Goal: Transaction & Acquisition: Purchase product/service

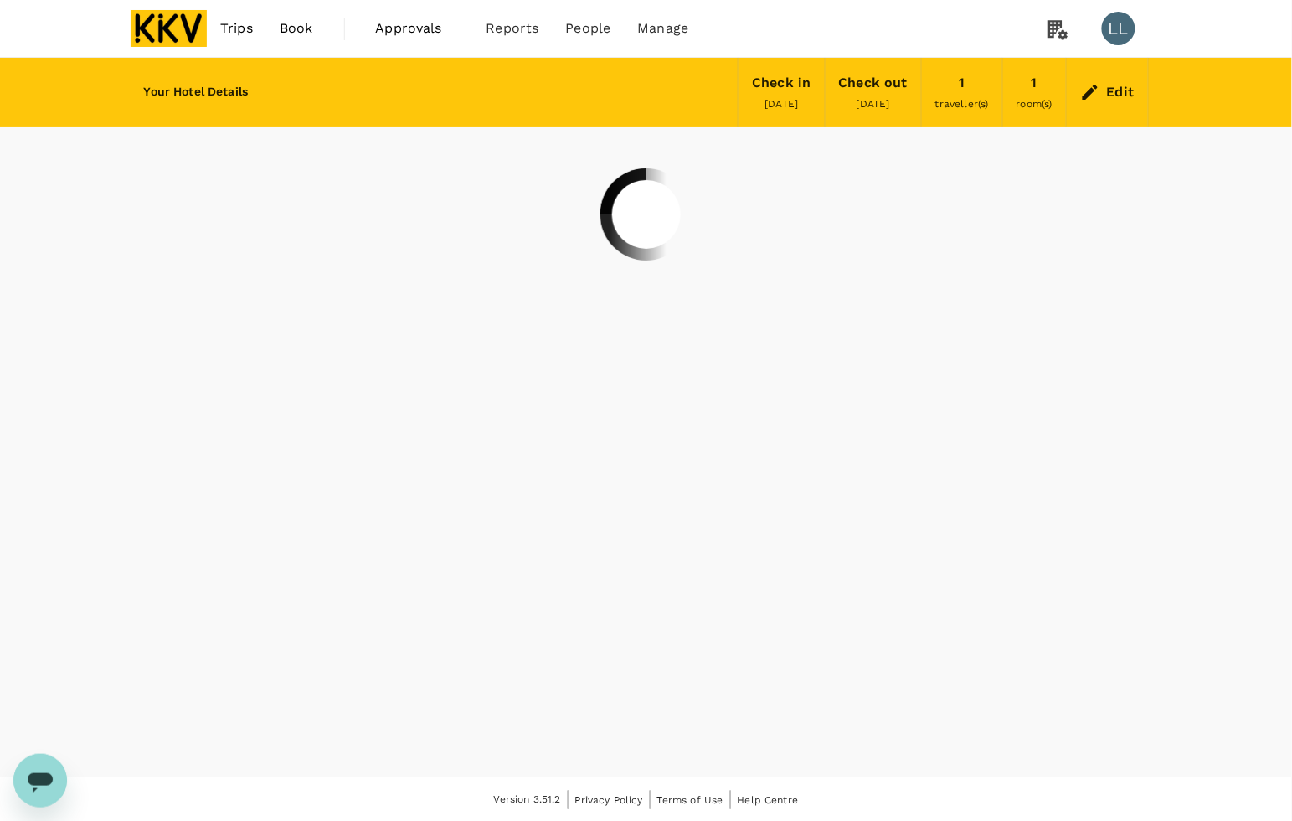
click at [235, 22] on span "Trips" at bounding box center [236, 28] width 33 height 20
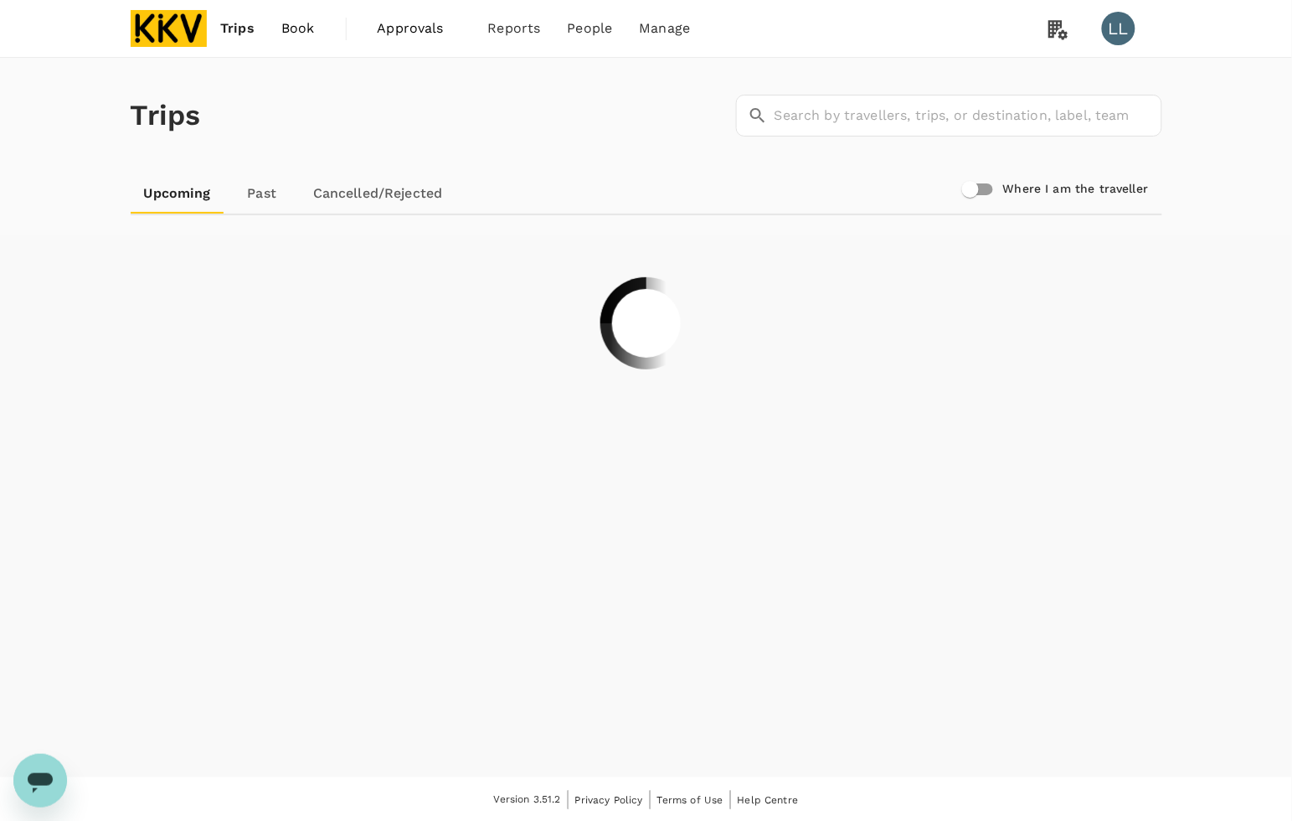
click at [151, 18] on img at bounding box center [169, 28] width 77 height 37
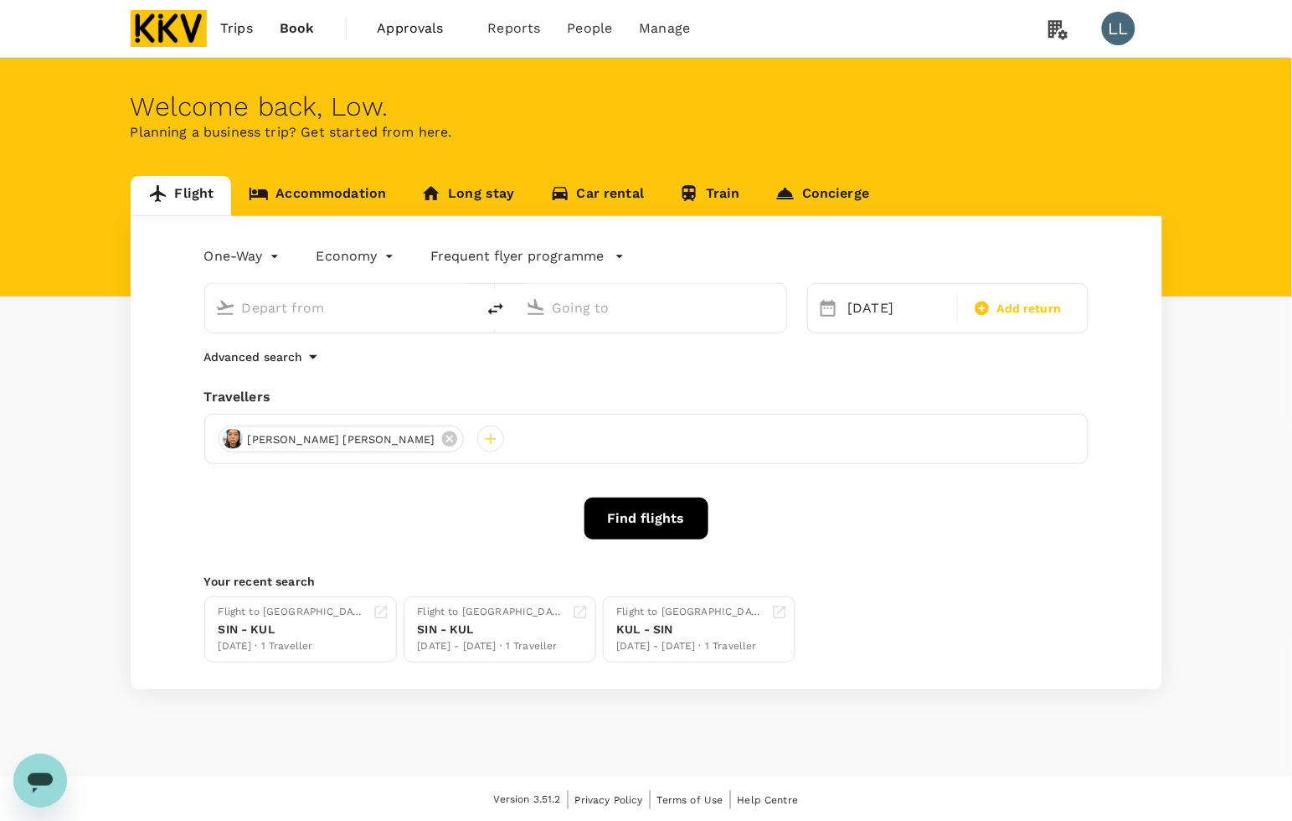
type input "Kuala Lumpur Intl (KUL)"
type input "Singapore Changi (SIN)"
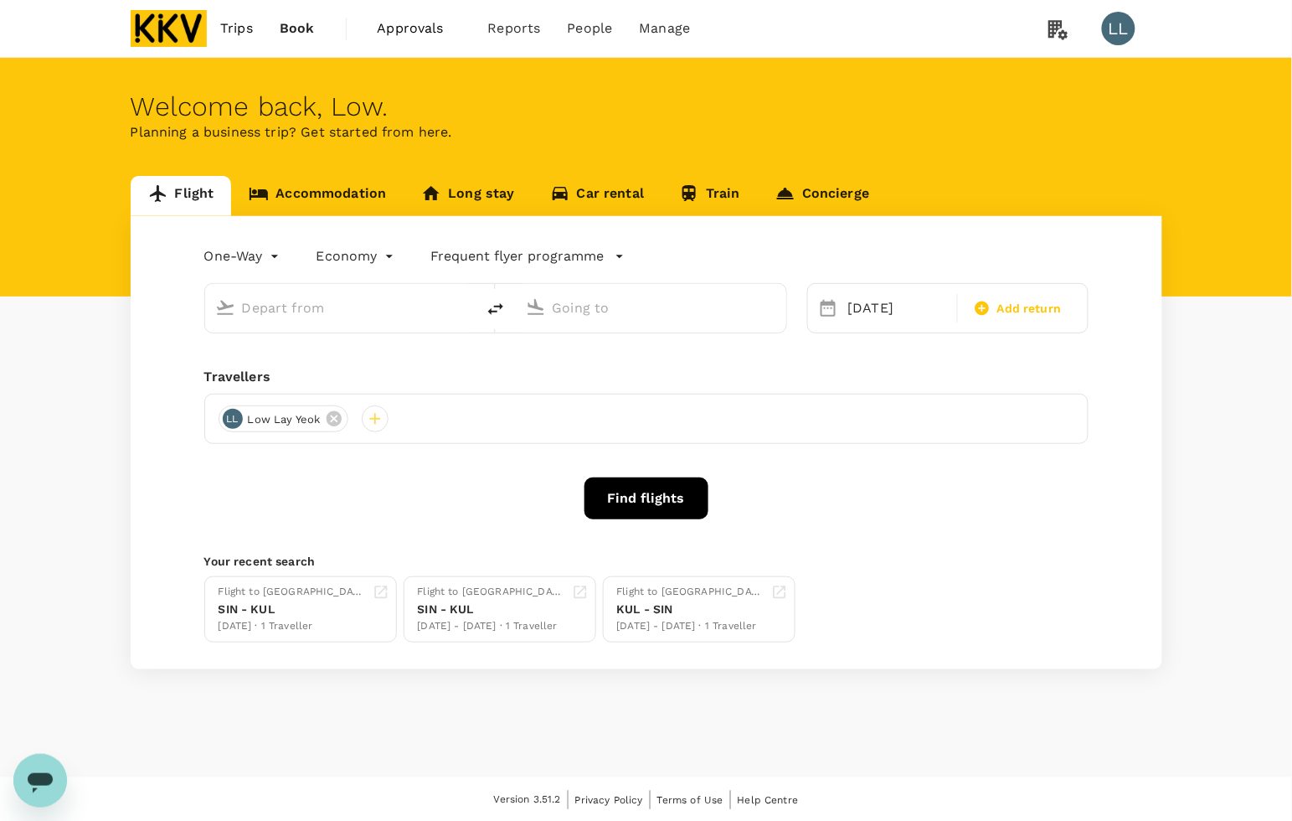
type input "Kuala Lumpur Intl (KUL)"
type input "Singapore Changi (SIN)"
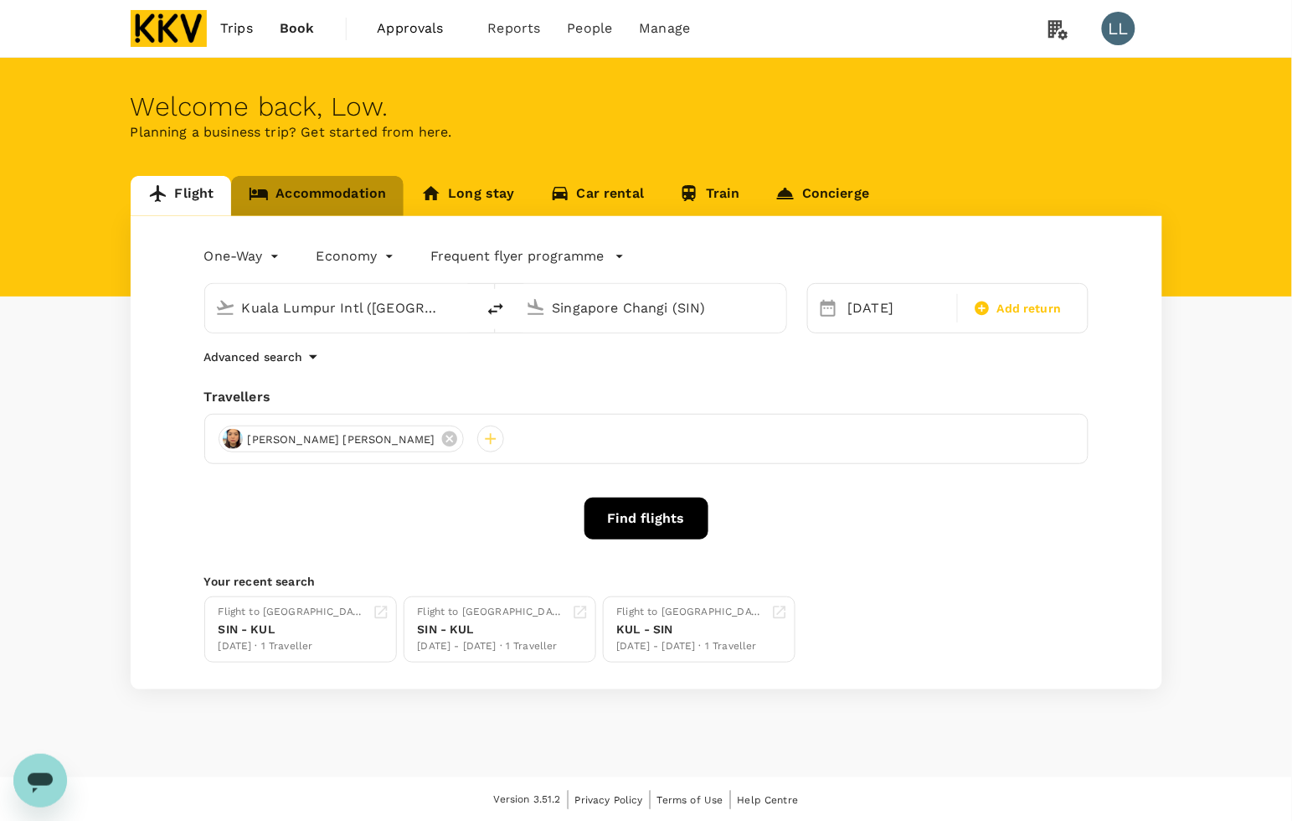
click at [304, 182] on link "Accommodation" at bounding box center [317, 196] width 172 height 40
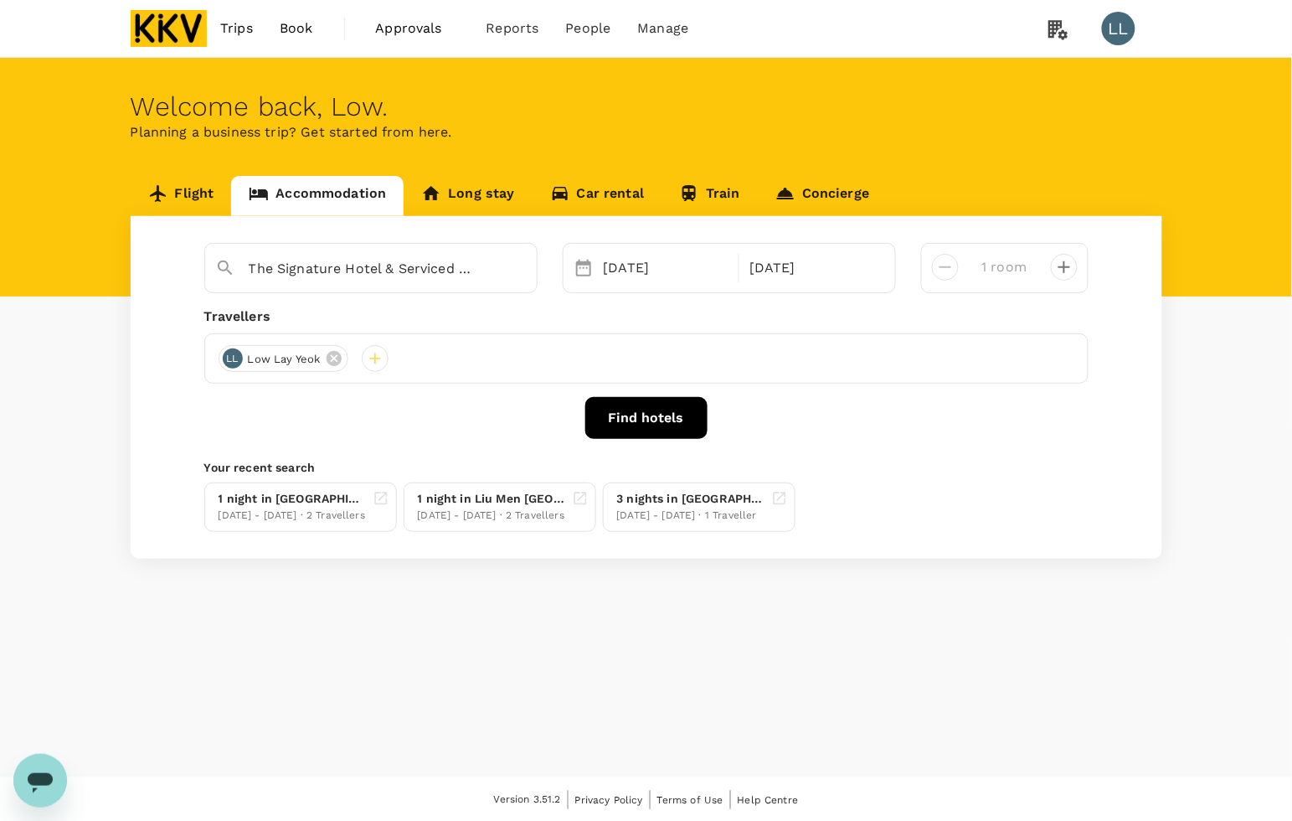
click at [199, 193] on link "Flight" at bounding box center [181, 196] width 101 height 40
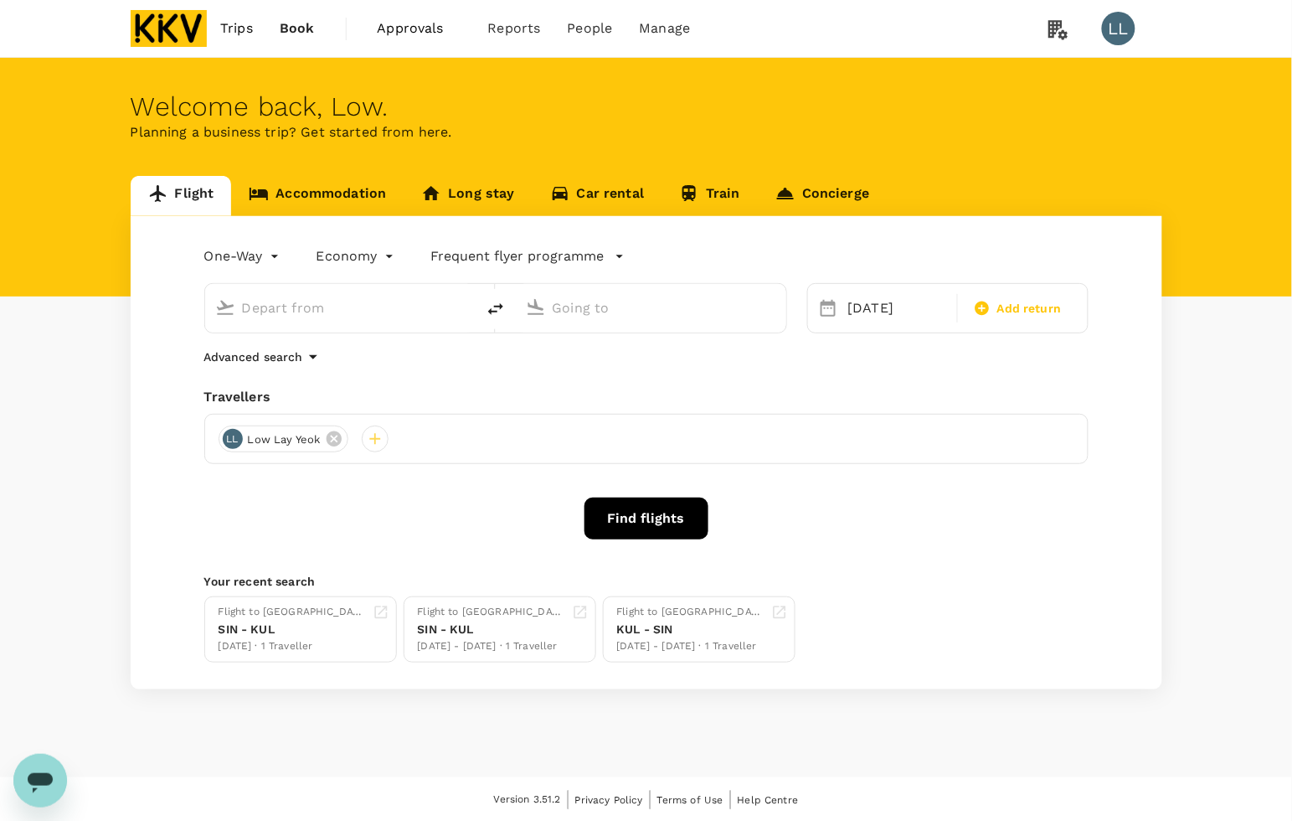
type input "Kuala Lumpur Intl (KUL)"
type input "Singapore Changi (SIN)"
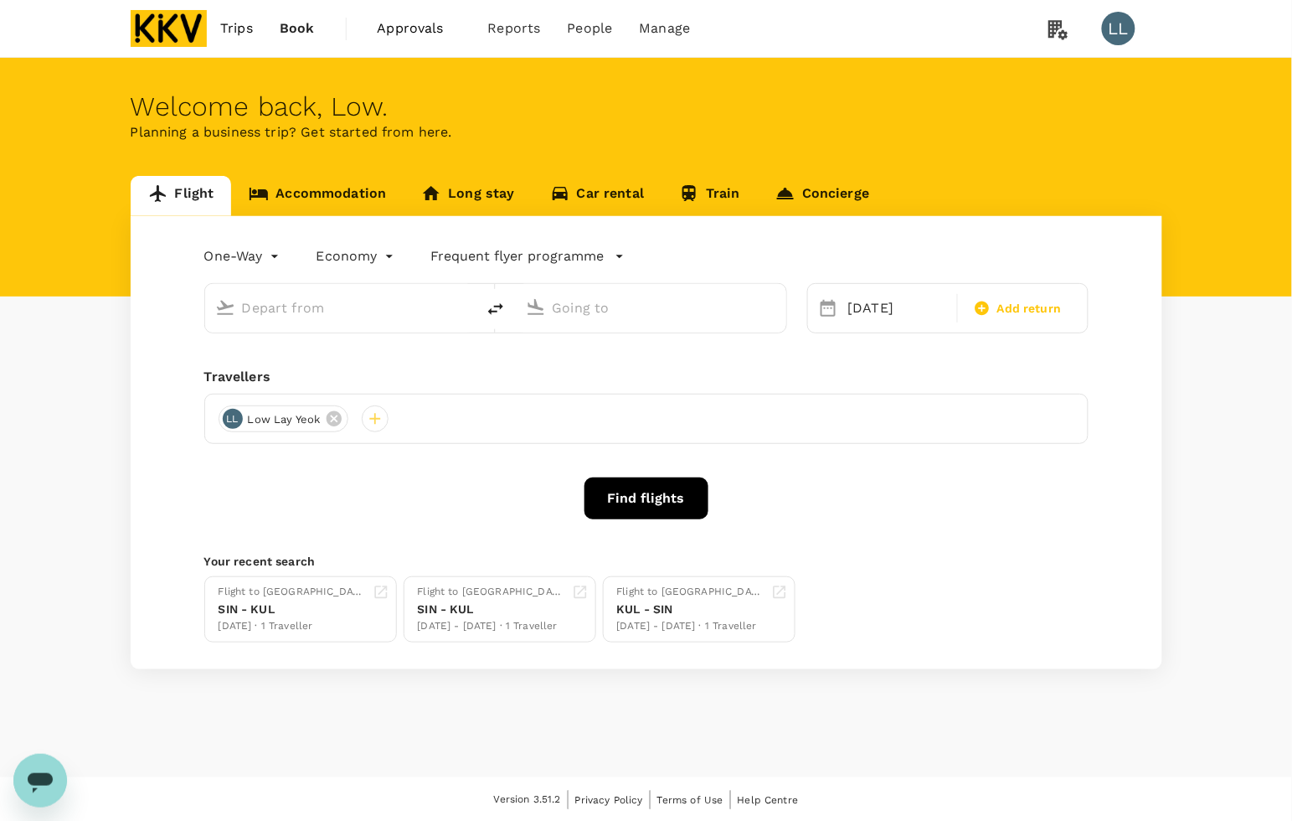
type input "Kuala Lumpur Intl (KUL)"
type input "Singapore Changi (SIN)"
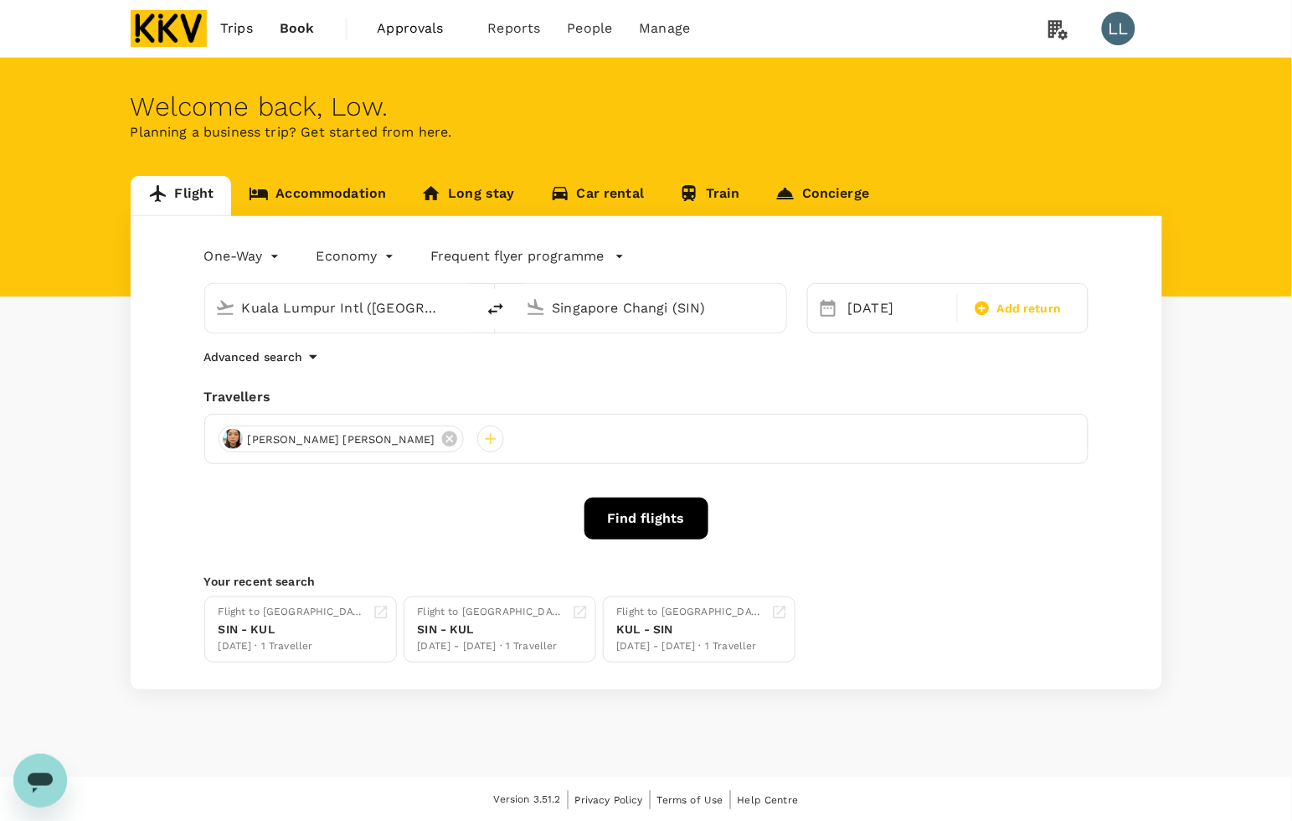
click at [342, 306] on input "Kuala Lumpur Intl (KUL)" at bounding box center [341, 308] width 198 height 26
click at [323, 353] on li "Penang, Malaysia" at bounding box center [353, 341] width 385 height 27
type input "Penang, Malaysia (any)"
click at [538, 320] on div at bounding box center [532, 304] width 27 height 37
drag, startPoint x: 702, startPoint y: 307, endPoint x: 318, endPoint y: 310, distance: 383.5
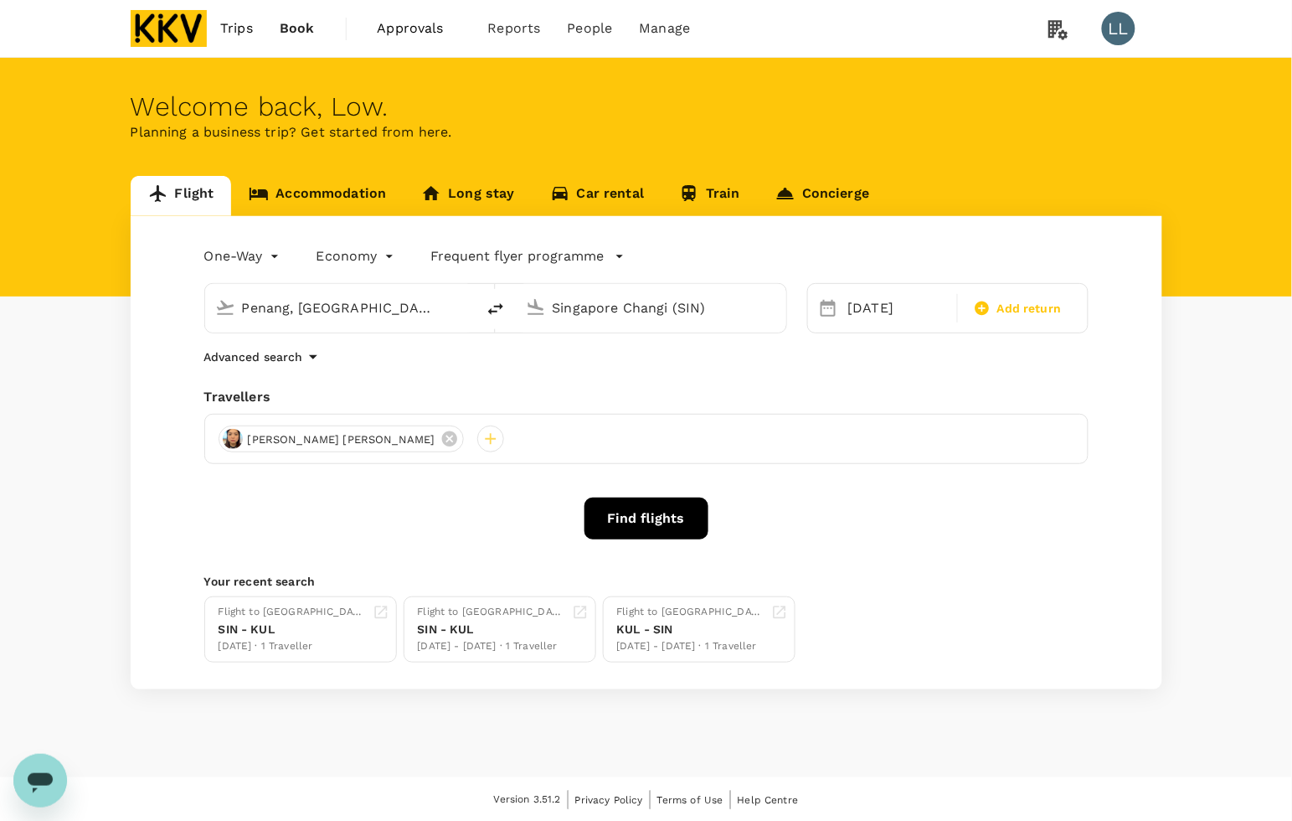
click at [319, 311] on div "Penang, Malaysia (any) Singapore Changi (SIN)" at bounding box center [495, 308] width 583 height 50
click at [529, 360] on div "Kota Kinabalu Intl BKI" at bounding box center [664, 373] width 358 height 26
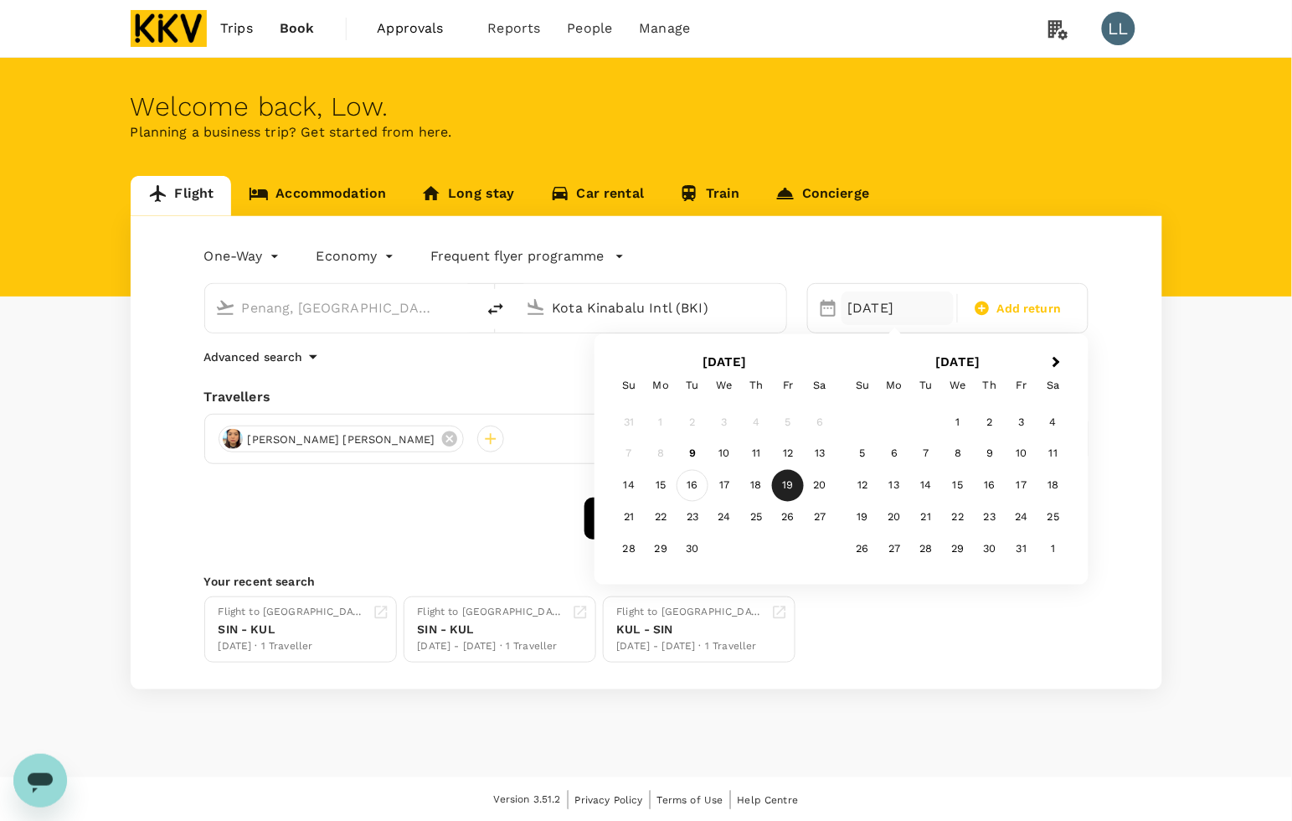
type input "Kota Kinabalu Intl (BKI)"
click at [692, 482] on div "16" at bounding box center [693, 486] width 32 height 32
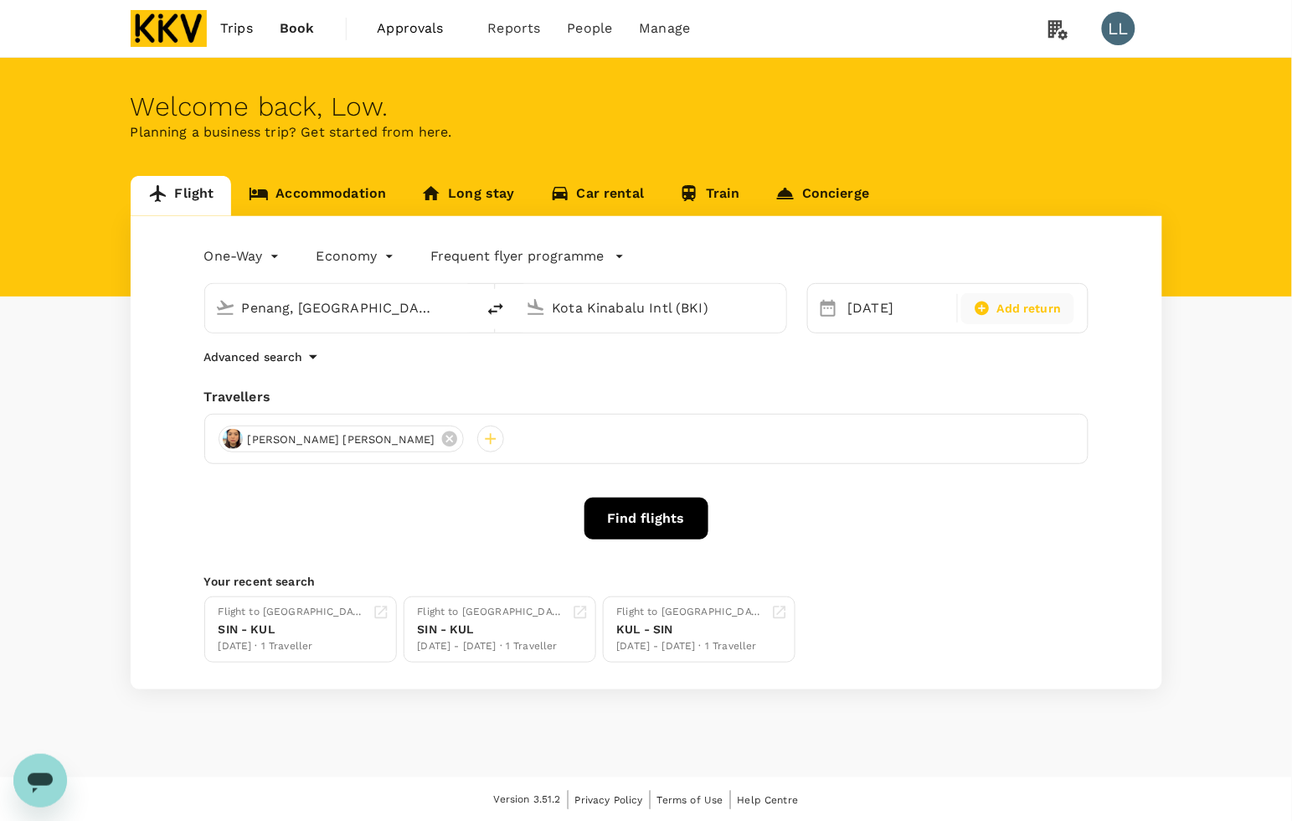
click at [1005, 295] on div "Add return" at bounding box center [1017, 308] width 113 height 31
type input "roundtrip"
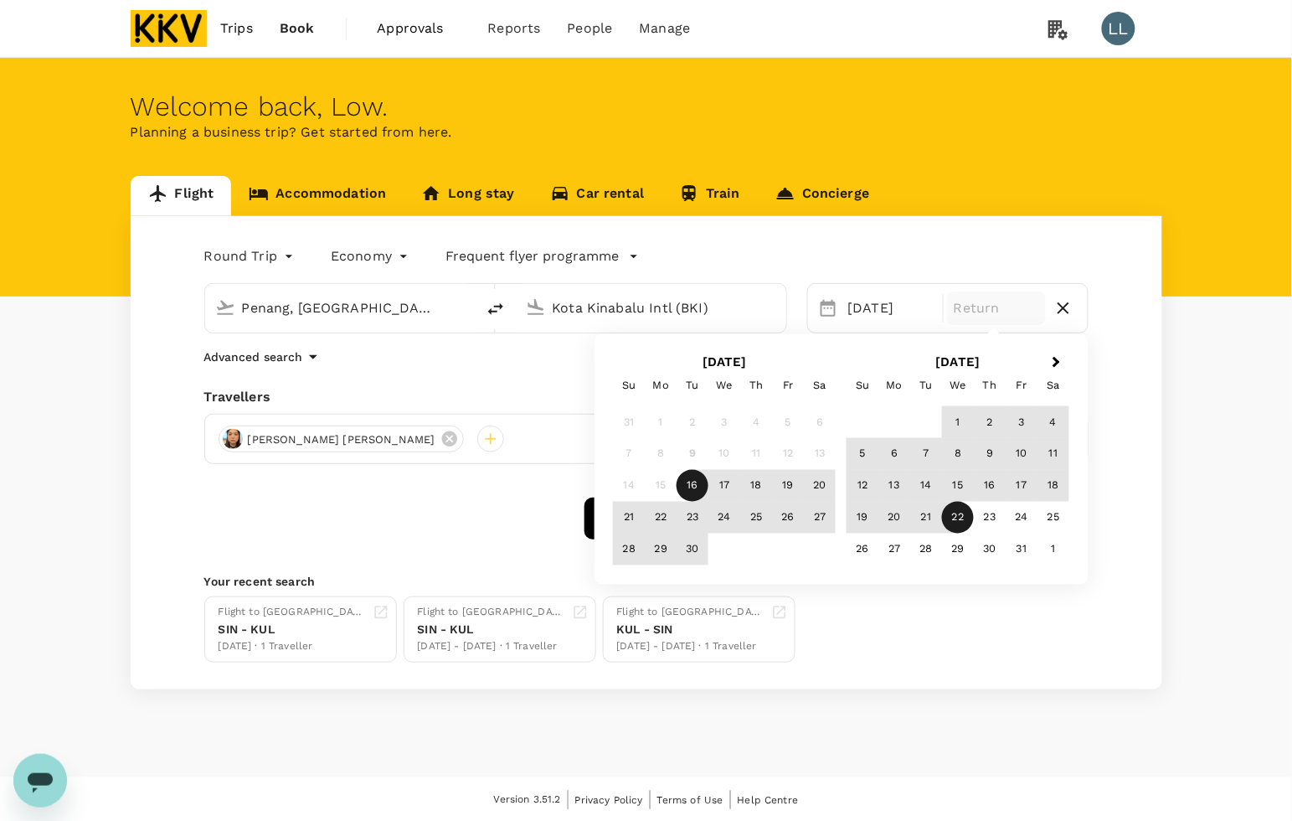
click at [959, 521] on div "22" at bounding box center [958, 518] width 32 height 32
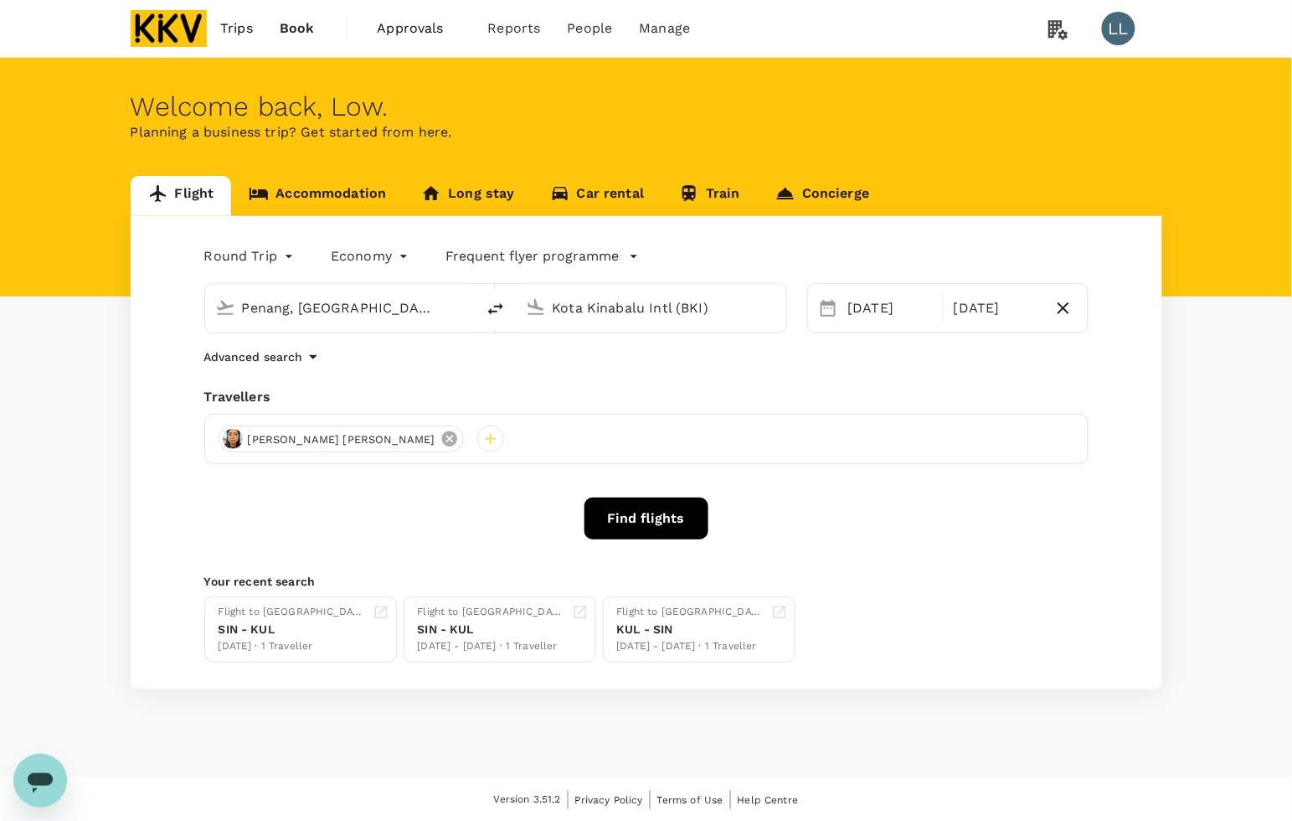
click at [440, 438] on icon at bounding box center [449, 439] width 18 height 18
click at [231, 441] on div at bounding box center [232, 438] width 27 height 27
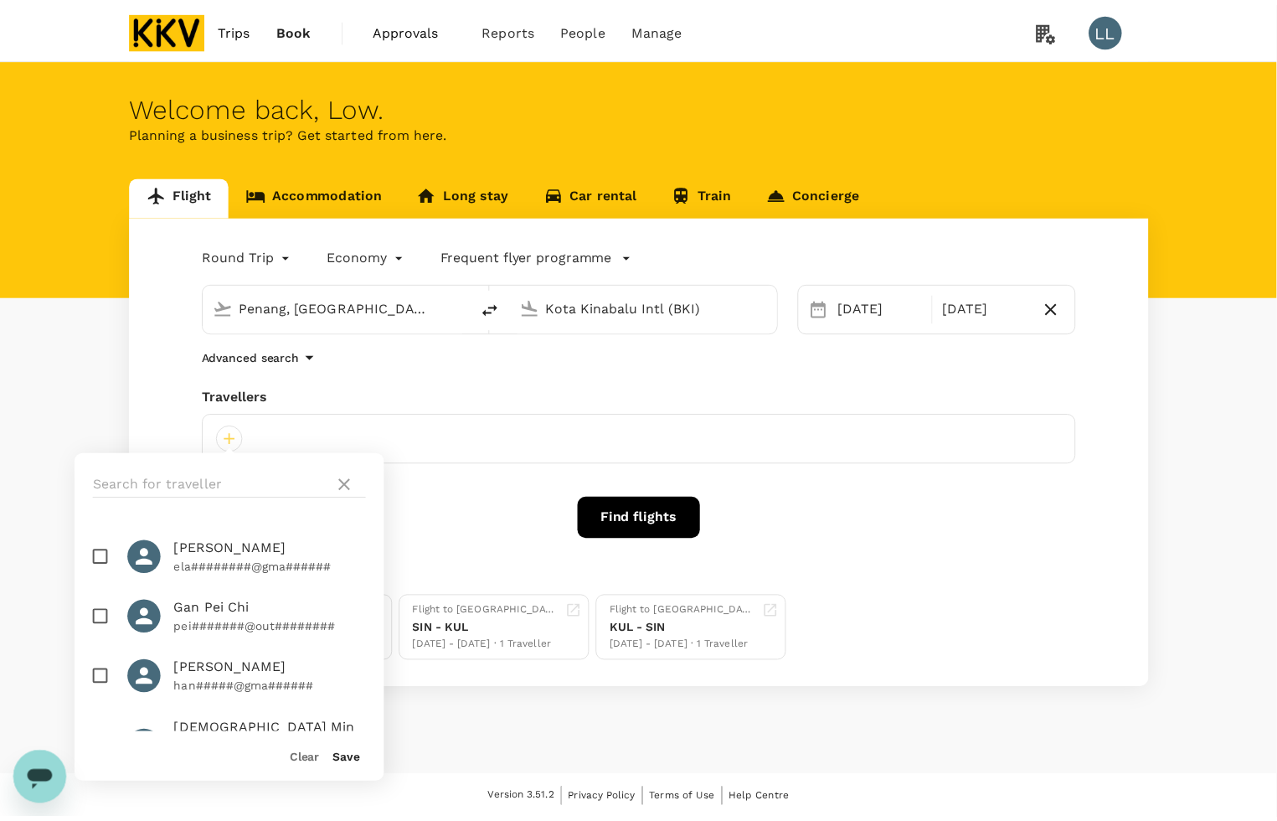
scroll to position [209, 0]
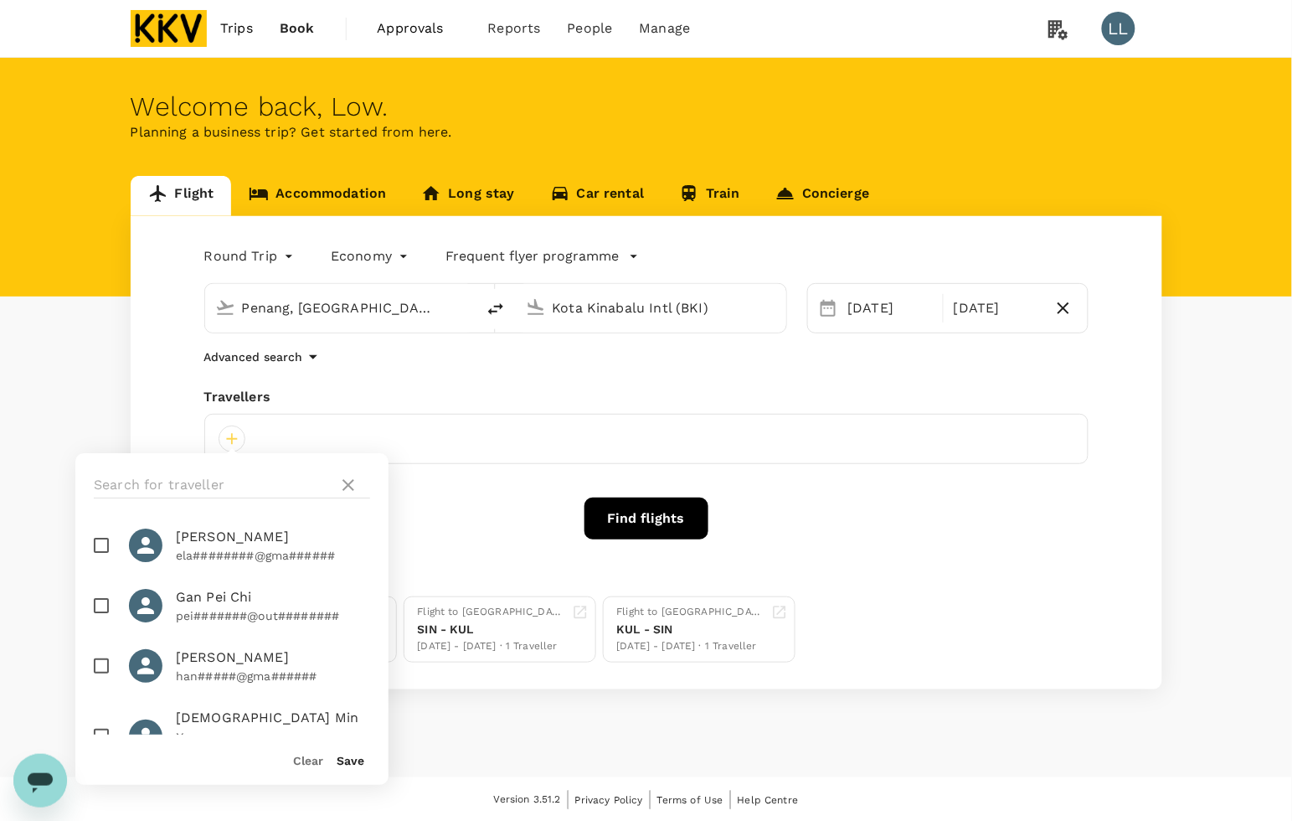
click at [203, 667] on p "han#####@gma######" at bounding box center [273, 675] width 194 height 17
checkbox input "true"
click at [353, 759] on button "Save" at bounding box center [351, 760] width 28 height 13
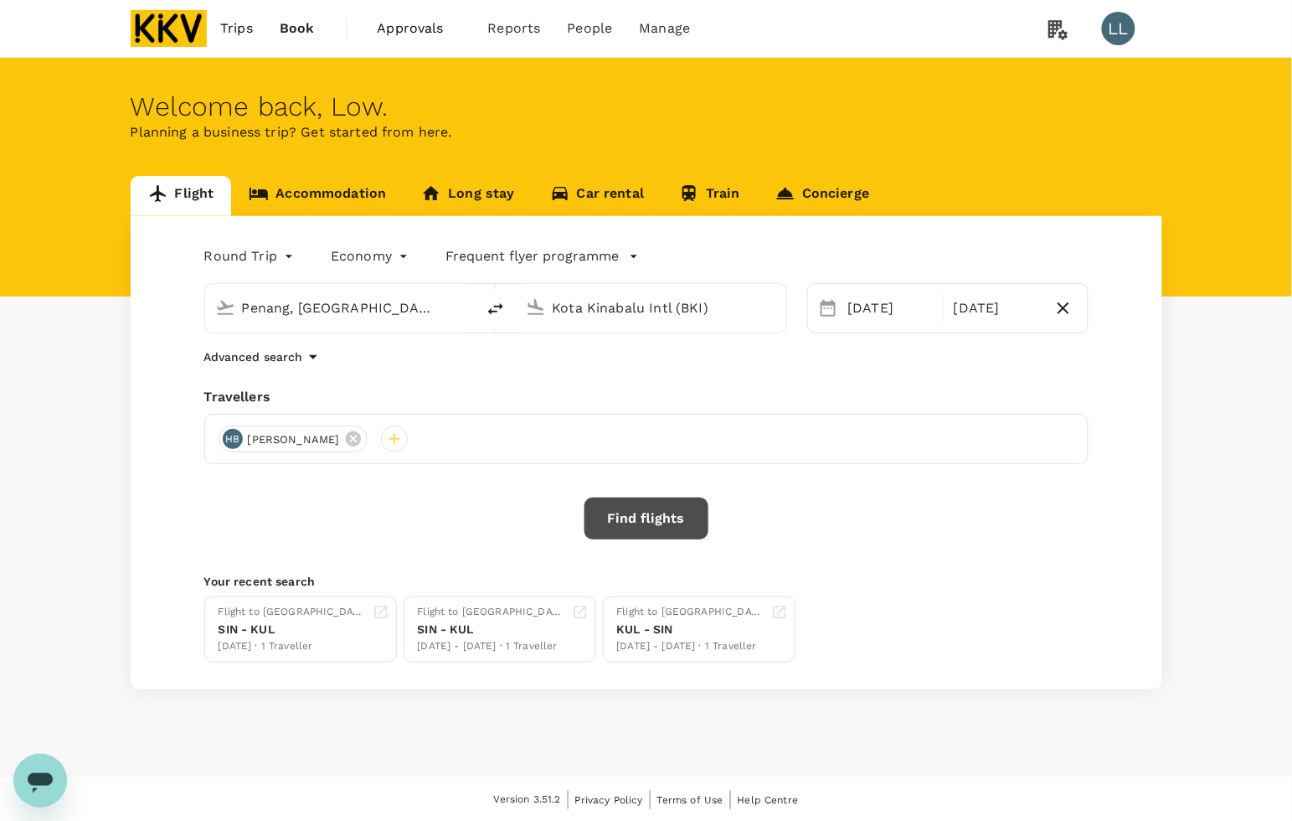
click at [651, 521] on button "Find flights" at bounding box center [646, 518] width 124 height 42
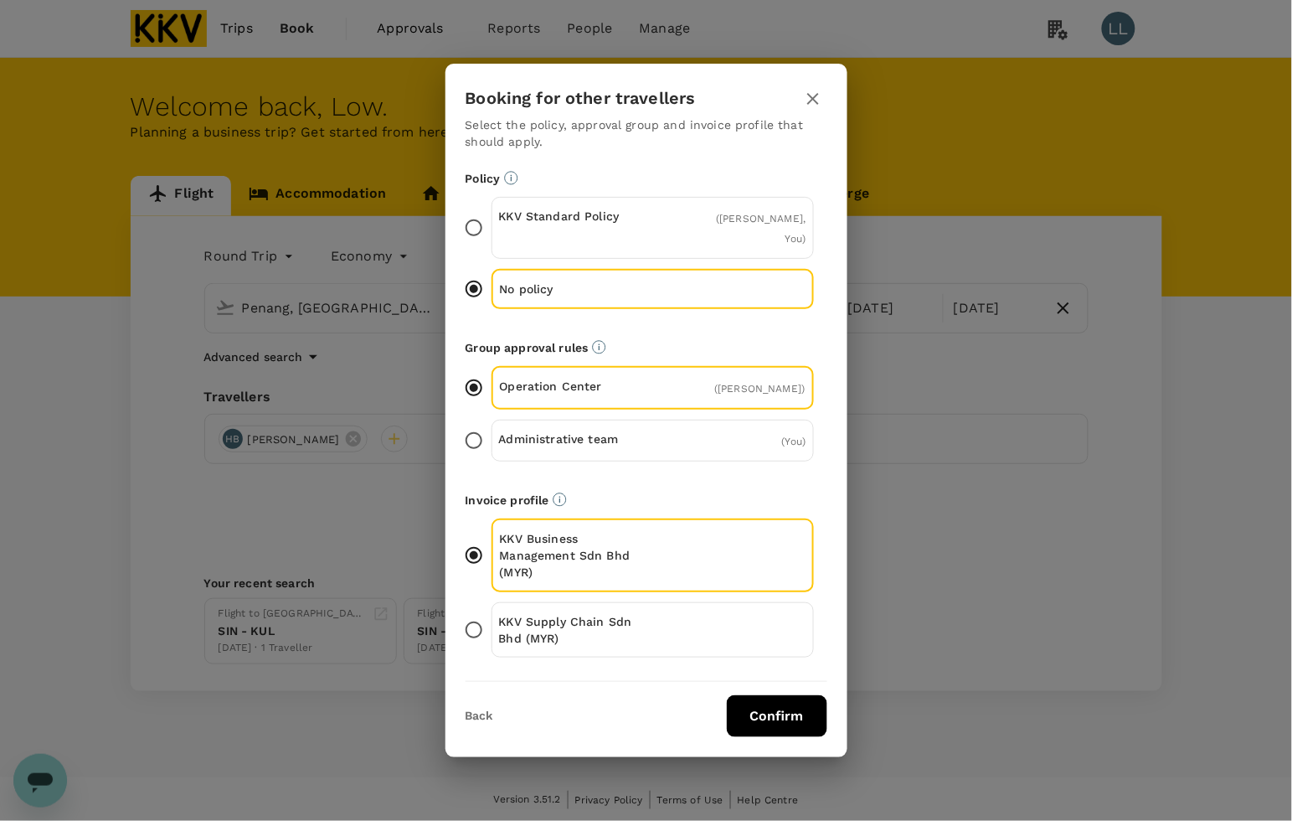
click at [783, 712] on button "Confirm" at bounding box center [777, 716] width 100 height 42
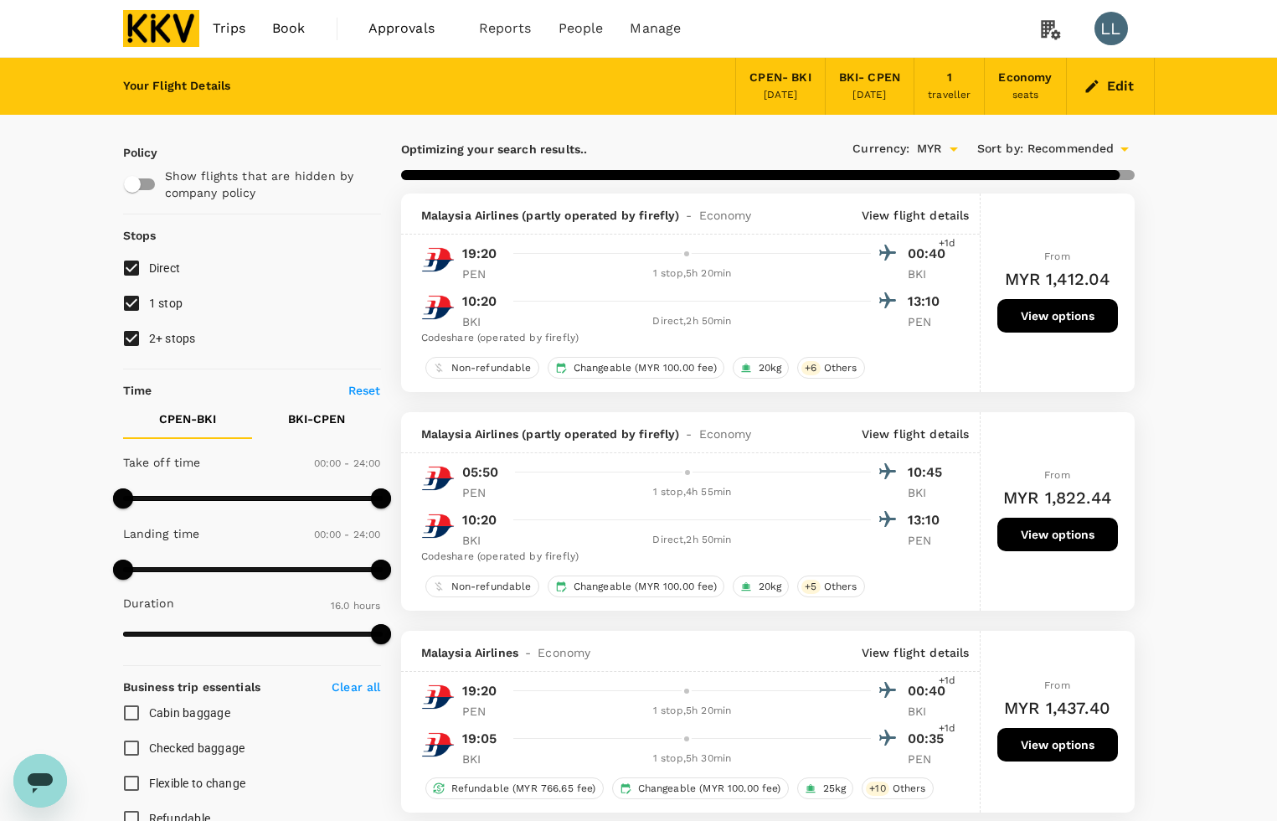
type input "1645"
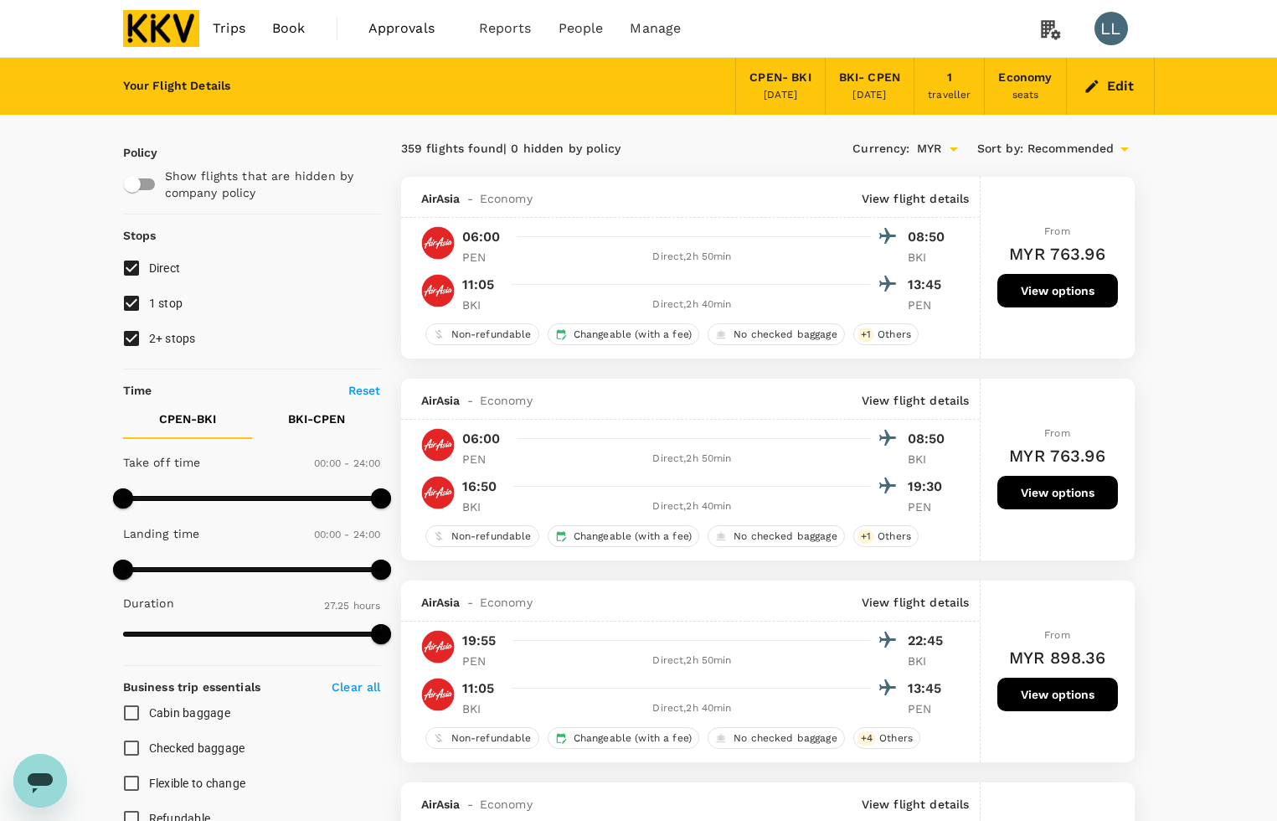
click at [1114, 89] on button "Edit" at bounding box center [1110, 86] width 60 height 27
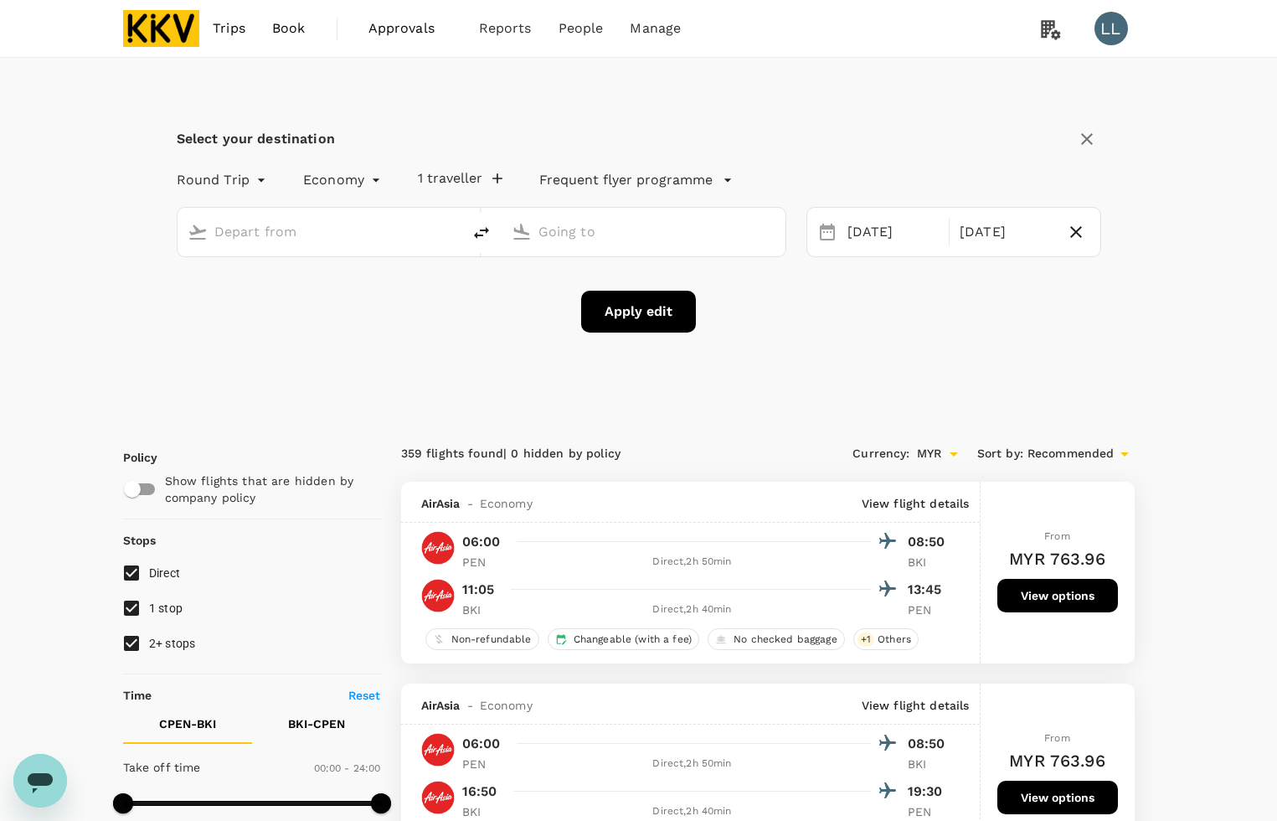
type input "Penang, Malaysia (any)"
type input "Kota Kinabalu Intl (BKI)"
click at [1073, 229] on icon "button" at bounding box center [1076, 232] width 12 height 12
type input "oneway"
drag, startPoint x: 981, startPoint y: 323, endPoint x: 951, endPoint y: 323, distance: 30.1
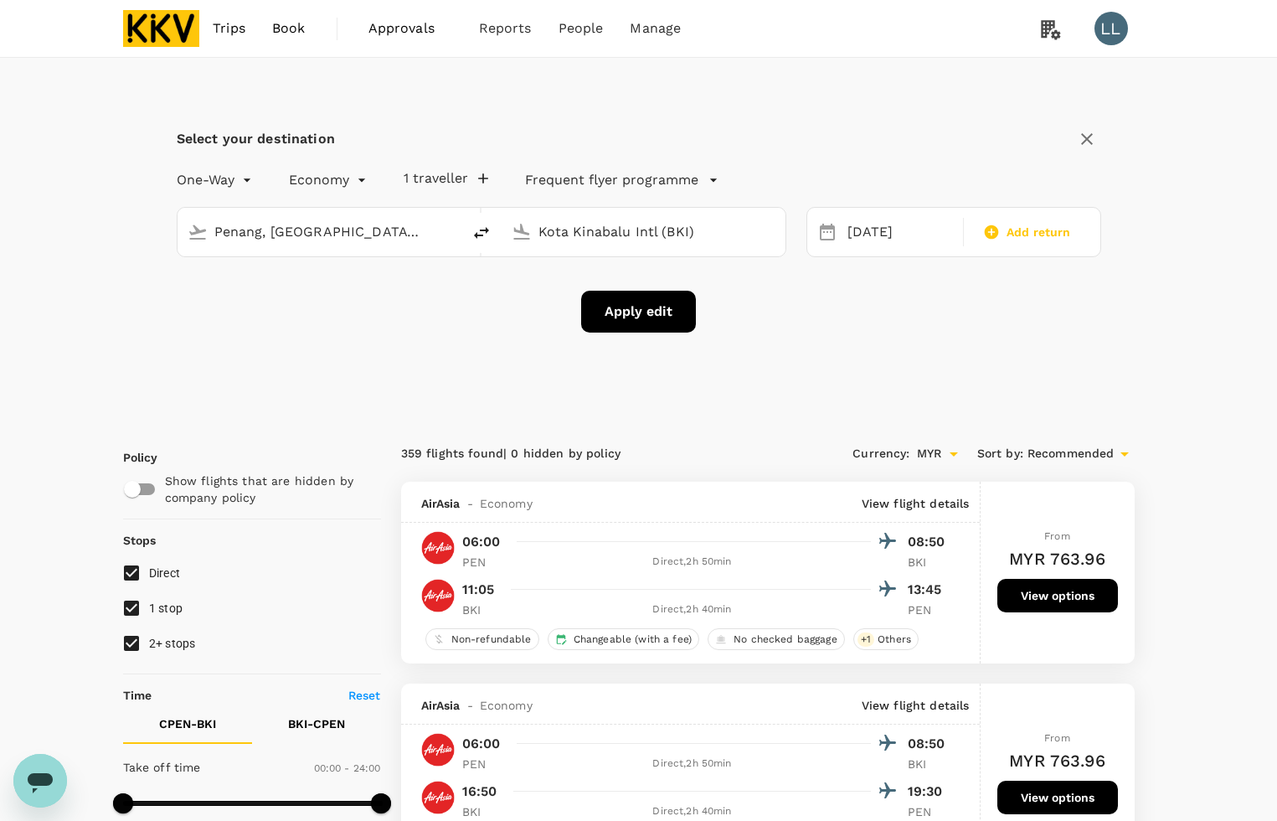
click at [981, 323] on div "Apply edit" at bounding box center [639, 312] width 924 height 42
click at [630, 306] on button "Apply edit" at bounding box center [638, 312] width 115 height 42
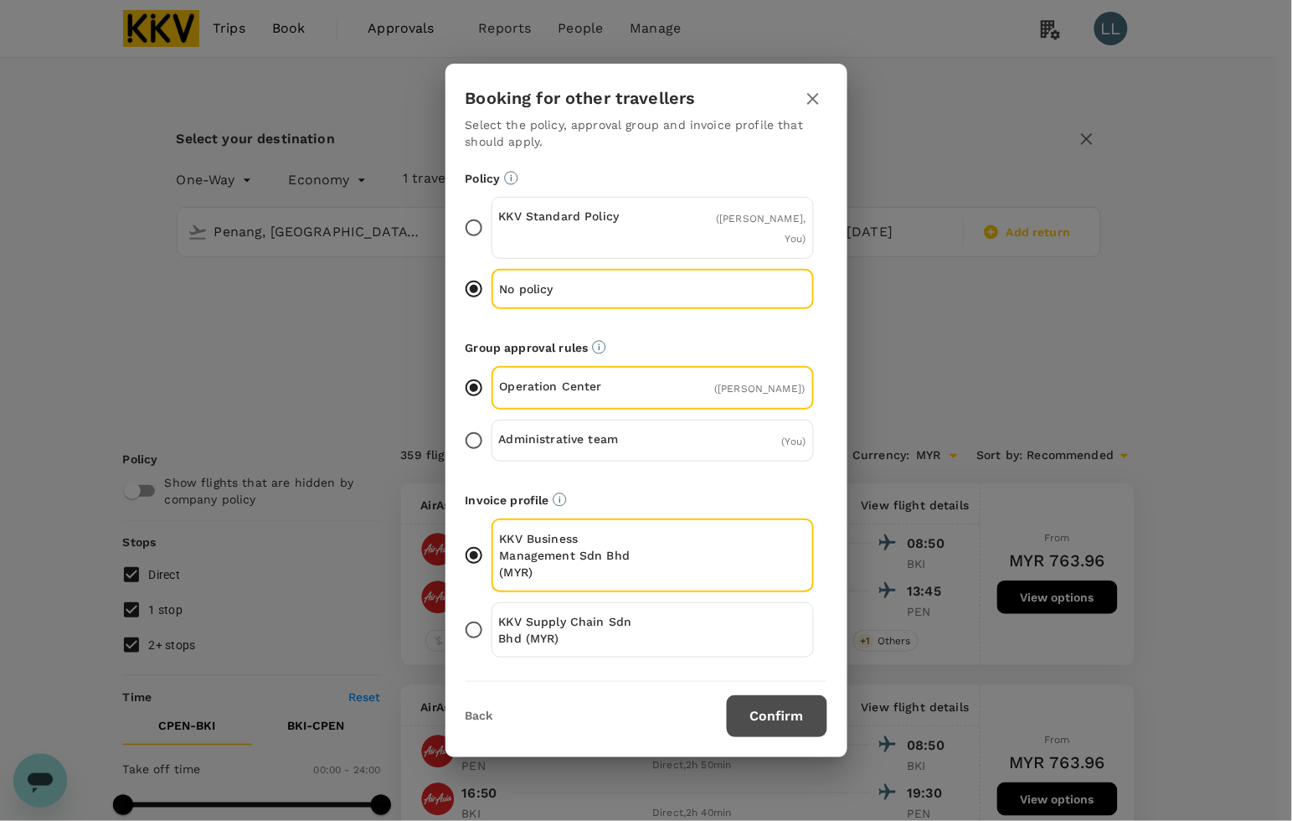
click at [790, 731] on button "Confirm" at bounding box center [777, 716] width 100 height 42
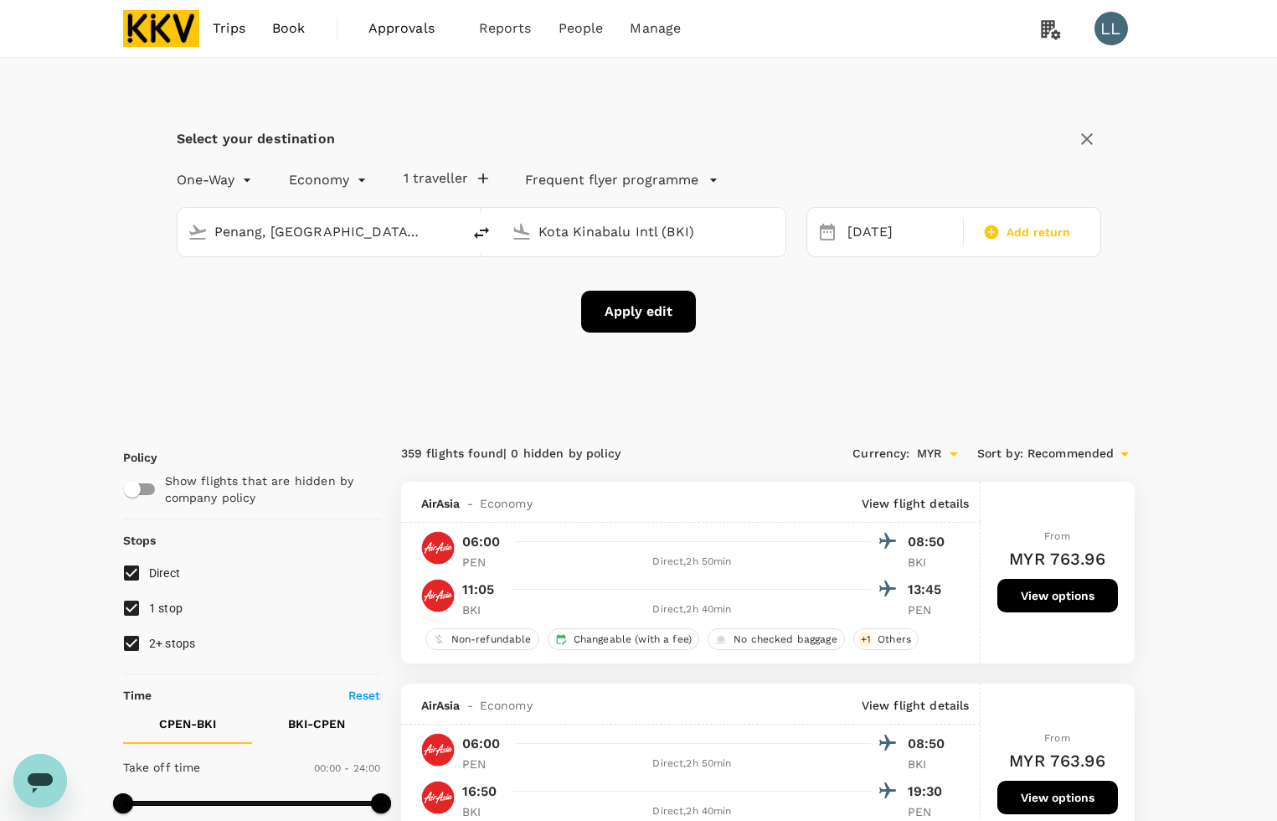
checkbox input "false"
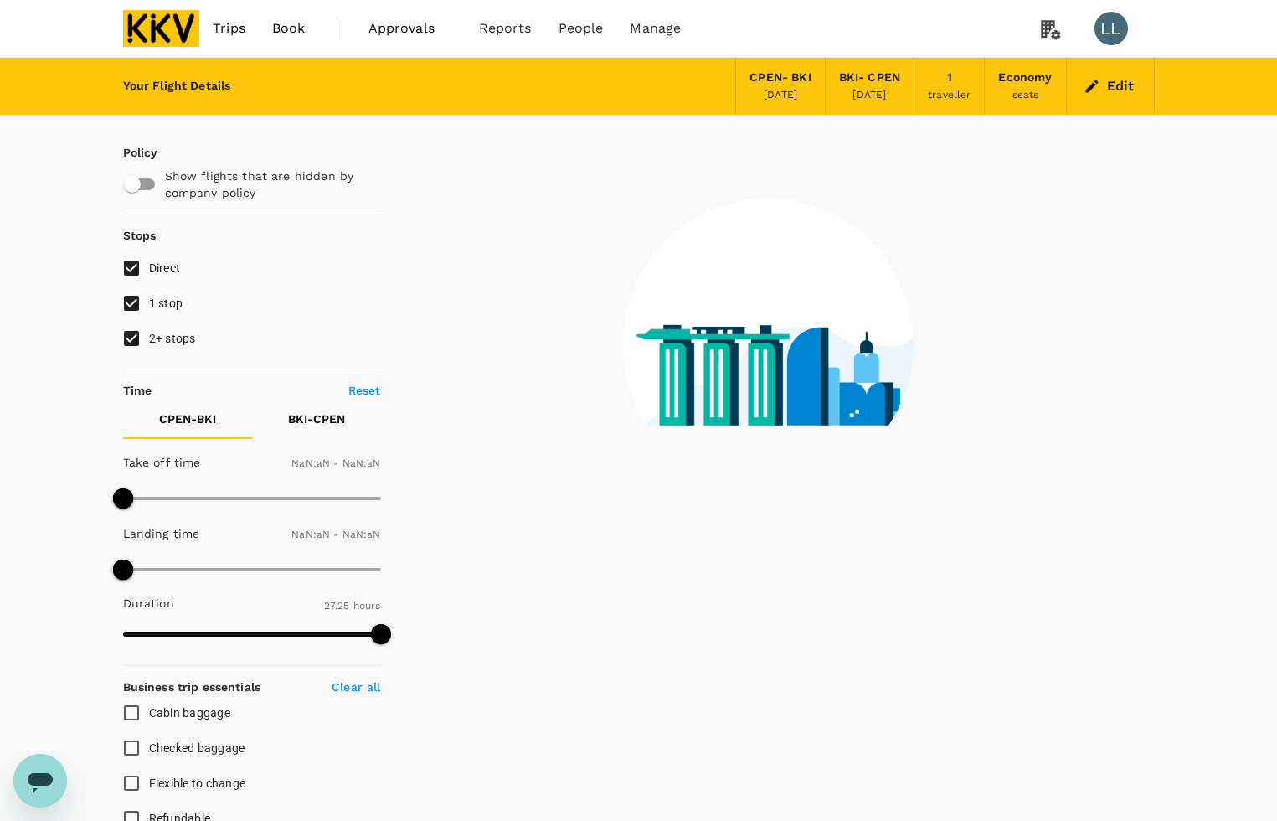
type input "1440"
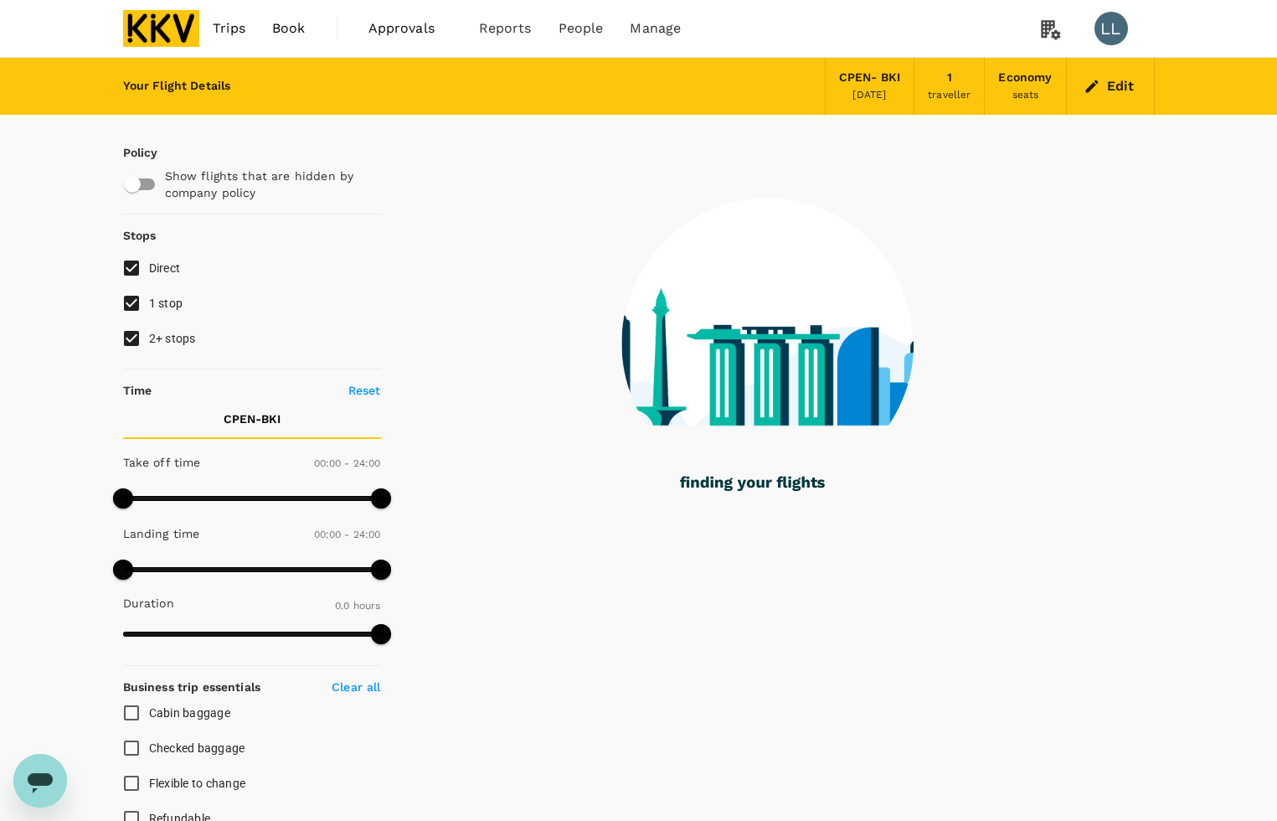
type input "1335"
checkbox input "true"
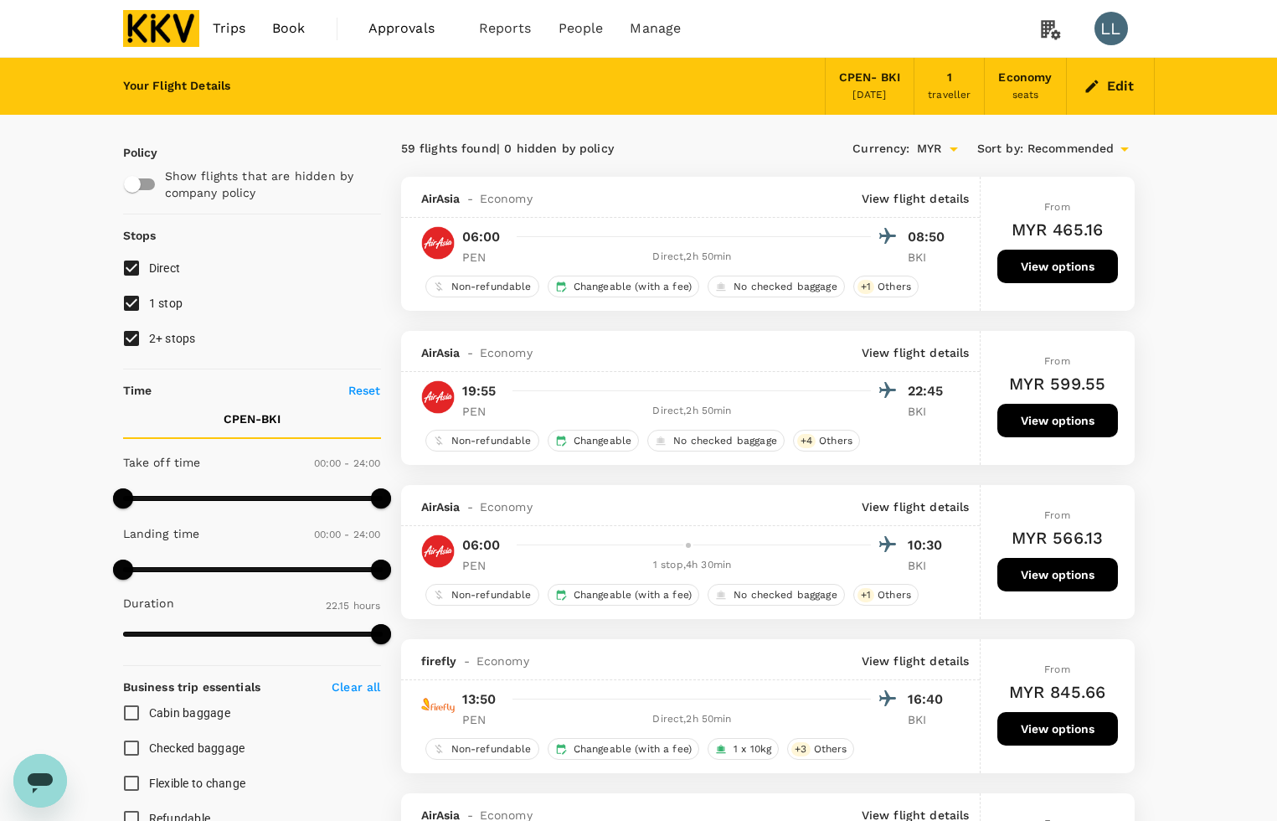
click at [1044, 261] on button "View options" at bounding box center [1057, 266] width 121 height 33
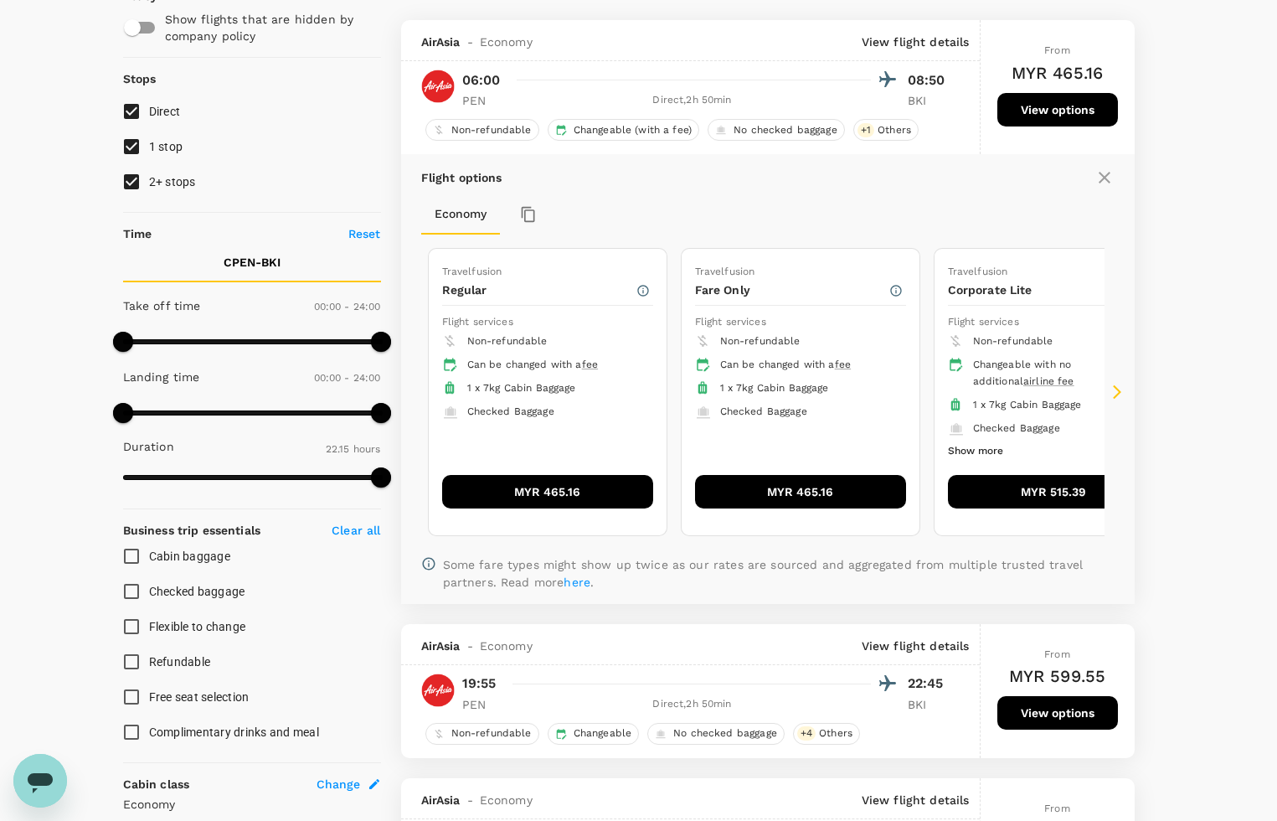
scroll to position [177, 0]
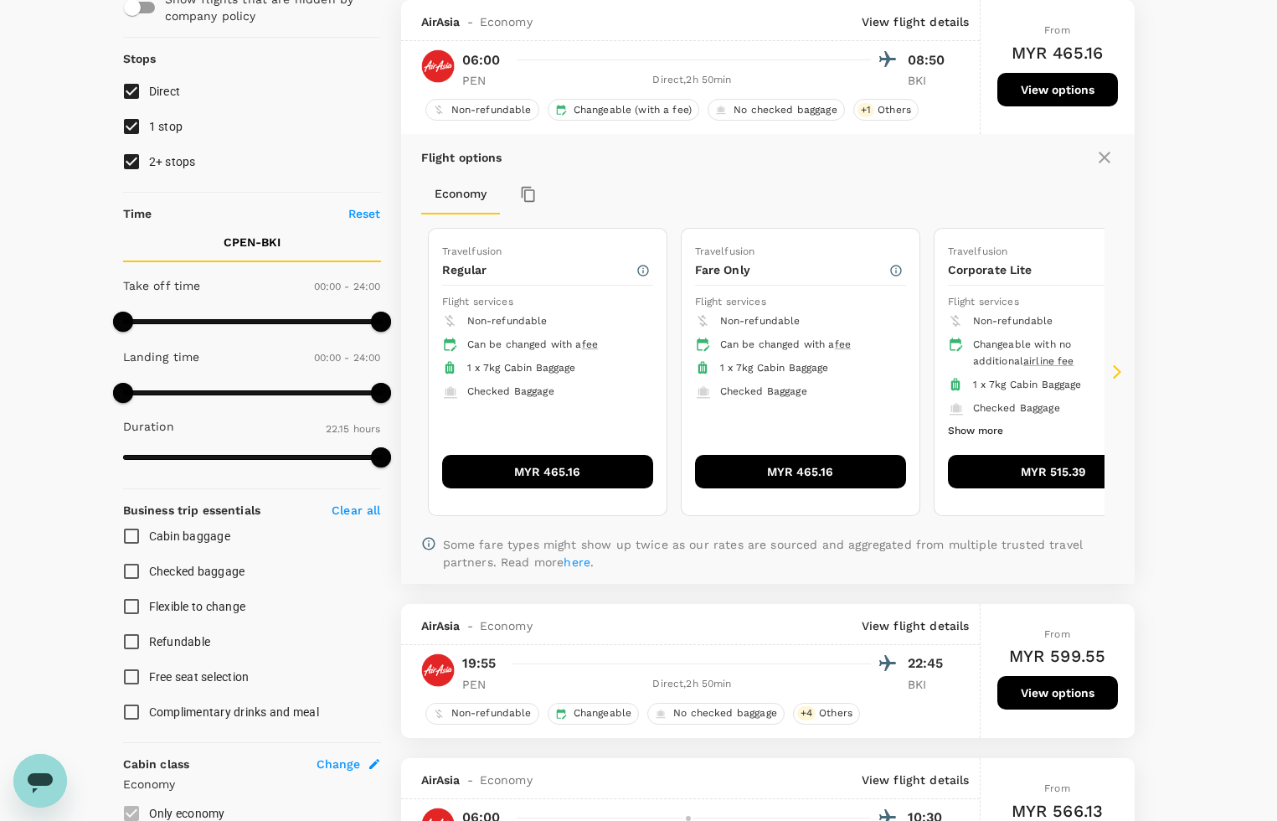
click at [589, 465] on button "MYR 465.16" at bounding box center [547, 471] width 211 height 33
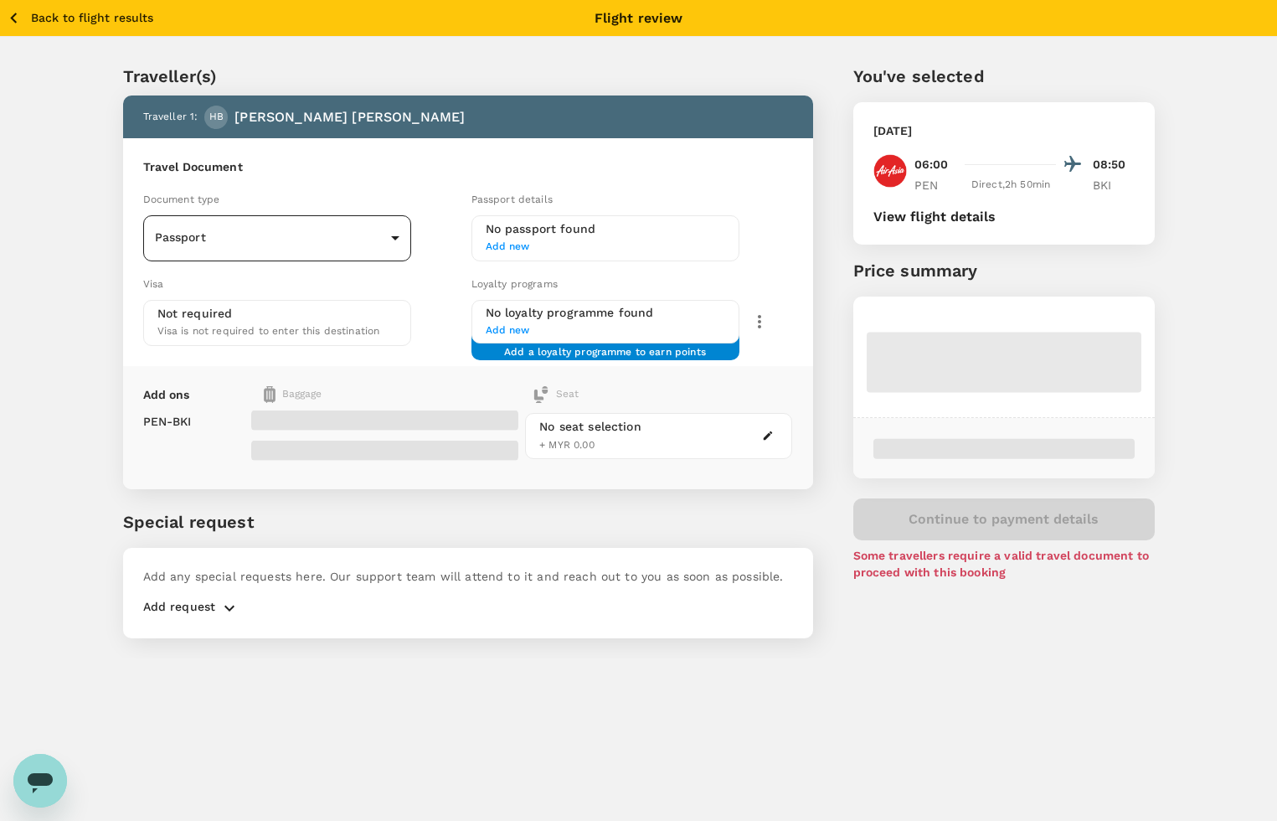
click at [239, 236] on body "Back to flight results Flight review Traveller(s) Traveller 1 : HB Haniza Binti…" at bounding box center [638, 433] width 1277 height 866
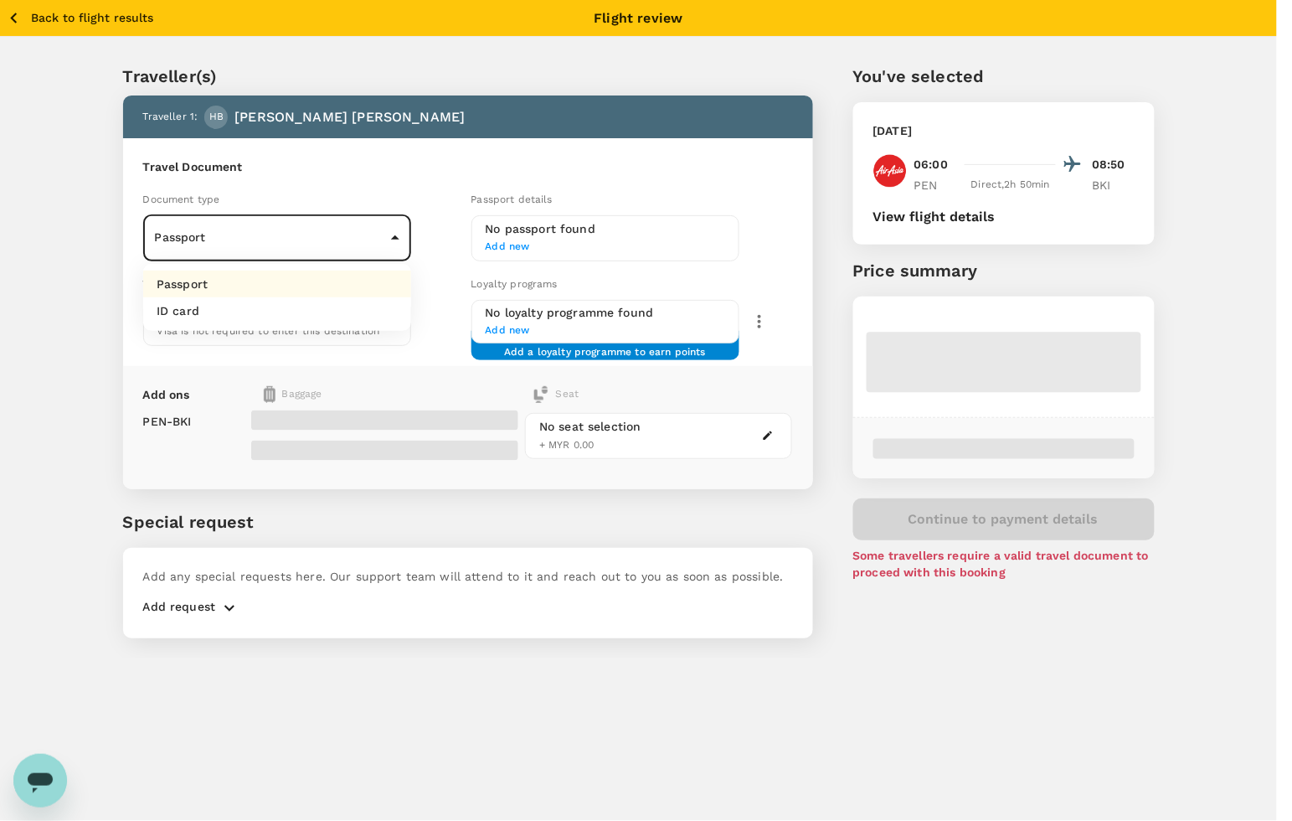
click at [239, 236] on div at bounding box center [646, 410] width 1292 height 821
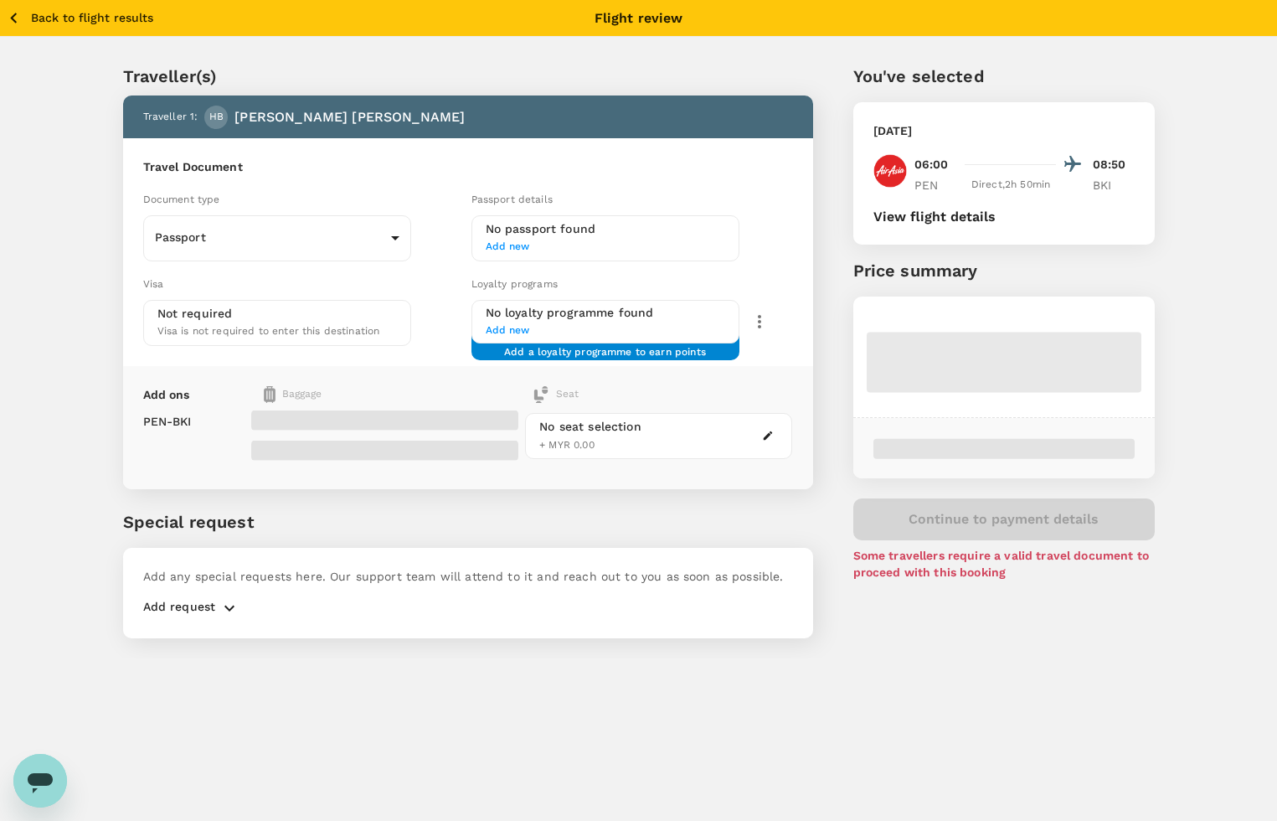
click at [453, 511] on p "Special request" at bounding box center [468, 521] width 690 height 25
drag, startPoint x: 318, startPoint y: 260, endPoint x: 318, endPoint y: 251, distance: 9.2
click at [318, 257] on div "Document type Passport Passport ​ Passport details No passport found Add new Vi…" at bounding box center [464, 264] width 656 height 162
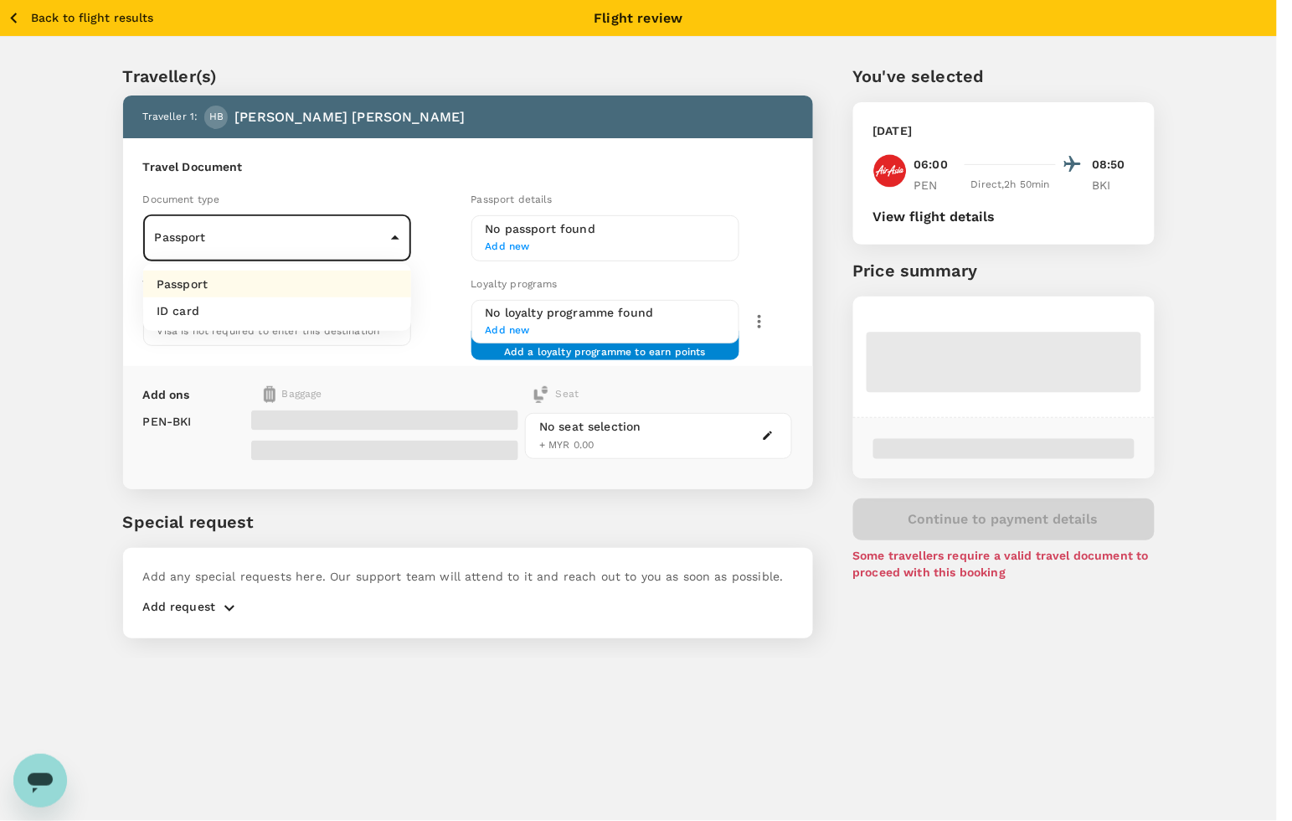
click at [320, 239] on body "Back to flight results Flight review Traveller(s) Traveller 1 : HB Haniza Binti…" at bounding box center [646, 433] width 1292 height 866
click at [301, 281] on li "Passport" at bounding box center [277, 283] width 268 height 27
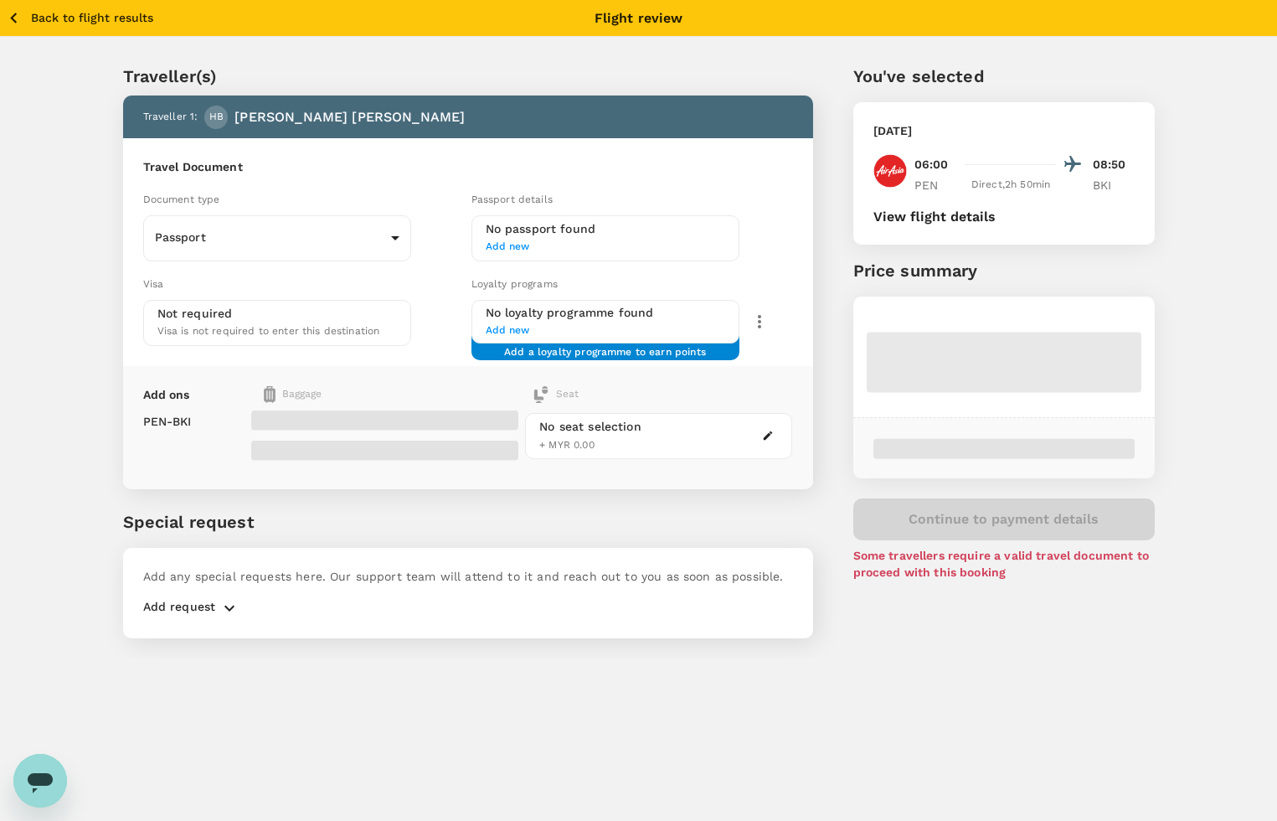
drag, startPoint x: 366, startPoint y: 362, endPoint x: 605, endPoint y: 342, distance: 239.5
click at [369, 366] on div "Add ons Baggage Seat PEN - BKI No seat selection + MYR 0.00" at bounding box center [468, 427] width 690 height 123
click at [390, 417] on span at bounding box center [384, 420] width 267 height 20
click at [562, 413] on div "No seat selection + MYR 0.00" at bounding box center [658, 436] width 267 height 46
click at [202, 593] on div "Add request" at bounding box center [468, 604] width 650 height 27
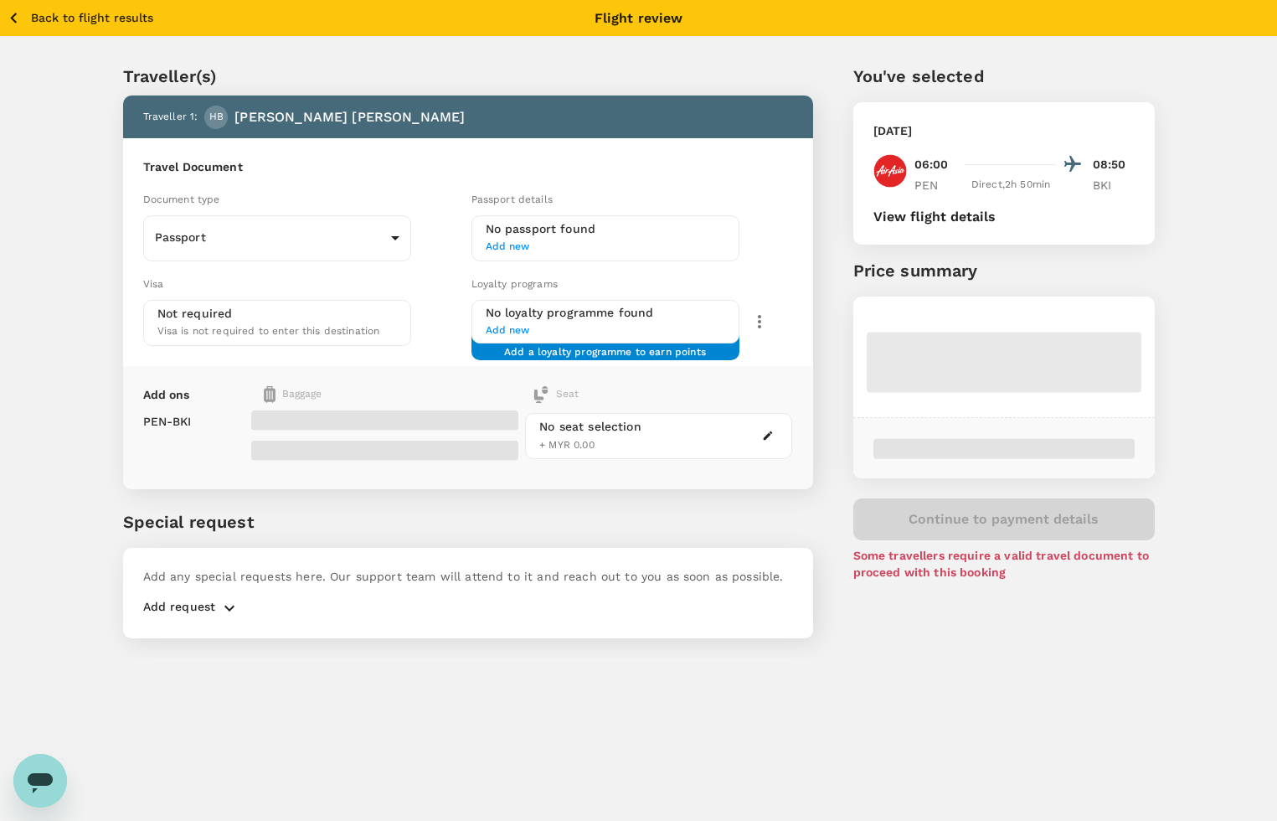
click at [427, 398] on div at bounding box center [381, 432] width 274 height 73
drag, startPoint x: 541, startPoint y: 244, endPoint x: 625, endPoint y: 90, distance: 176.1
click at [620, 97] on div "Traveller 1 : HB Haniza Binti Nordin Travel Document Document type Passport Pas…" at bounding box center [468, 292] width 690 height 394
drag, startPoint x: 360, startPoint y: 697, endPoint x: 417, endPoint y: 587, distance: 123.6
click at [361, 695] on div "Back to flight results Flight review Traveller(s) Traveller 1 : HB Haniza Binti…" at bounding box center [638, 410] width 1277 height 821
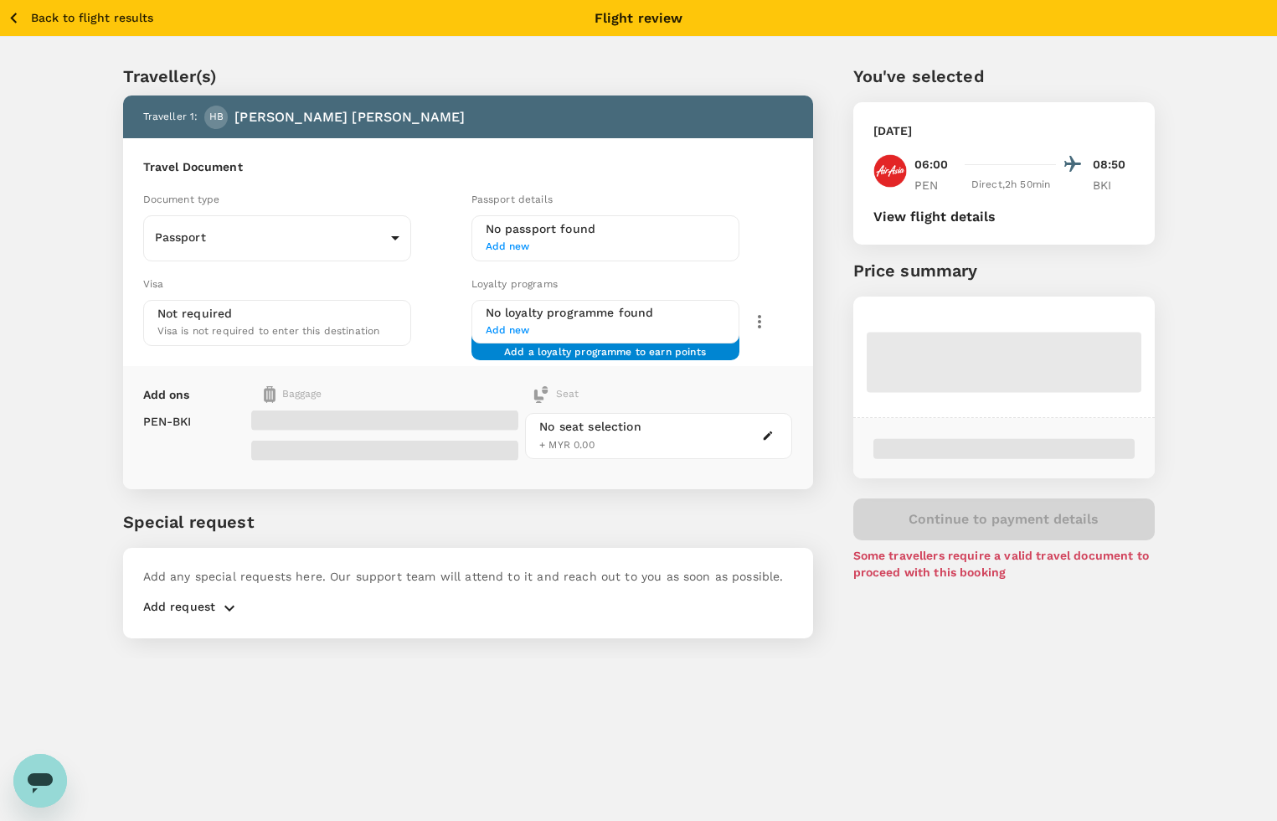
click at [427, 543] on div "Special request Add any special requests here. Our support team will attend to …" at bounding box center [468, 573] width 690 height 129
drag, startPoint x: 473, startPoint y: 54, endPoint x: 467, endPoint y: 72, distance: 18.5
click at [473, 54] on div "Traveller(s) Traveller 1 : HB Haniza Binti Nordin Travel Document Document type…" at bounding box center [448, 340] width 730 height 635
click at [23, 14] on icon "button" at bounding box center [13, 18] width 21 height 21
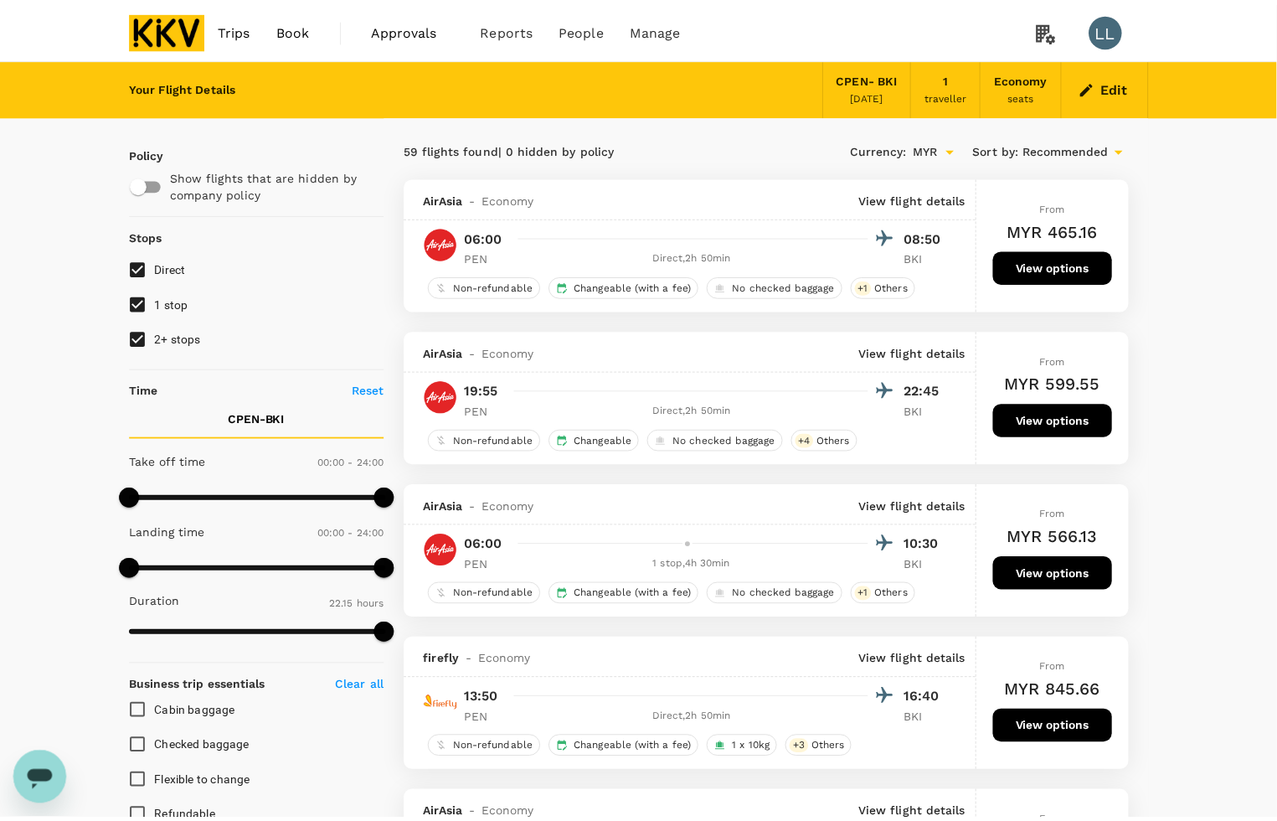
scroll to position [38, 0]
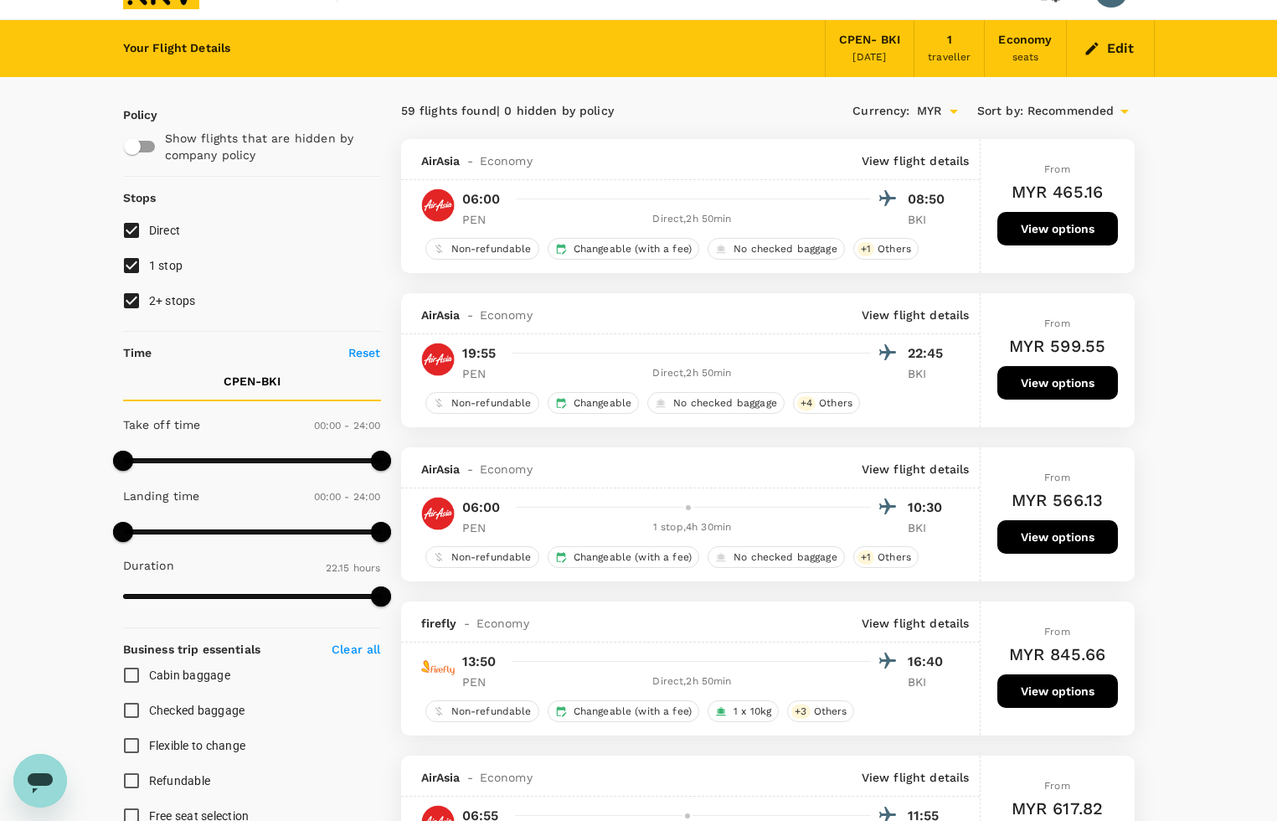
click at [1073, 228] on button "View options" at bounding box center [1057, 228] width 121 height 33
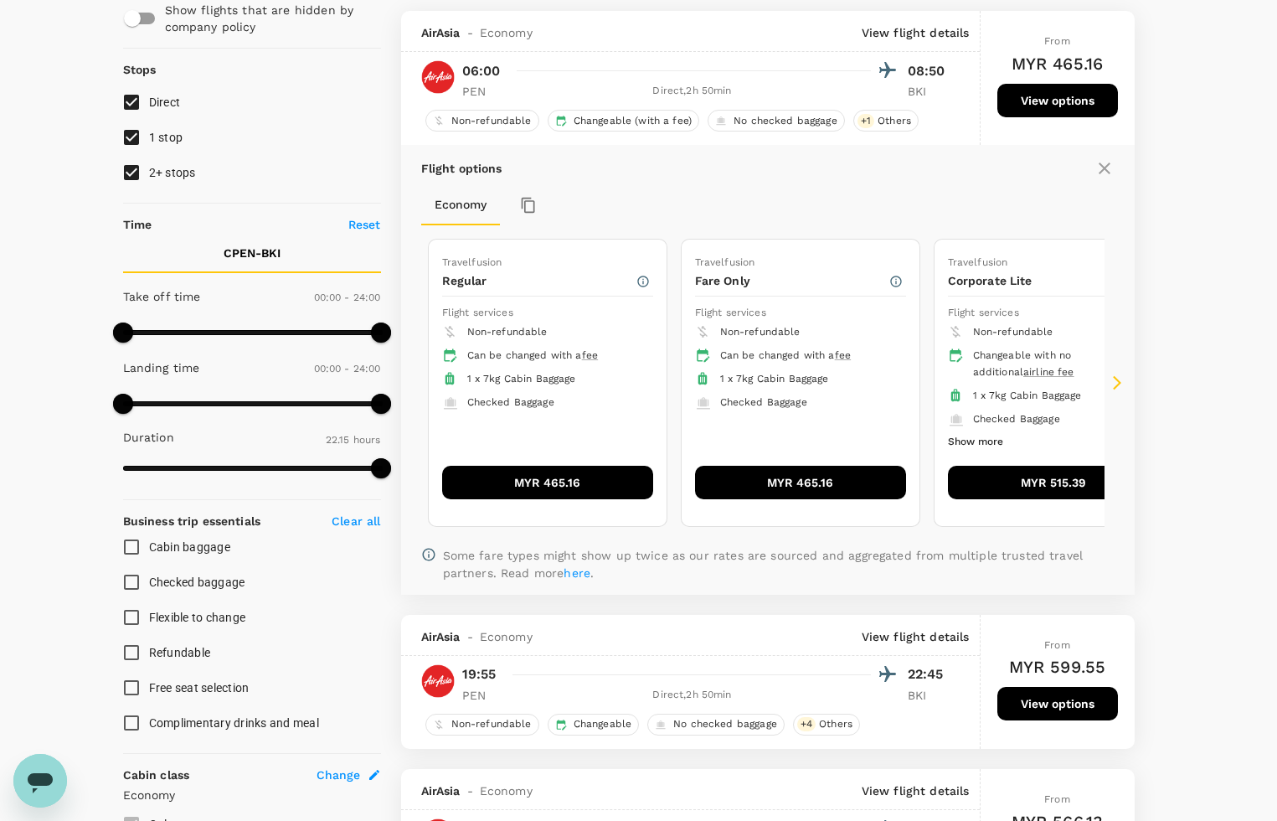
scroll to position [177, 0]
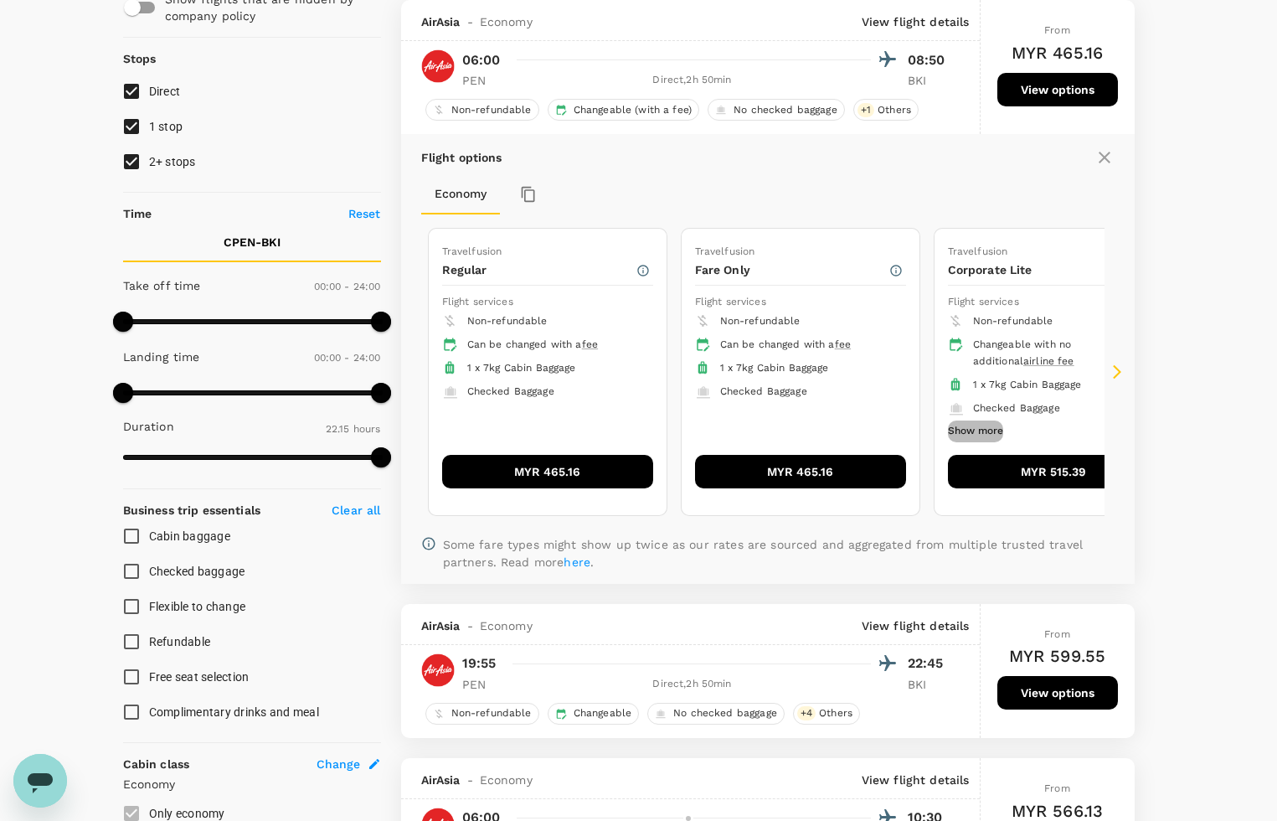
click at [994, 423] on button "Show more" at bounding box center [975, 431] width 55 height 22
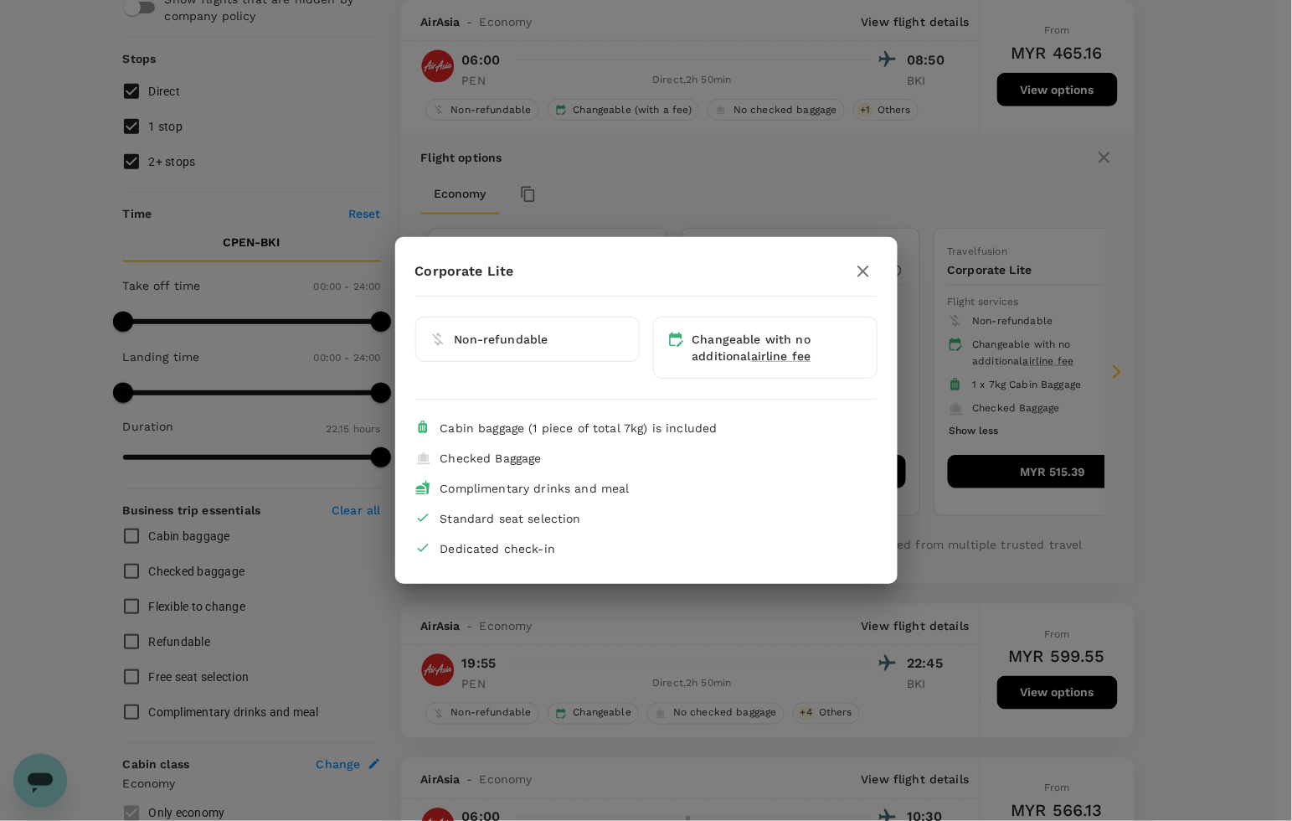
click at [861, 268] on icon "button" at bounding box center [863, 271] width 12 height 12
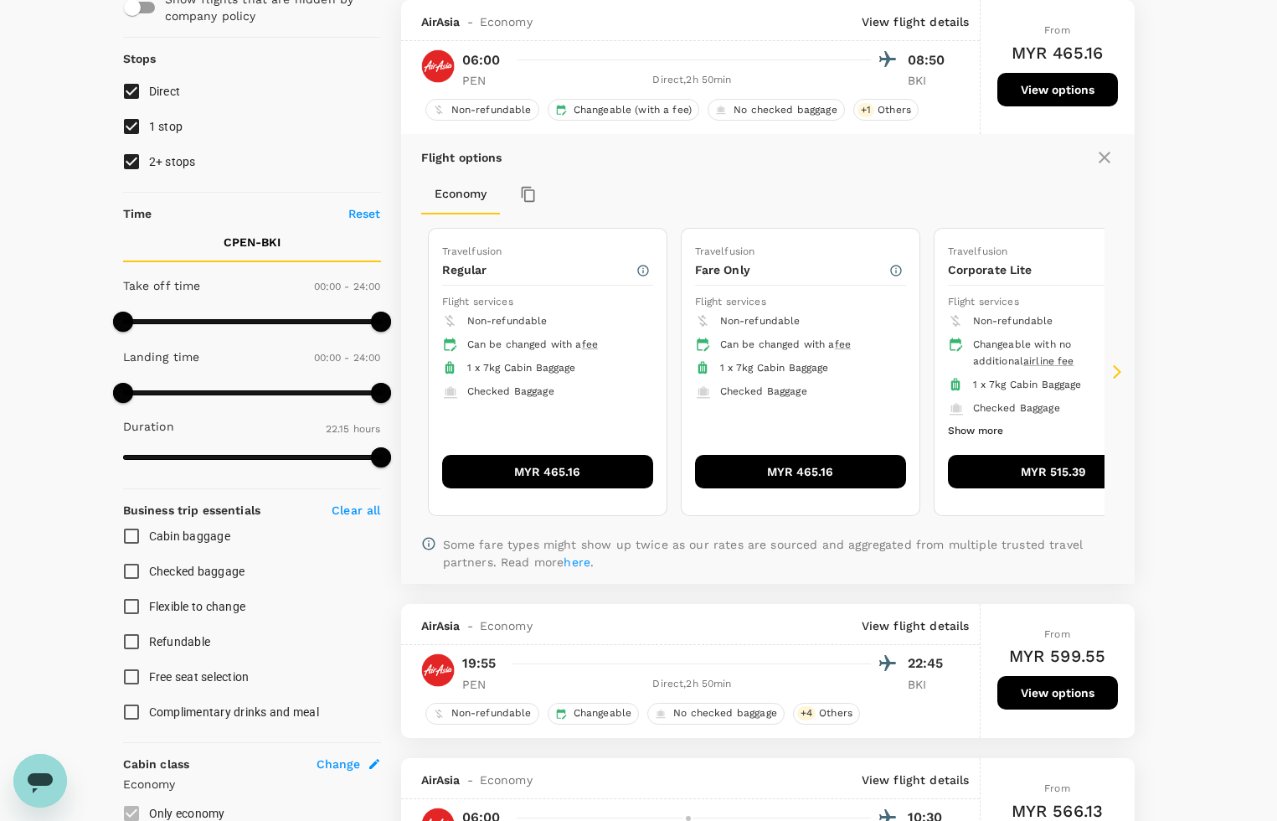
click at [780, 467] on button "MYR 465.16" at bounding box center [800, 471] width 211 height 33
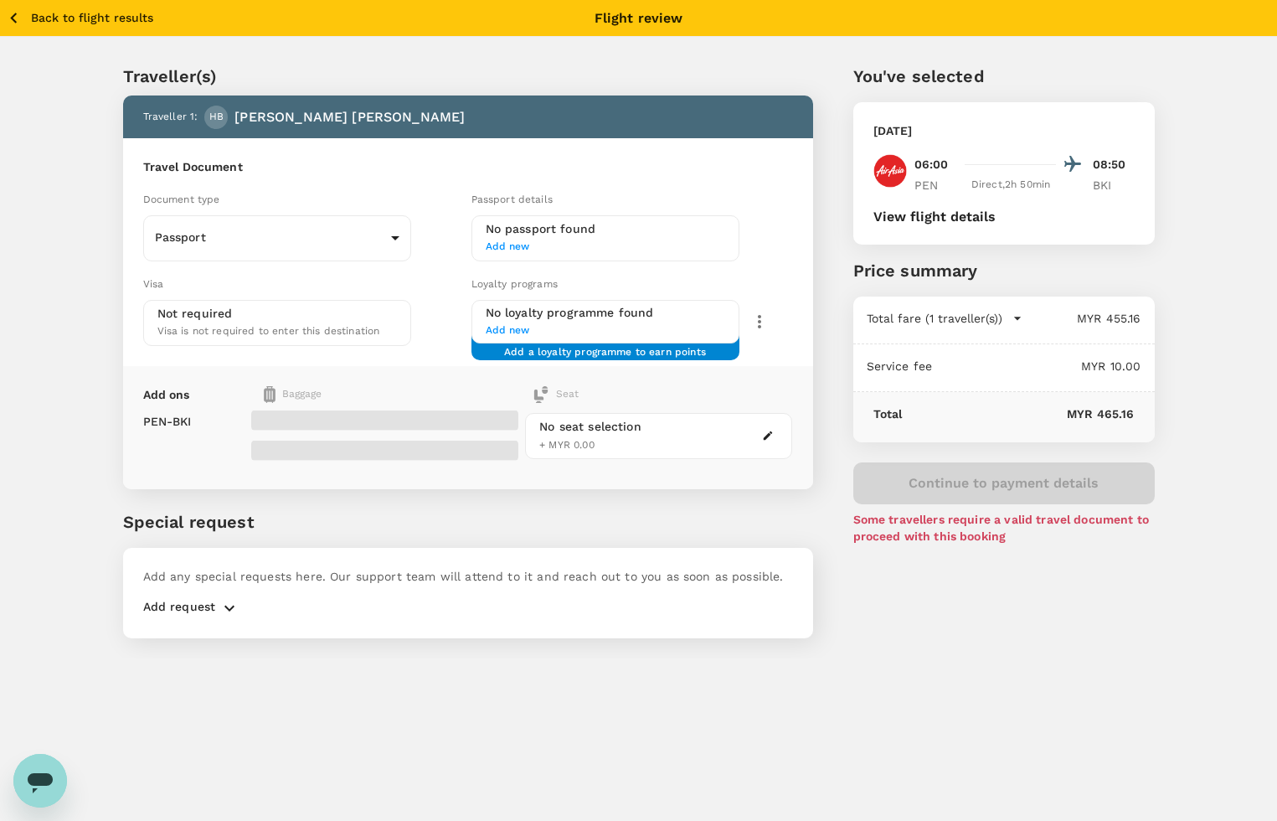
click at [471, 77] on p "Traveller(s)" at bounding box center [468, 76] width 690 height 25
click at [402, 500] on div "Traveller(s) Traveller 1 : HB Haniza Binti Nordin Travel Document Document type…" at bounding box center [448, 340] width 730 height 635
drag, startPoint x: 392, startPoint y: 670, endPoint x: 349, endPoint y: 548, distance: 128.7
click at [394, 671] on div "Back to flight results Flight review Traveller(s) Traveller 1 : HB Haniza Binti…" at bounding box center [638, 410] width 1277 height 821
click at [13, 11] on icon "button" at bounding box center [13, 18] width 21 height 21
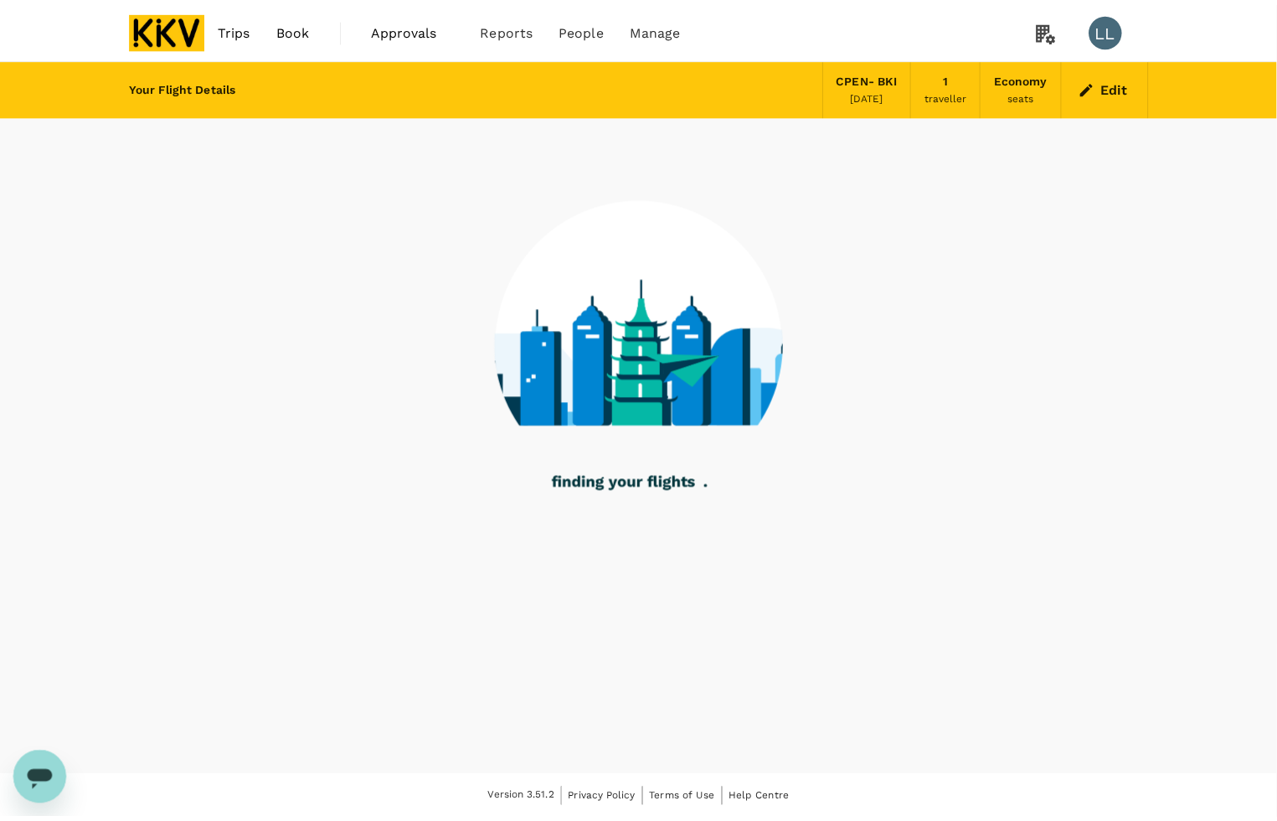
scroll to position [38, 0]
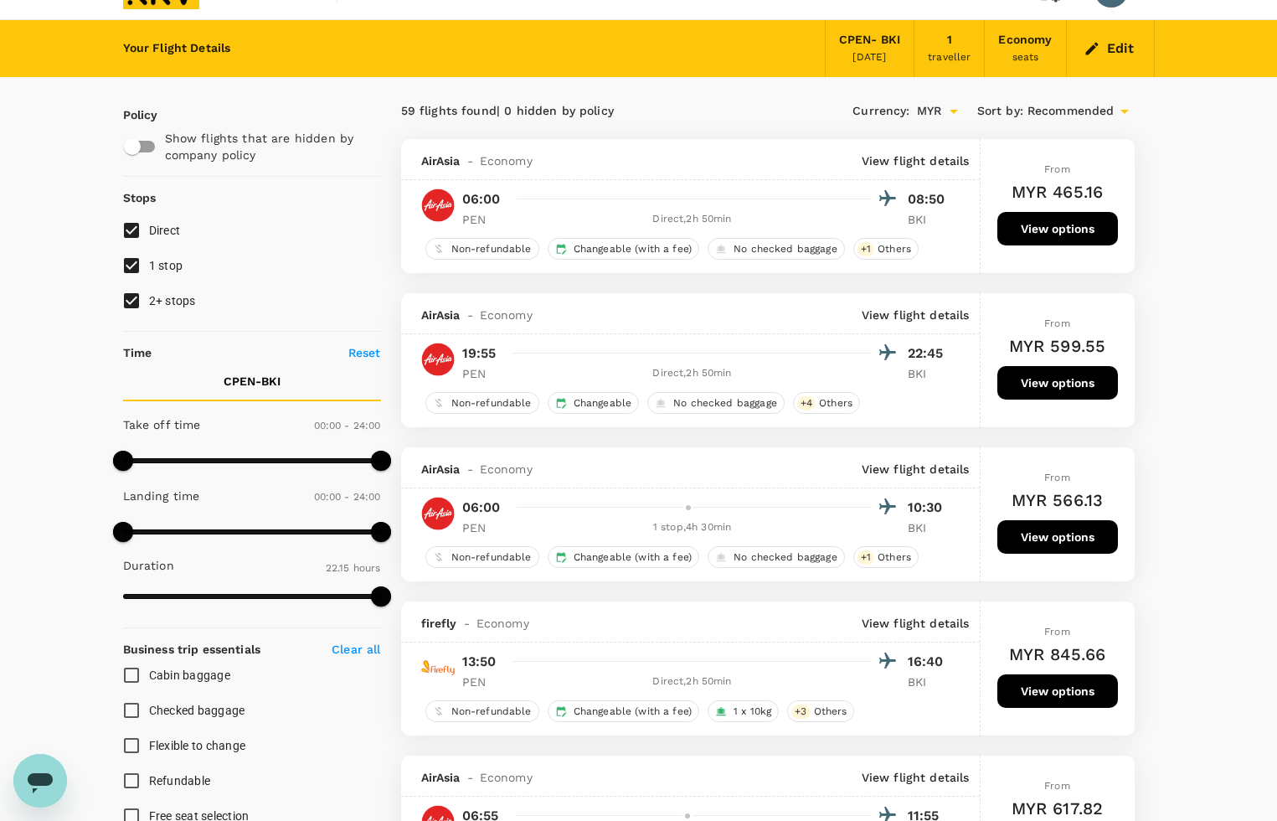
drag, startPoint x: 1241, startPoint y: 442, endPoint x: 893, endPoint y: 389, distance: 352.3
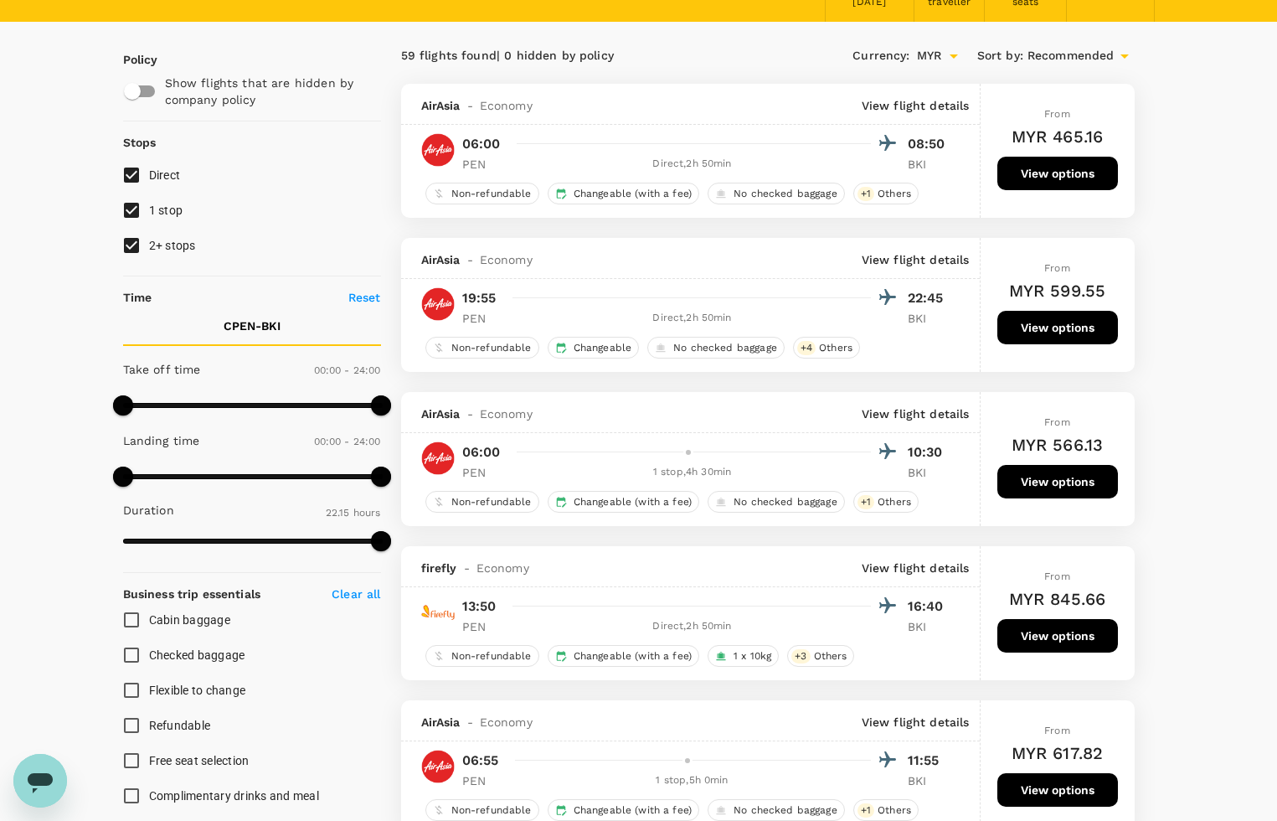
scroll to position [0, 0]
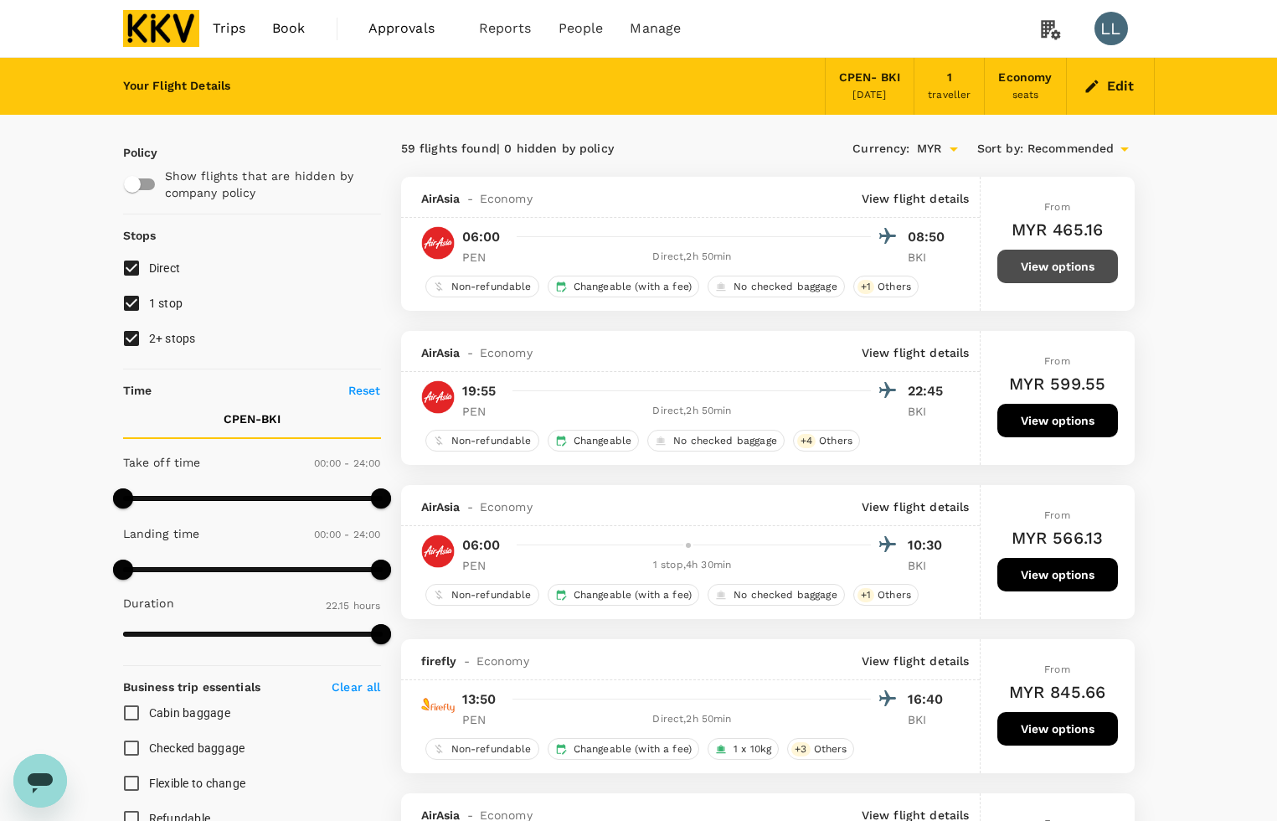
click at [1003, 260] on button "View options" at bounding box center [1057, 266] width 121 height 33
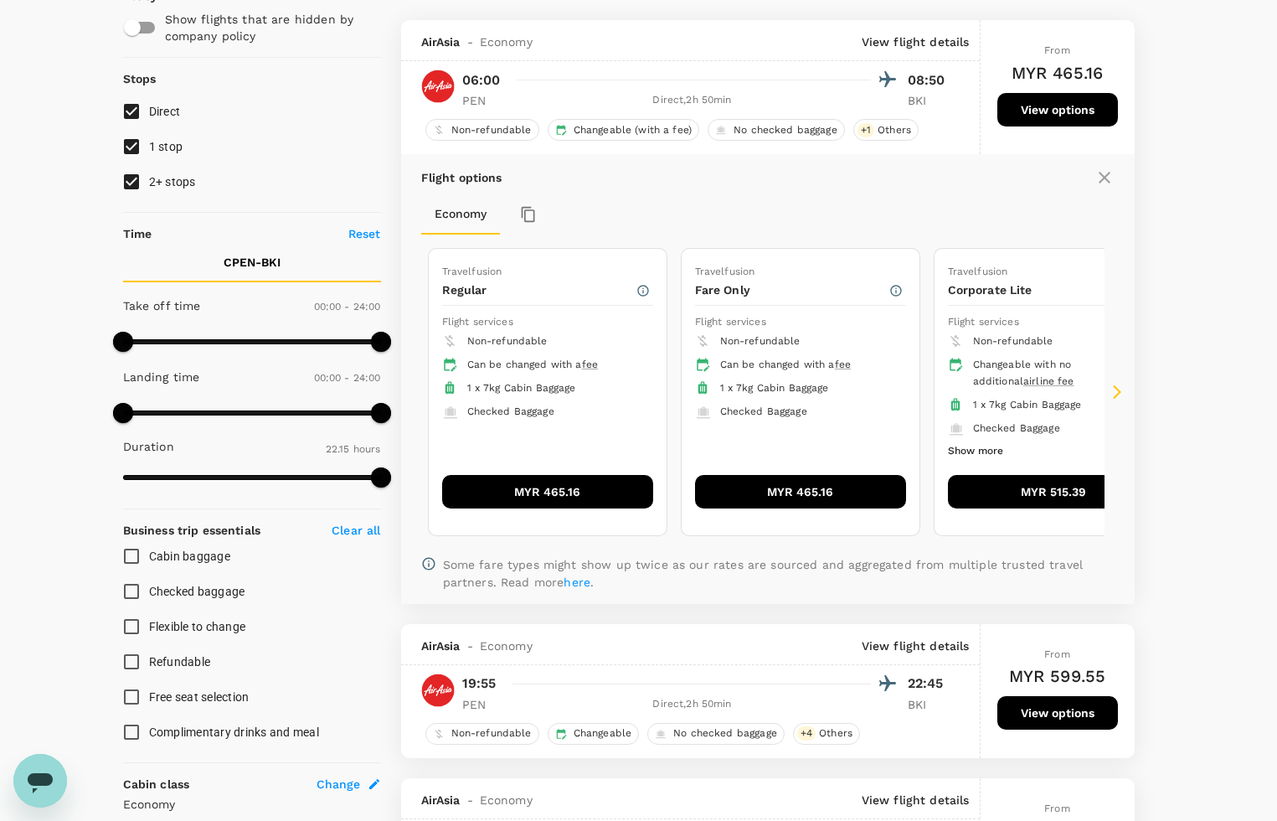
scroll to position [177, 0]
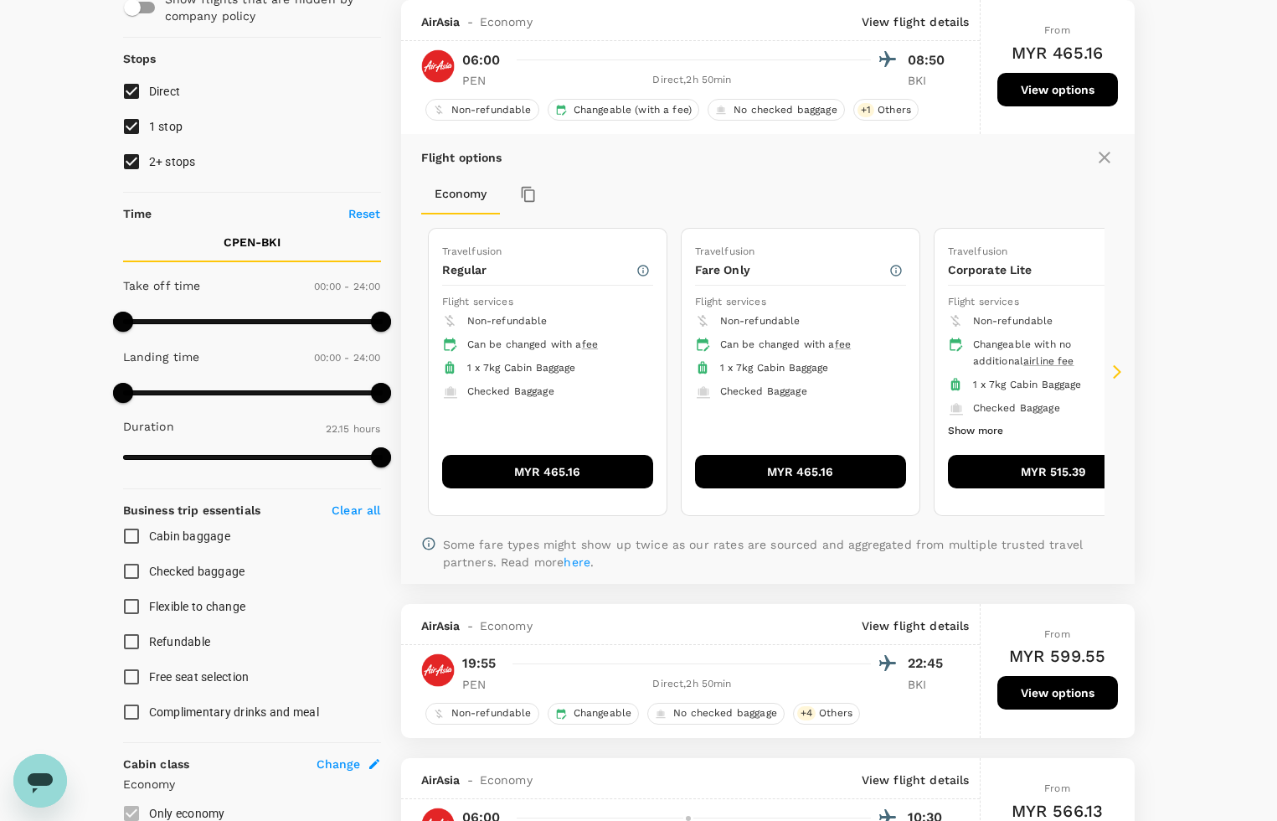
click at [569, 481] on button "MYR 465.16" at bounding box center [547, 471] width 211 height 33
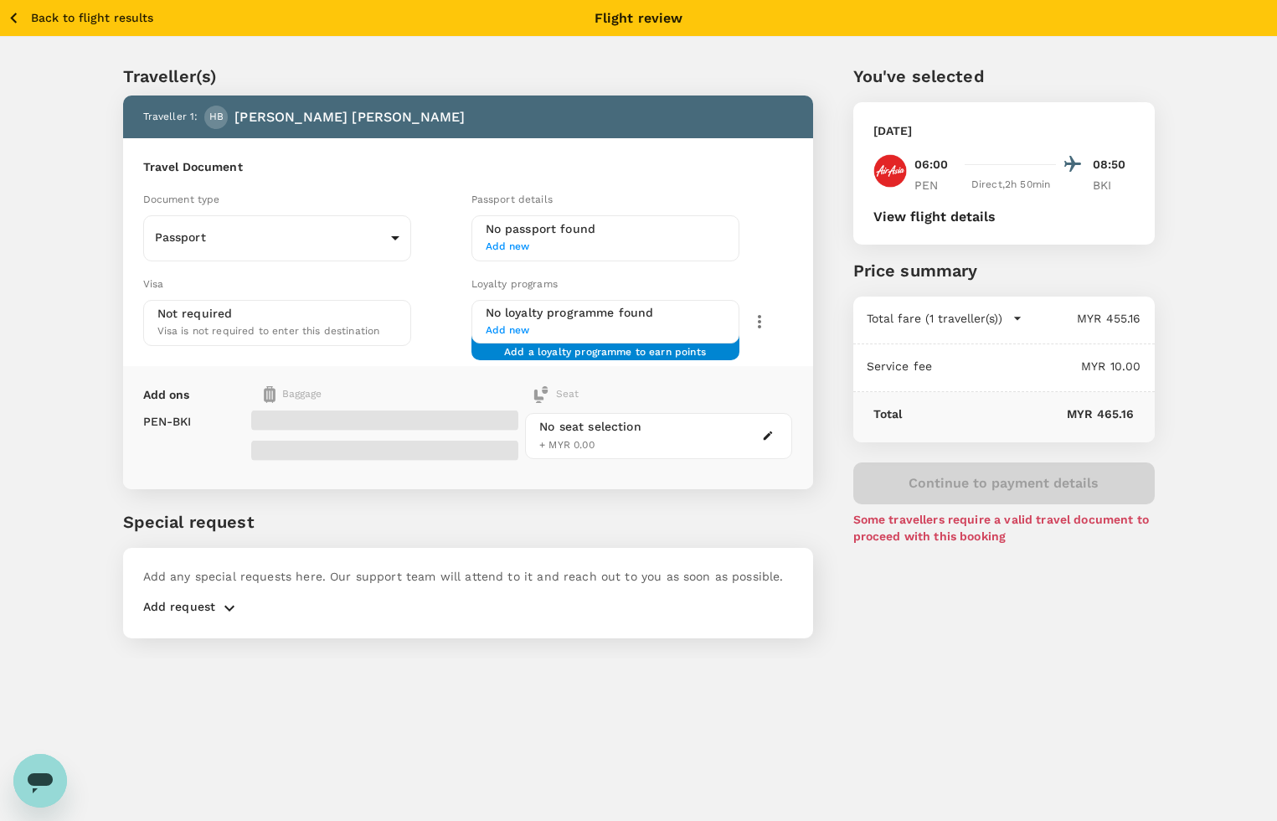
drag, startPoint x: 252, startPoint y: 455, endPoint x: 289, endPoint y: 440, distance: 39.5
click at [304, 455] on div "PEN - BKI No seat selection + MYR 0.00" at bounding box center [468, 436] width 650 height 66
drag, startPoint x: 92, startPoint y: 399, endPoint x: 287, endPoint y: 446, distance: 200.7
click at [92, 399] on div "Traveller(s) Traveller 1 : HB Haniza Binti Nordin Travel Document Document type…" at bounding box center [448, 340] width 730 height 635
click at [353, 440] on body "Back to flight results Flight review Traveller(s) Traveller 1 : HB Haniza Binti…" at bounding box center [638, 433] width 1277 height 866
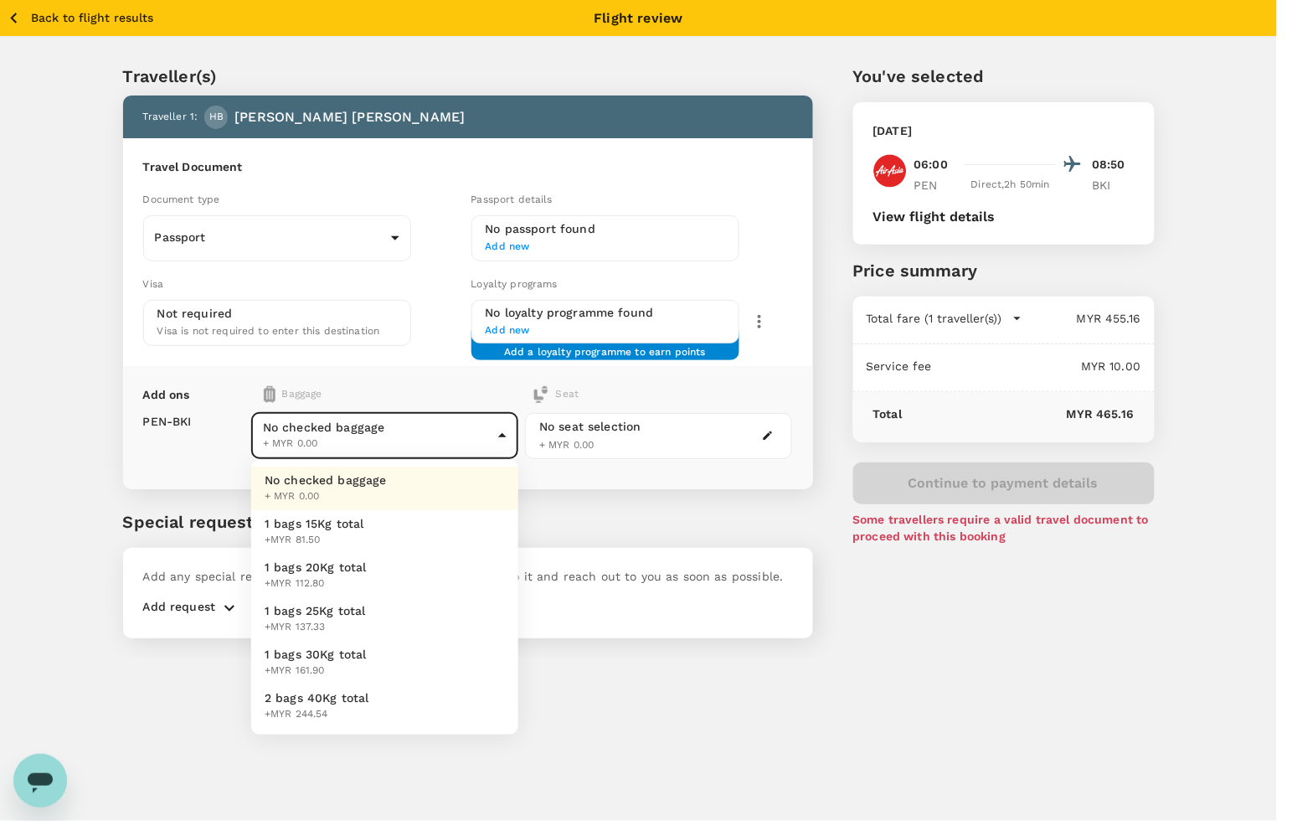
click at [350, 538] on span "+MYR 81.50" at bounding box center [315, 540] width 100 height 17
type input "1 - 81.5"
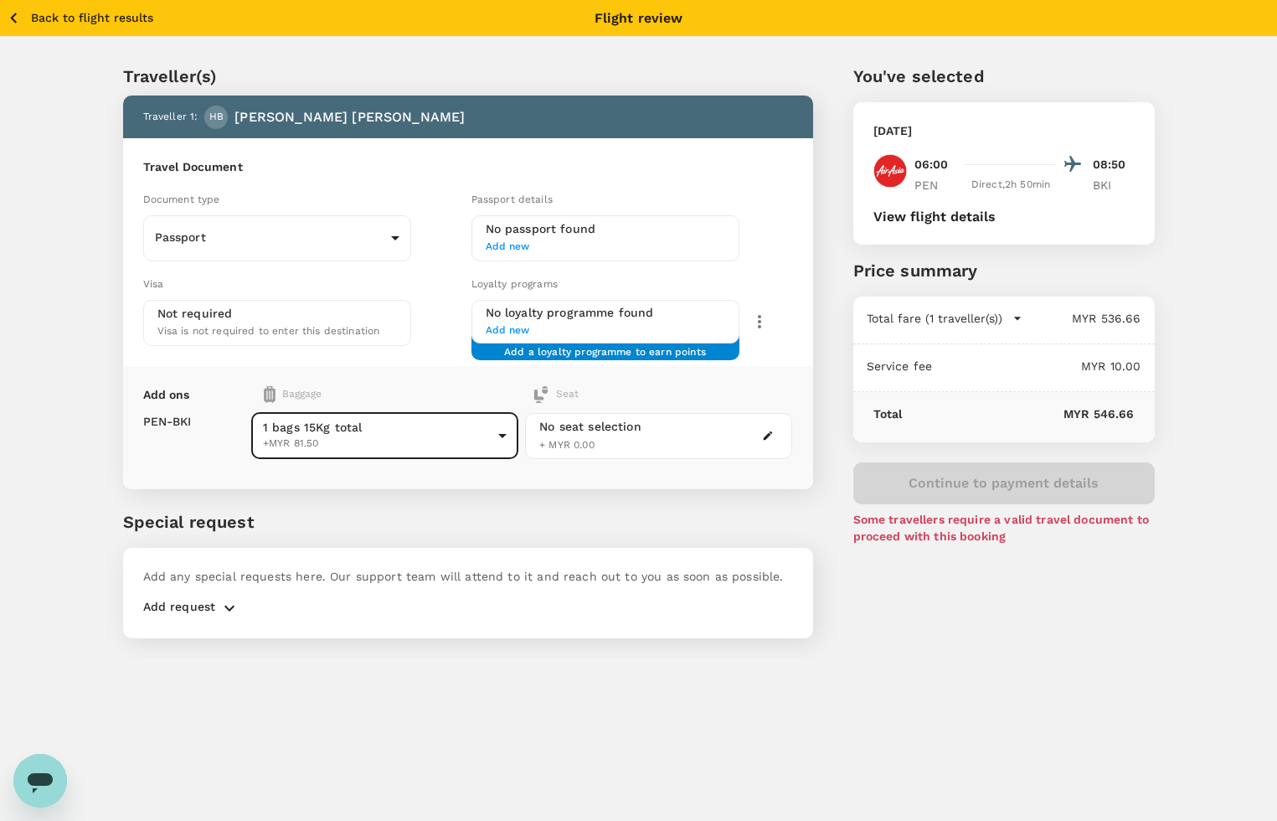
click at [995, 659] on div "Back to flight results Flight review Traveller(s) Traveller 1 : HB Haniza Binti…" at bounding box center [638, 410] width 1277 height 821
click at [1187, 185] on div "Traveller(s) Traveller 1 : HB Haniza Binti Nordin Travel Document Document type…" at bounding box center [638, 347] width 1277 height 621
click at [7, 14] on icon "button" at bounding box center [13, 18] width 21 height 21
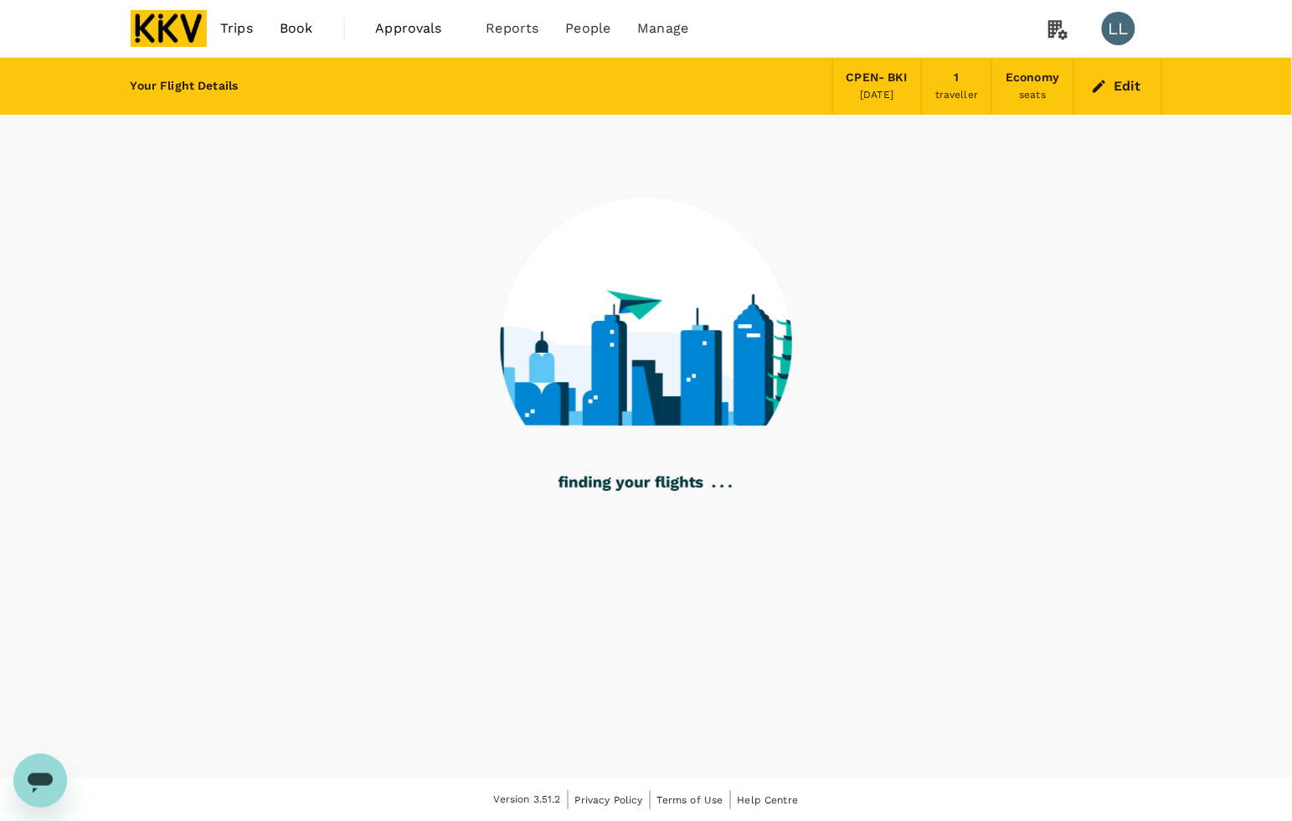
click at [1119, 84] on button "Edit" at bounding box center [1118, 86] width 60 height 27
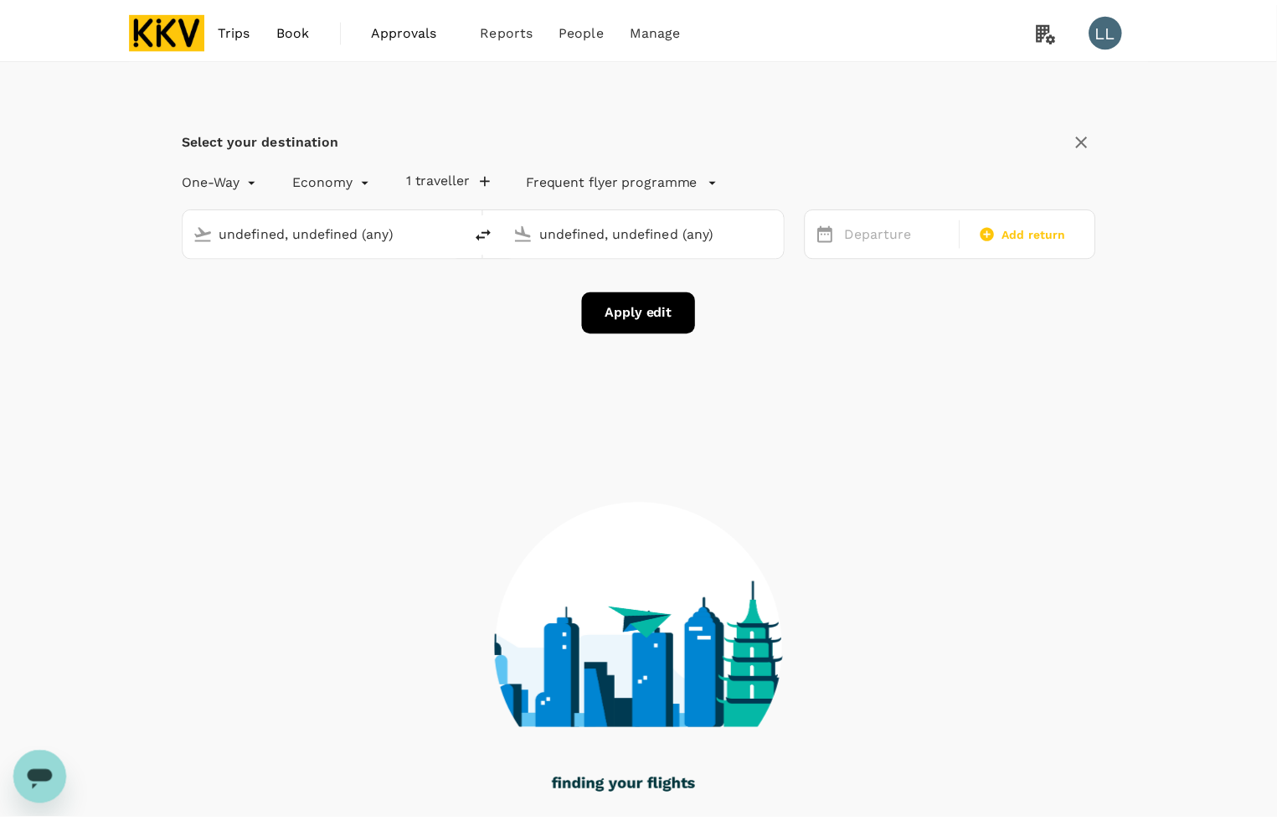
scroll to position [22, 0]
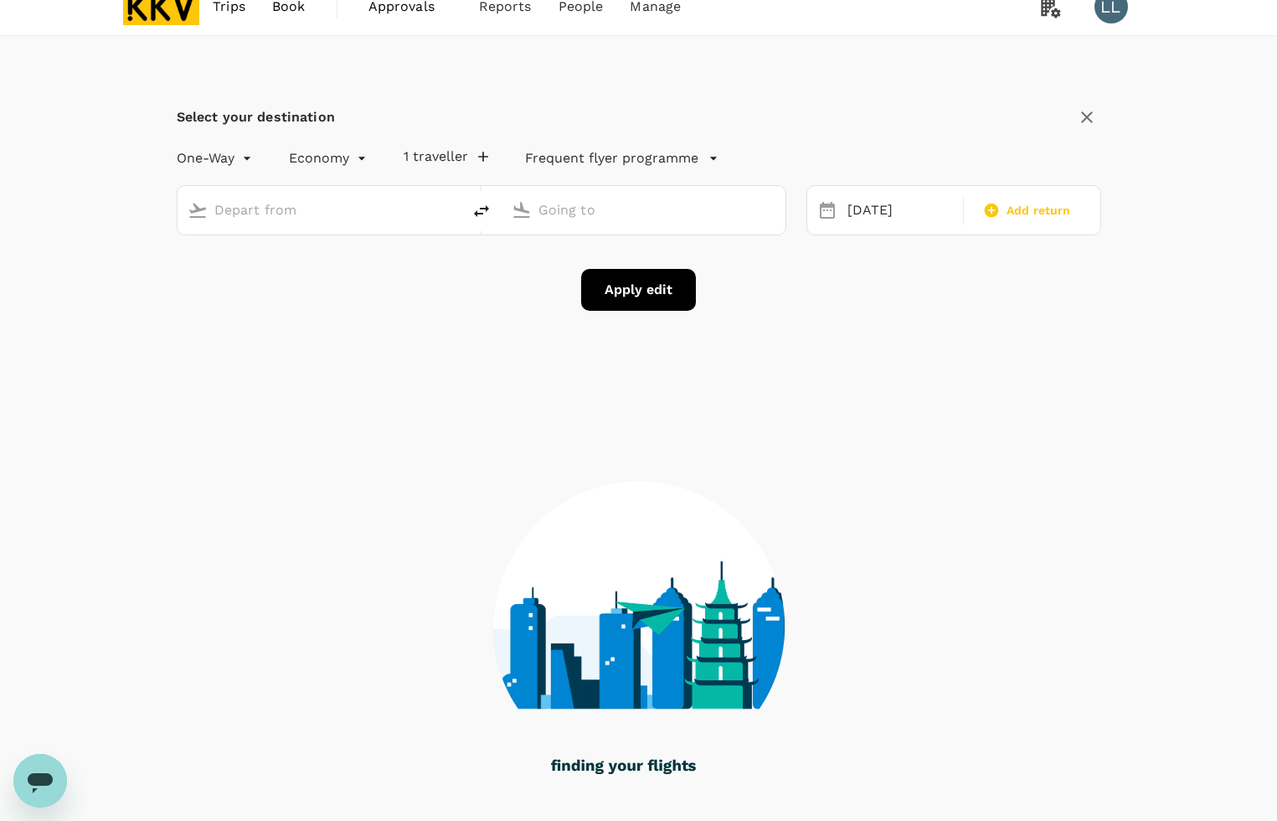
type input "Penang, Malaysia (any)"
type input "Kota Kinabalu Intl (BKI)"
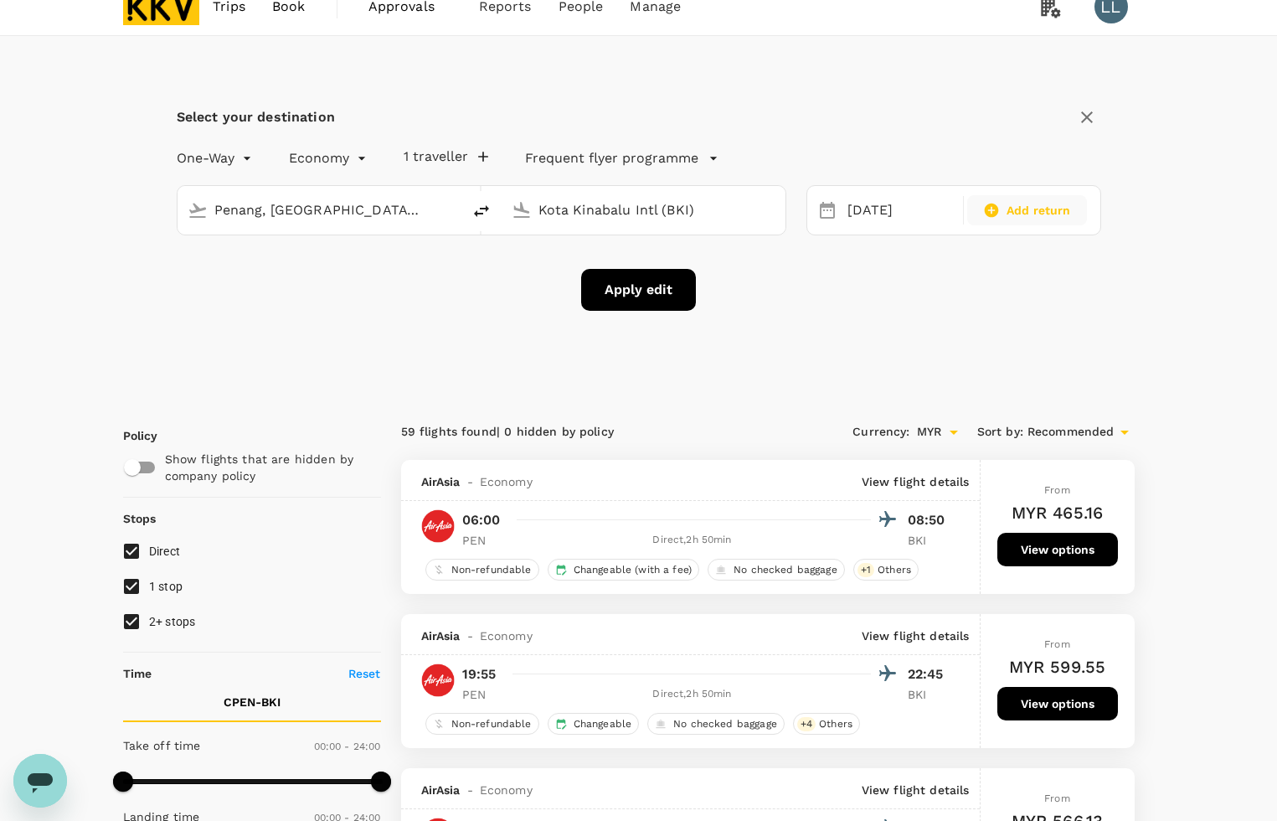
click at [1034, 205] on span "Add return" at bounding box center [1038, 210] width 64 height 17
type input "roundtrip"
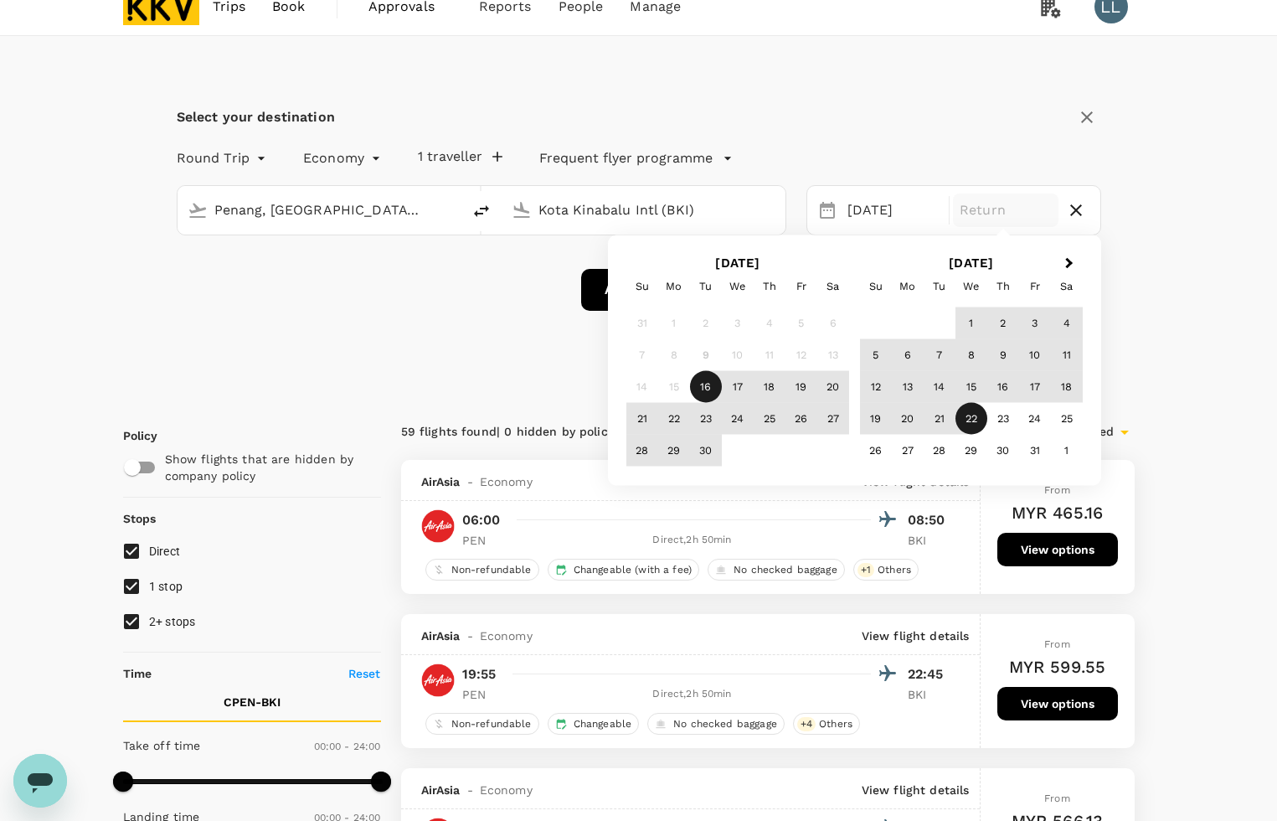
click at [961, 407] on div "22" at bounding box center [971, 419] width 32 height 32
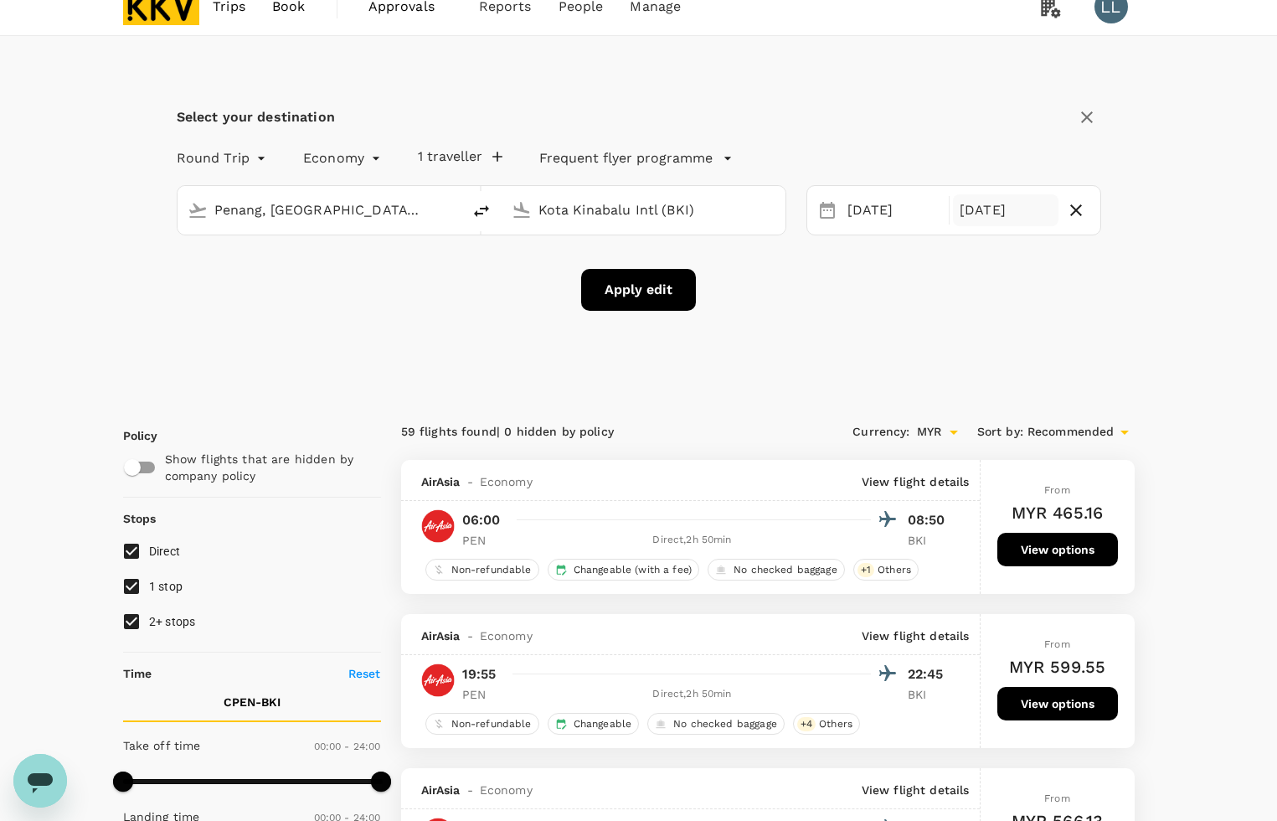
click at [641, 291] on button "Apply edit" at bounding box center [638, 290] width 115 height 42
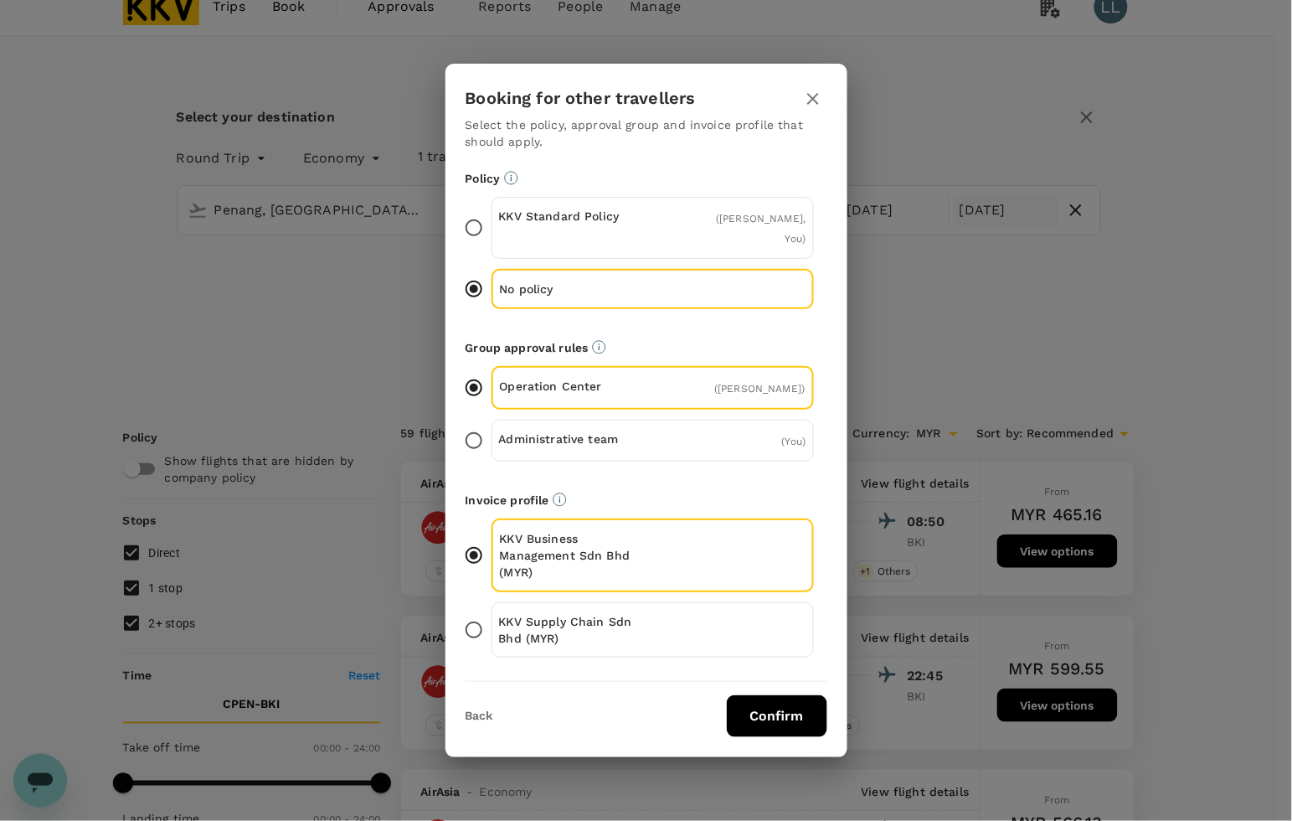
click at [625, 128] on p "Select the policy, approval group and invoice profile that should apply." at bounding box center [647, 132] width 362 height 33
click at [772, 735] on button "Confirm" at bounding box center [777, 716] width 100 height 42
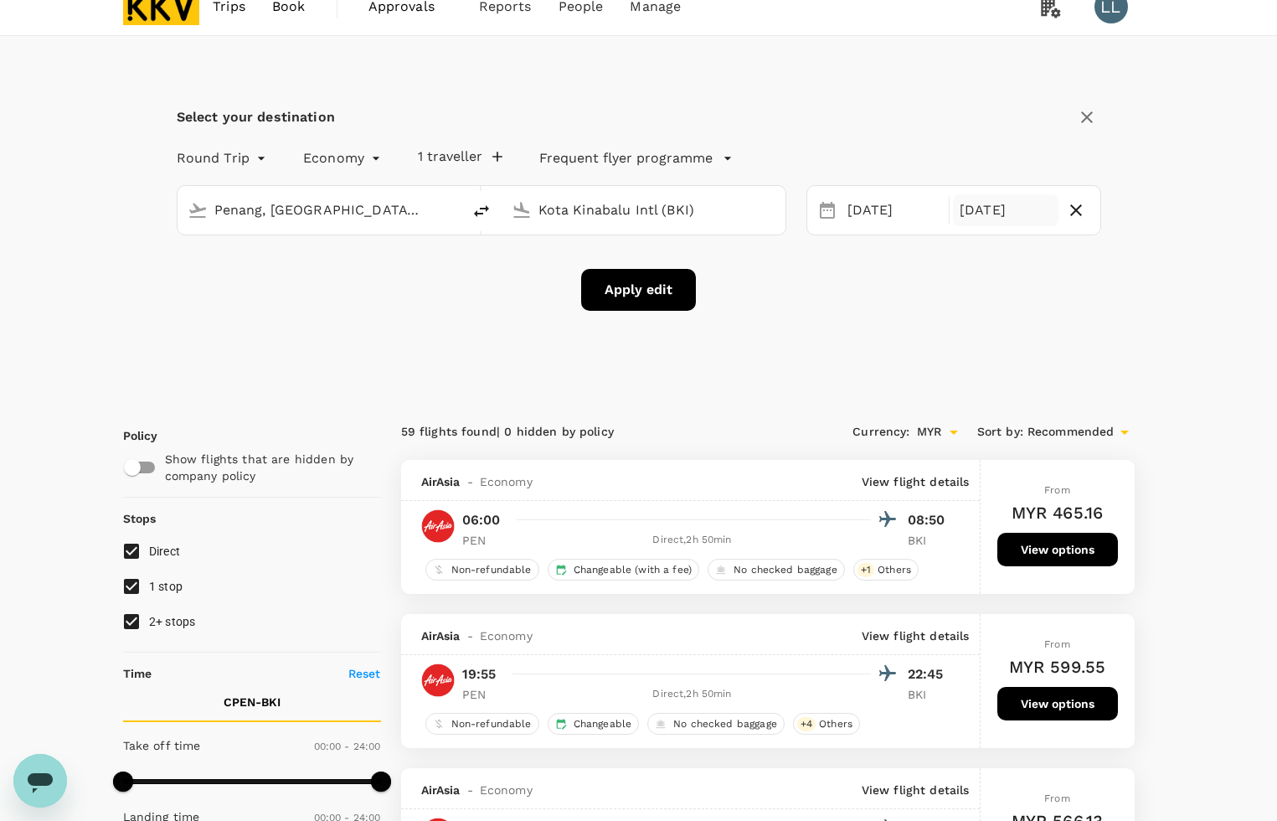
checkbox input "false"
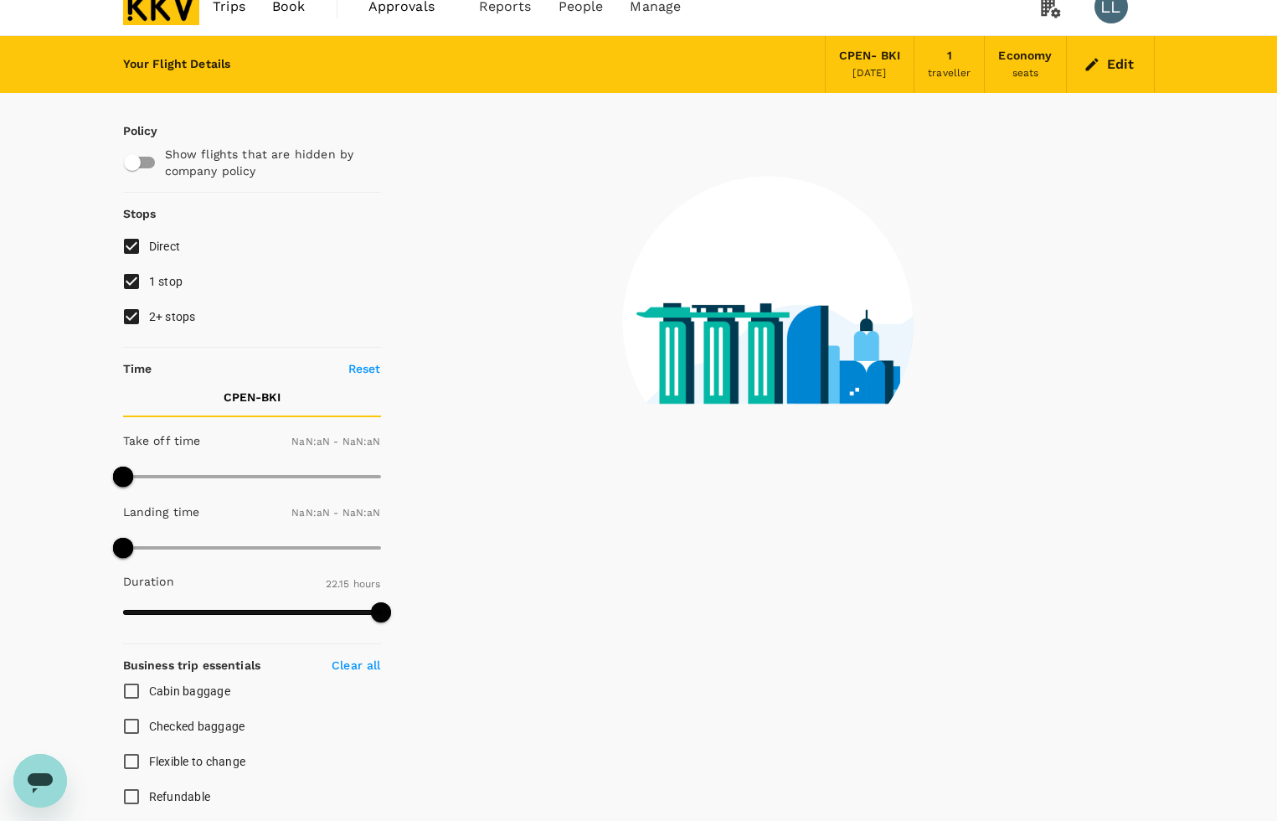
type input "1440"
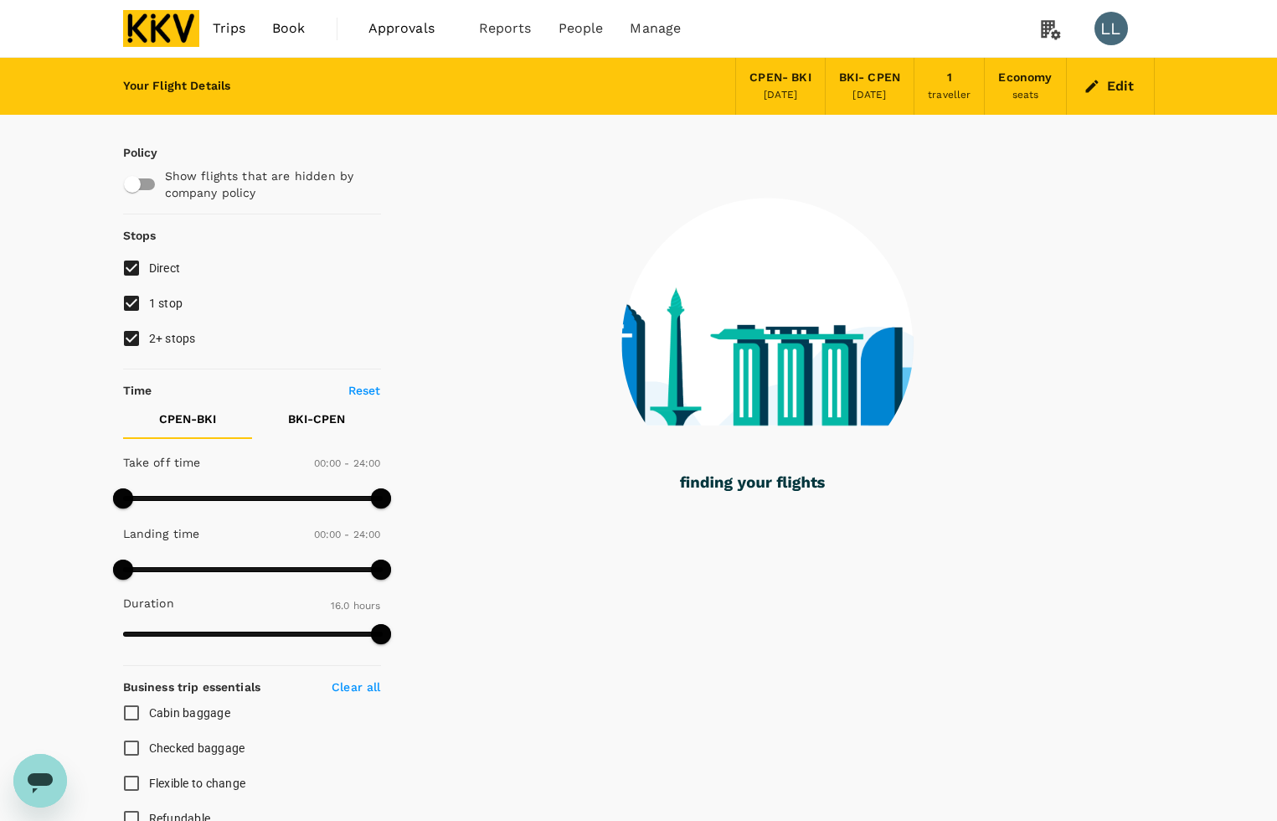
type input "960"
checkbox input "true"
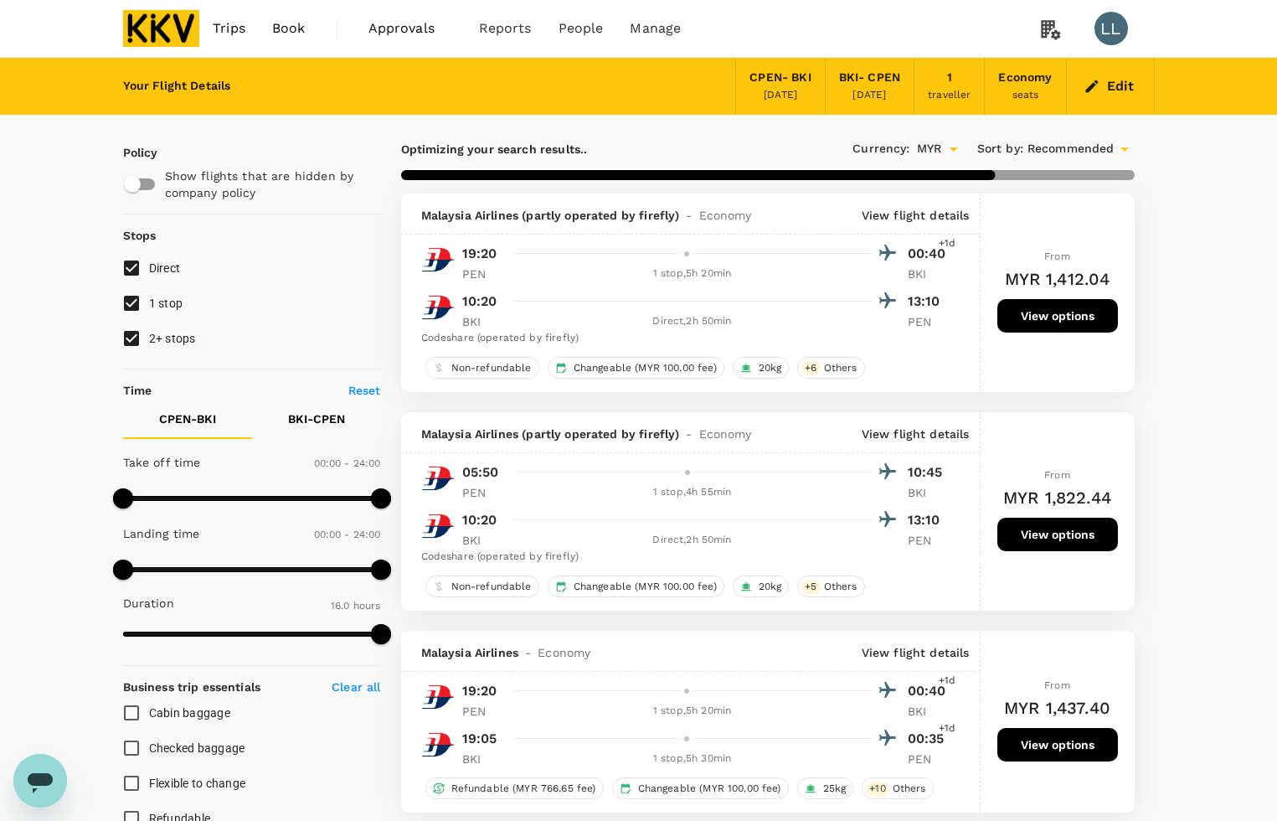
drag, startPoint x: 193, startPoint y: 341, endPoint x: 183, endPoint y: 316, distance: 27.4
click at [191, 339] on span "2+ stops" at bounding box center [172, 338] width 47 height 13
click at [177, 298] on span "1 stop" at bounding box center [166, 302] width 34 height 13
click at [149, 298] on input "1 stop" at bounding box center [131, 303] width 35 height 35
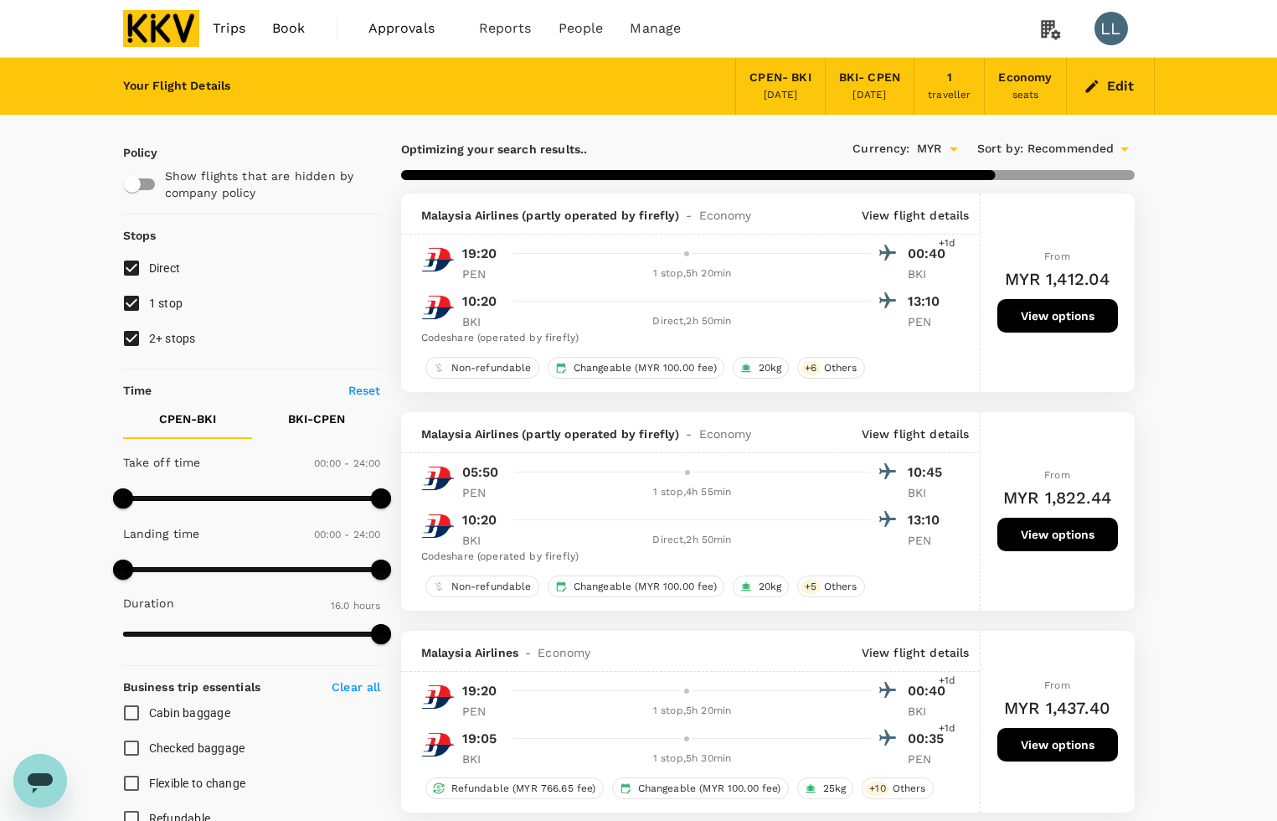
checkbox input "false"
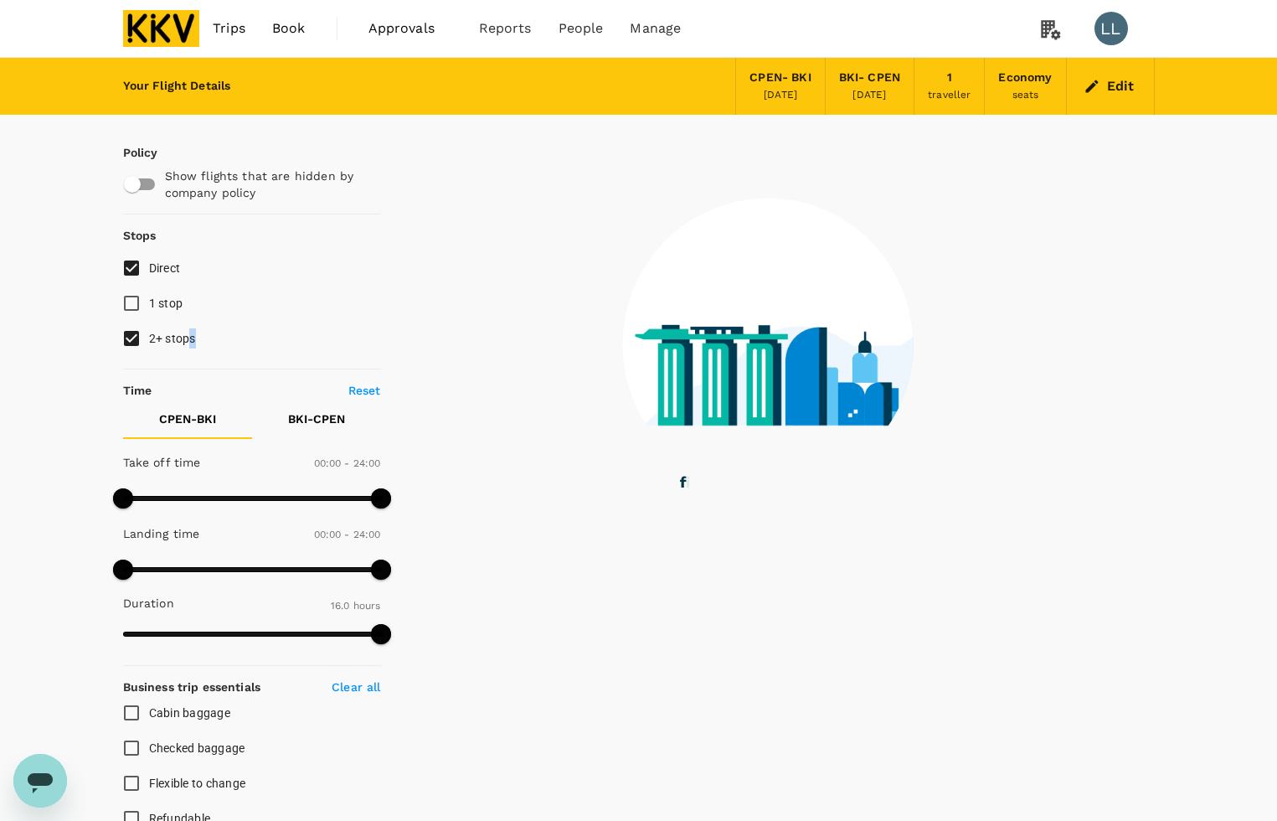
click at [191, 335] on span "2+ stops" at bounding box center [172, 338] width 47 height 13
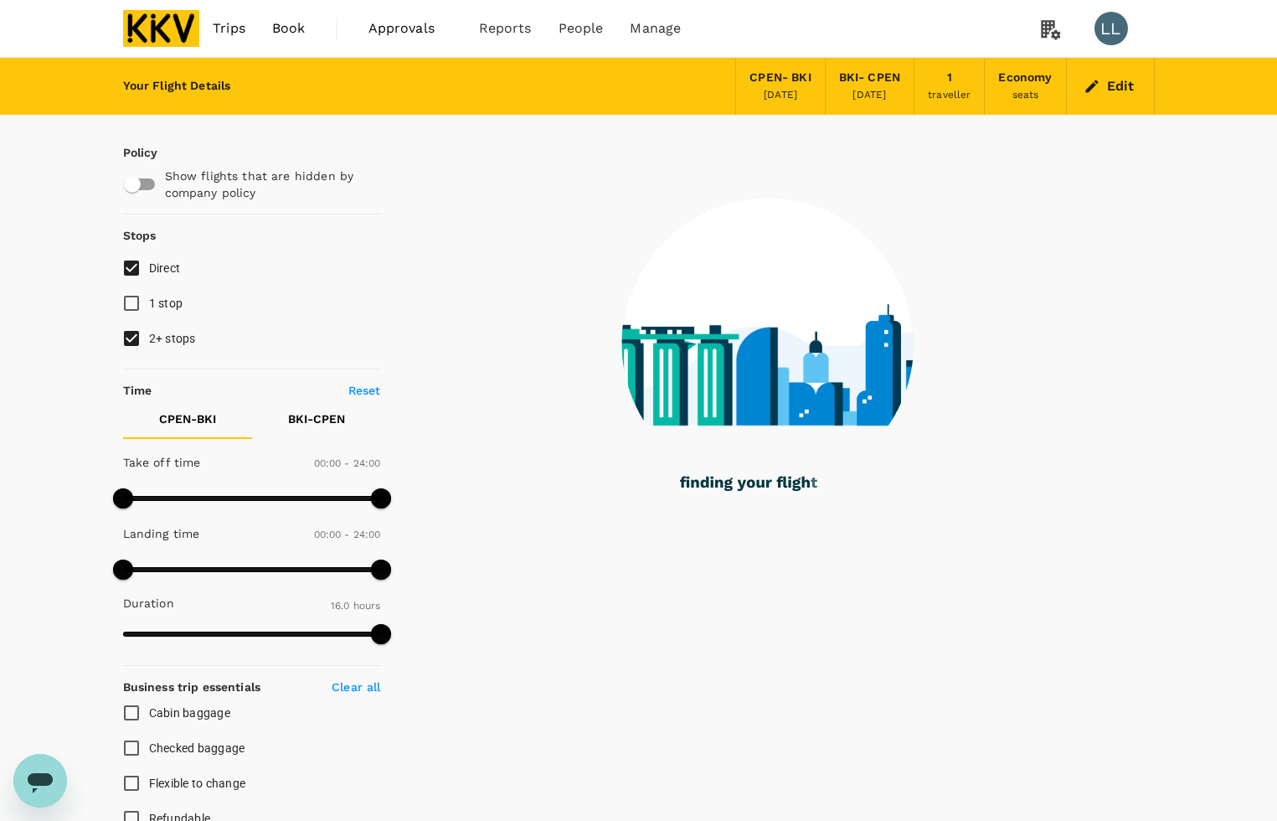
click at [149, 332] on span "2+ stops" at bounding box center [172, 338] width 47 height 13
click at [148, 332] on input "2+ stops" at bounding box center [131, 338] width 35 height 35
checkbox input "false"
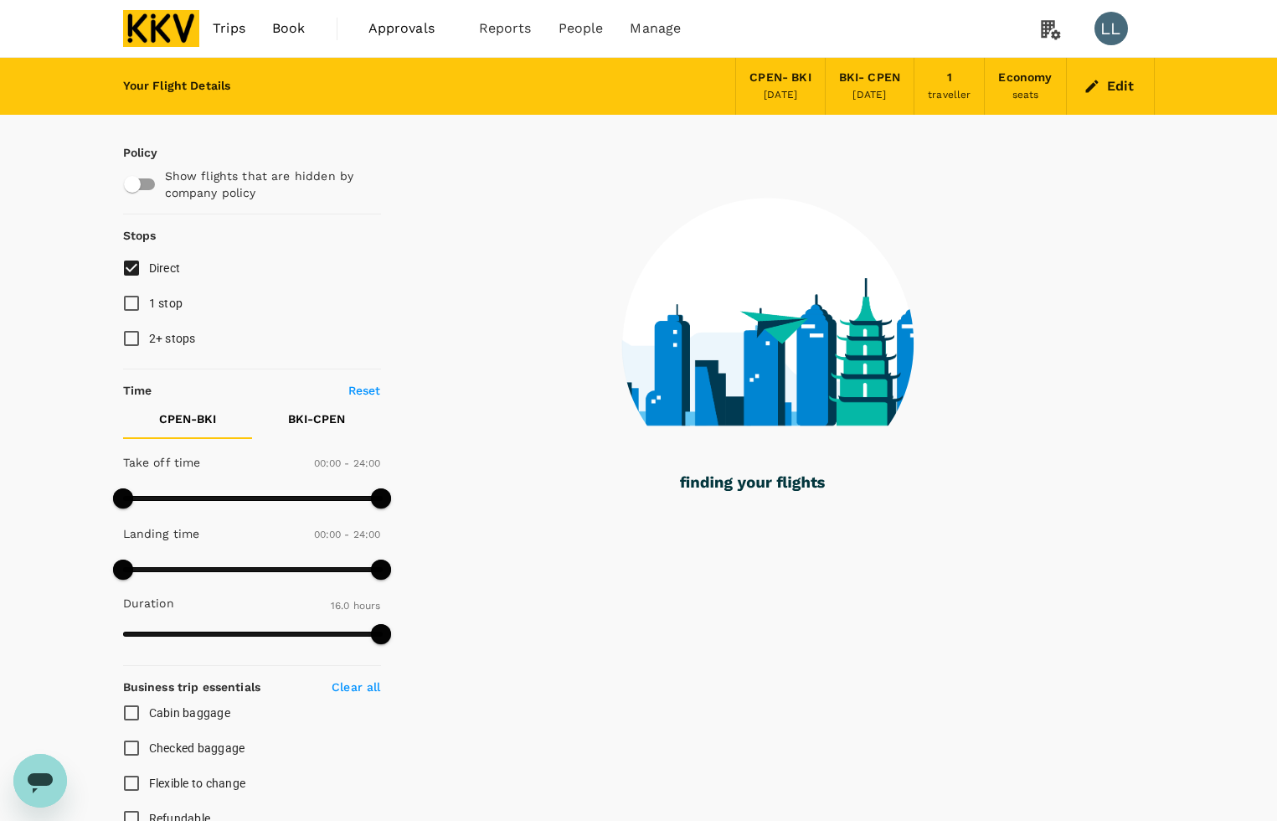
type input "1645"
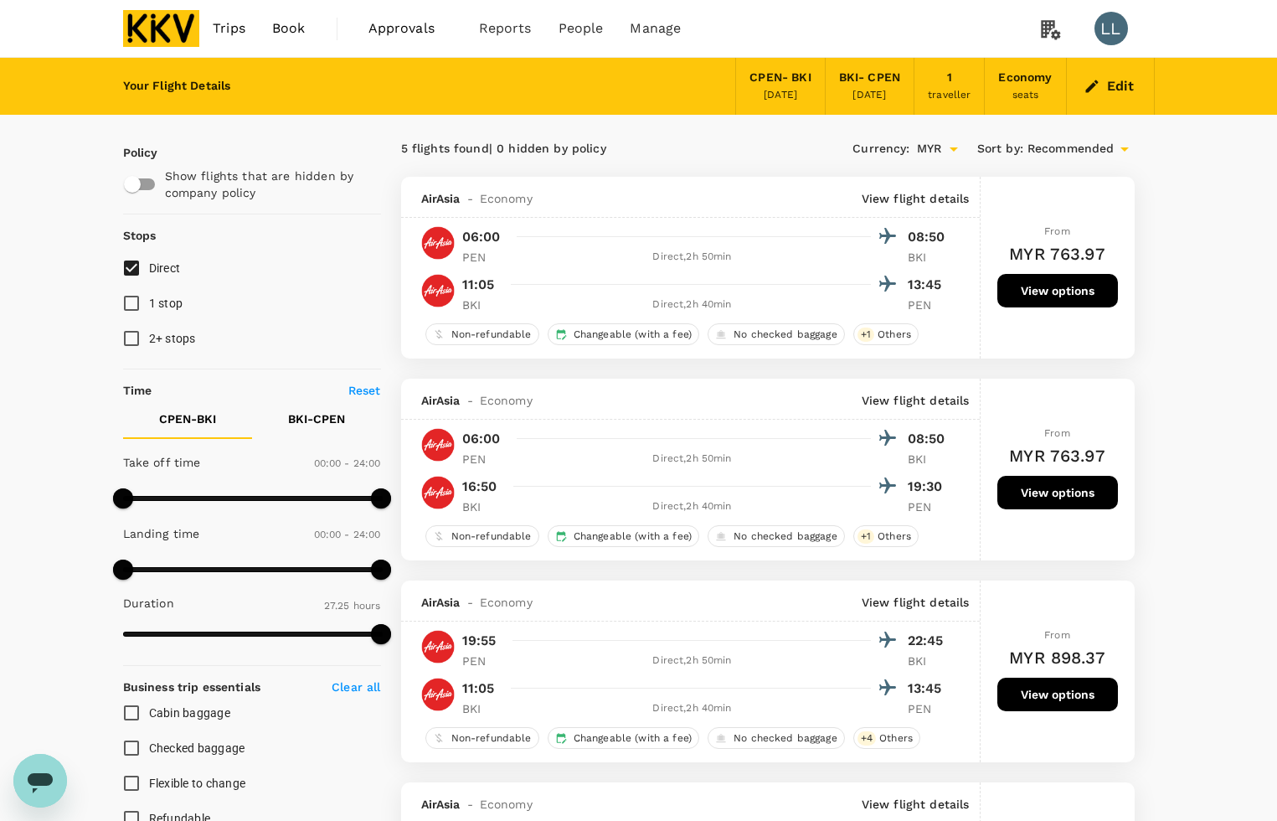
click at [1077, 492] on button "View options" at bounding box center [1057, 492] width 121 height 33
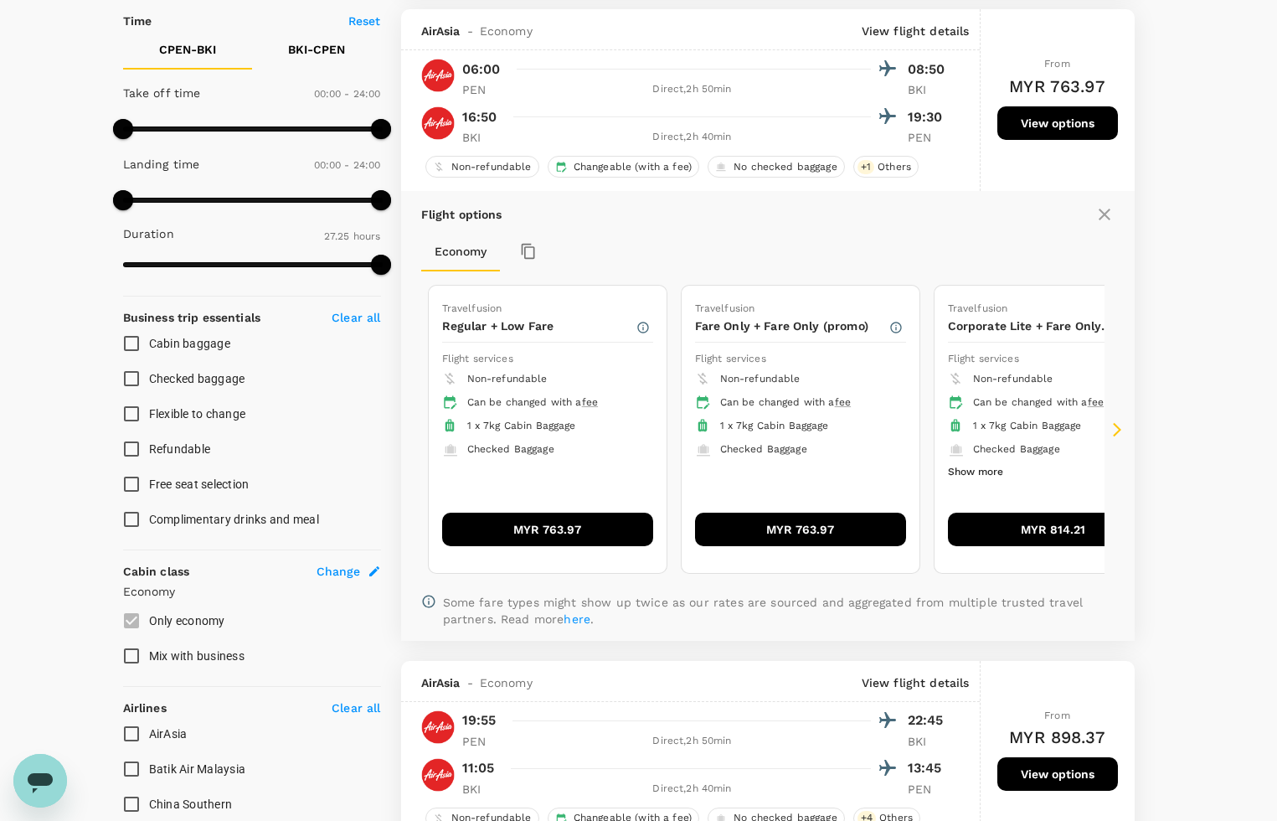
scroll to position [381, 0]
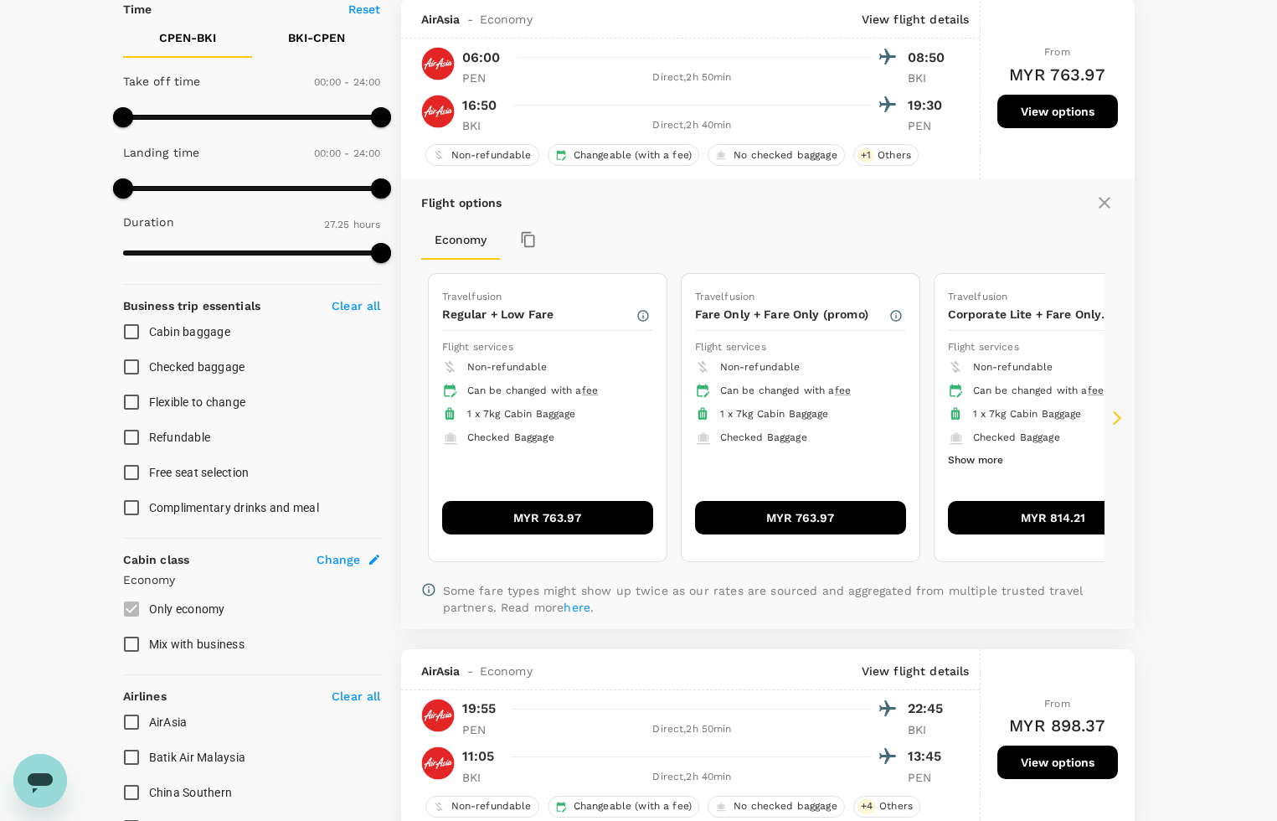
click at [571, 528] on button "MYR 763.97" at bounding box center [547, 517] width 211 height 33
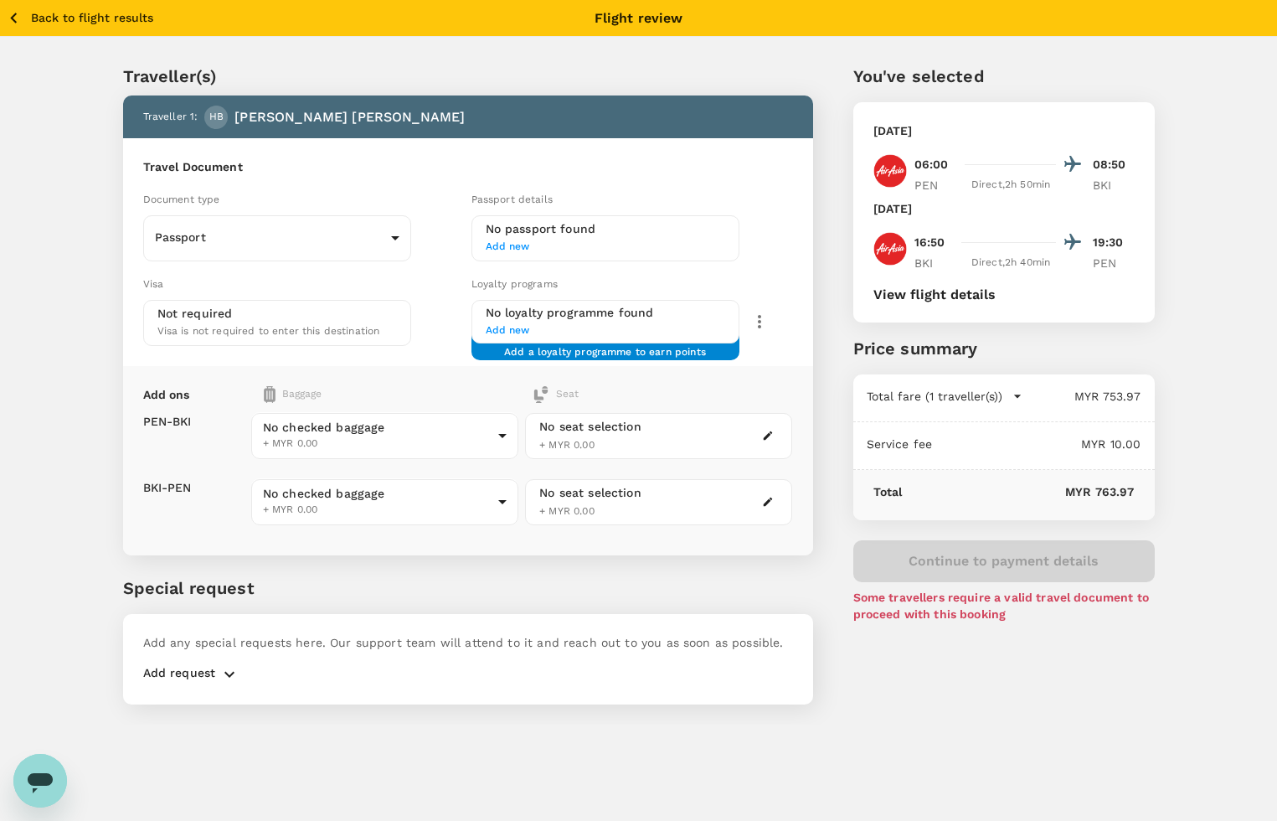
click at [562, 763] on div "Back to flight results Flight review Traveller(s) Traveller 1 : HB Haniza Binti…" at bounding box center [638, 410] width 1277 height 821
click at [425, 425] on body "Back to flight results Flight review Traveller(s) Traveller 1 : HB Haniza Binti…" at bounding box center [638, 433] width 1277 height 866
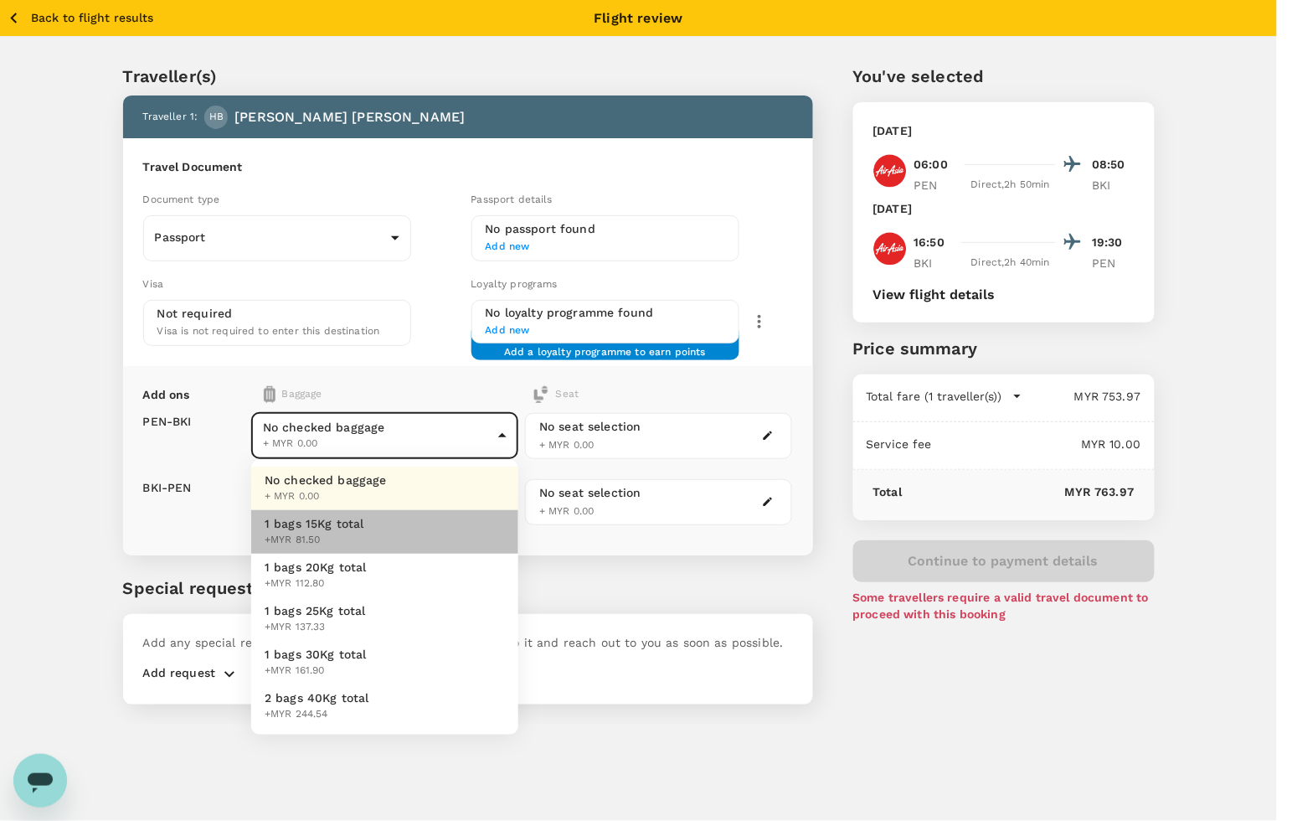
click at [333, 537] on span "+MYR 81.50" at bounding box center [315, 540] width 100 height 17
type input "1 - 81.5"
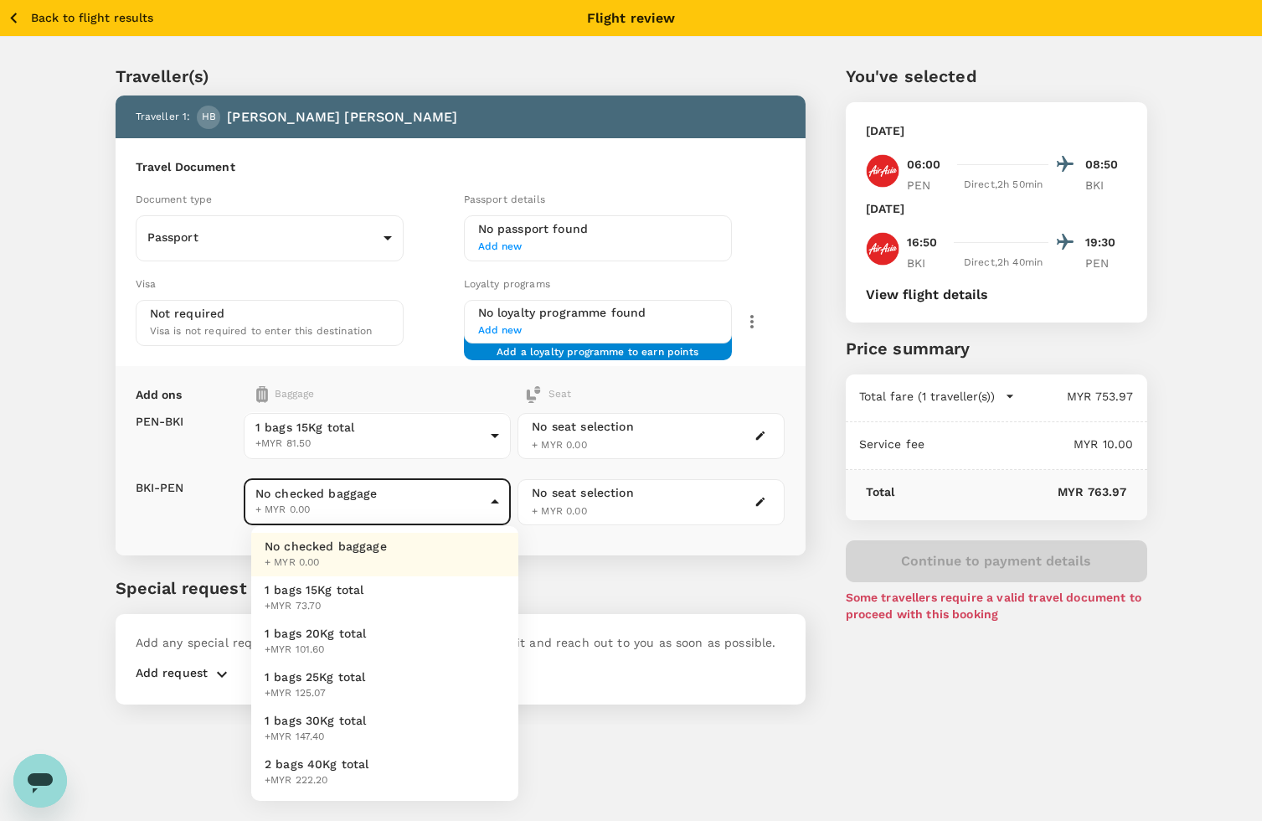
click at [333, 517] on body "Back to flight results Flight review Traveller(s) Traveller 1 : HB Haniza Binti…" at bounding box center [638, 433] width 1277 height 866
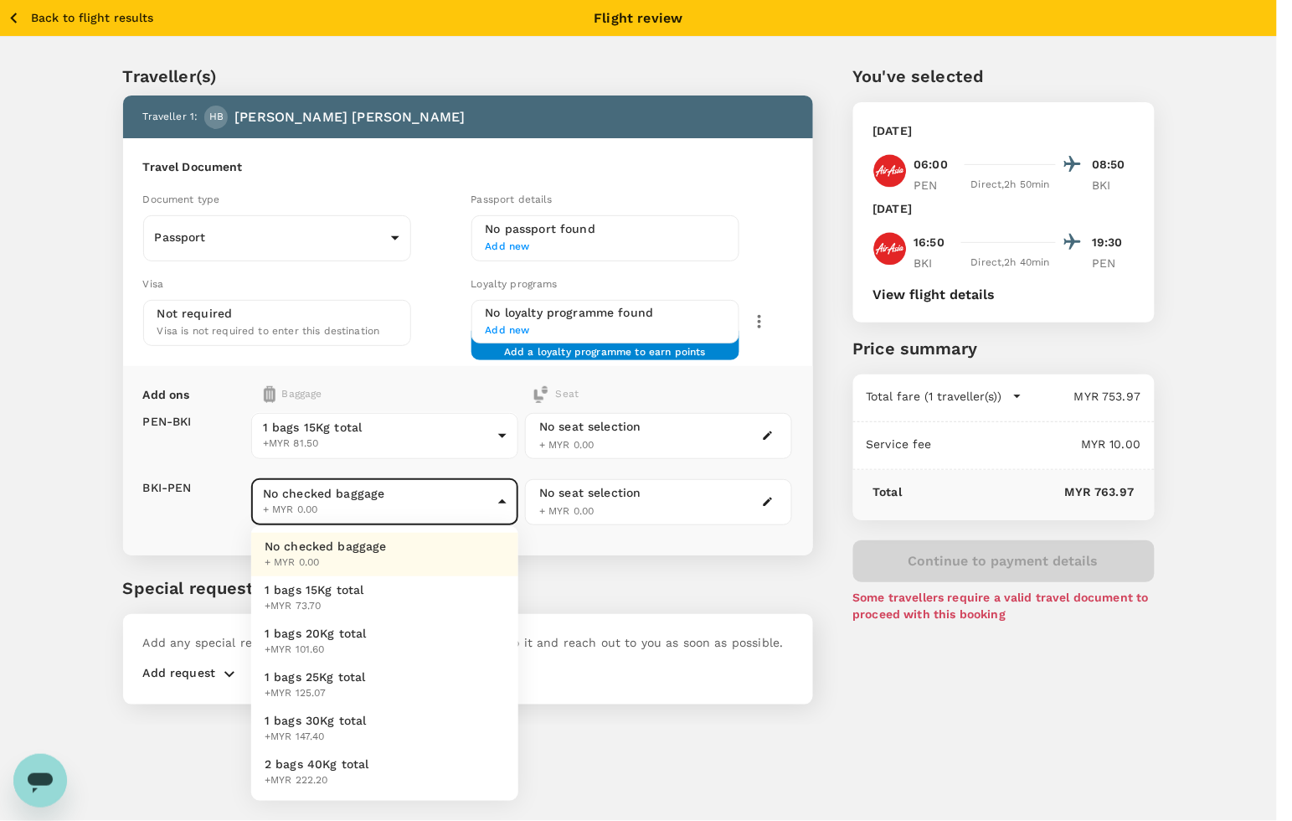
click at [316, 593] on span "1 bags 15Kg total" at bounding box center [315, 589] width 100 height 17
type input "1 - 73.7"
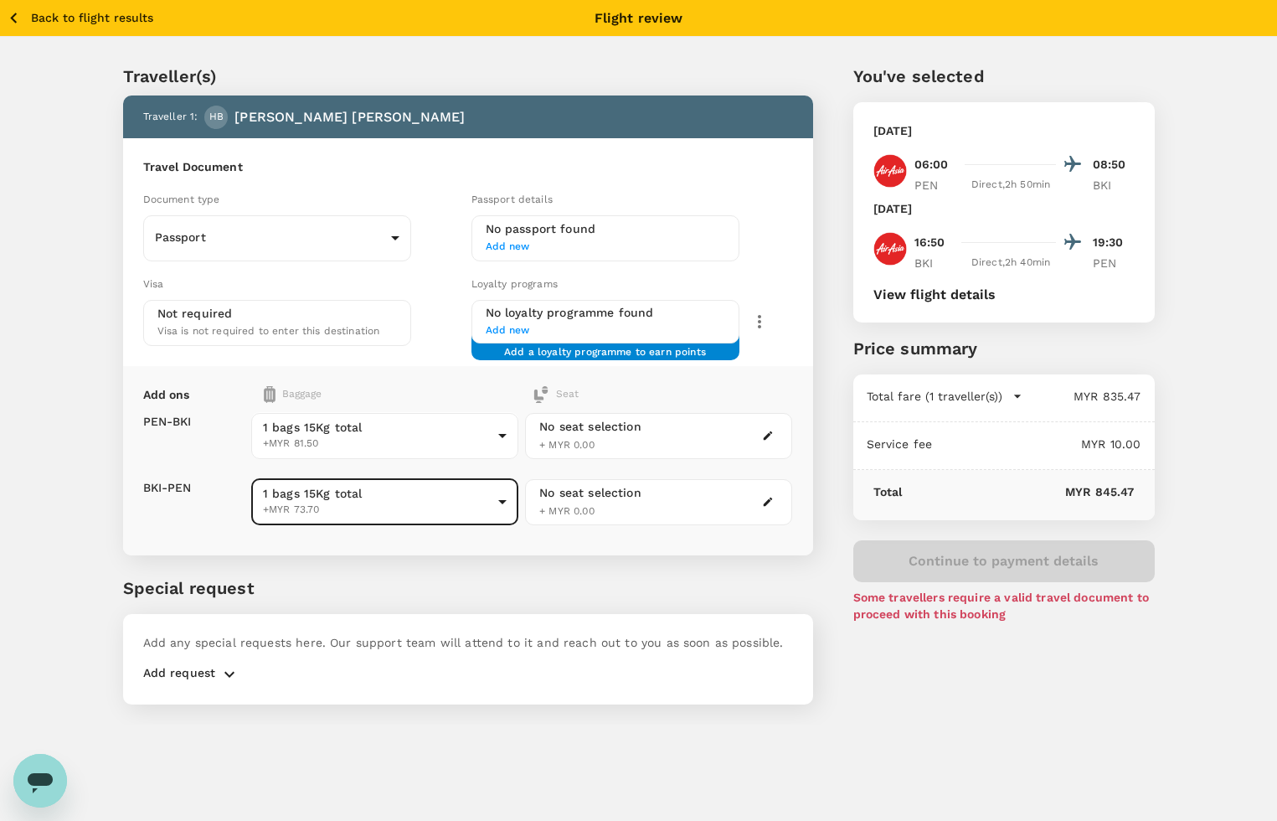
click at [647, 751] on div "Back to flight results Flight review Traveller(s) Traveller 1 : HB Haniza Binti…" at bounding box center [638, 410] width 1277 height 821
drag, startPoint x: 681, startPoint y: 90, endPoint x: 500, endPoint y: 76, distance: 181.4
click at [680, 90] on div "Traveller(s) Traveller 1 : HB Haniza Binti Nordin Travel Document Document type…" at bounding box center [448, 373] width 730 height 701
click at [27, 11] on button "Back to flight results" at bounding box center [80, 18] width 147 height 21
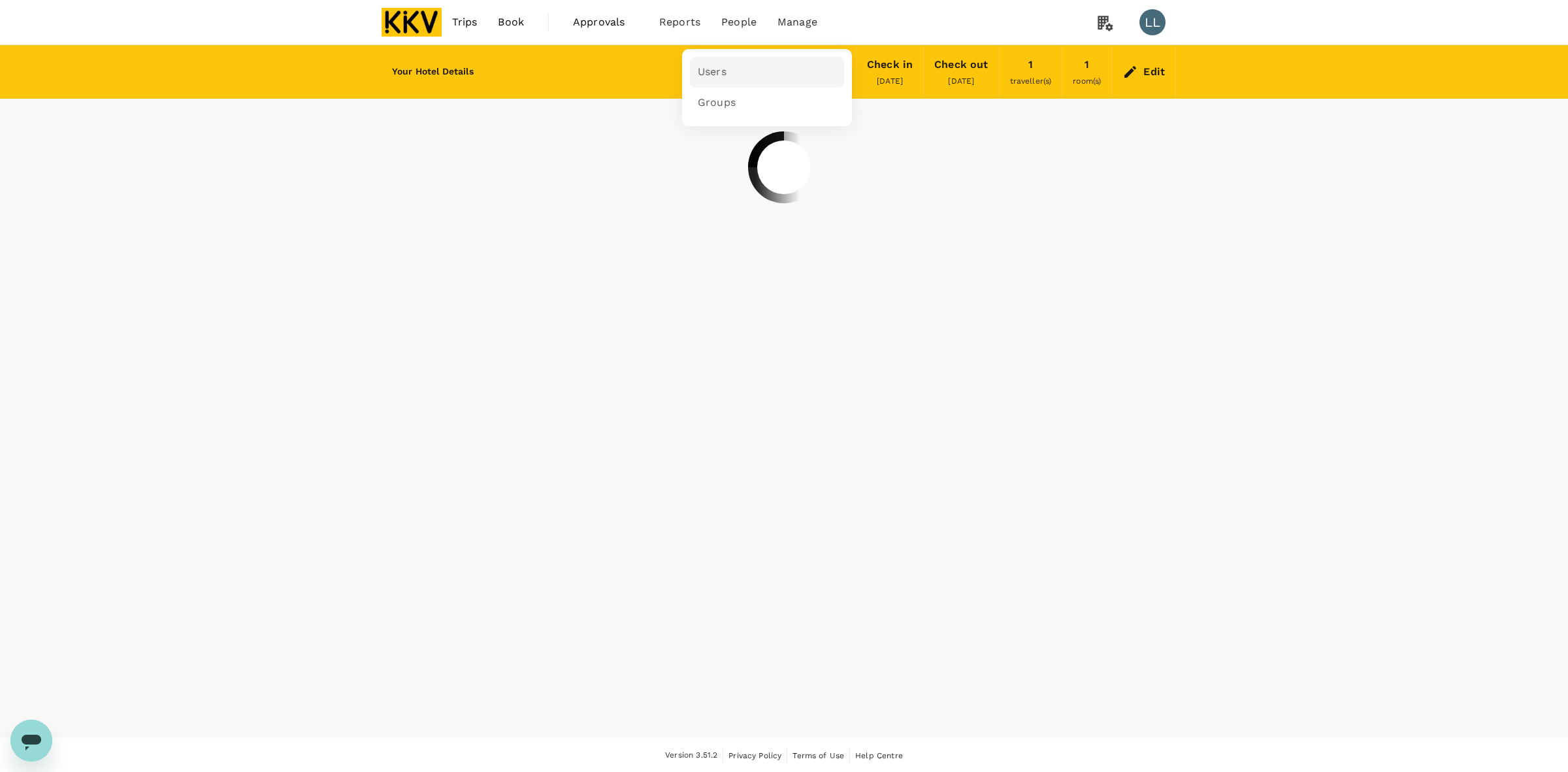
click at [717, 66] on span "Users" at bounding box center [711, 72] width 29 height 15
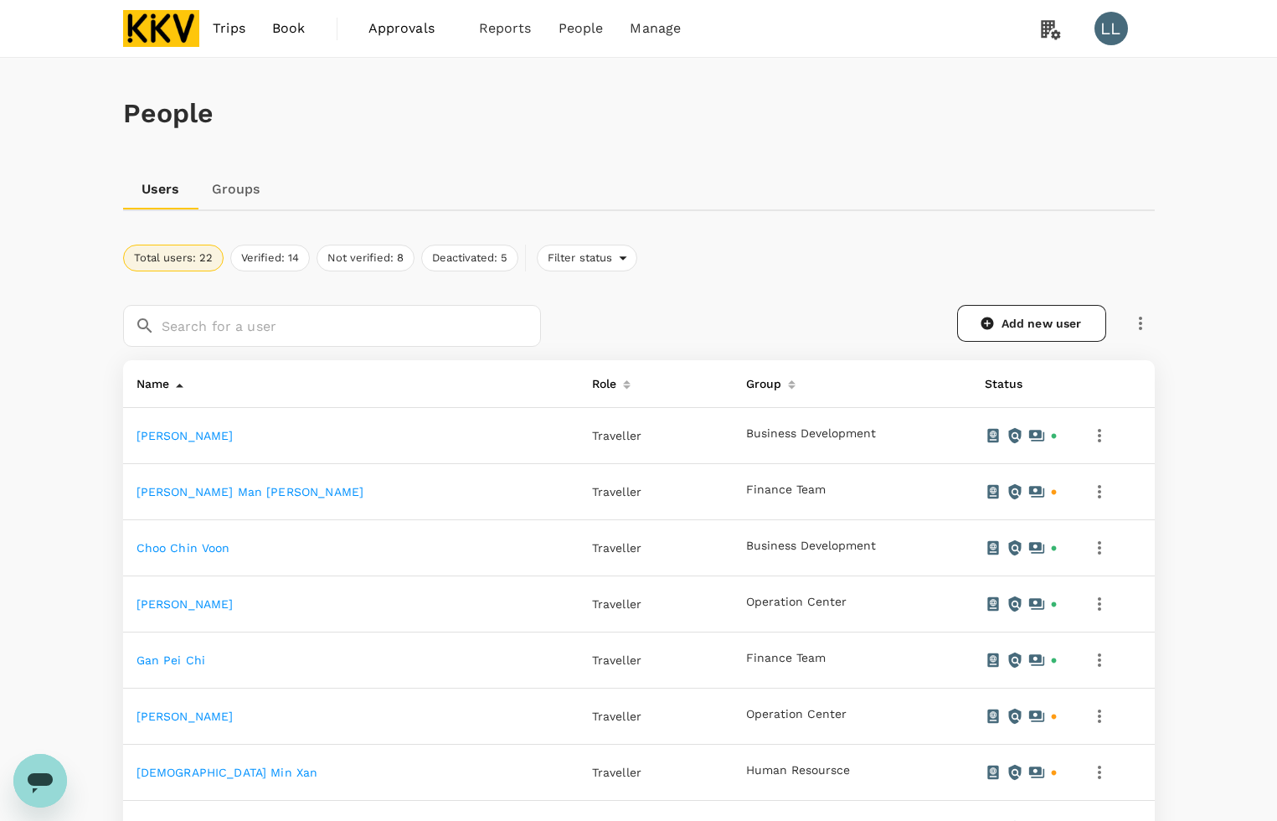
click at [737, 148] on div "People" at bounding box center [639, 113] width 1032 height 111
click at [1016, 314] on link "Add new user" at bounding box center [1031, 323] width 149 height 37
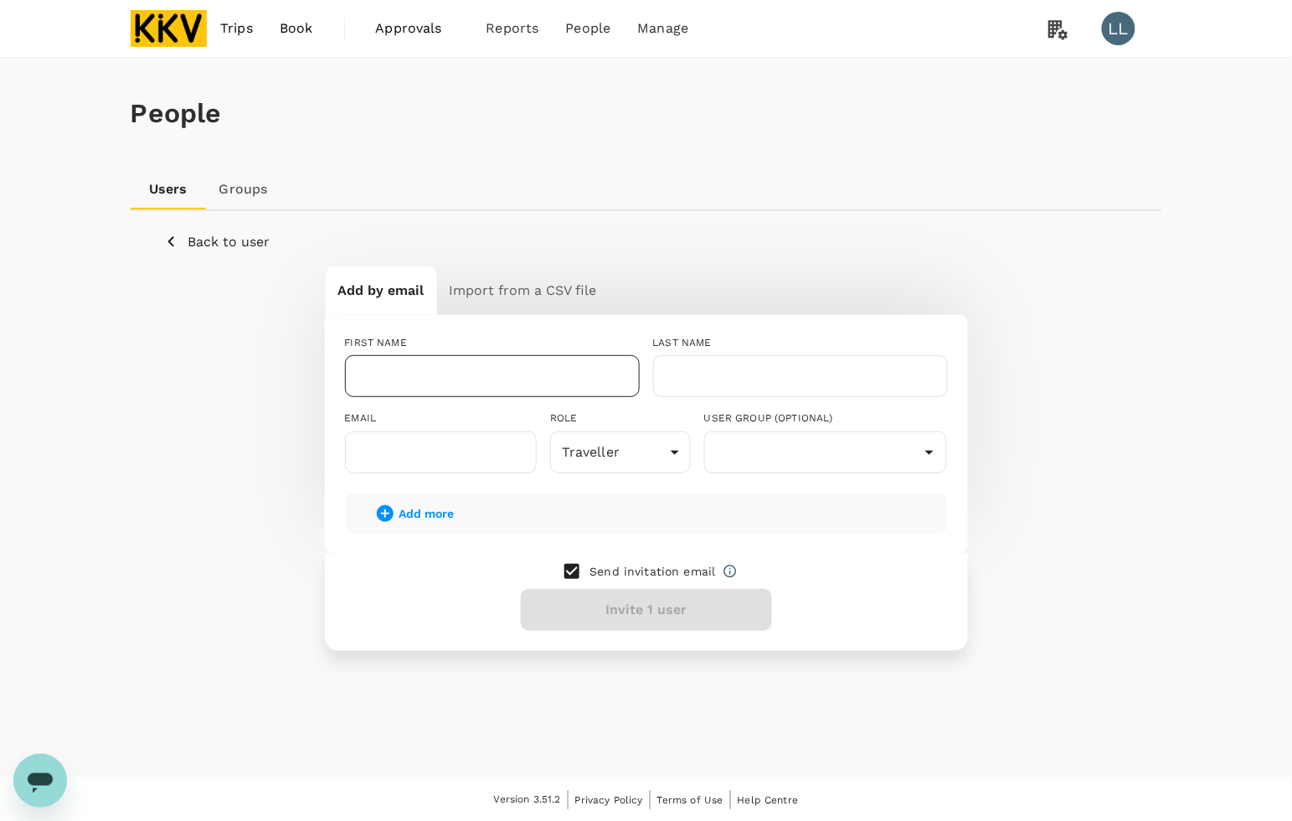
click at [524, 383] on input "text" at bounding box center [492, 376] width 295 height 42
type input "SITI NUR NABILA"
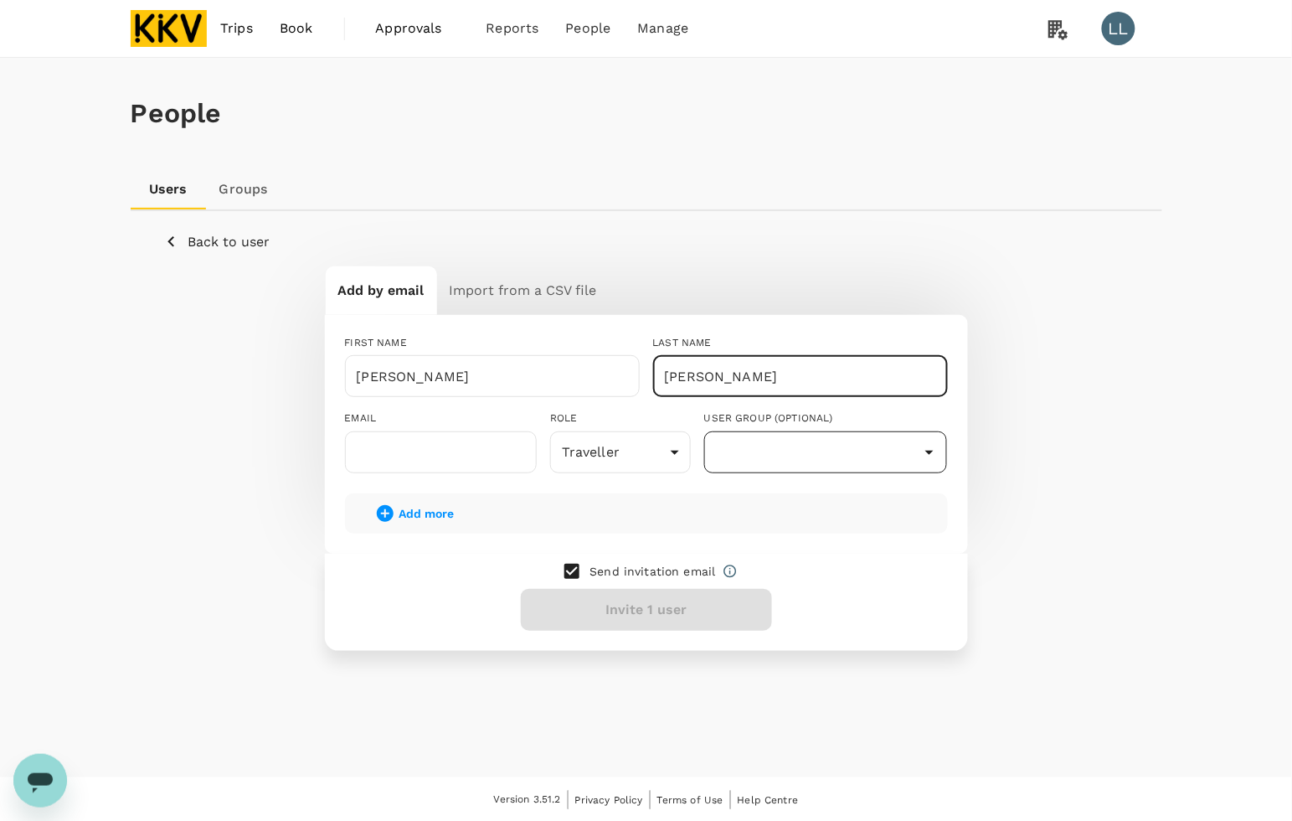
type input "BINTI YUSOFF"
click at [741, 441] on input "text" at bounding box center [825, 452] width 235 height 32
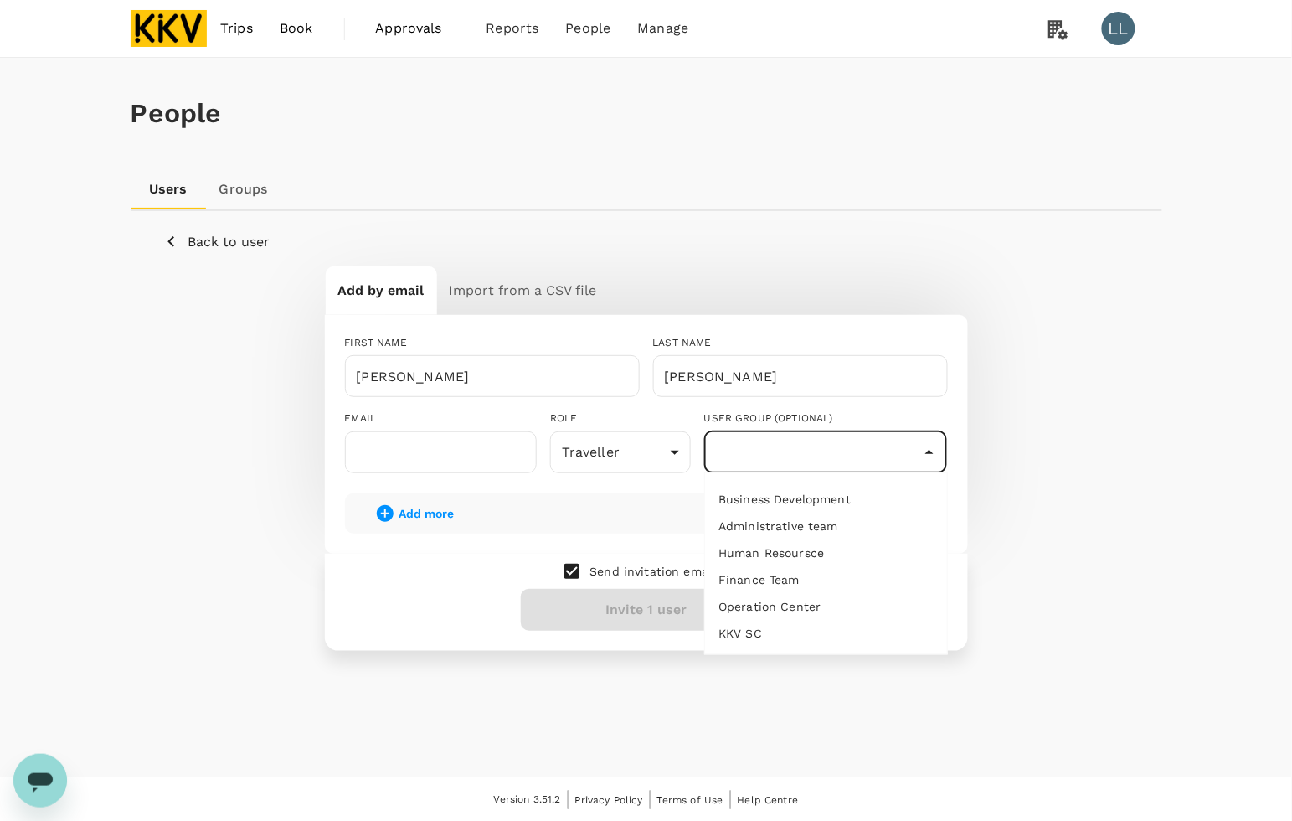
click at [783, 605] on li "Operation Center" at bounding box center [826, 607] width 242 height 27
type input "Operation Center"
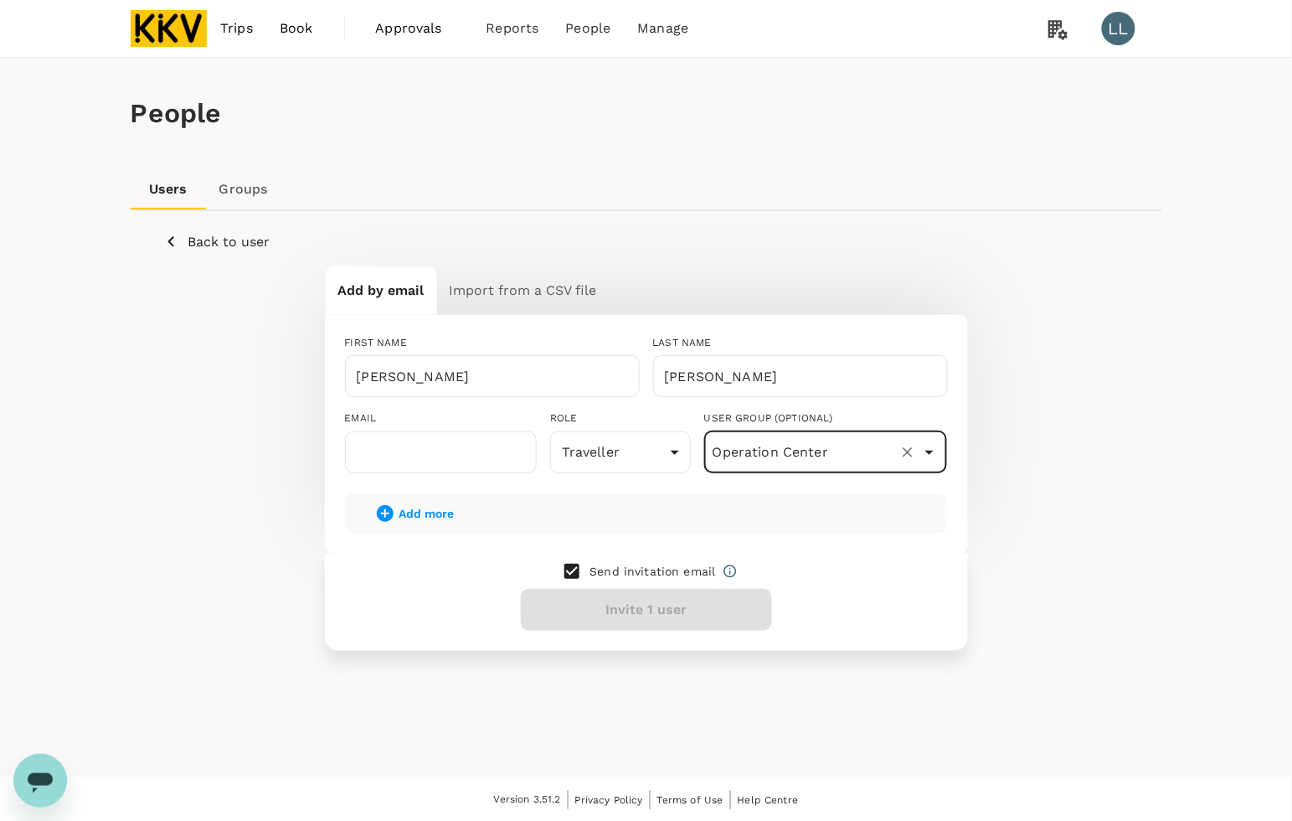
click at [428, 597] on div "Send invitation email Invite 1 user" at bounding box center [646, 601] width 643 height 97
click at [574, 565] on input "checkbox" at bounding box center [571, 570] width 35 height 35
click at [427, 570] on div "Send invitation email Add 1 user" at bounding box center [646, 601] width 643 height 97
click at [637, 457] on body "Trips Book Approvals 0 Reports People Manage LL People Users Groups Back to use…" at bounding box center [646, 411] width 1292 height 822
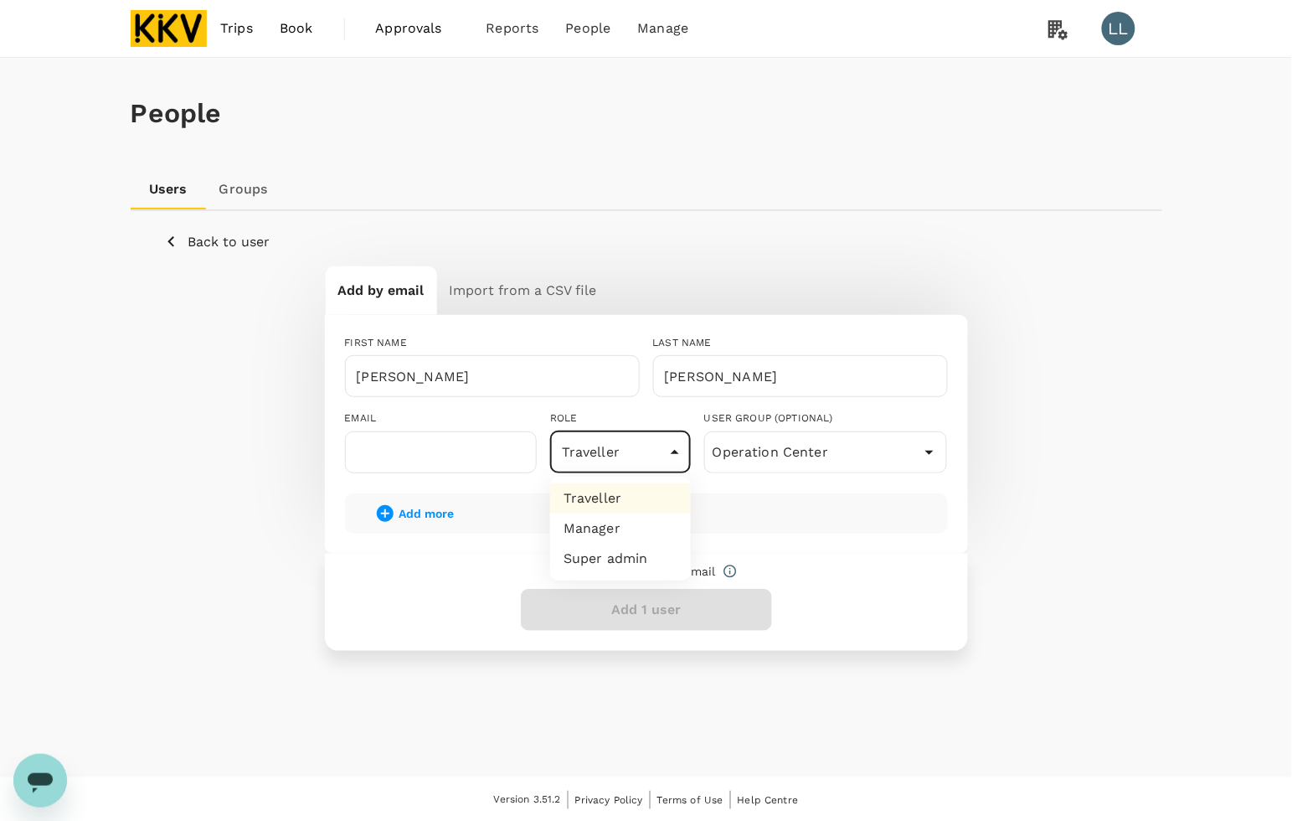
click at [620, 495] on li "Traveller" at bounding box center [620, 498] width 141 height 30
click at [862, 544] on div "FIRST NAME SITI NUR NABILA ​ LAST NAME BINTI YUSOFF ​ EMAIL ​ ROLE Traveller us…" at bounding box center [646, 434] width 643 height 238
click at [641, 593] on div "Send invitation email Add 1 user" at bounding box center [646, 601] width 643 height 97
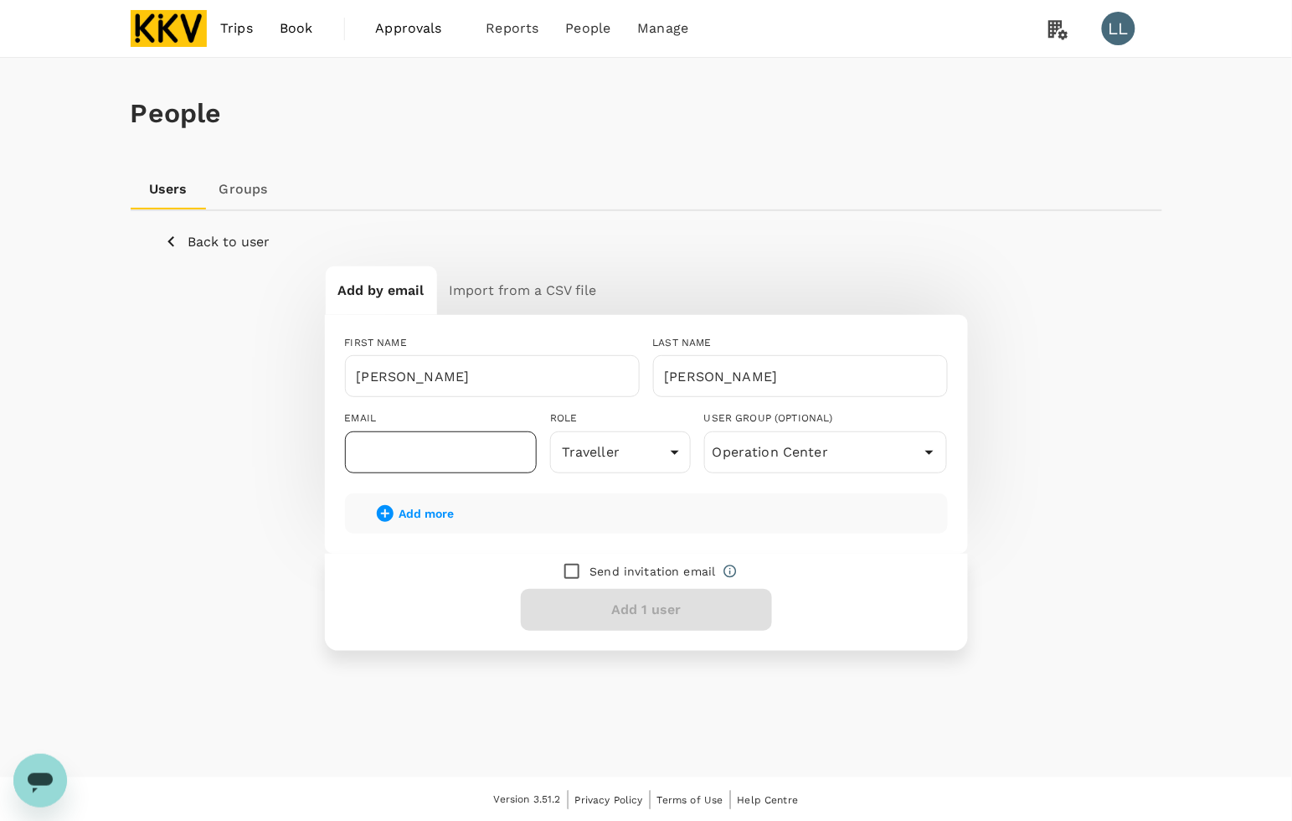
click at [440, 455] on input "text" at bounding box center [441, 452] width 192 height 42
click at [391, 558] on div "Send invitation email Add 1 user" at bounding box center [646, 601] width 643 height 97
click at [867, 178] on div "Users Groups" at bounding box center [647, 189] width 1032 height 40
click at [457, 459] on input "text" at bounding box center [441, 452] width 192 height 42
click at [270, 551] on div "Add by email Import from a CSV file FIRST NAME SITI NUR NABILA ​ LAST NAME BINT…" at bounding box center [646, 457] width 965 height 384
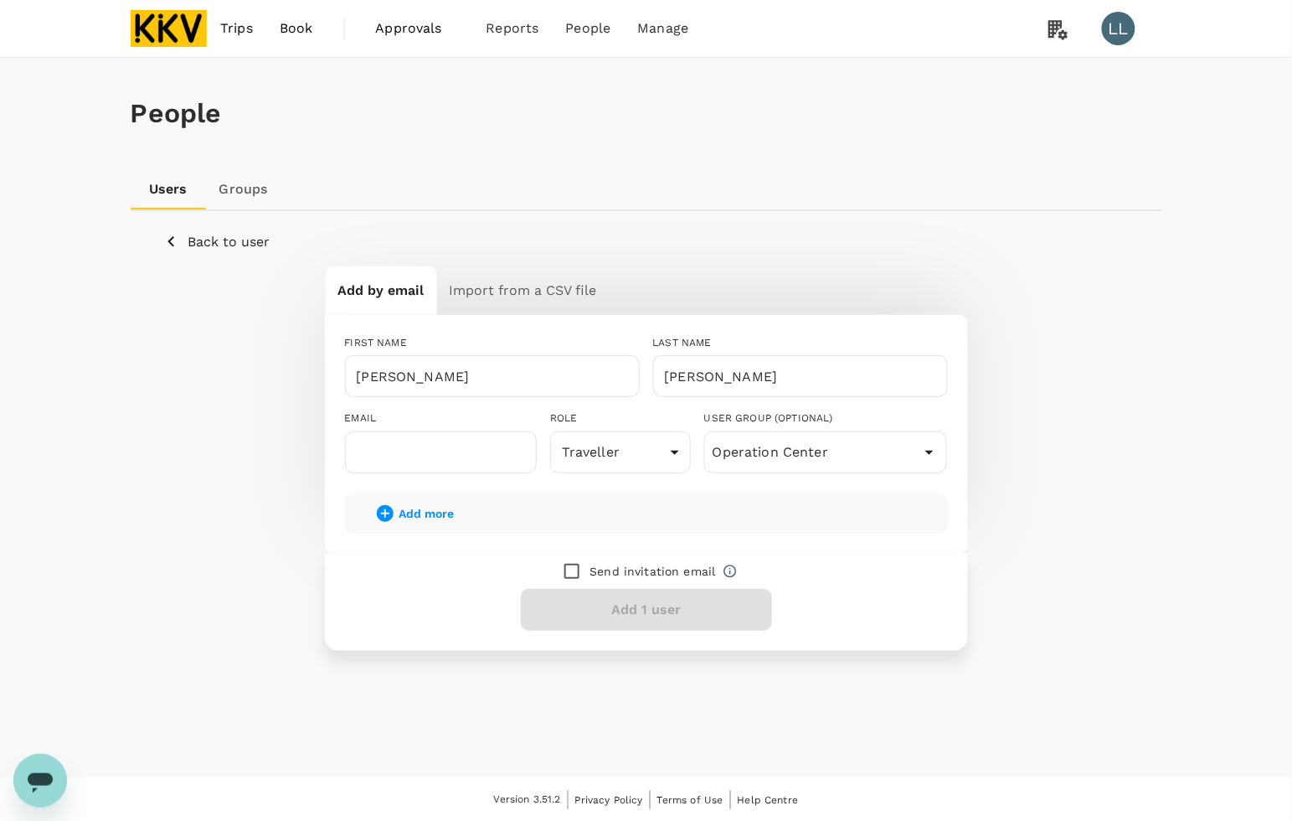
click at [815, 504] on div "Add more" at bounding box center [646, 513] width 603 height 40
click at [658, 481] on div "FIRST NAME SITI NUR NABILA ​ LAST NAME BINTI YUSOFF ​ EMAIL ​ ROLE Traveller us…" at bounding box center [646, 434] width 643 height 238
click at [488, 579] on div "Send invitation email Add 1 user" at bounding box center [646, 601] width 643 height 97
click at [638, 570] on p "Send invitation email" at bounding box center [652, 571] width 126 height 17
click at [568, 571] on input "checkbox" at bounding box center [571, 570] width 35 height 35
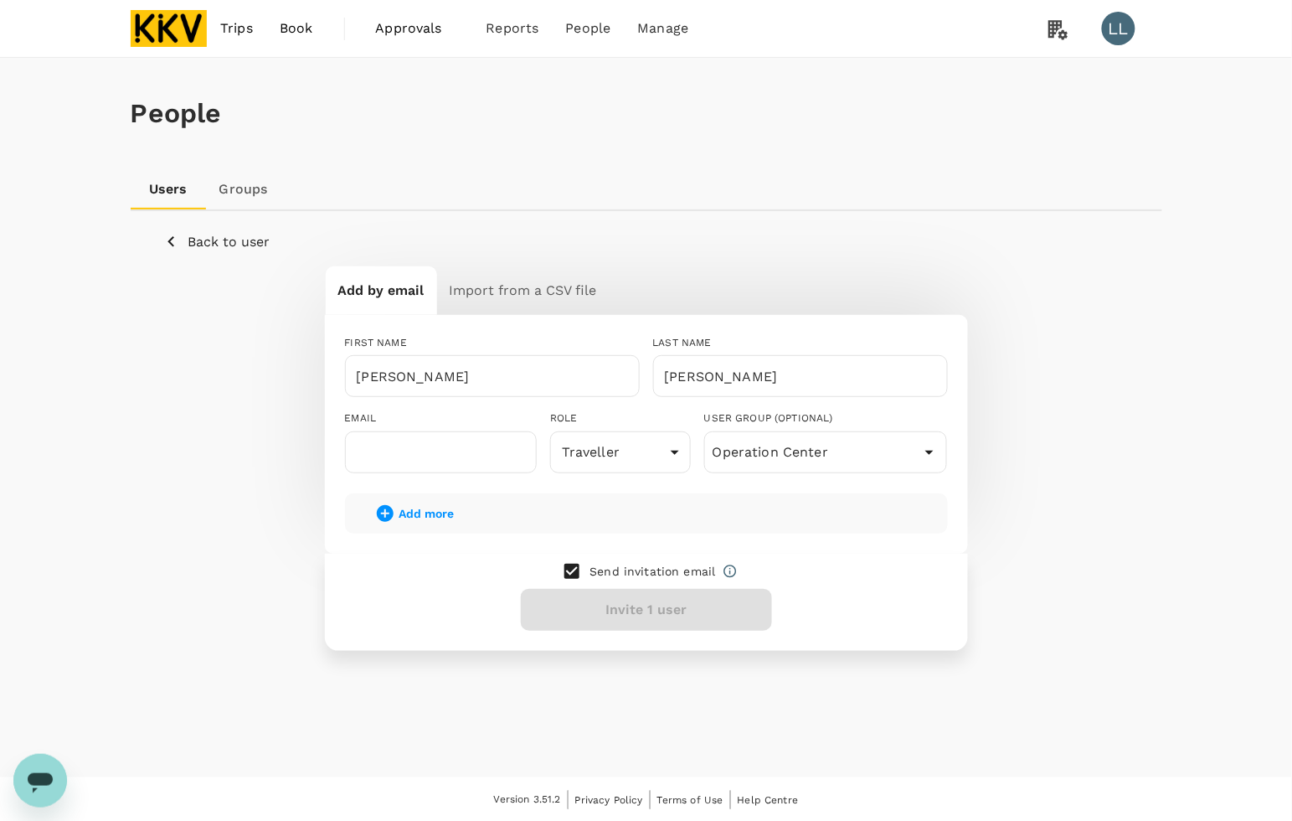
click at [625, 603] on div "Send invitation email Invite 1 user" at bounding box center [646, 601] width 643 height 97
click at [565, 569] on input "checkbox" at bounding box center [571, 570] width 35 height 35
checkbox input "false"
click at [723, 568] on icon at bounding box center [730, 571] width 15 height 15
drag, startPoint x: 394, startPoint y: 551, endPoint x: 429, endPoint y: 538, distance: 37.3
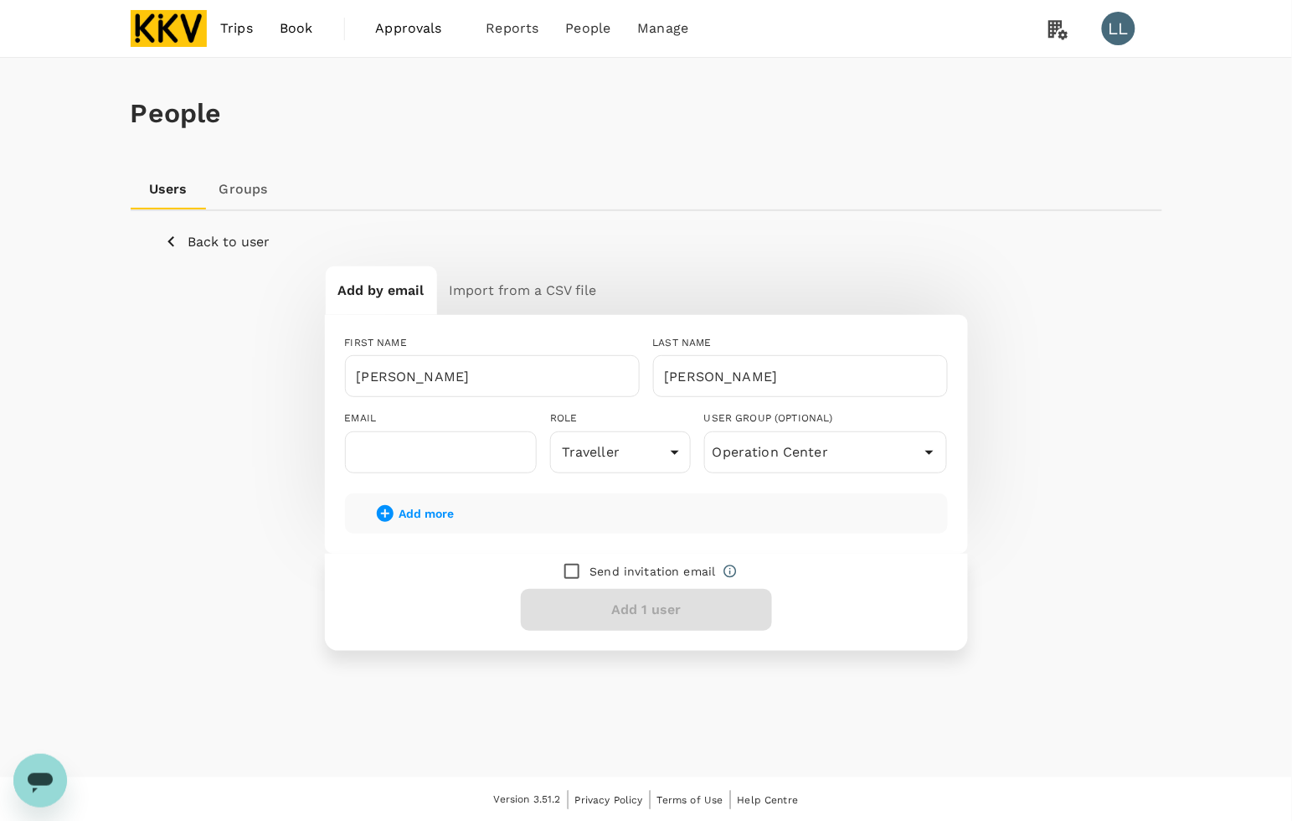
click at [394, 553] on div "Send invitation email Add 1 user" at bounding box center [646, 601] width 643 height 97
click at [433, 454] on input "text" at bounding box center [441, 452] width 192 height 42
click at [190, 477] on div "Add by email Import from a CSV file FIRST NAME SITI NUR NABILA ​ LAST NAME BINT…" at bounding box center [646, 457] width 965 height 384
click at [780, 168] on div "People" at bounding box center [647, 113] width 1032 height 111
click at [494, 450] on input "text" at bounding box center [441, 452] width 192 height 42
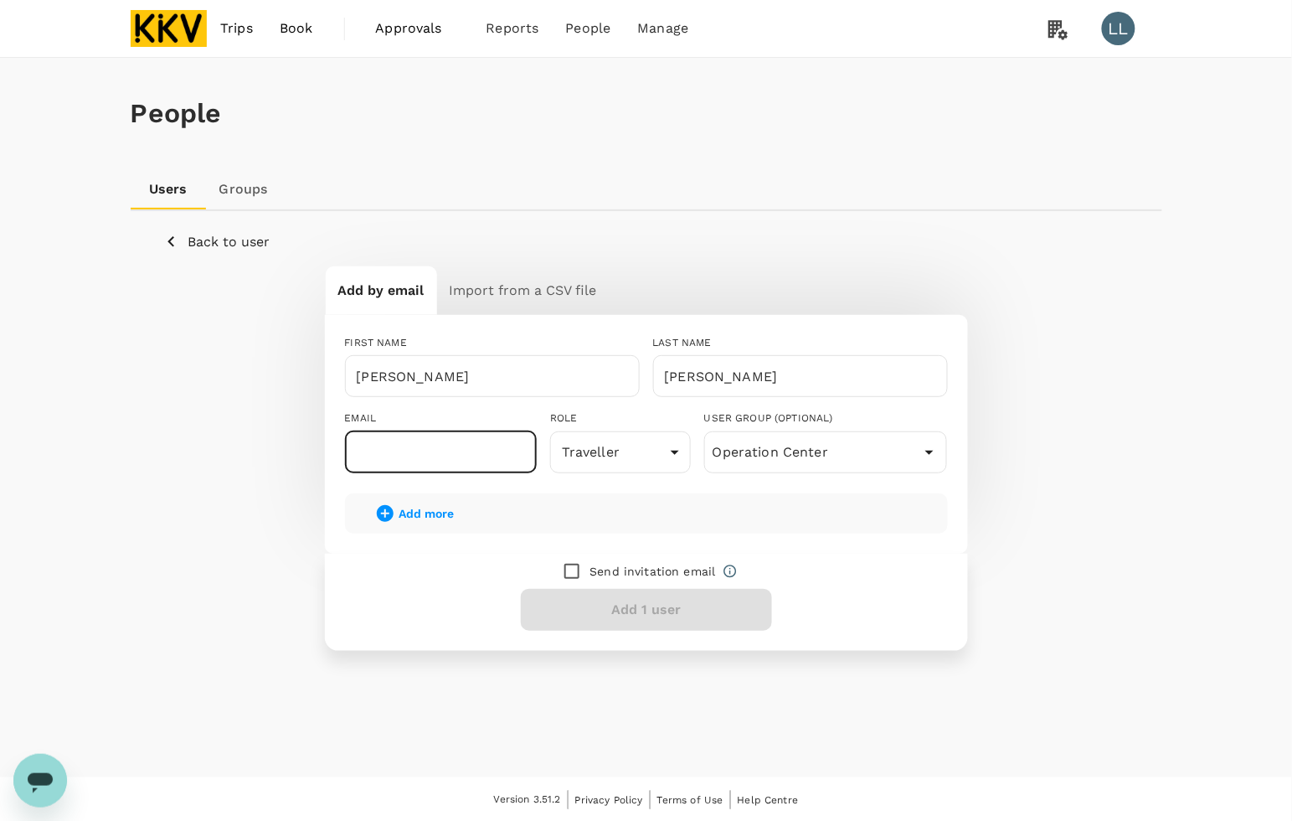
paste input "bellaila8992@gmail.com"
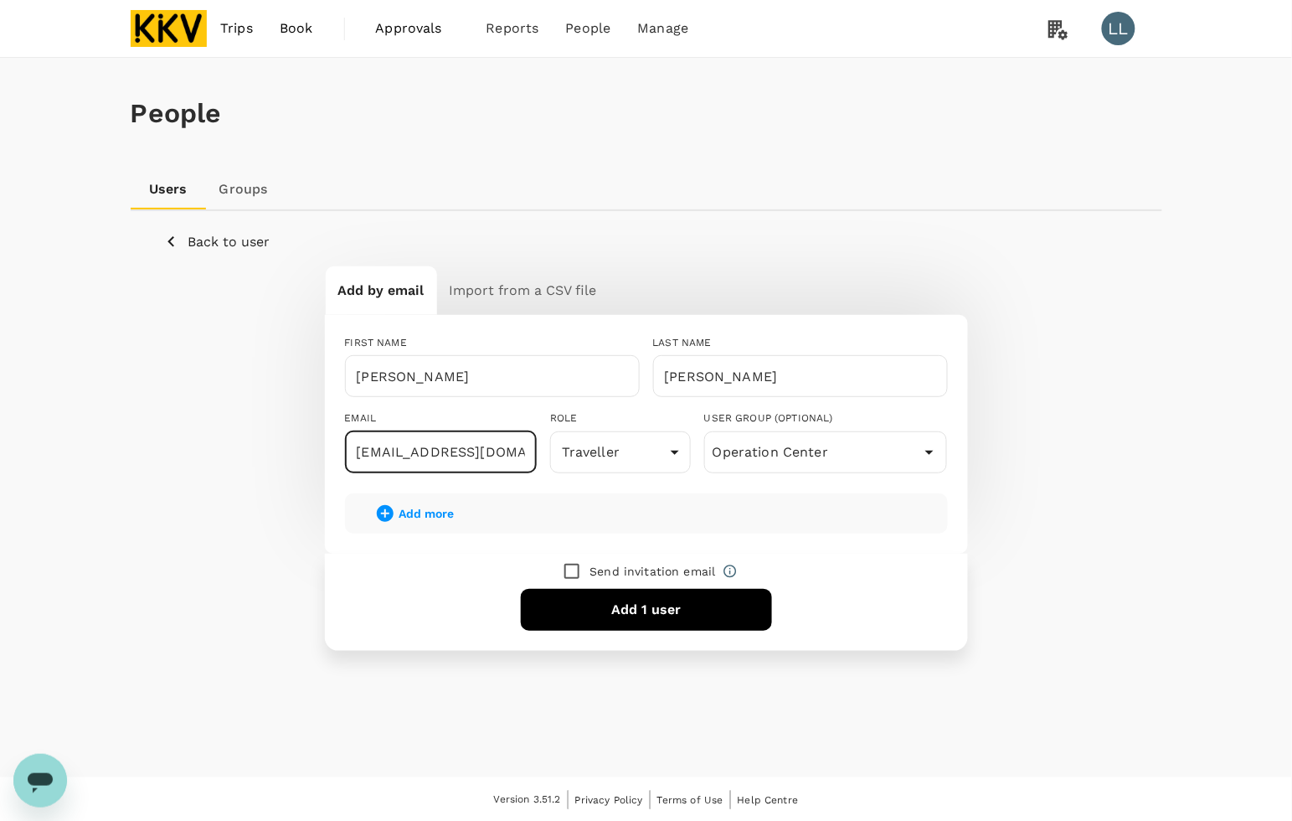
type input "bellaila8992@gmail.com"
click at [638, 597] on button "Add 1 user" at bounding box center [646, 610] width 251 height 42
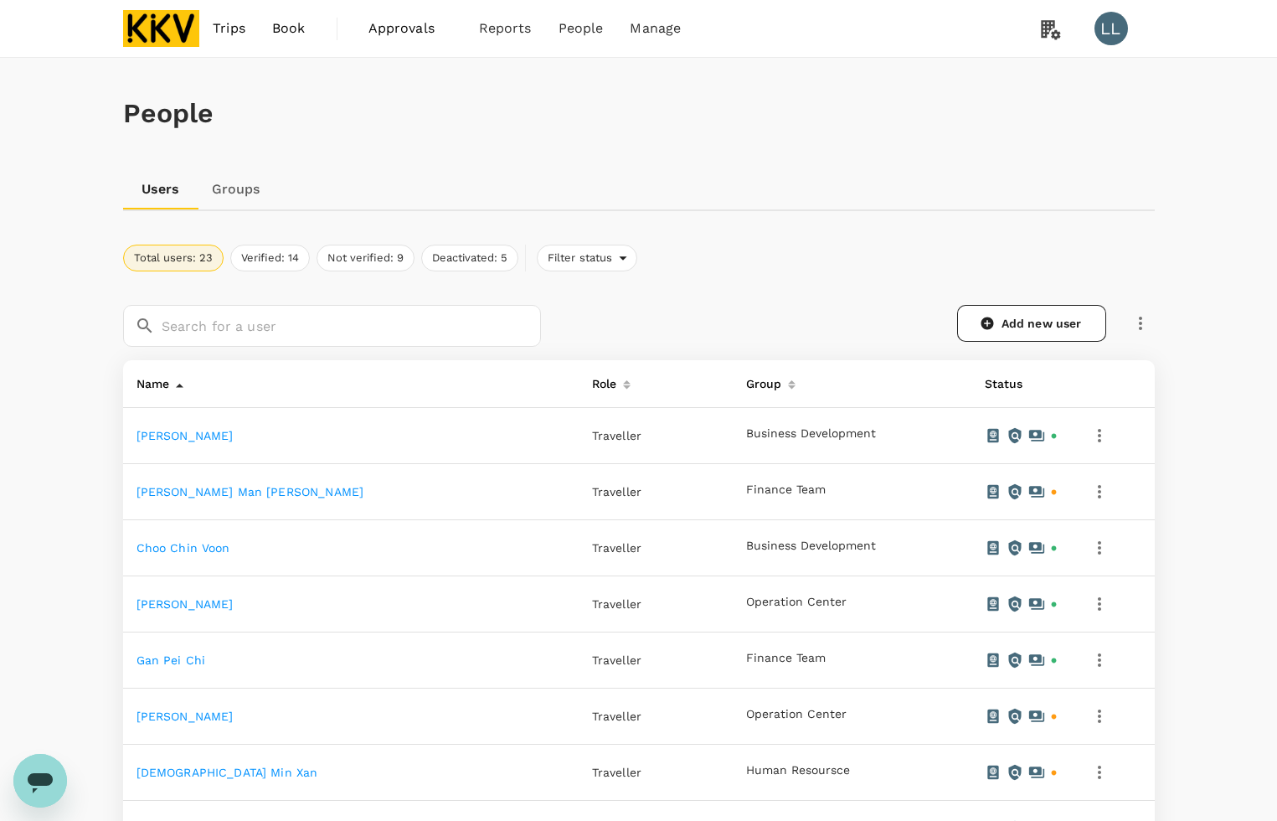
click at [700, 183] on div "Users Groups" at bounding box center [639, 189] width 1032 height 40
click at [178, 23] on img at bounding box center [161, 28] width 77 height 37
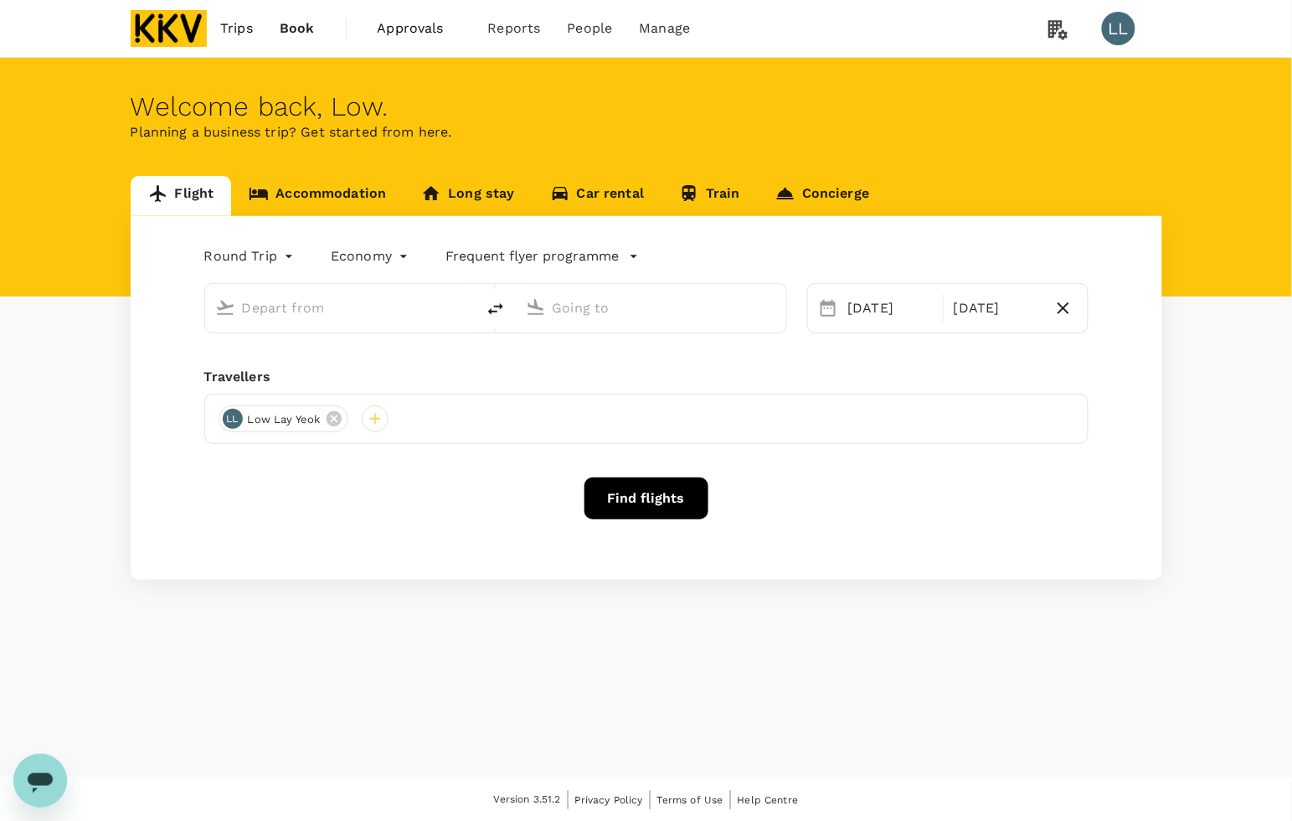
type input "Penang, [GEOGRAPHIC_DATA] (any)"
type input "Kota Kinabalu Intl (BKI)"
type input "Penang, [GEOGRAPHIC_DATA] (any)"
type input "Kota Kinabalu Intl (BKI)"
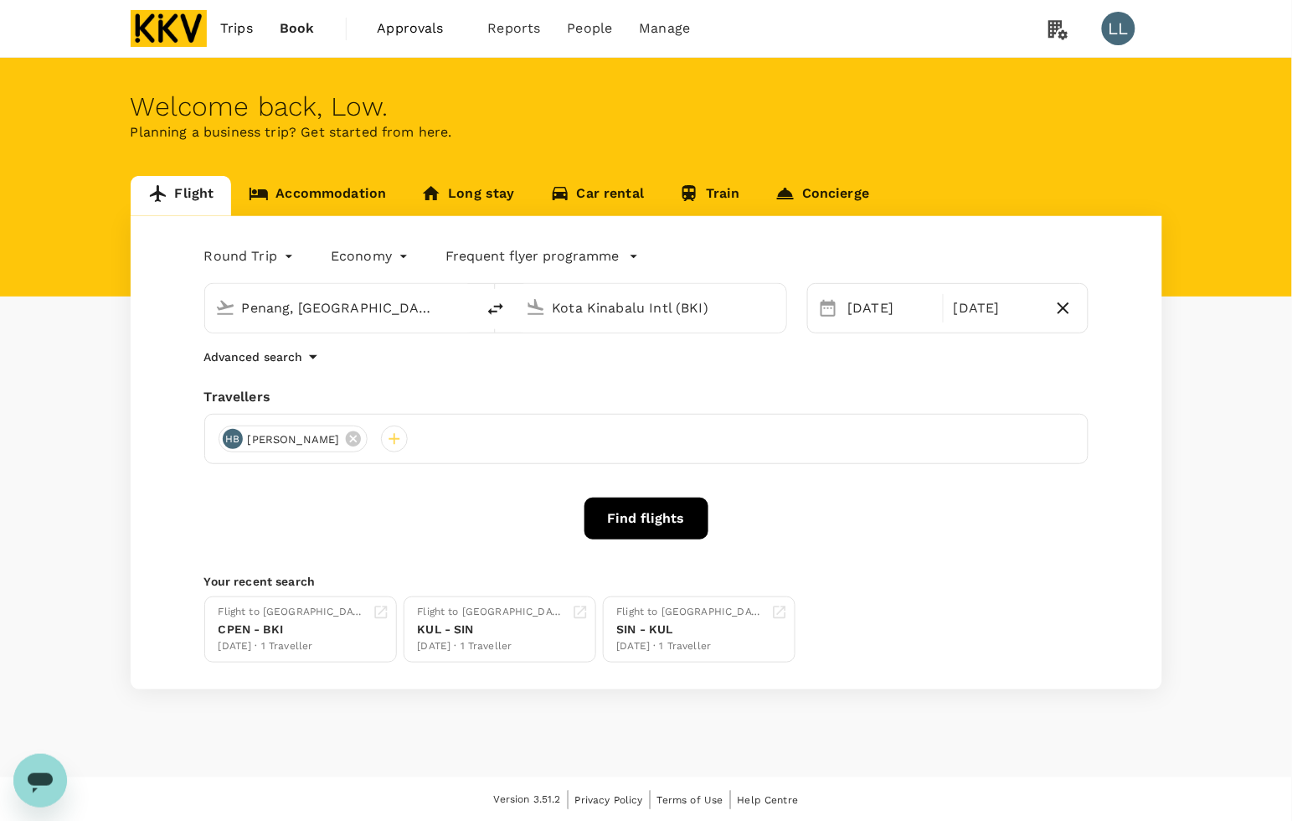
click at [522, 367] on div "Advanced search" at bounding box center [646, 357] width 884 height 20
click at [361, 435] on icon at bounding box center [353, 438] width 15 height 15
click at [235, 434] on div at bounding box center [232, 438] width 27 height 27
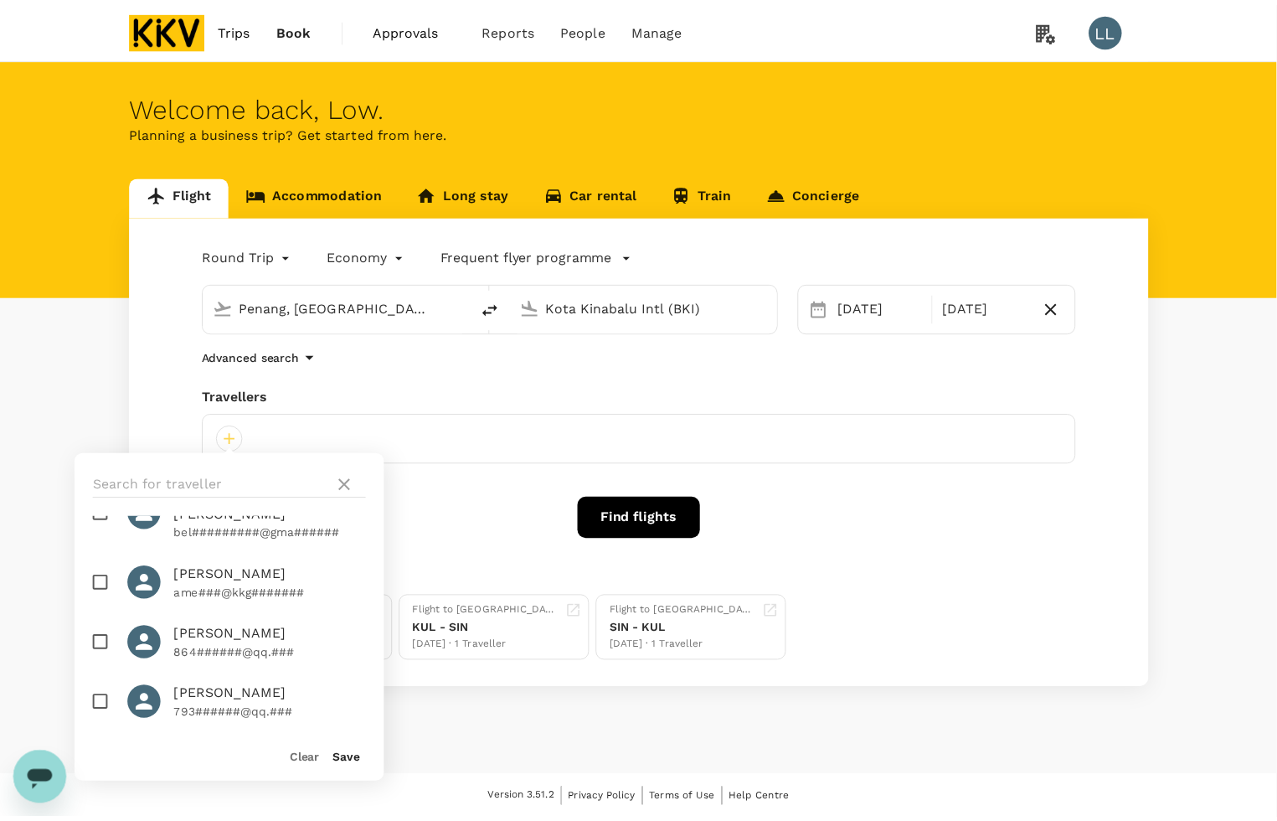
scroll to position [1151, 0]
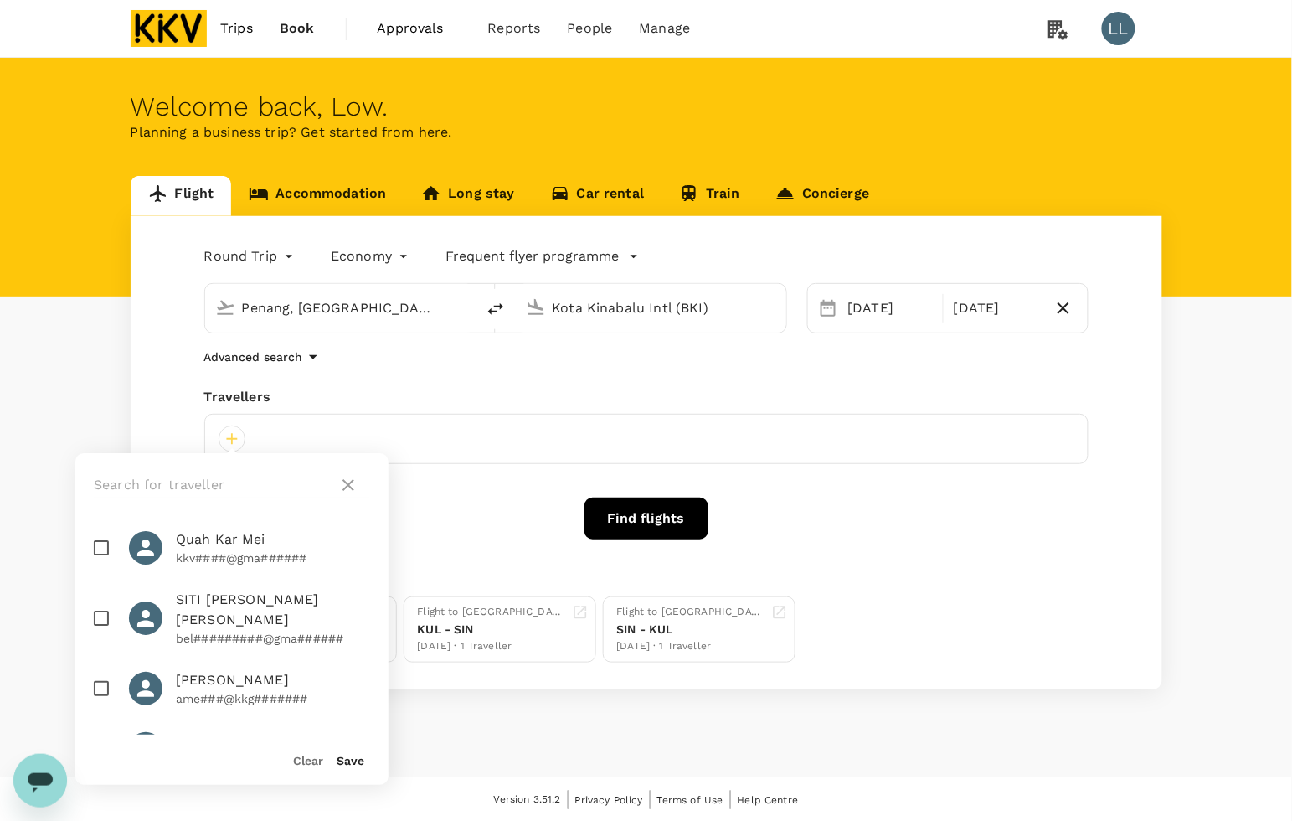
click at [102, 620] on input "checkbox" at bounding box center [101, 618] width 35 height 35
checkbox input "true"
click at [358, 763] on button "Save" at bounding box center [351, 760] width 28 height 13
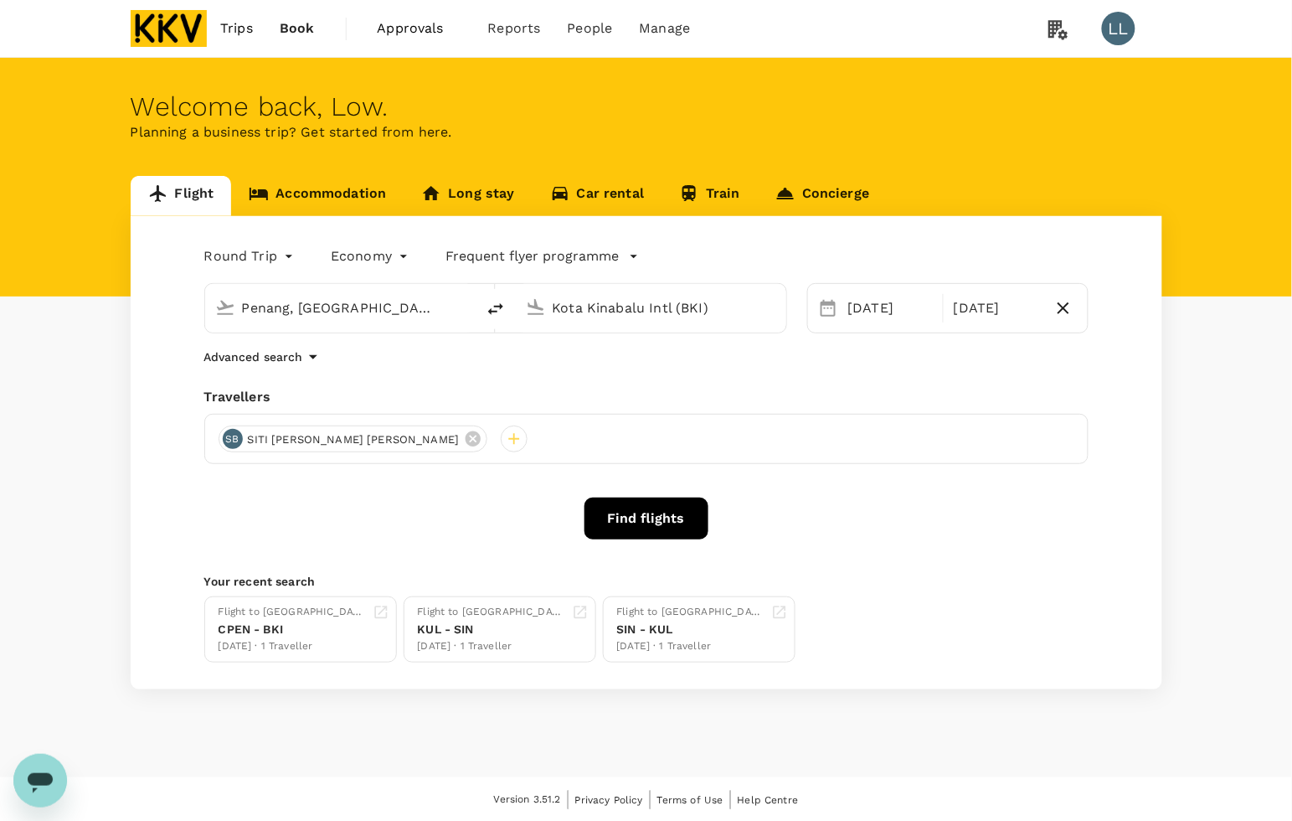
click at [642, 513] on button "Find flights" at bounding box center [646, 518] width 124 height 42
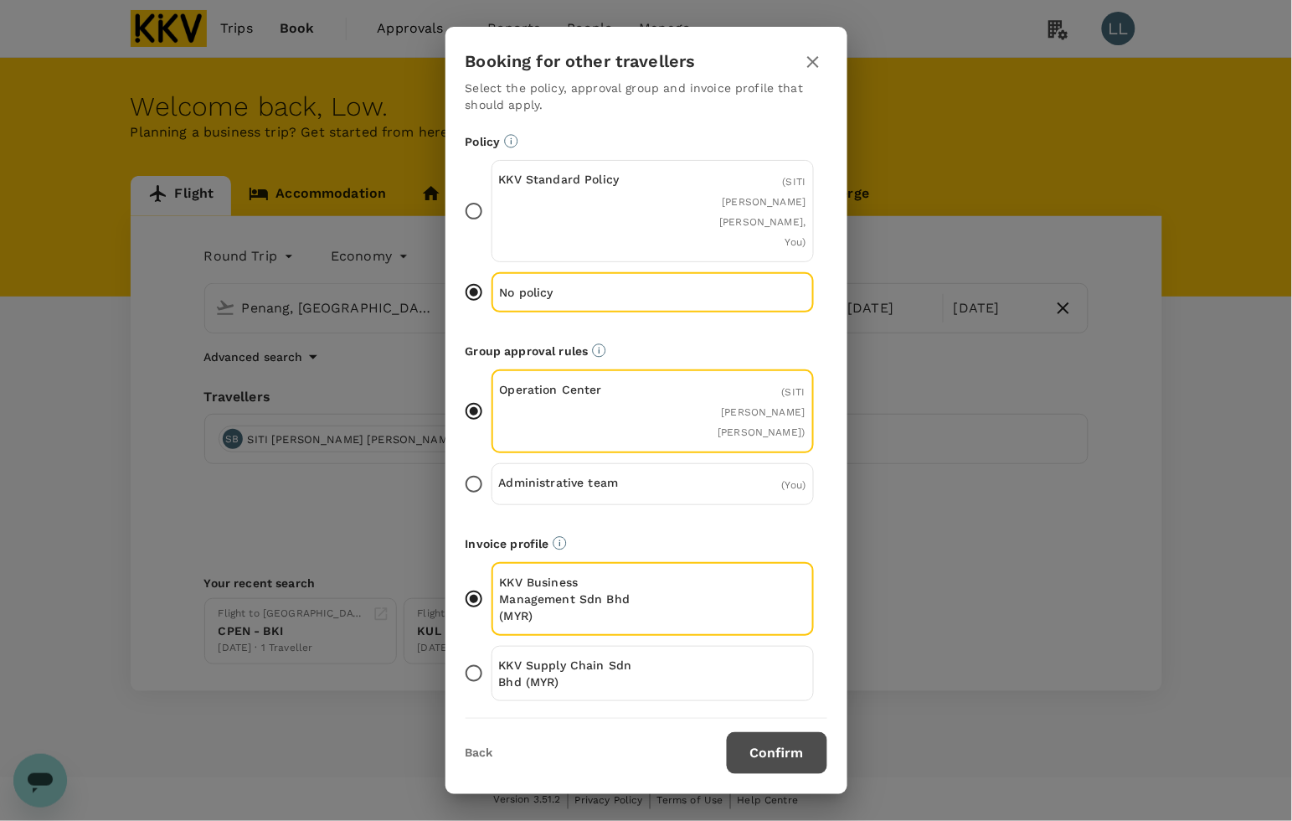
click at [749, 737] on button "Confirm" at bounding box center [777, 753] width 100 height 42
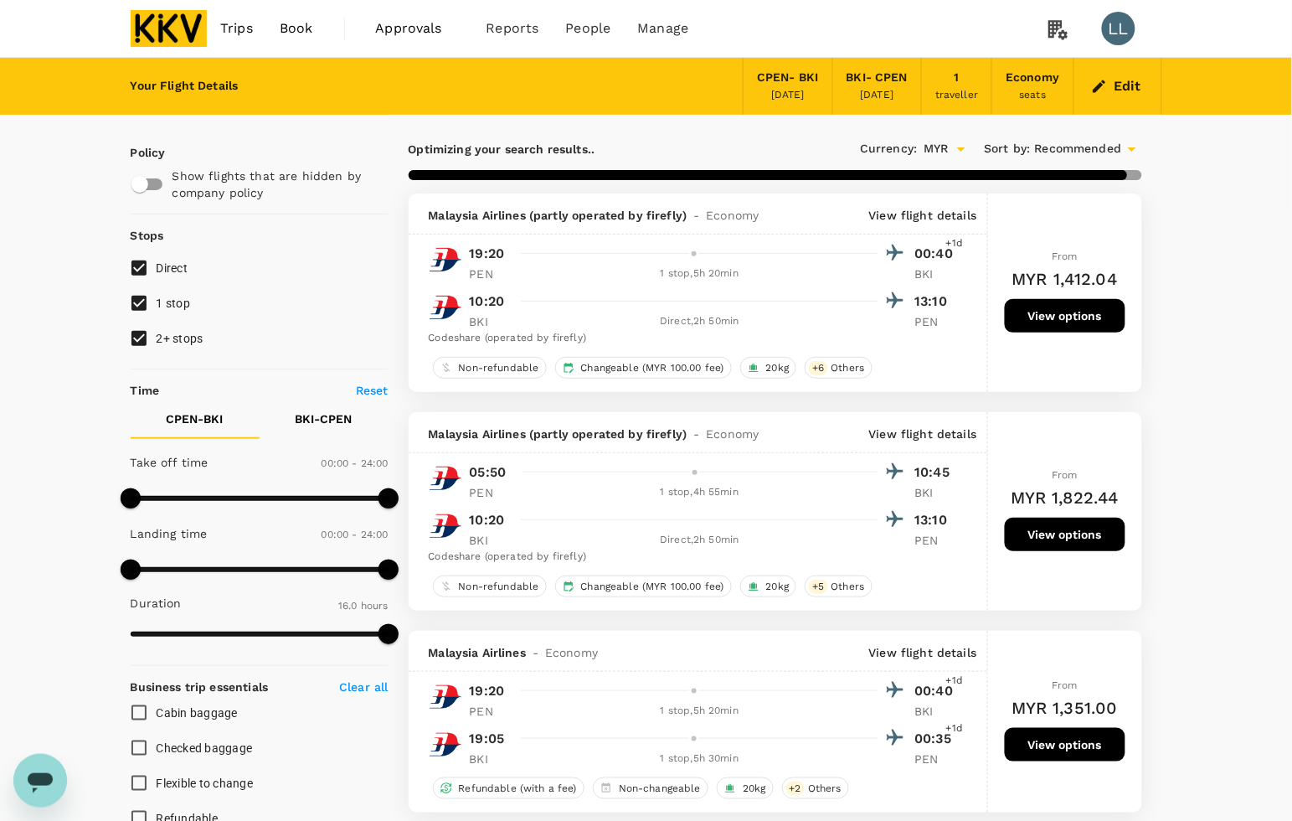
type input "1645"
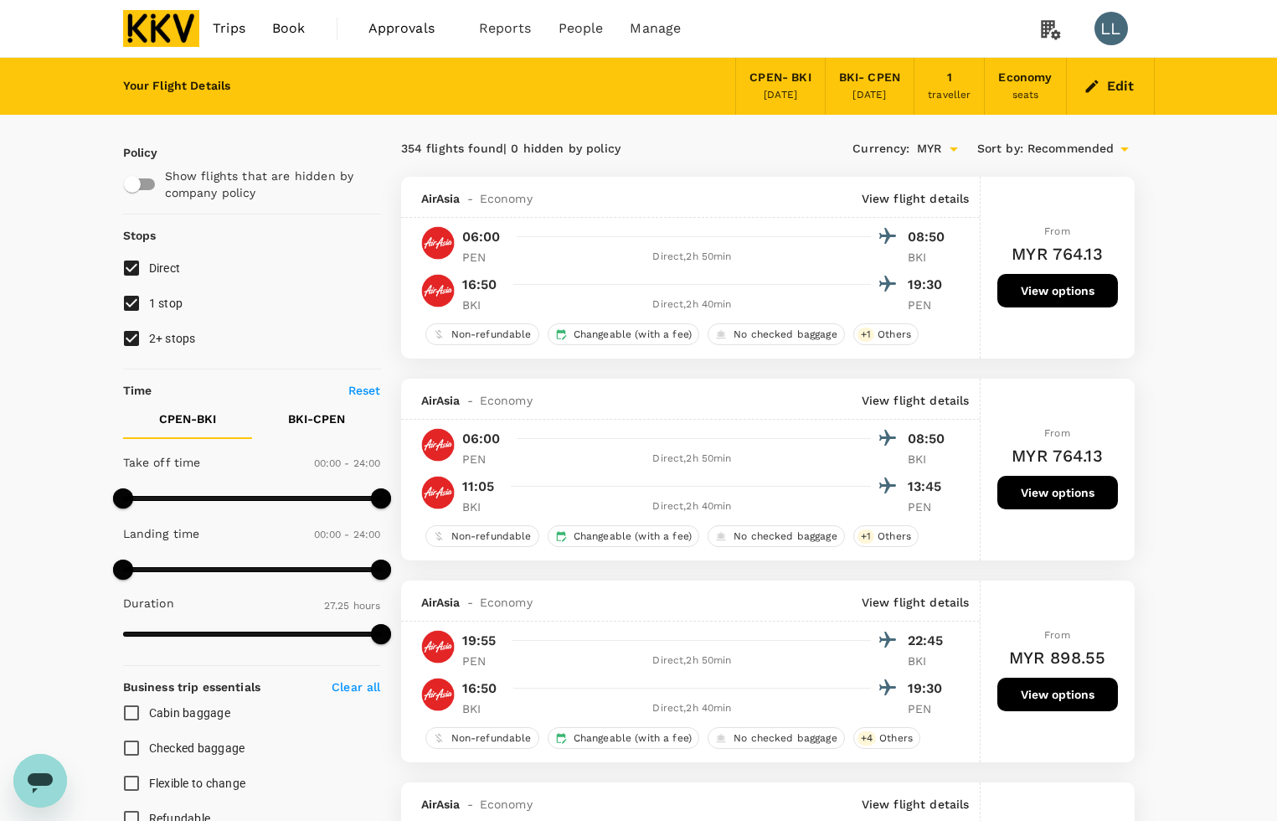
click at [1081, 291] on button "View options" at bounding box center [1057, 290] width 121 height 33
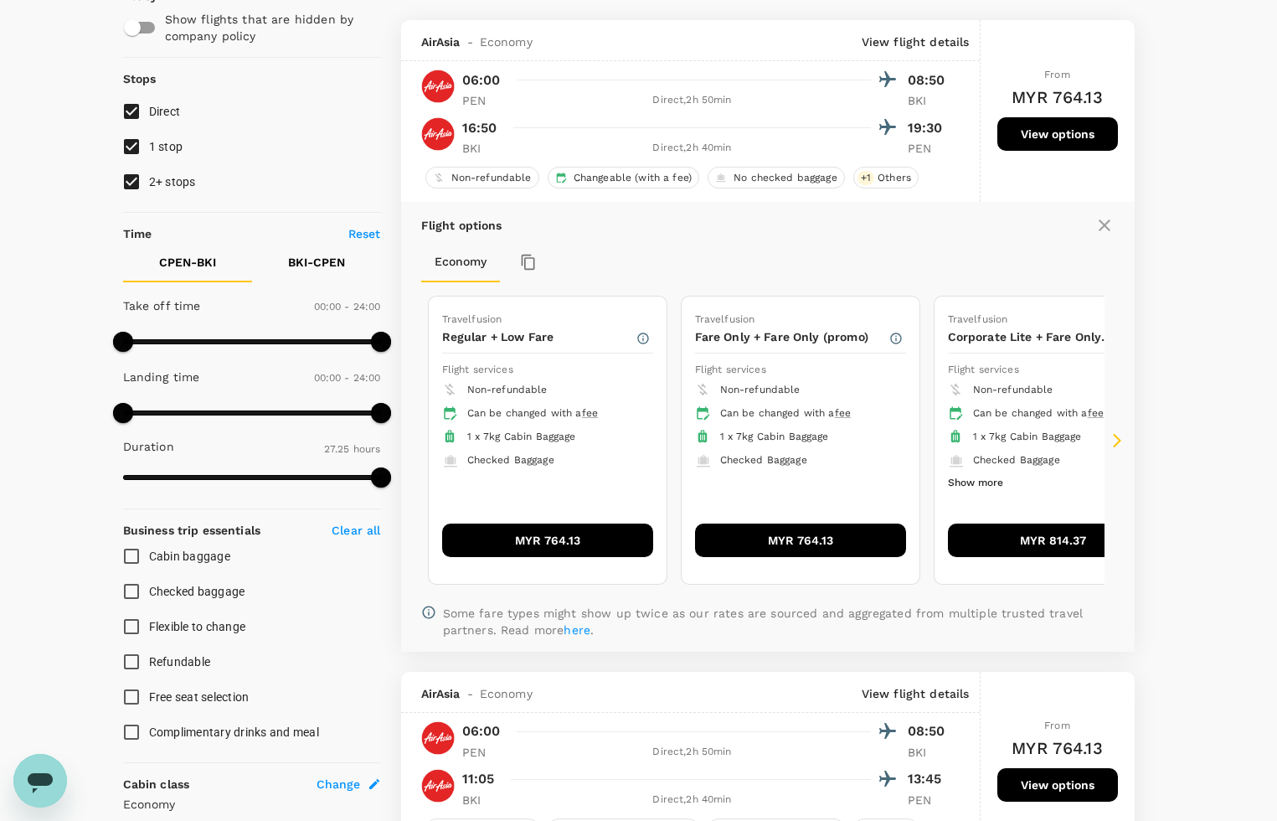
scroll to position [177, 0]
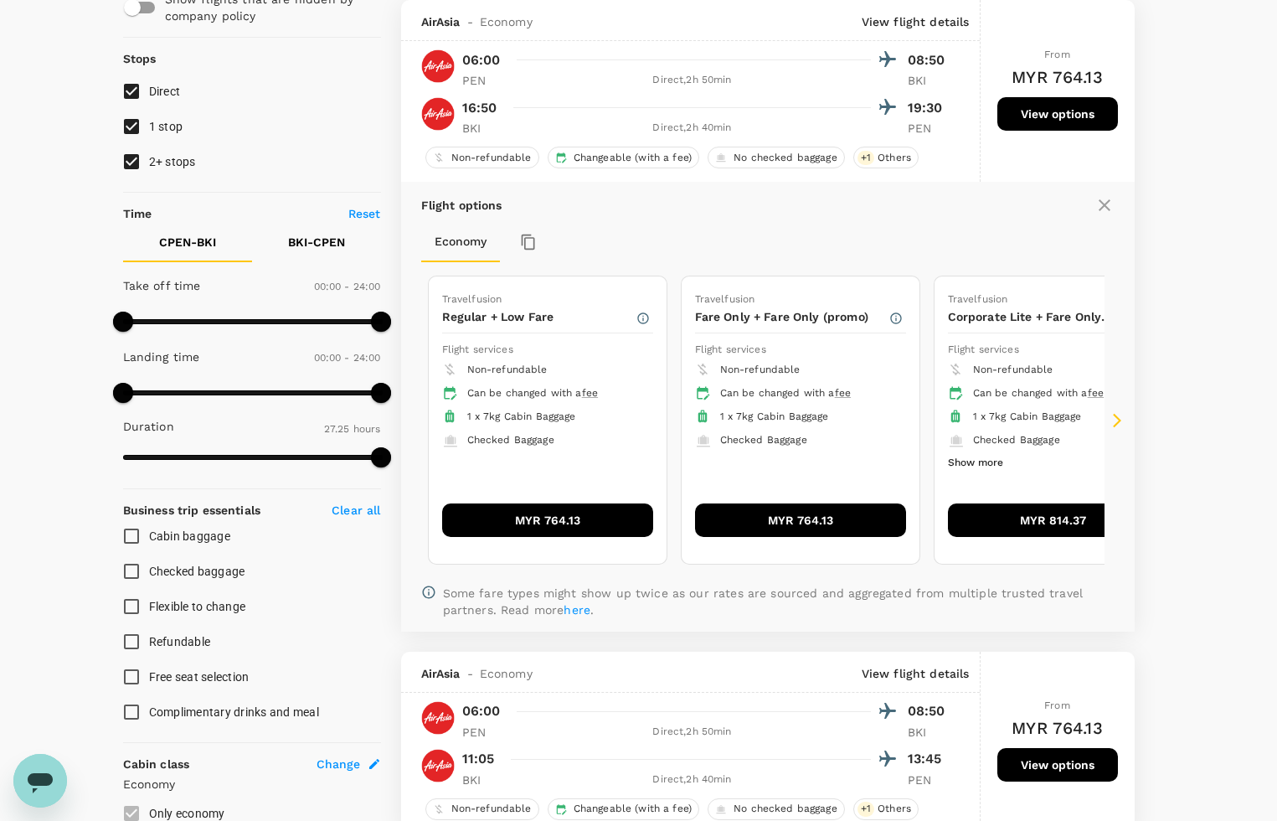
click at [567, 513] on button "MYR 764.13" at bounding box center [547, 519] width 211 height 33
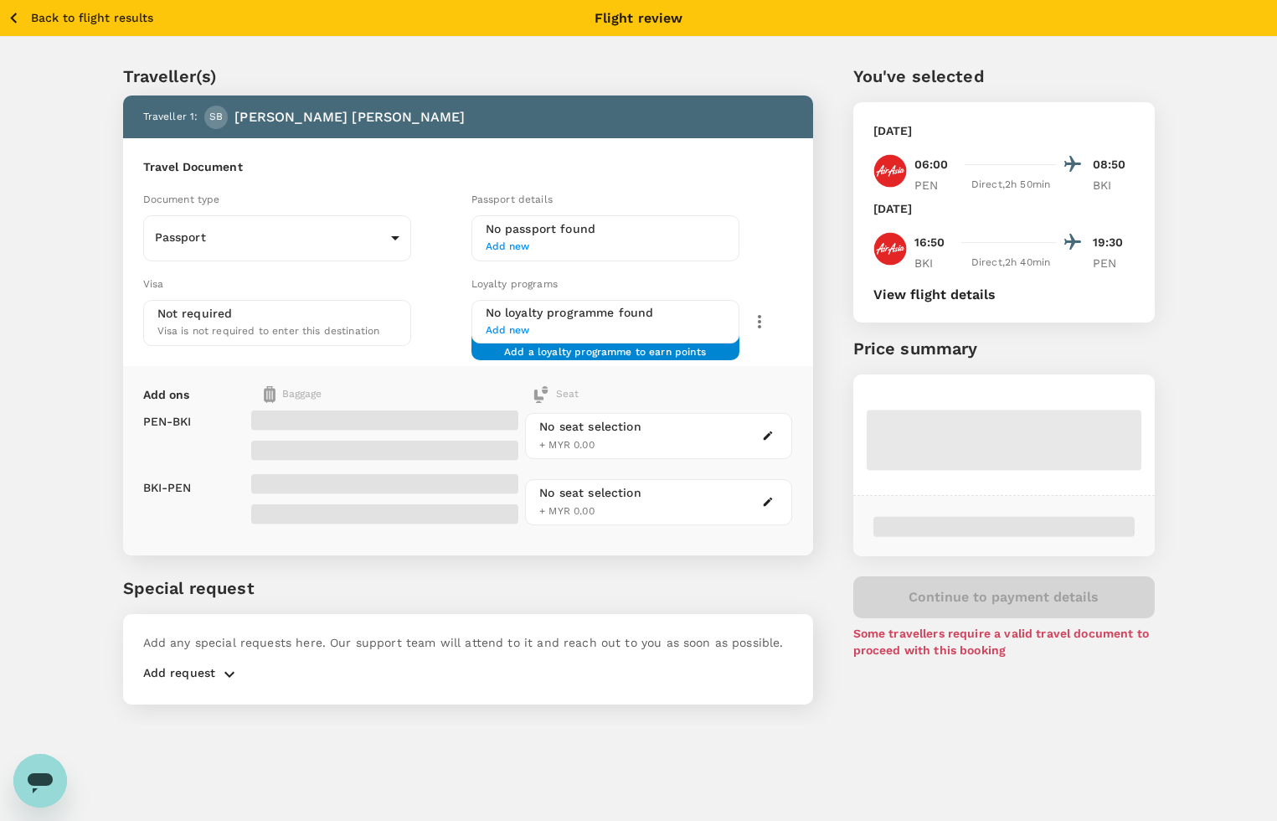
click at [436, 700] on div "Add any special requests here. Our support team will attend to it and reach out…" at bounding box center [468, 659] width 690 height 90
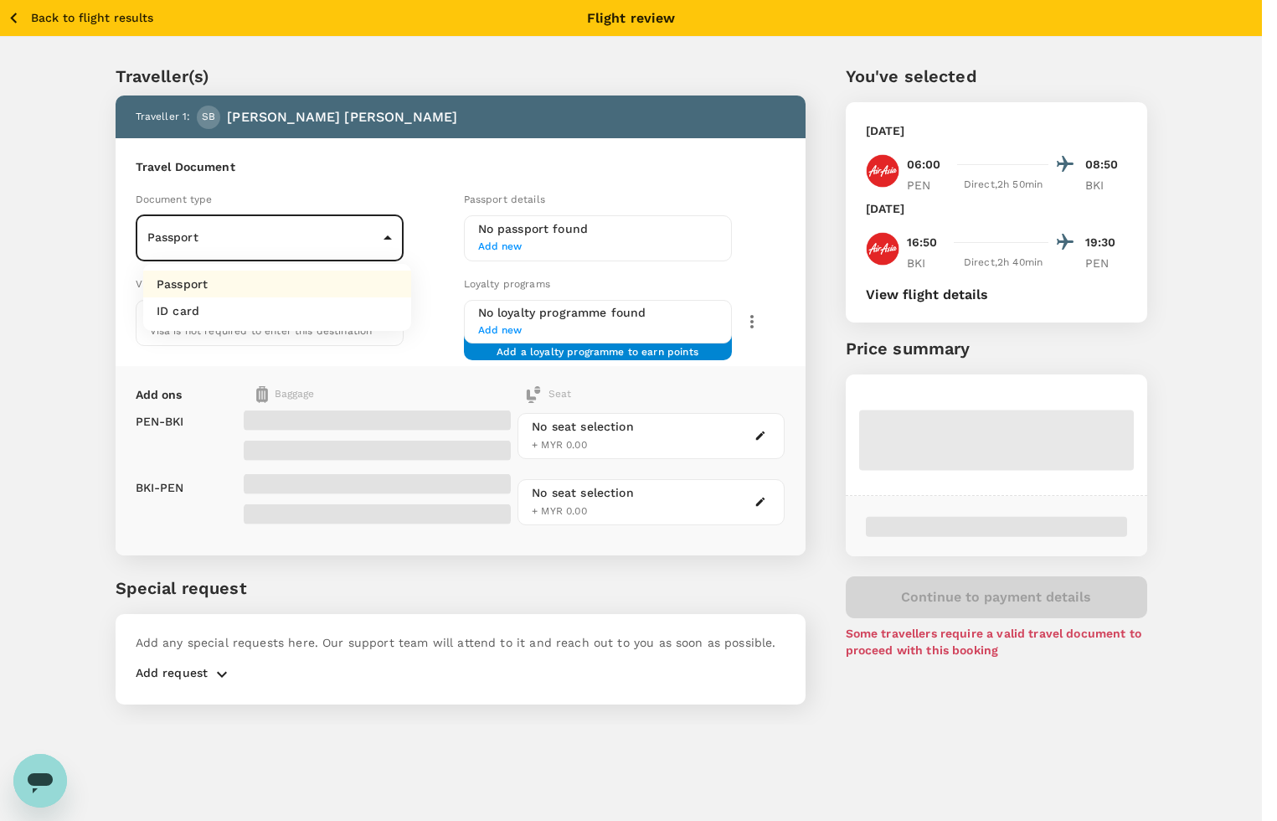
click at [299, 252] on body "Back to flight results Flight review Traveller(s) Traveller 1 : SB SITI NUR NAB…" at bounding box center [638, 433] width 1277 height 866
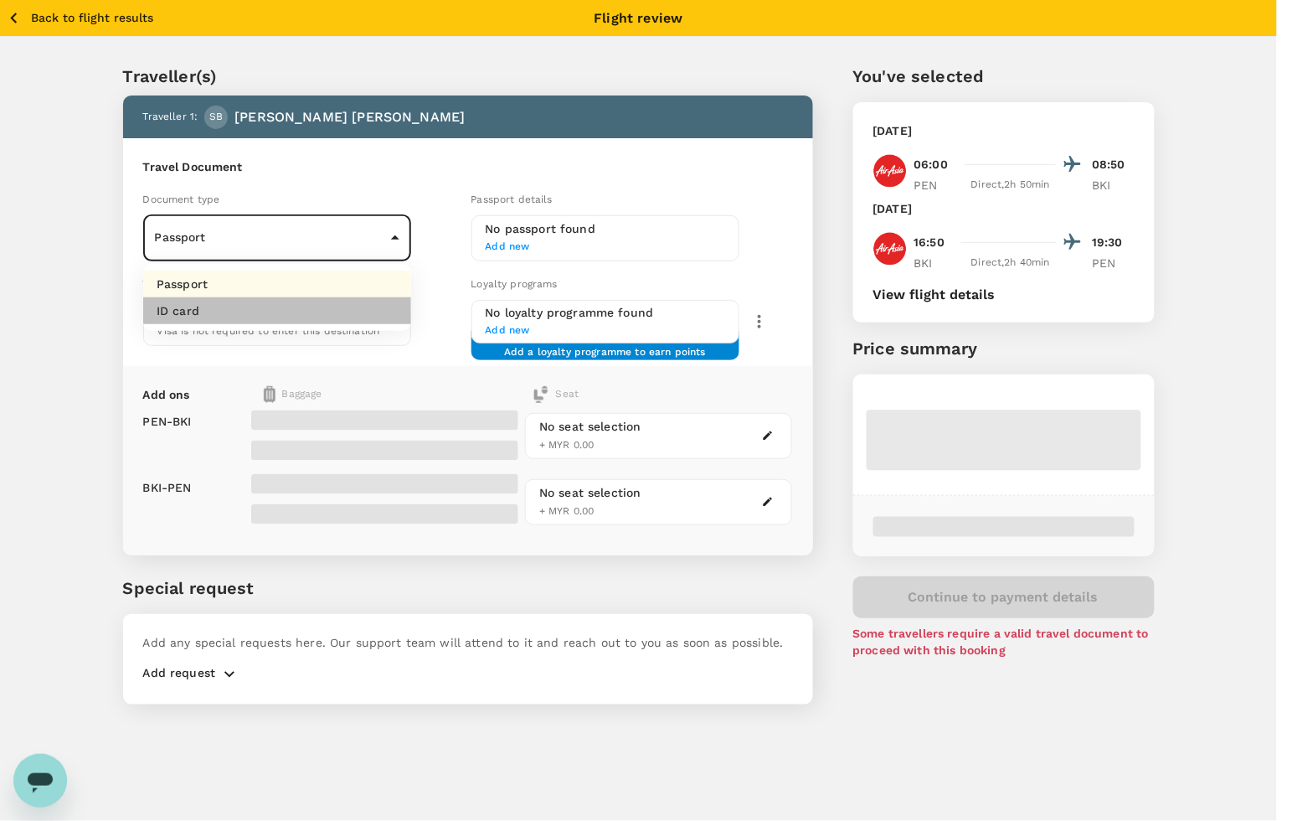
click at [278, 310] on li "ID card" at bounding box center [277, 310] width 268 height 27
type input "Id card"
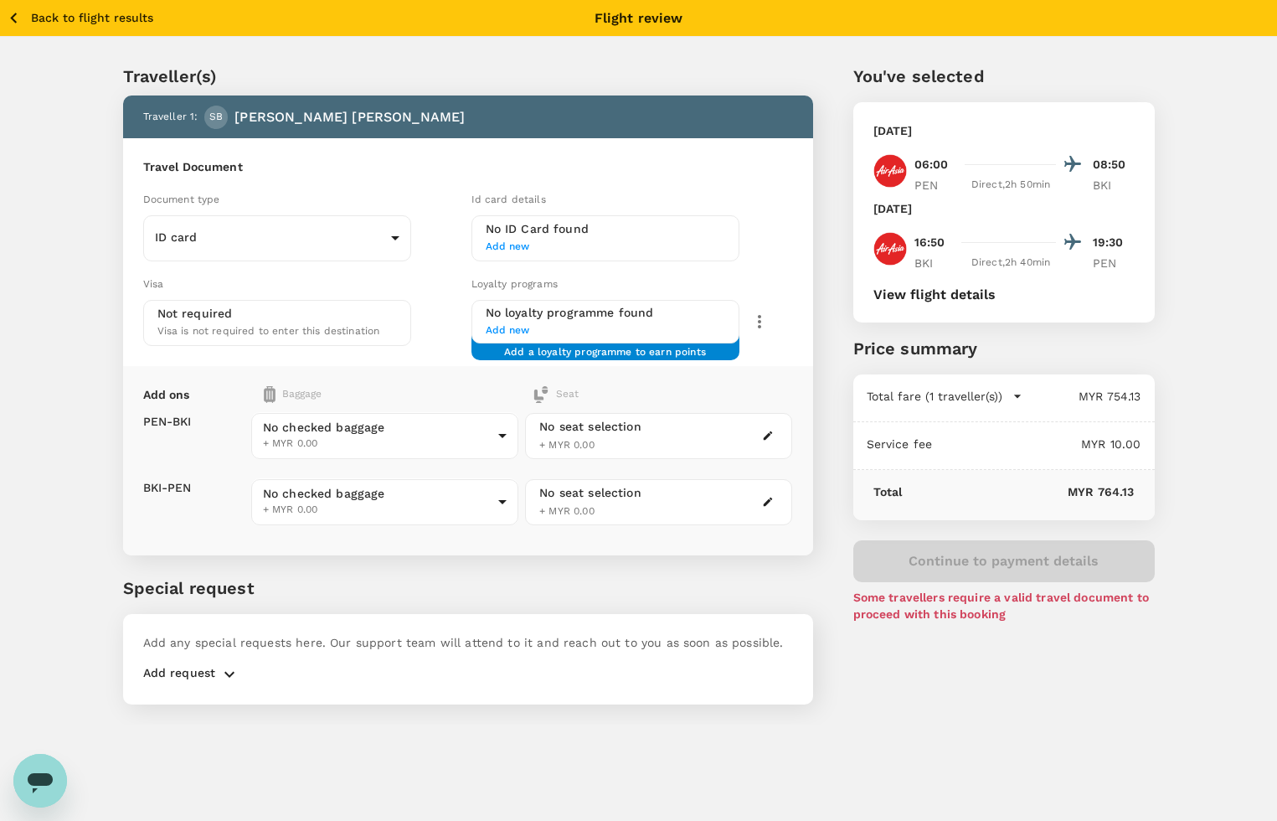
click at [507, 69] on p "Traveller(s)" at bounding box center [468, 76] width 690 height 25
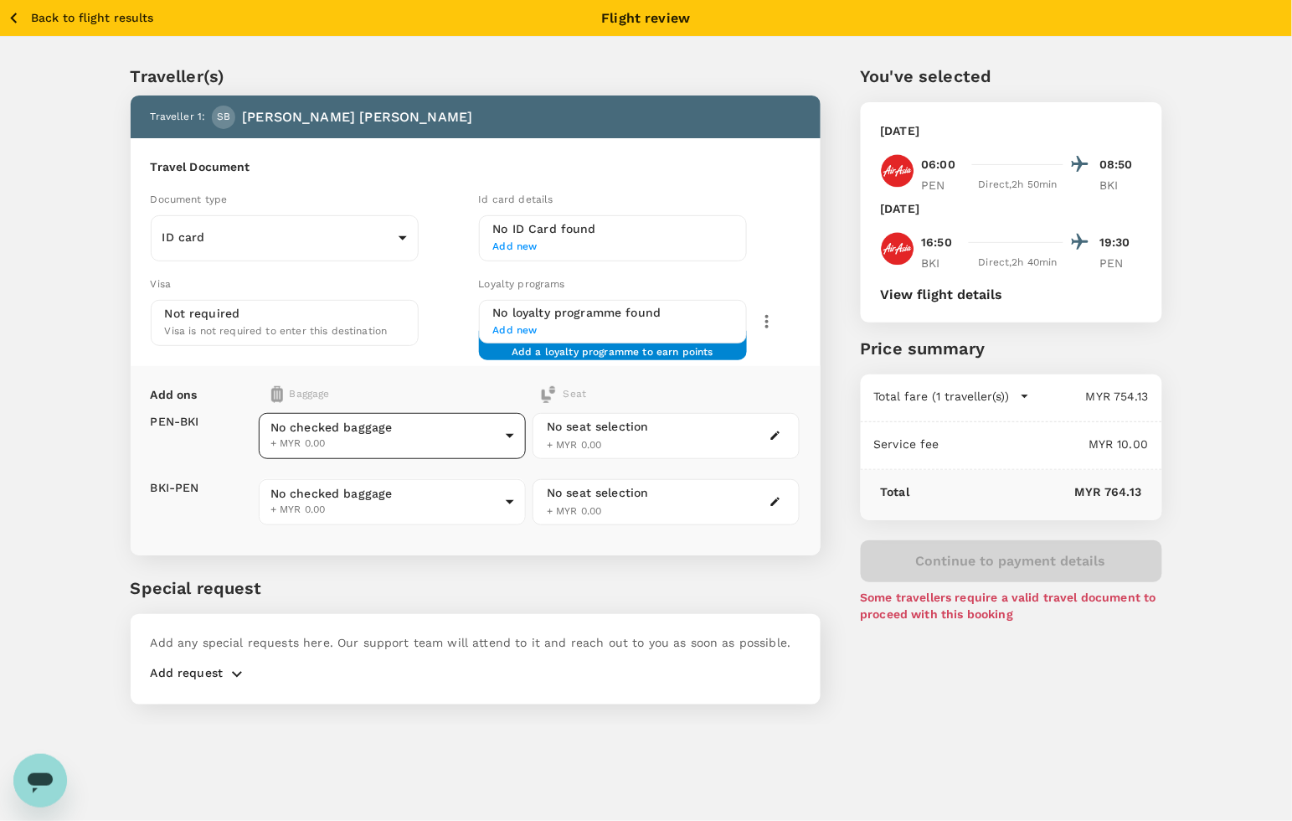
click at [425, 440] on body "Back to flight results Flight review Traveller(s) Traveller 1 : SB SITI NUR NAB…" at bounding box center [646, 433] width 1292 height 866
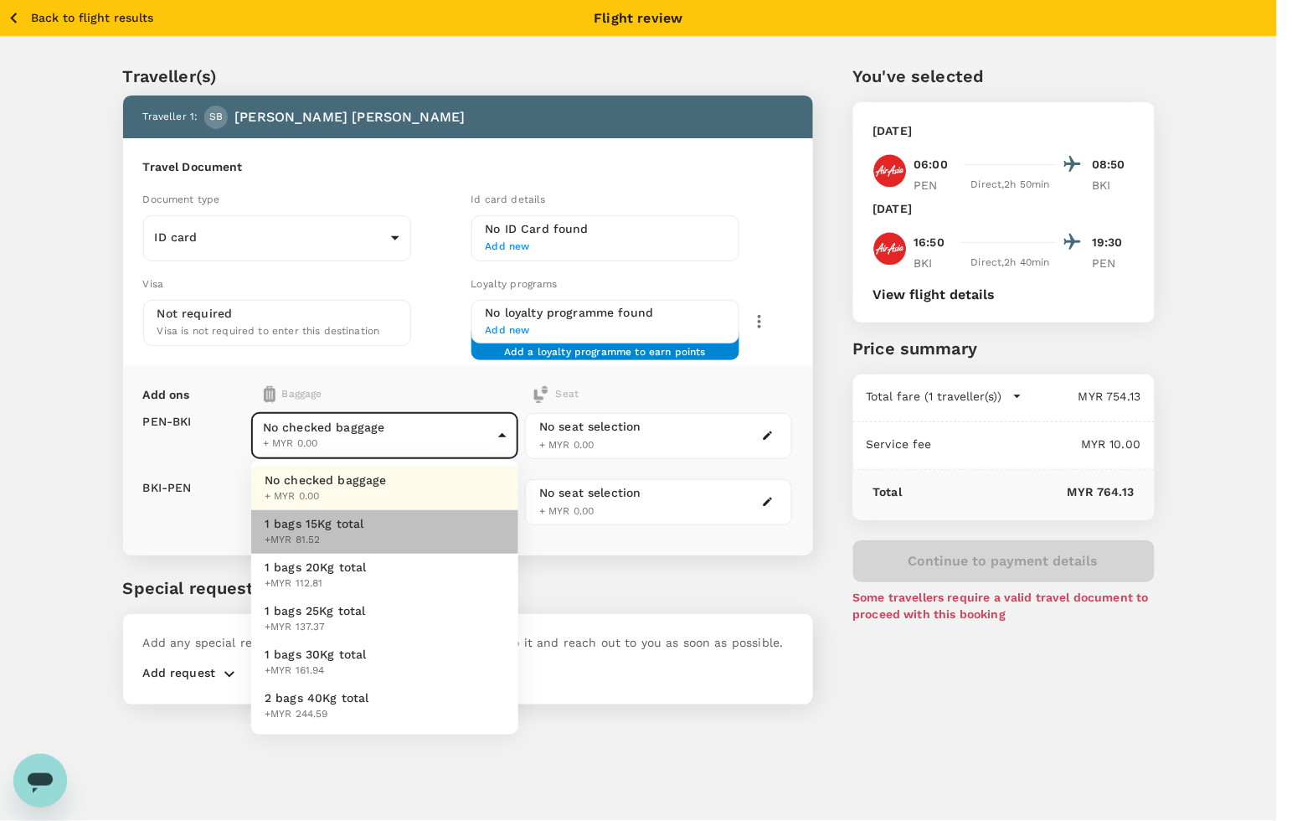
click at [337, 540] on span "+MYR 81.52" at bounding box center [315, 540] width 100 height 17
type input "1 - 81.52"
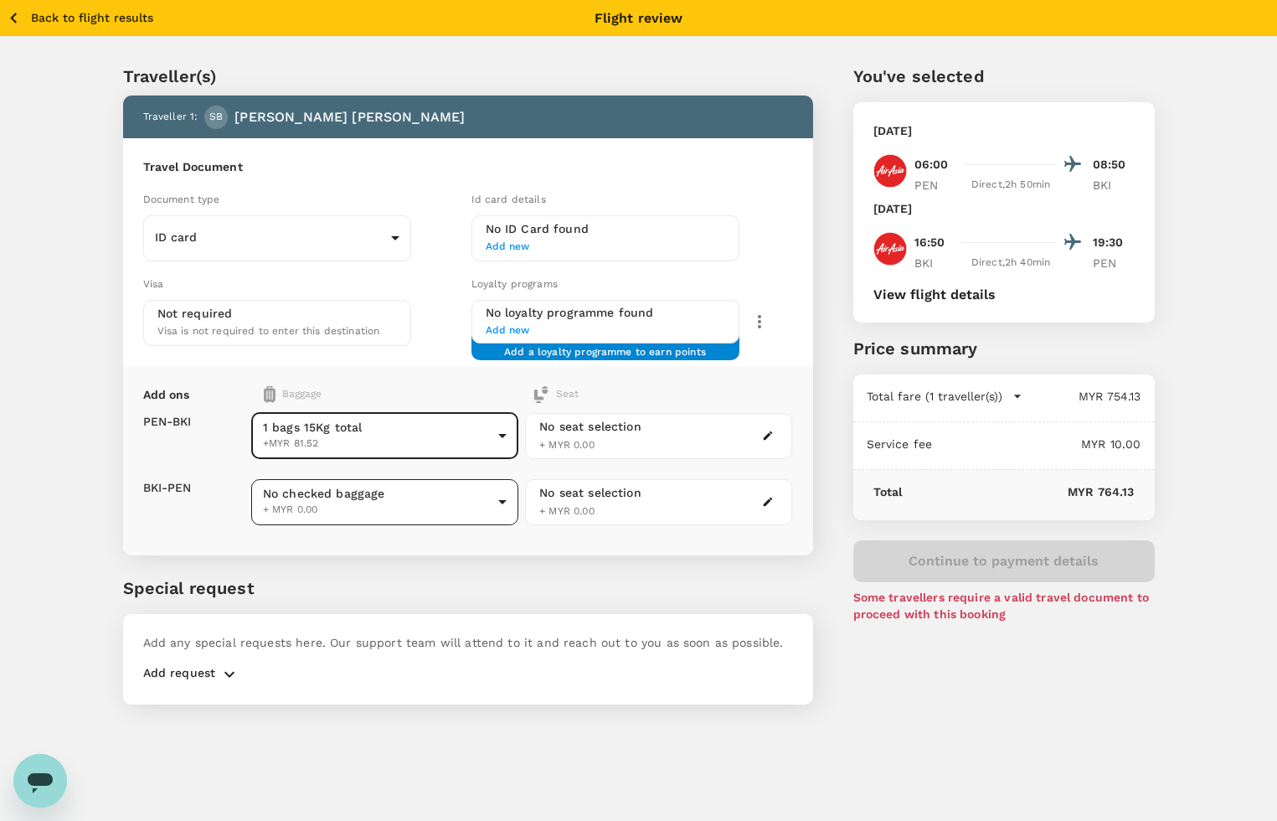
click at [347, 507] on body "Back to flight results Flight review Traveller(s) Traveller 1 : SB SITI NUR NAB…" at bounding box center [638, 433] width 1277 height 866
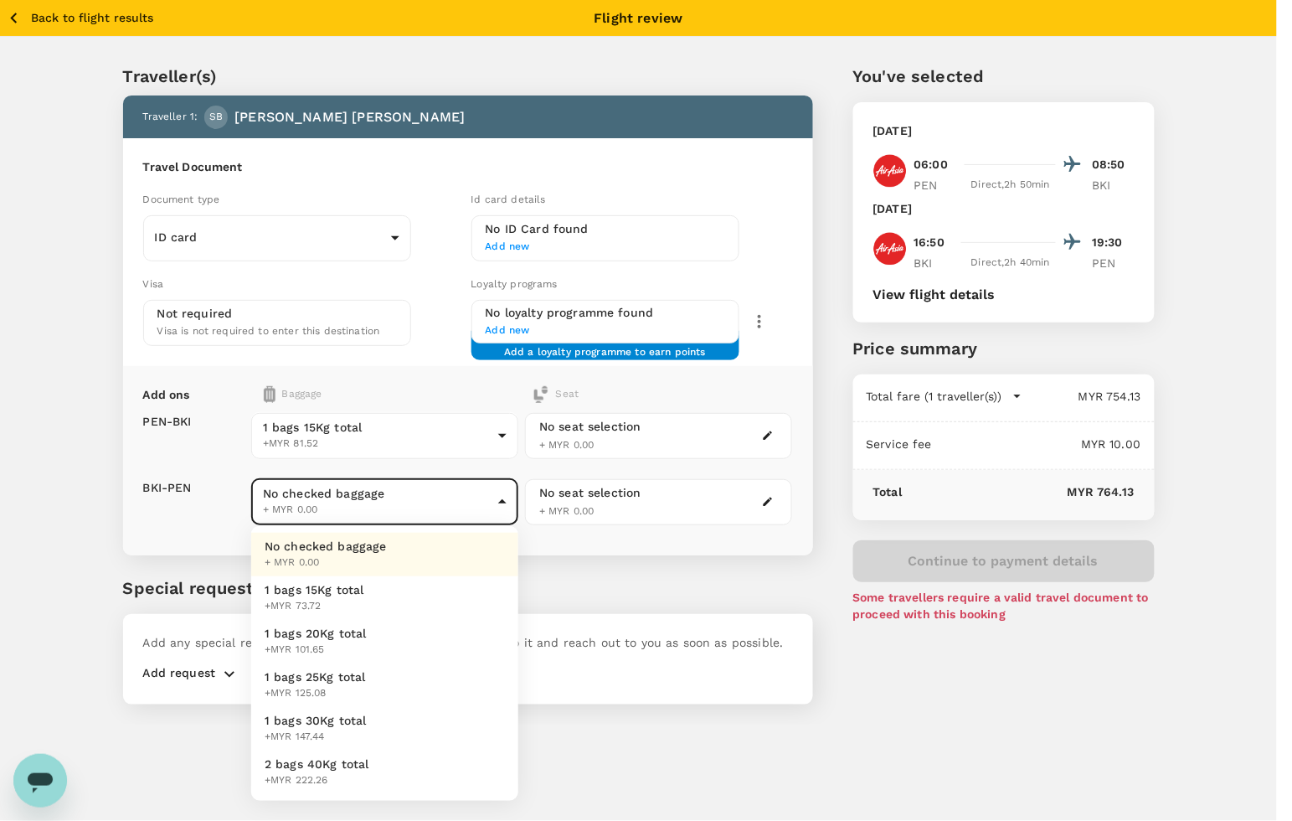
click at [331, 590] on span "1 bags 15Kg total" at bounding box center [315, 589] width 100 height 17
type input "1 - 73.72"
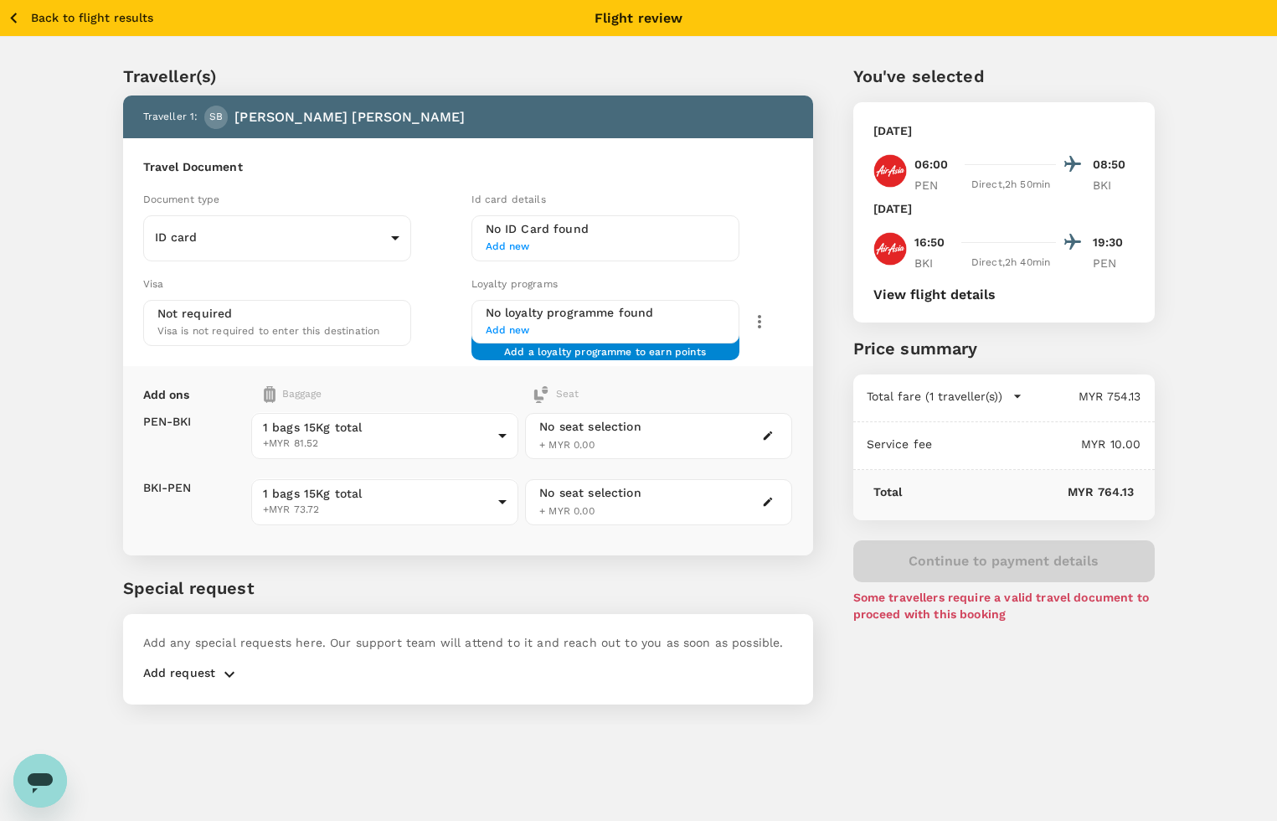
drag, startPoint x: 386, startPoint y: 570, endPoint x: 379, endPoint y: 564, distance: 9.5
click at [383, 566] on div "Traveller(s) Traveller 1 : SB SITI NUR NABILA BINTI YUSOFF Travel Document Docu…" at bounding box center [448, 373] width 730 height 701
click at [876, 722] on div "Back to flight results Flight review Traveller(s) Traveller 1 : SB SITI NUR NAB…" at bounding box center [638, 410] width 1277 height 821
click at [504, 249] on span "Add new" at bounding box center [605, 247] width 239 height 17
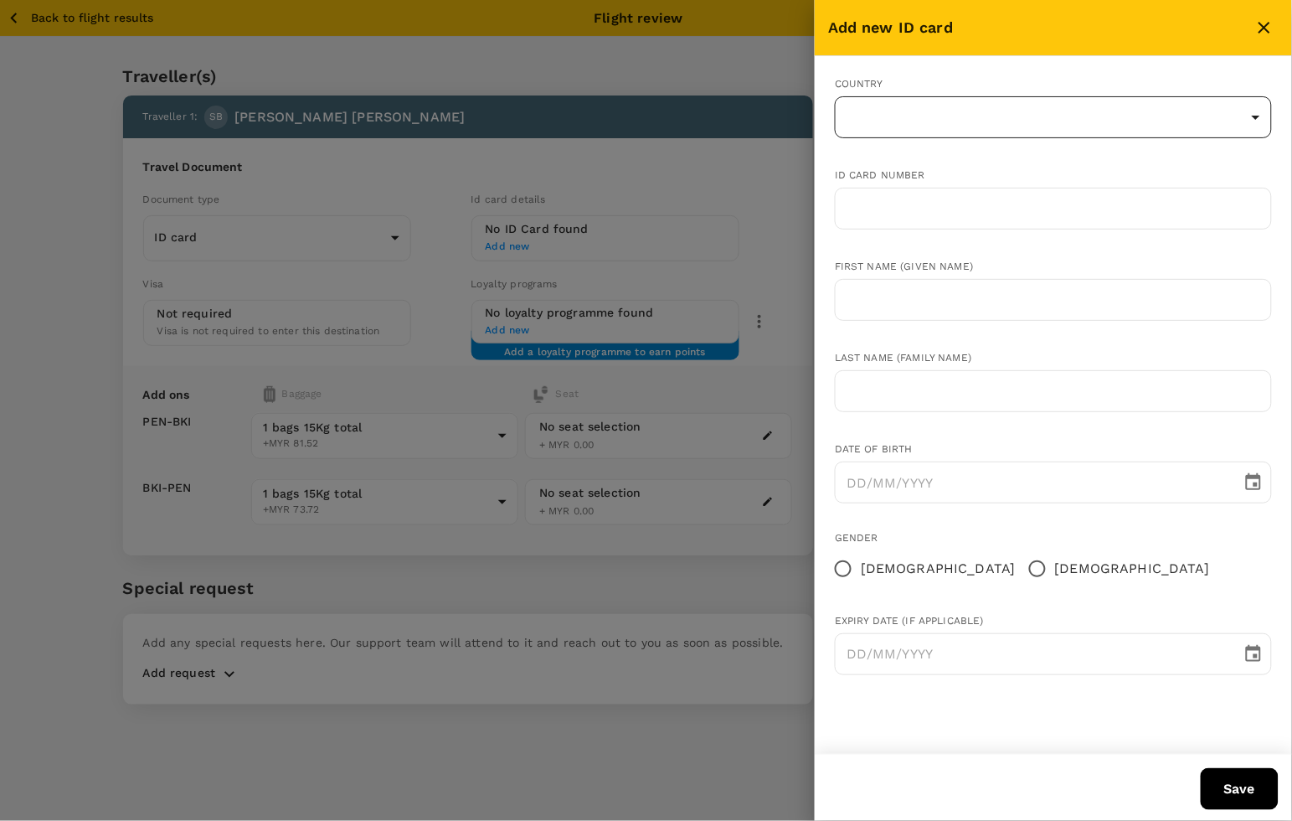
click at [934, 116] on body "Back to flight results Flight review Traveller(s) Traveller 1 : SB SITI NUR NAB…" at bounding box center [646, 433] width 1292 height 866
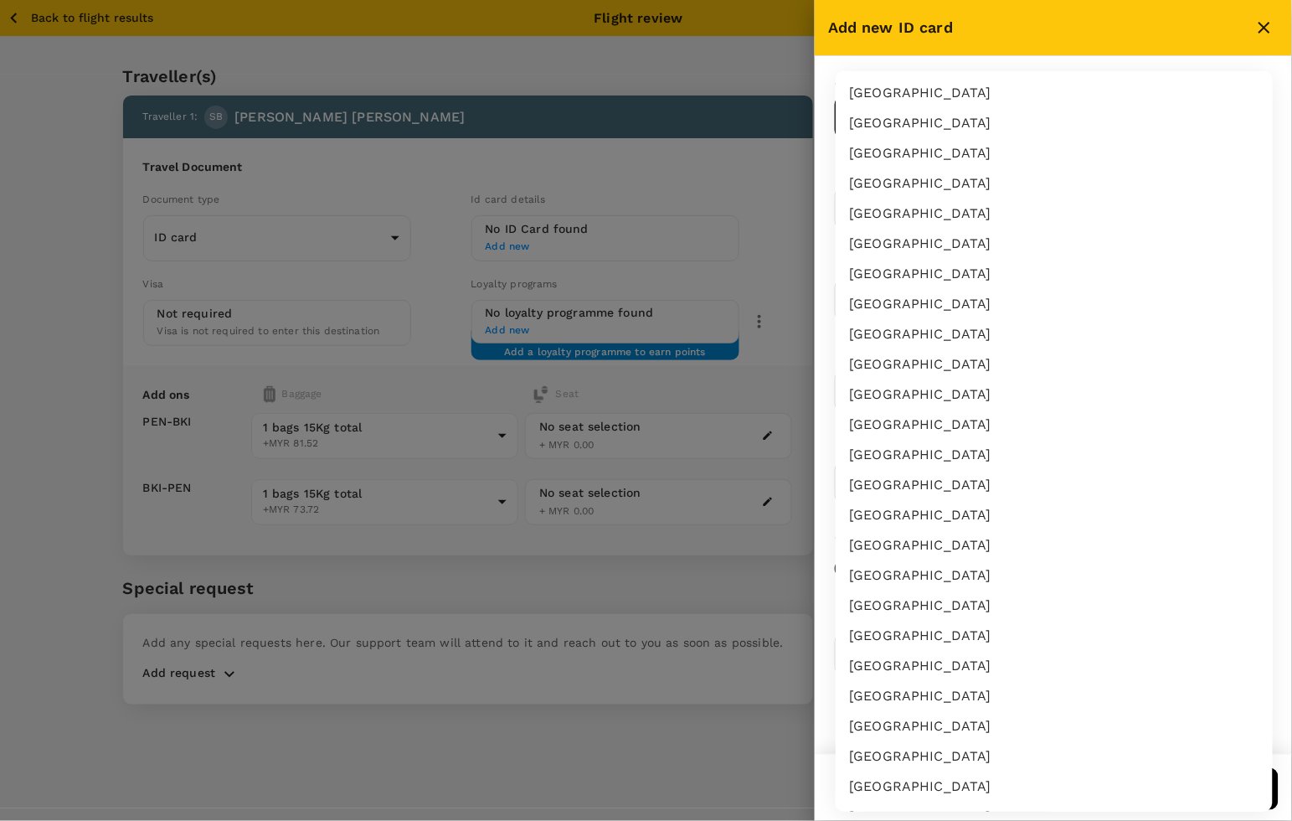
scroll to position [2814, 0]
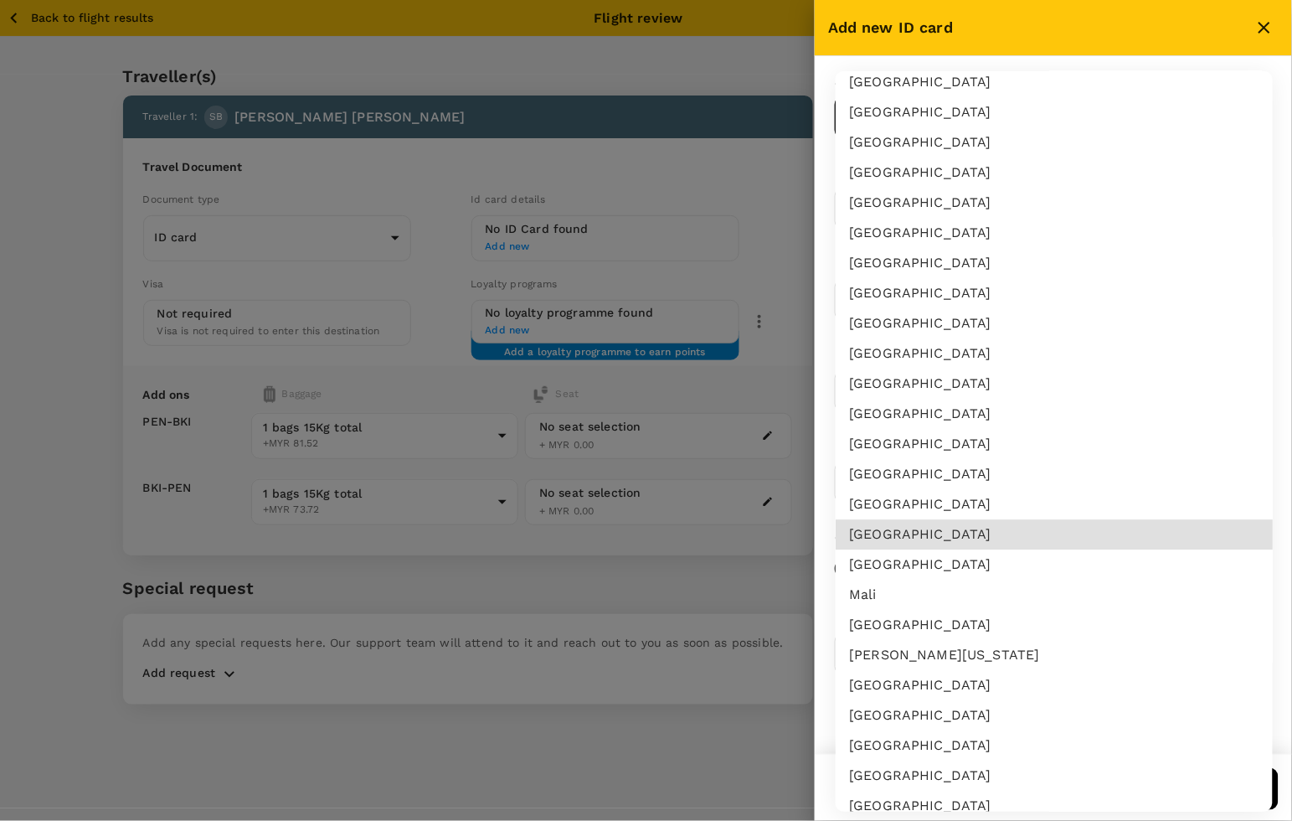
click at [903, 536] on li "Malaysia" at bounding box center [1054, 534] width 437 height 30
type input "MY"
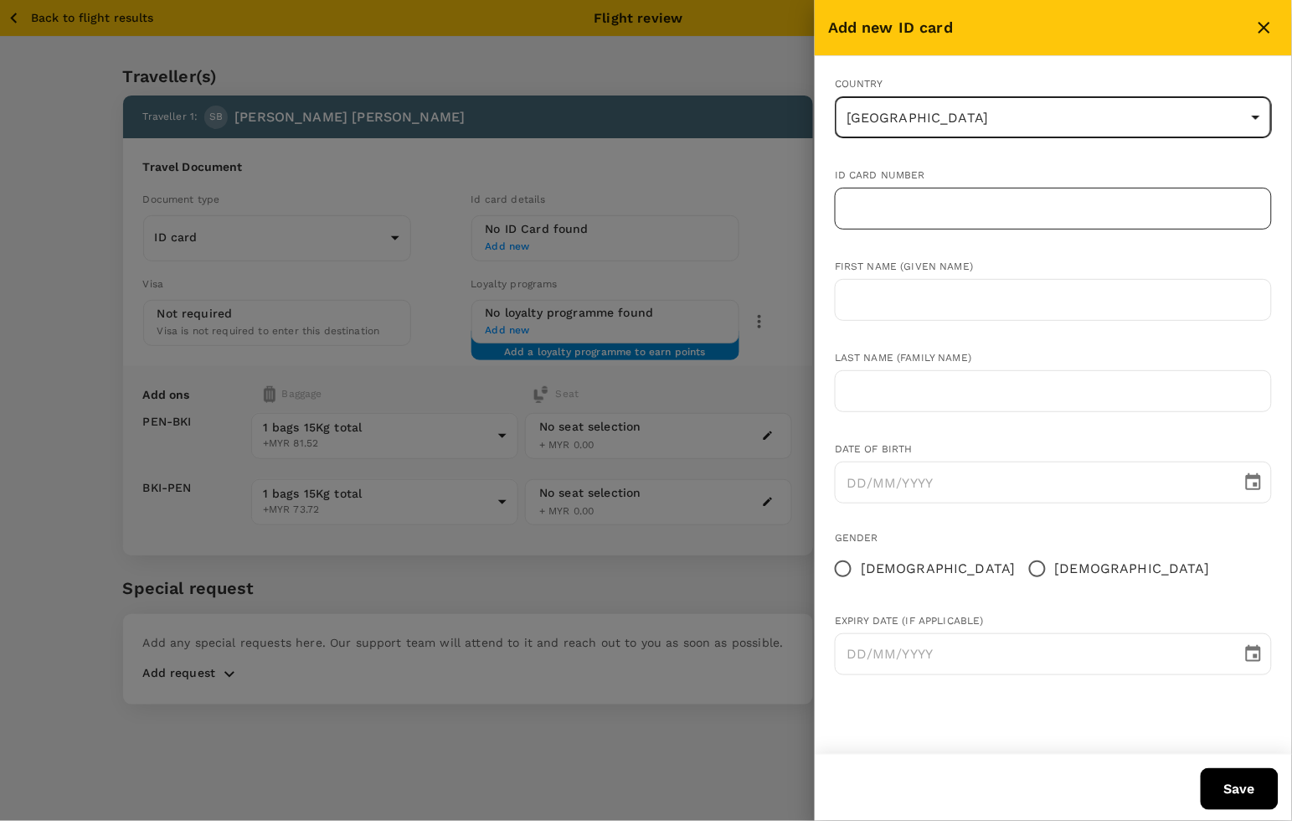
click at [901, 205] on input "text" at bounding box center [1053, 209] width 437 height 42
click at [925, 210] on input "text" at bounding box center [1053, 209] width 437 height 42
click at [856, 210] on input "text" at bounding box center [1053, 209] width 437 height 42
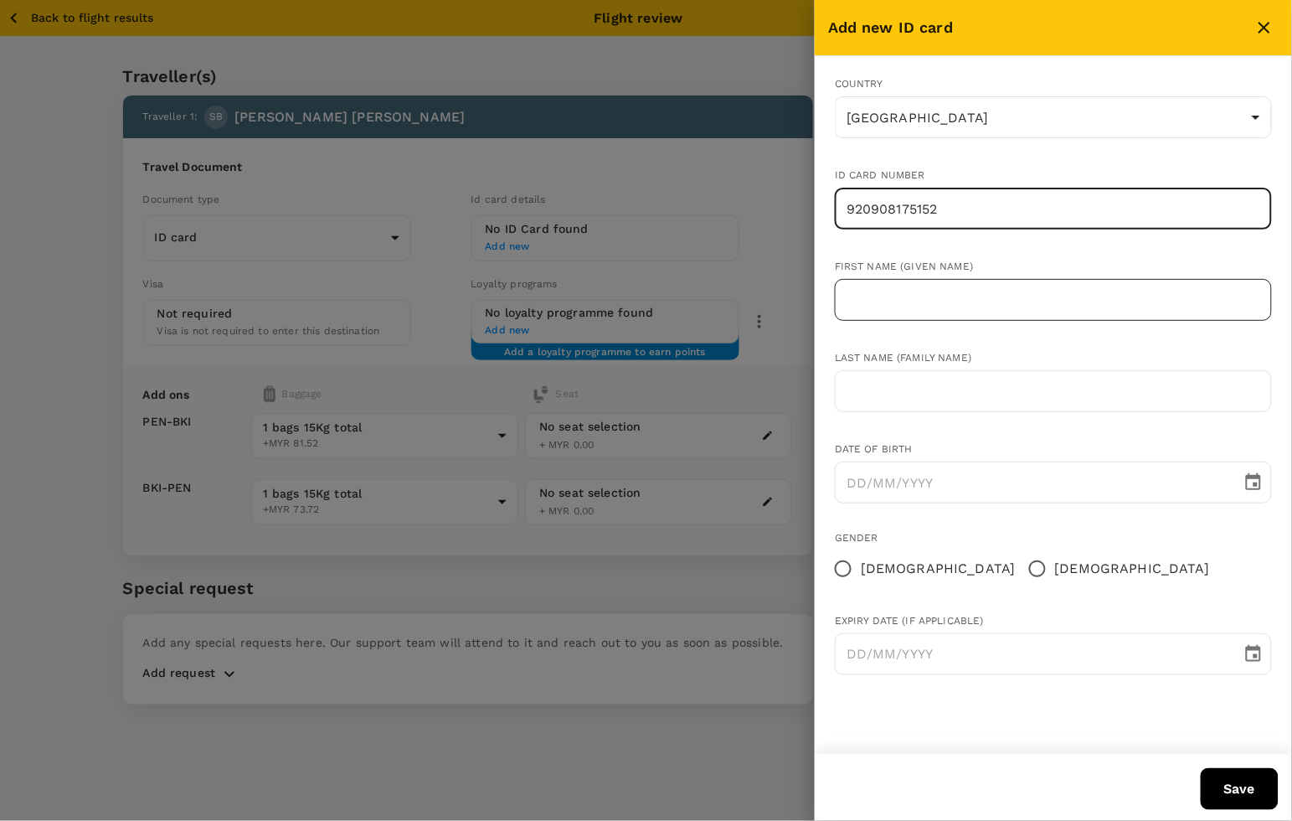
type input "920908175152"
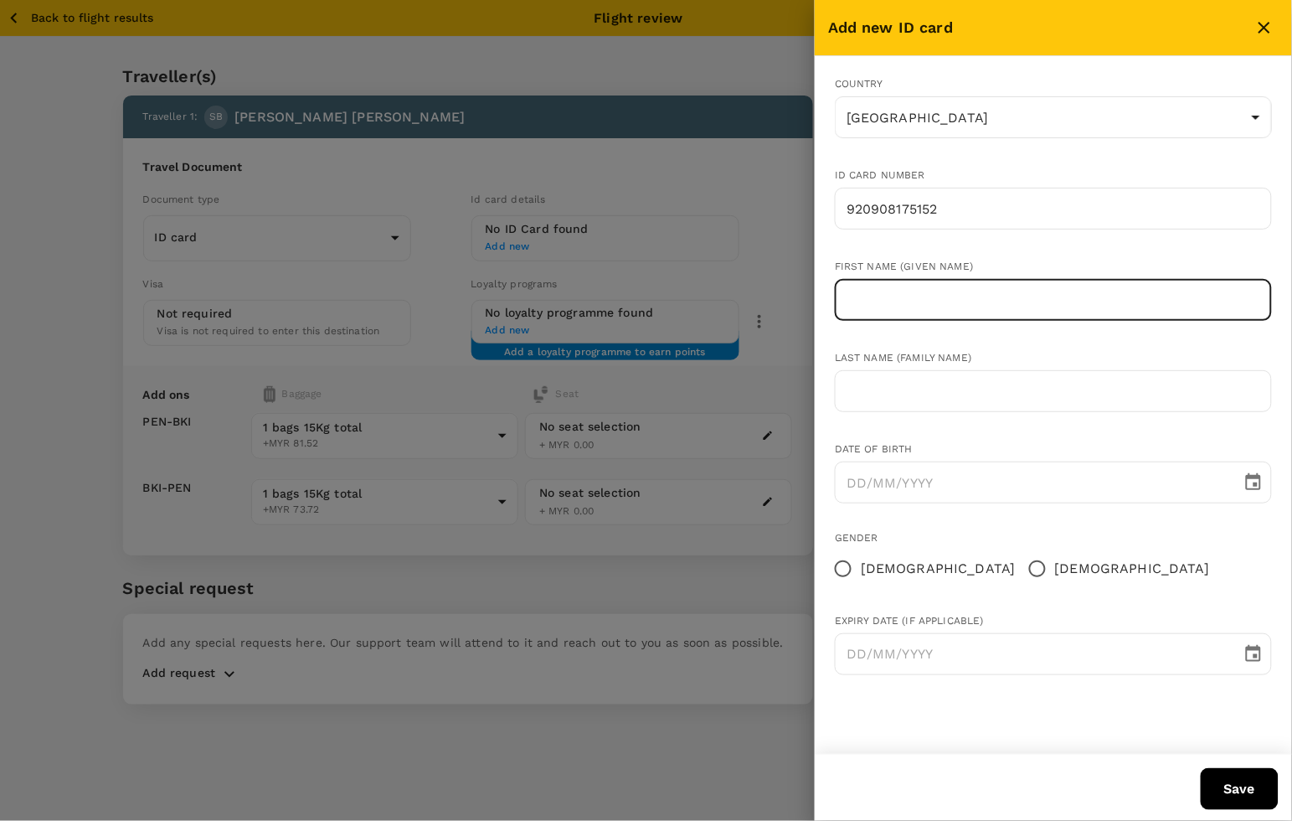
click at [893, 299] on input "text" at bounding box center [1053, 300] width 437 height 42
type input "SITI NUR NABILA"
click at [996, 297] on input "SITI NUR NABILA" at bounding box center [1053, 300] width 437 height 42
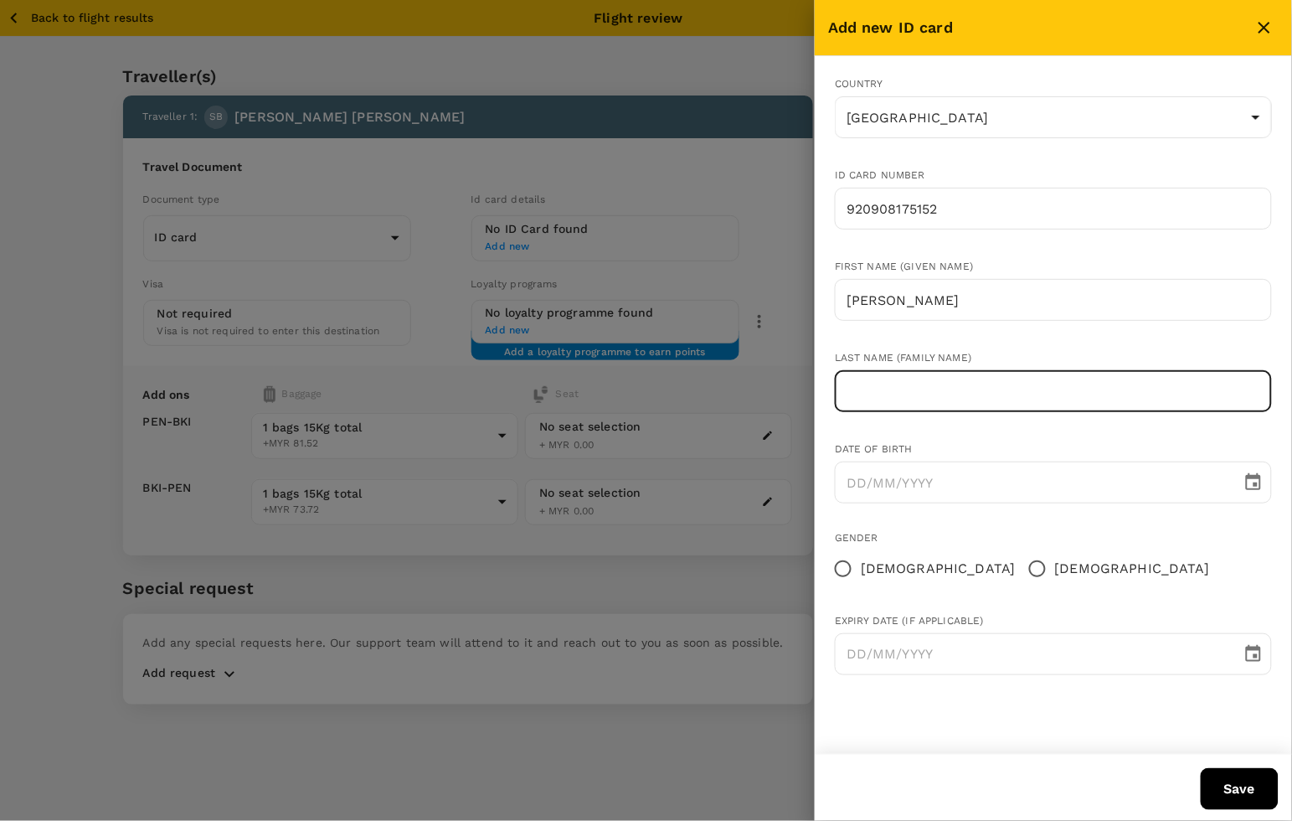
click at [931, 390] on input "text" at bounding box center [1053, 391] width 437 height 42
drag, startPoint x: 885, startPoint y: 392, endPoint x: 763, endPoint y: 390, distance: 122.3
click at [762, 392] on div "Add new ID card Country Malaysia MY ​ ID card number 920908175152 ​ First name …" at bounding box center [646, 410] width 1292 height 821
type input "YUSOFF"
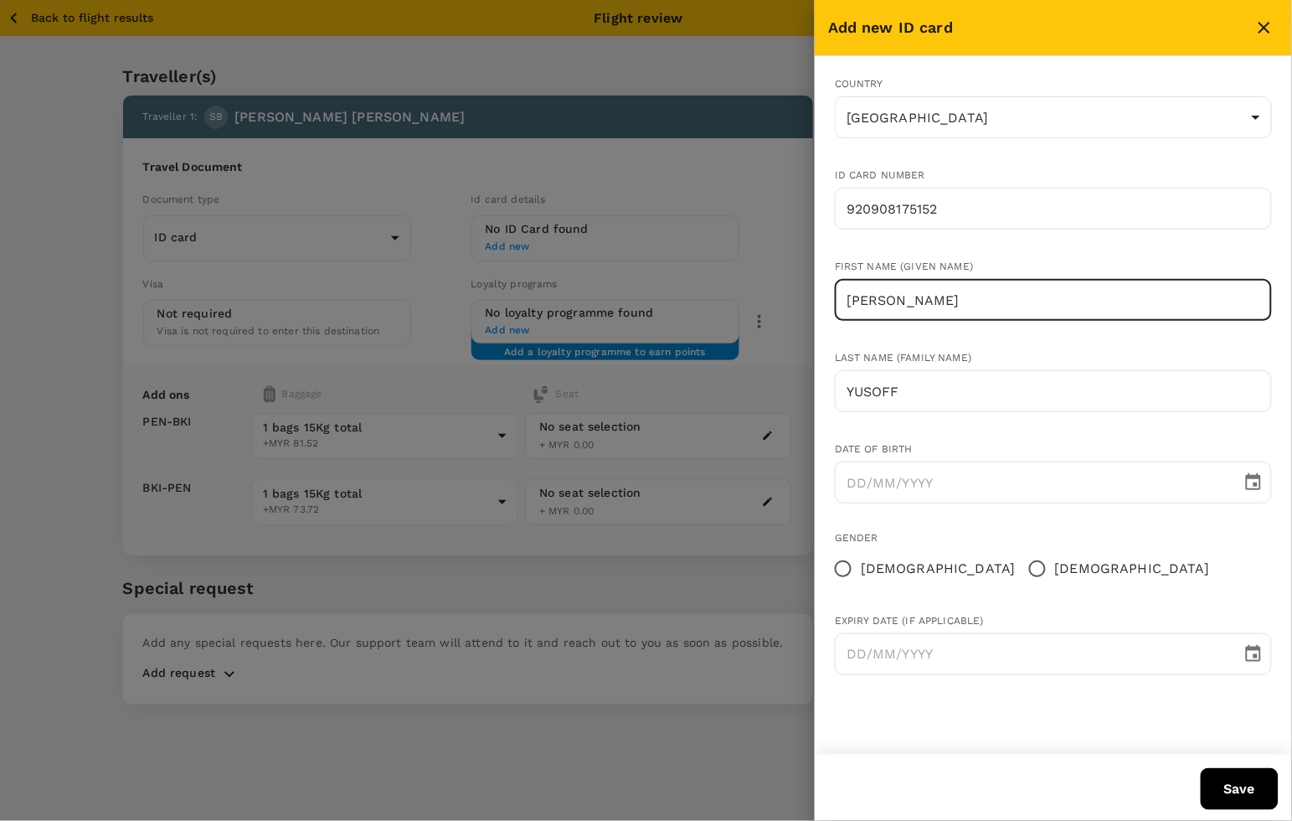
click at [1013, 297] on input "SITI NUR NABILA" at bounding box center [1053, 300] width 437 height 42
paste input "BINTI"
click at [959, 299] on input "SITI NUR NABILABINTI" at bounding box center [1053, 300] width 437 height 42
type input "SITI NUR NABILA BINTI"
click at [968, 441] on div "Date of birth" at bounding box center [1053, 449] width 437 height 17
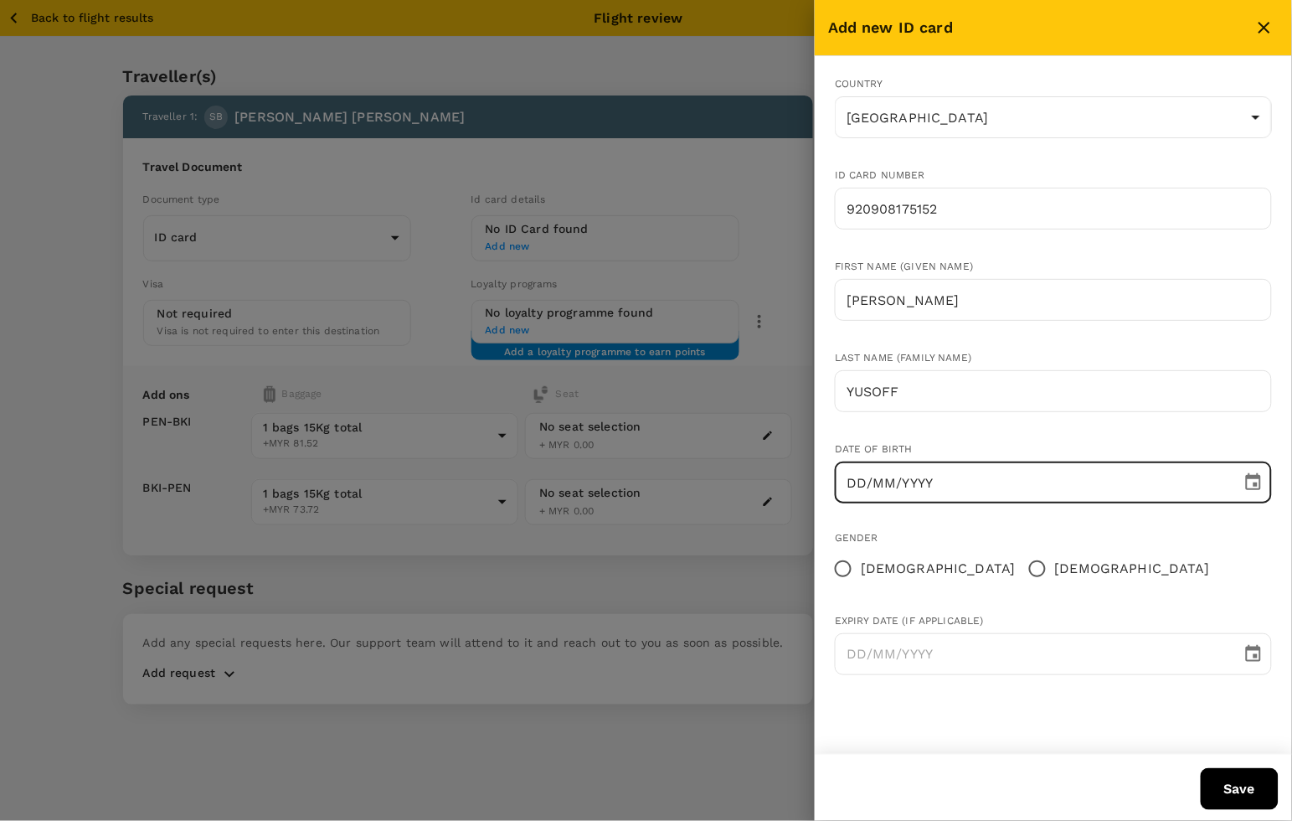
click at [929, 477] on input "DD/MM/YYYY" at bounding box center [1032, 482] width 395 height 42
type input "08/09/1992"
click at [864, 567] on span "Female" at bounding box center [938, 568] width 155 height 20
click at [861, 567] on input "Female" at bounding box center [843, 568] width 35 height 35
radio input "true"
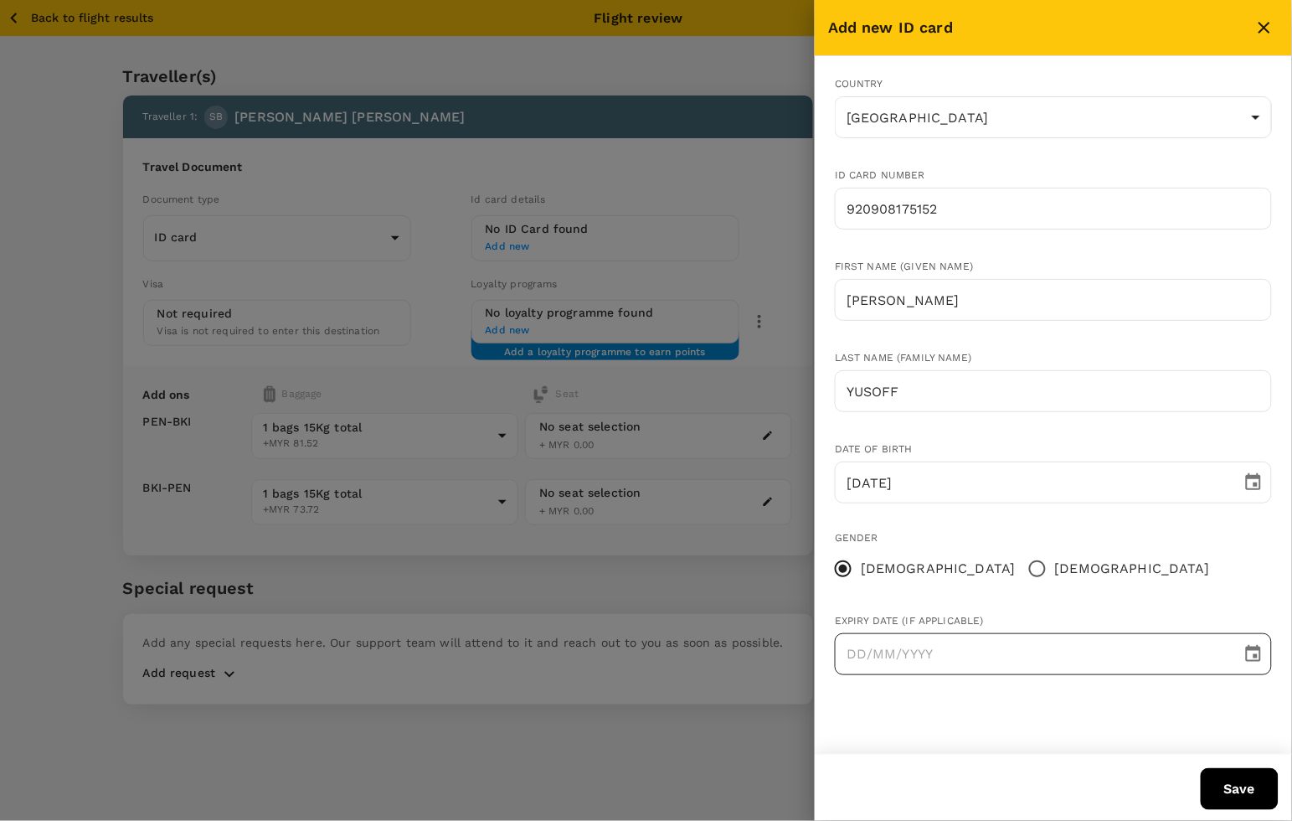
type input "DD/MM/YYYY"
click at [888, 658] on input "DD/MM/YYYY" at bounding box center [1032, 654] width 395 height 42
click at [1062, 564] on div "Gender Female Male" at bounding box center [1040, 544] width 464 height 82
click at [1219, 784] on button "Save" at bounding box center [1240, 789] width 78 height 42
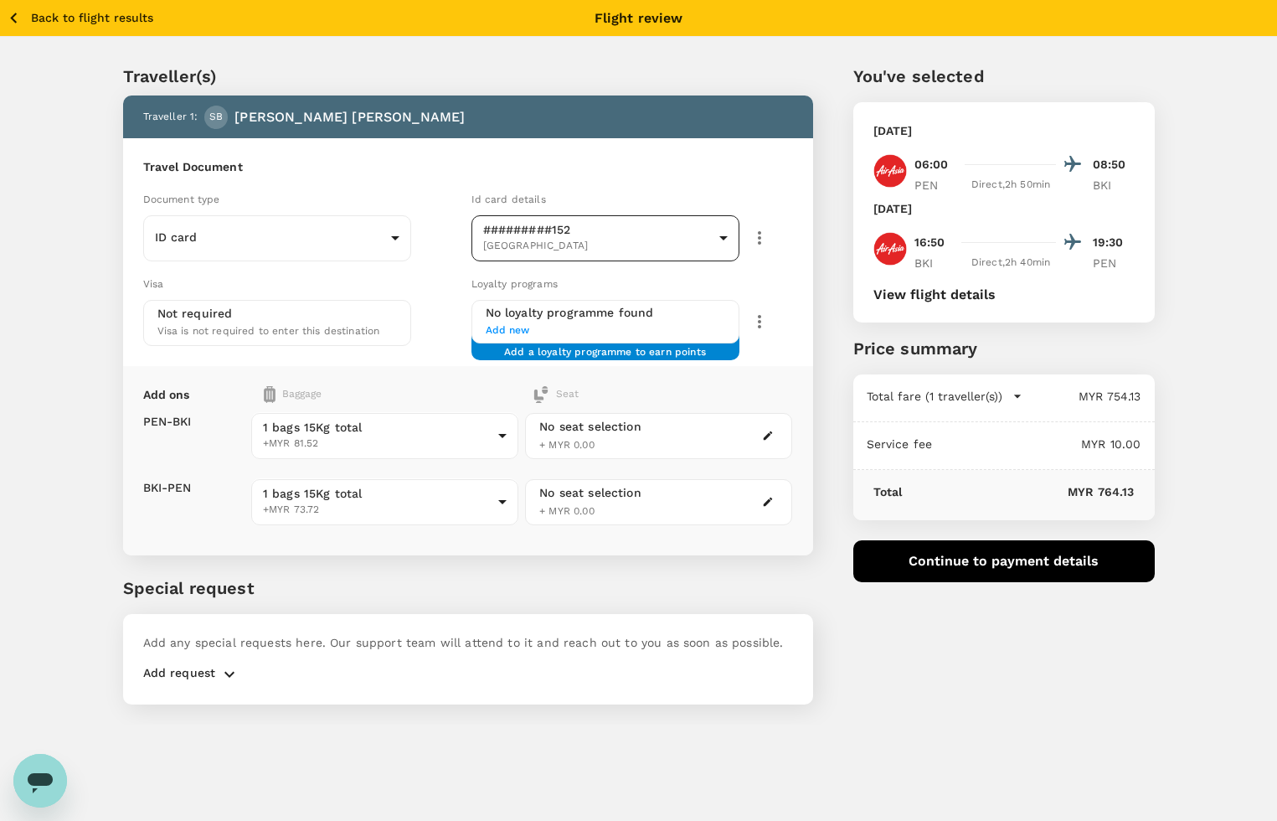
click at [586, 223] on body "Back to flight results Flight review Traveller(s) Traveller 1 : SB SITI NUR NAB…" at bounding box center [638, 433] width 1277 height 866
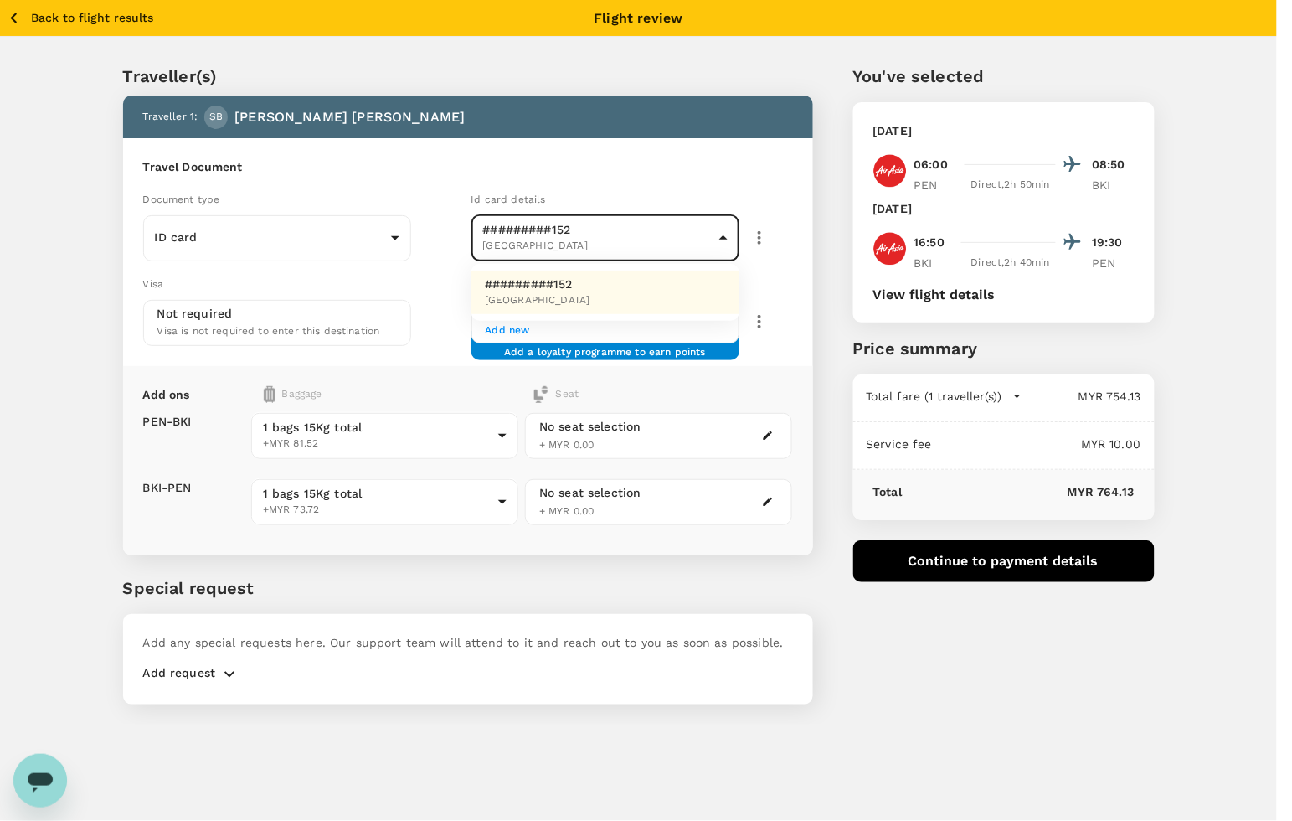
click at [325, 226] on div at bounding box center [646, 410] width 1292 height 821
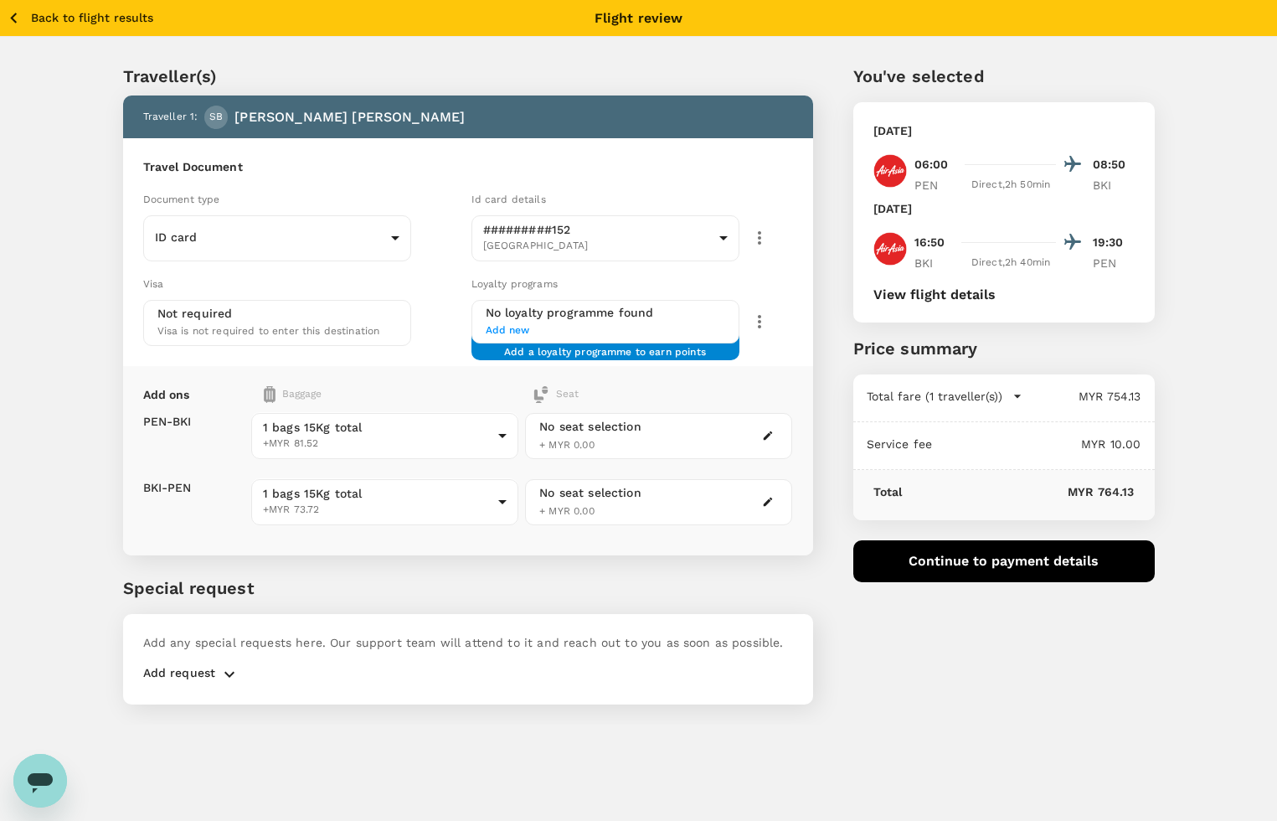
click at [465, 180] on div "Travel Document Document type ID card Id card ​ Id card details #########152 Ma…" at bounding box center [468, 252] width 690 height 228
click at [396, 357] on div "Travel Document Document type ID card Id card ​ Id card details #########152 Ma…" at bounding box center [468, 252] width 690 height 228
click at [350, 325] on span "Visa is not required to enter this destination" at bounding box center [268, 331] width 223 height 12
click at [914, 684] on div "You've selected Tuesday, 16 Sep 2025 06:00 08:50 PEN Direct , 2h 50min BKI Wedn…" at bounding box center [984, 373] width 342 height 701
click at [911, 671] on div "You've selected Tuesday, 16 Sep 2025 06:00 08:50 PEN Direct , 2h 50min BKI Wedn…" at bounding box center [984, 373] width 342 height 701
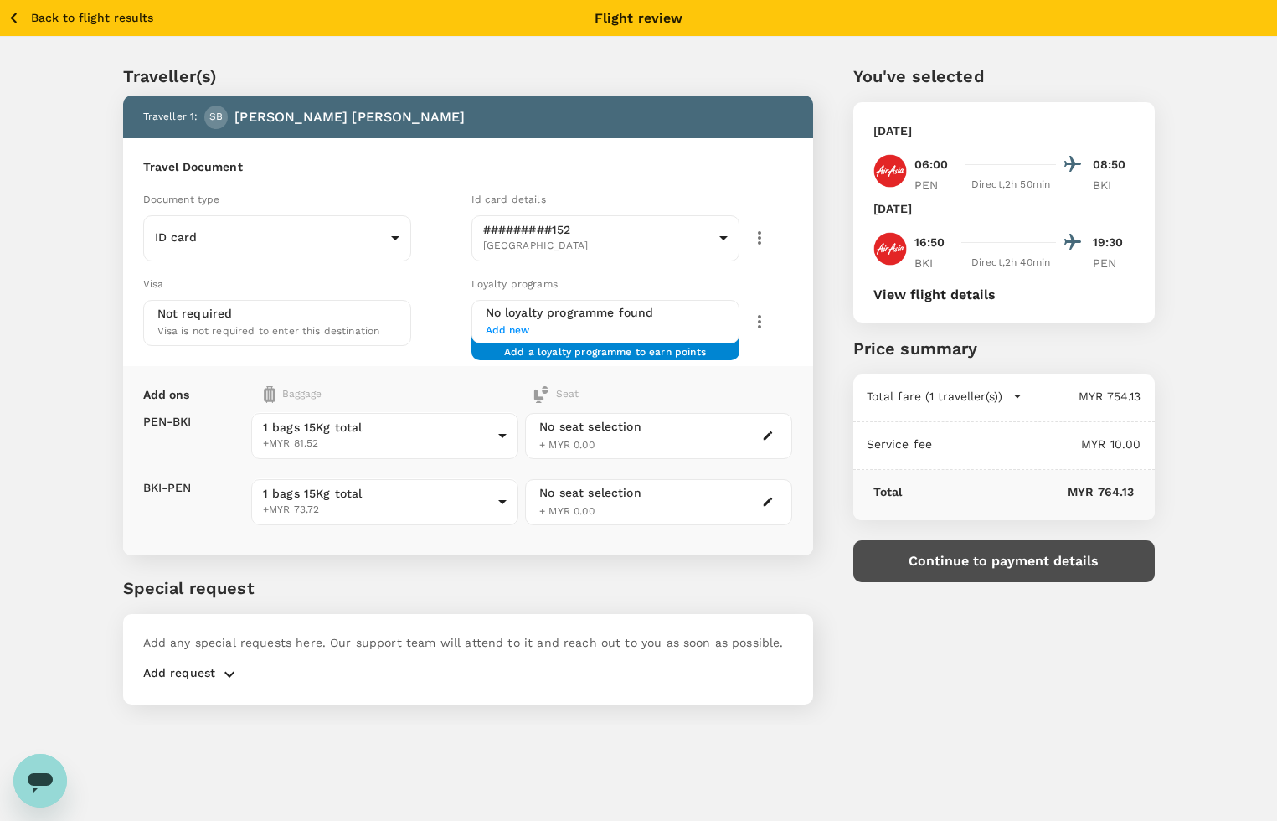
click at [1006, 561] on button "Continue to payment details" at bounding box center [1003, 561] width 301 height 42
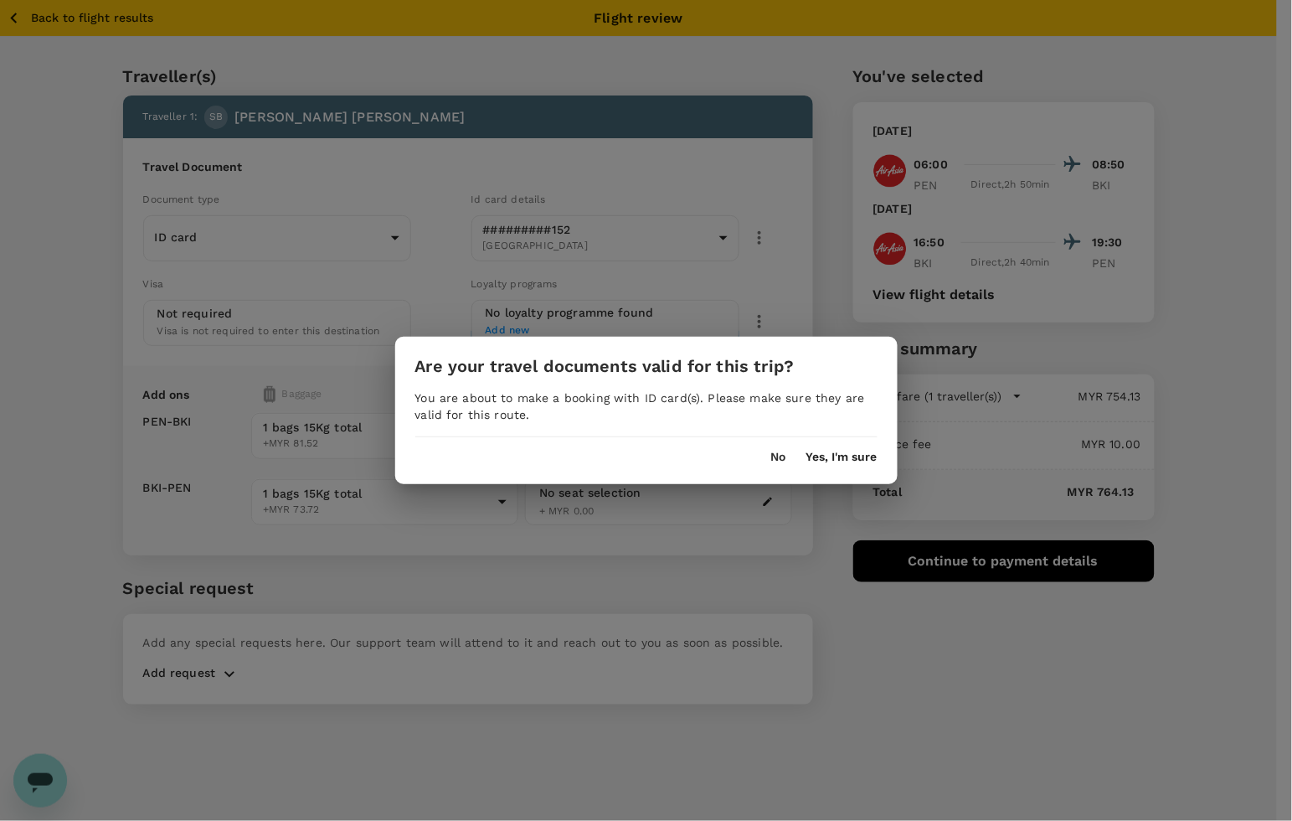
click at [843, 458] on button "Yes, I'm sure" at bounding box center [841, 456] width 71 height 13
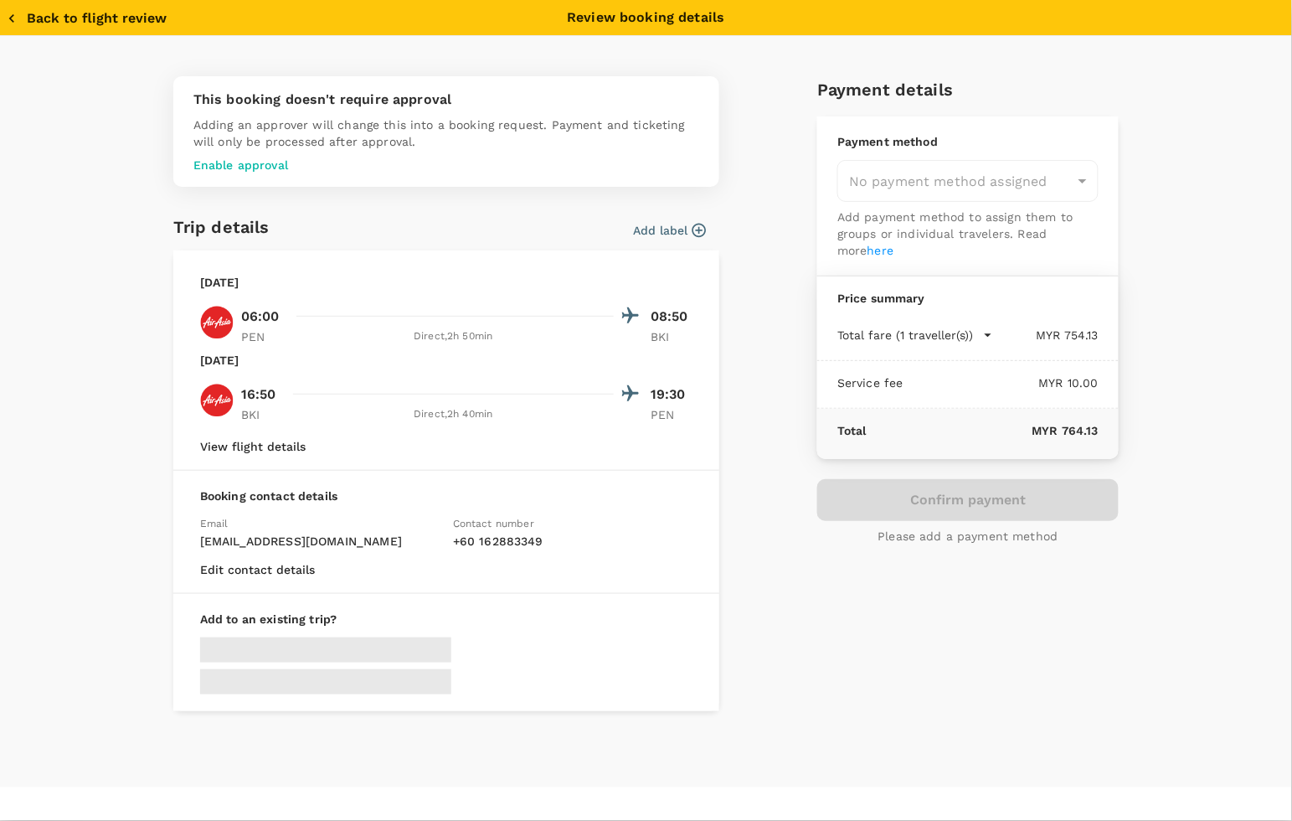
type input "9e431c6f-2823-4cc2-be3e-fbfab332714f"
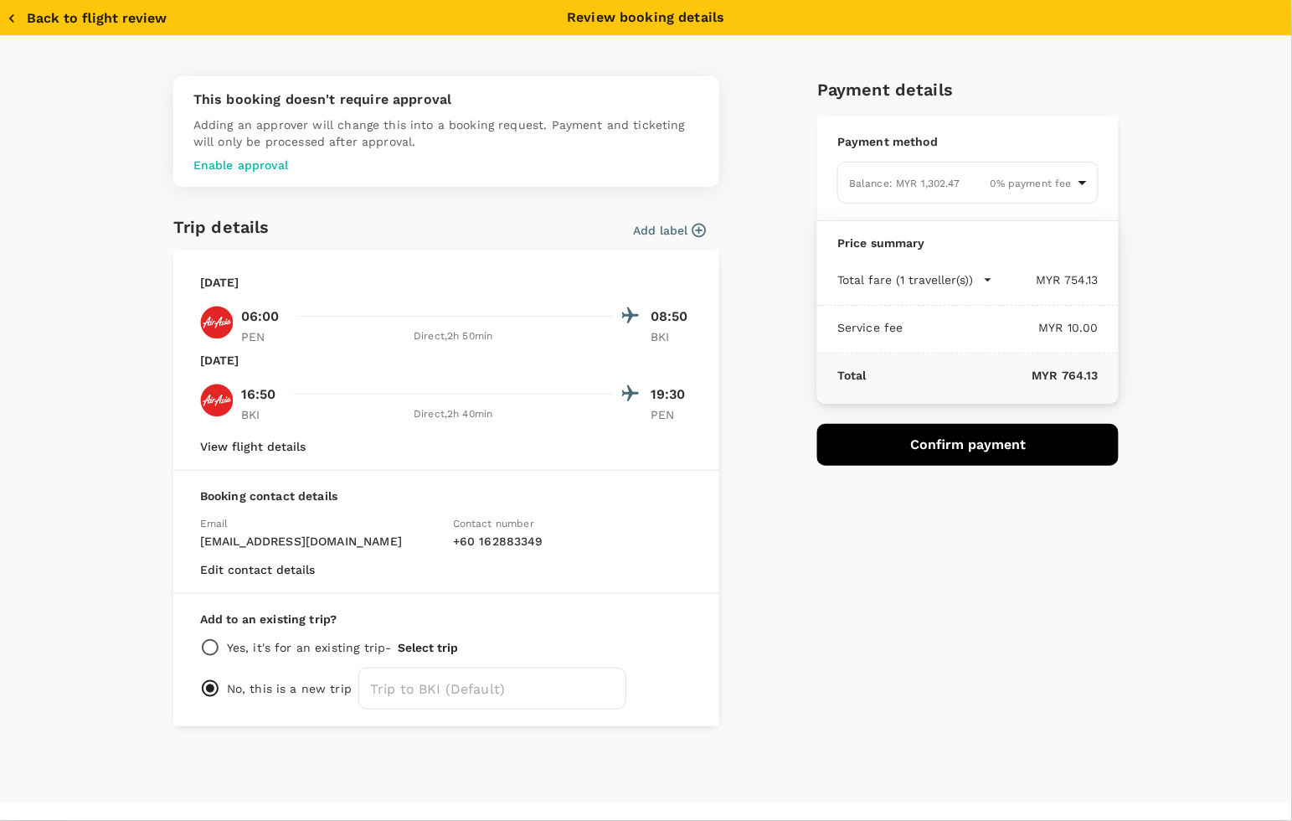
click at [10, 18] on icon "button" at bounding box center [11, 18] width 5 height 8
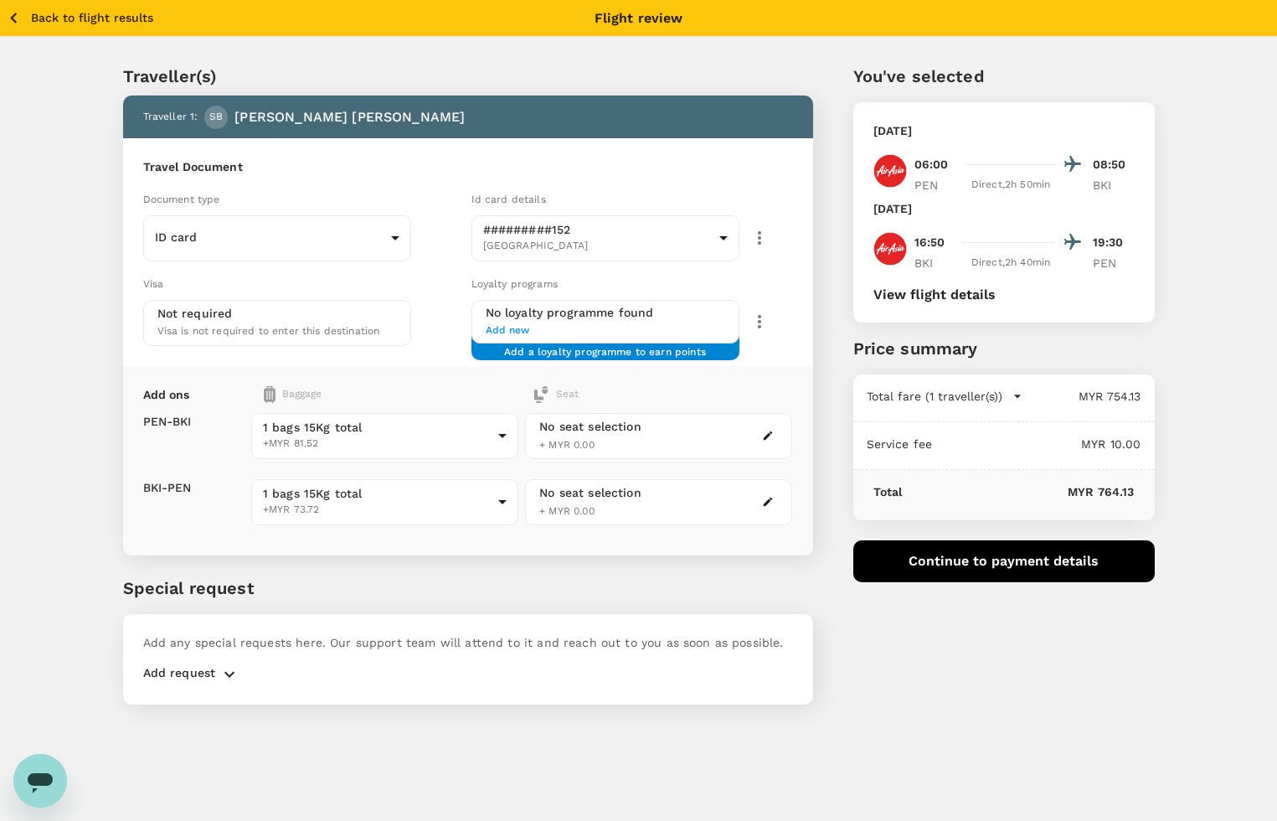
click at [517, 323] on span "Add new" at bounding box center [605, 330] width 239 height 17
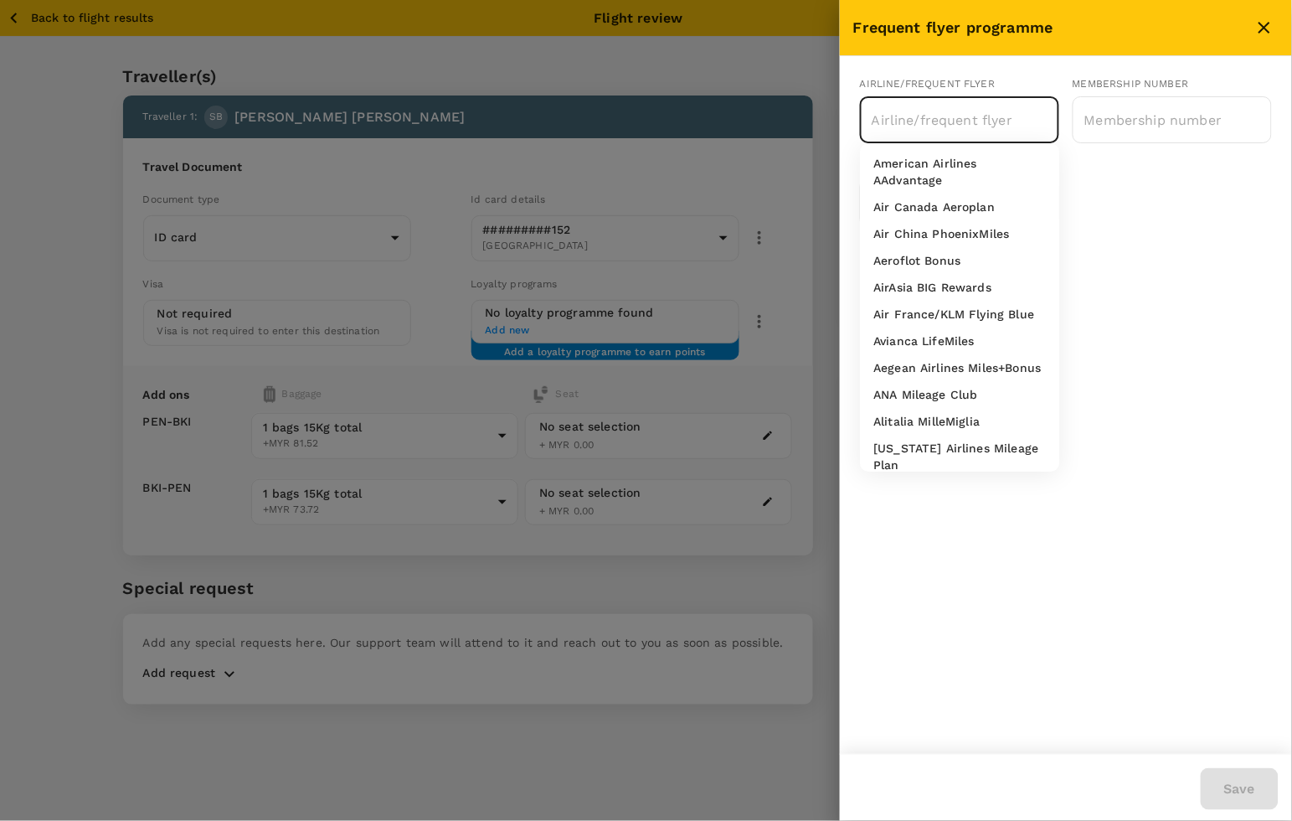
click at [951, 126] on input "text" at bounding box center [946, 120] width 159 height 32
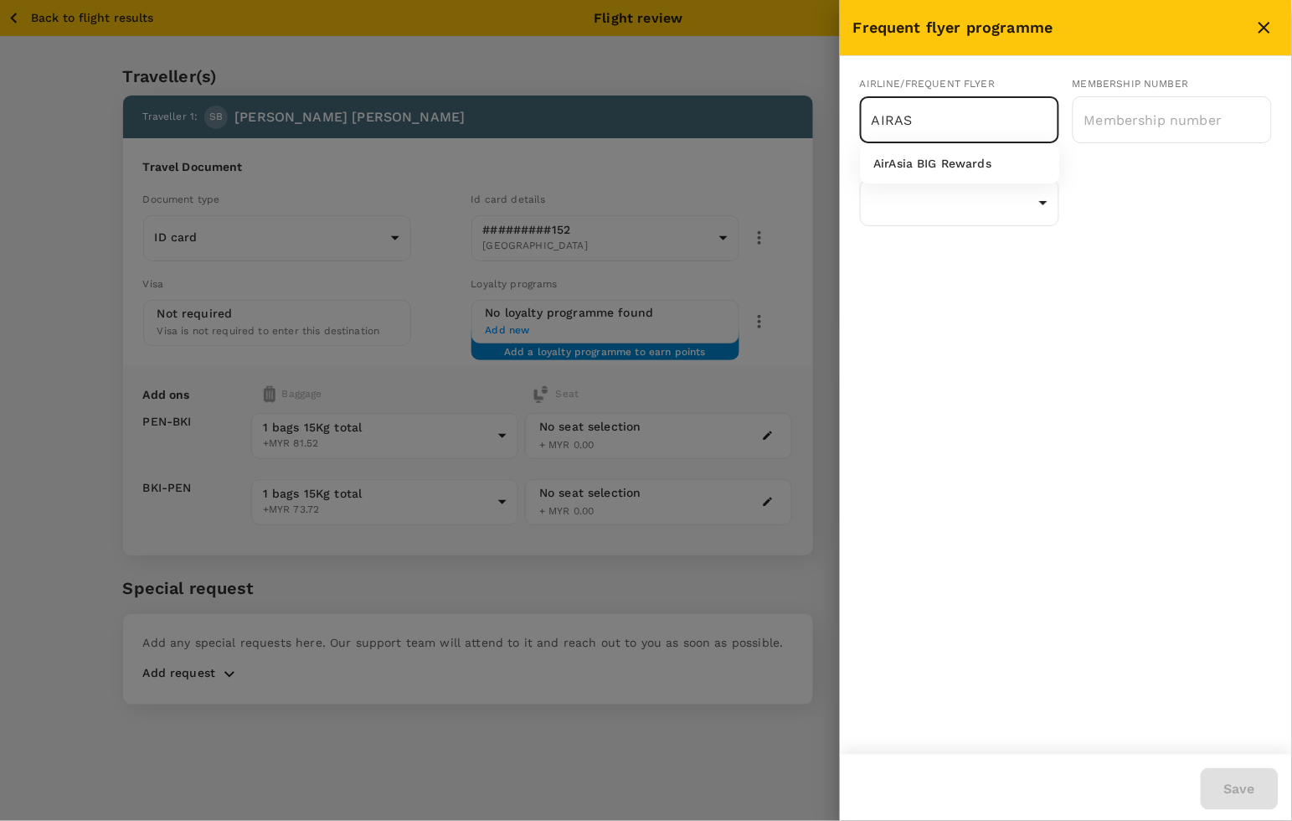
click at [950, 173] on li "AirAsia BIG Rewards" at bounding box center [960, 163] width 199 height 27
type input "AirAsia BIG Rewards"
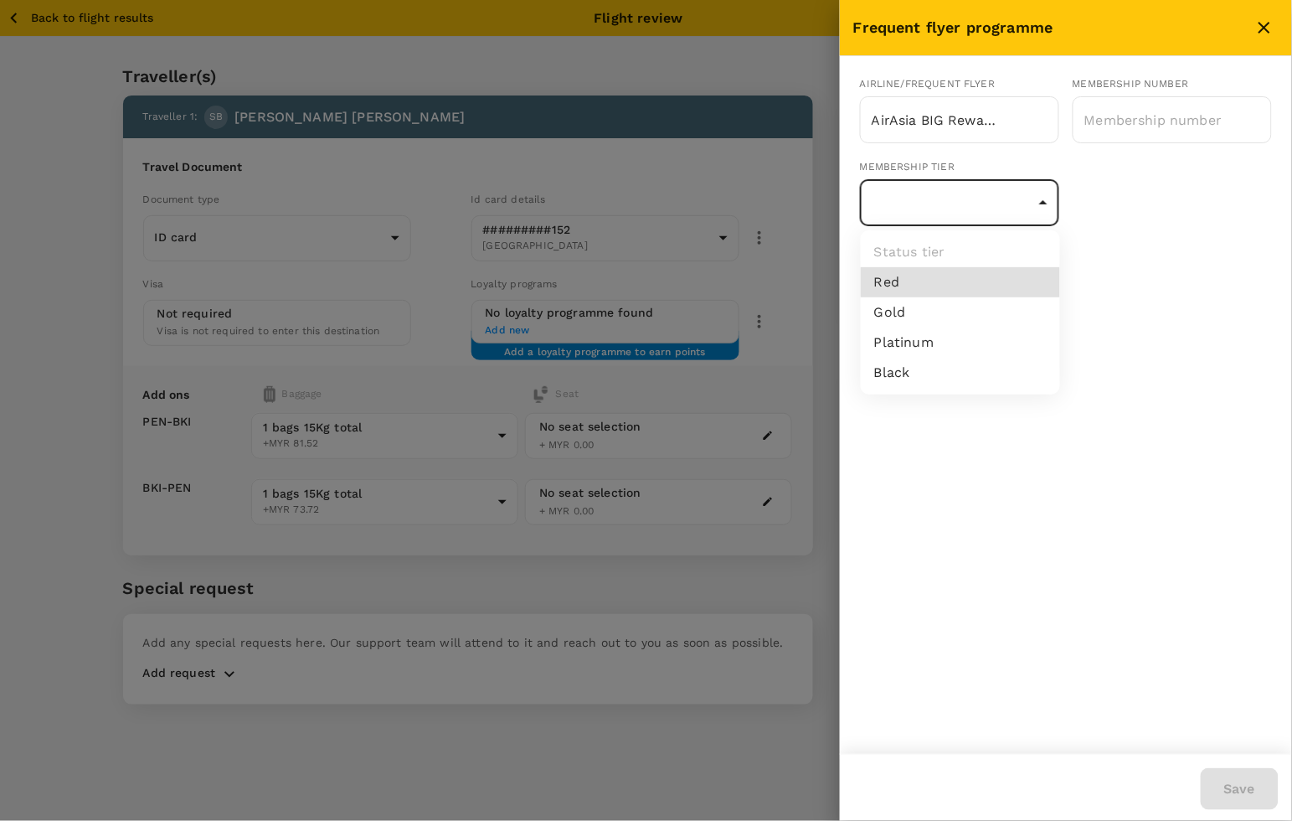
click at [934, 209] on body "Back to flight results Flight review Traveller(s) Traveller 1 : SB SITI NUR NAB…" at bounding box center [646, 433] width 1292 height 866
click at [1269, 23] on div at bounding box center [646, 410] width 1292 height 821
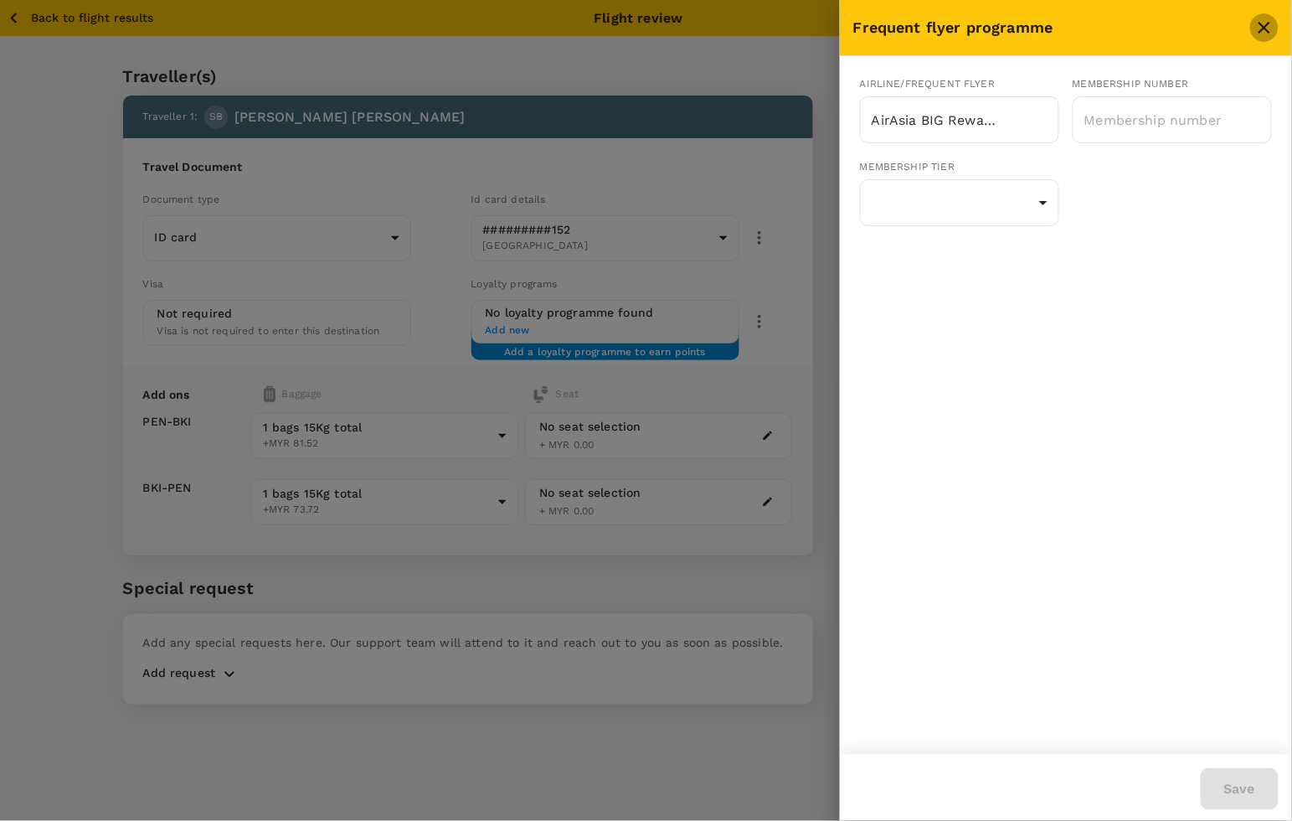
click at [1263, 33] on icon "close" at bounding box center [1264, 28] width 20 height 20
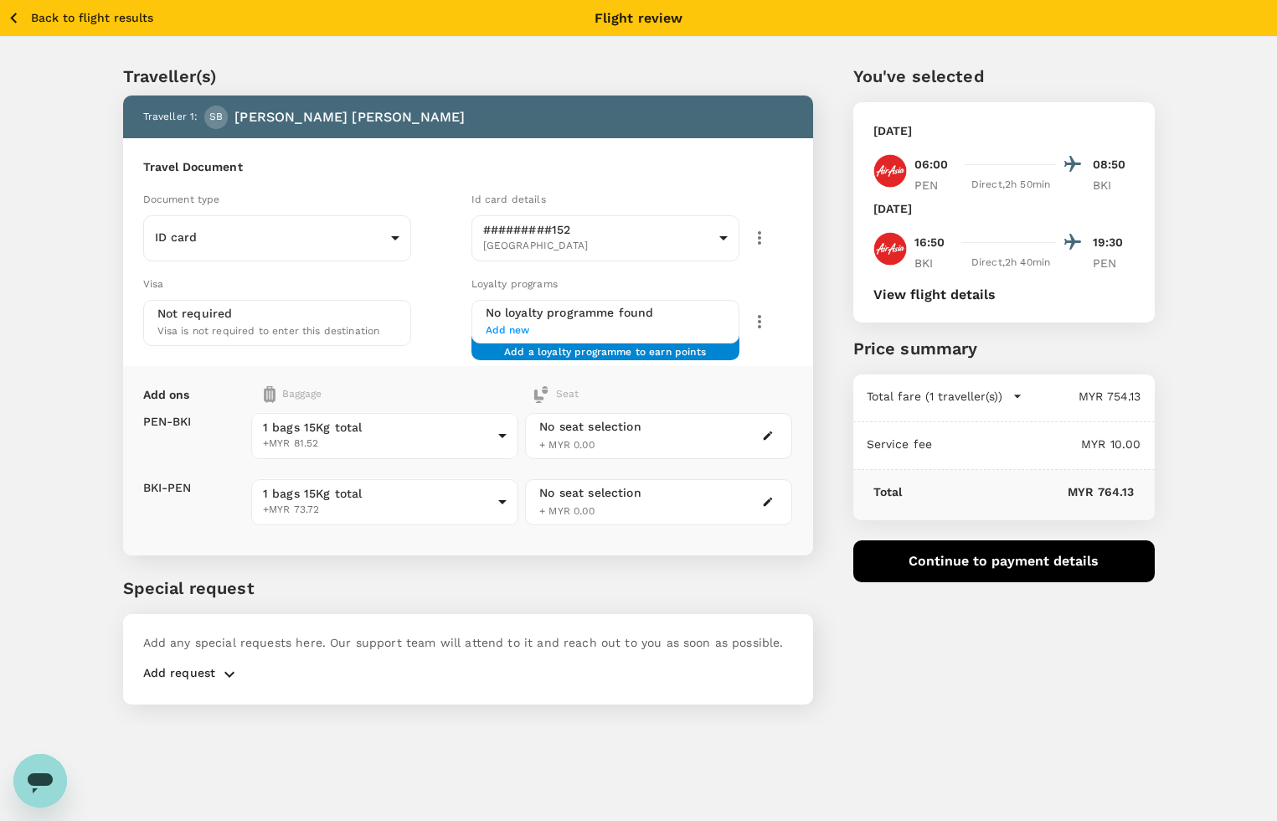
drag, startPoint x: 921, startPoint y: 684, endPoint x: 998, endPoint y: 584, distance: 126.6
click at [926, 676] on div "You've selected Tuesday, 16 Sep 2025 06:00 08:50 PEN Direct , 2h 50min BKI Wedn…" at bounding box center [984, 373] width 342 height 701
click at [1001, 566] on button "Continue to payment details" at bounding box center [1003, 561] width 301 height 42
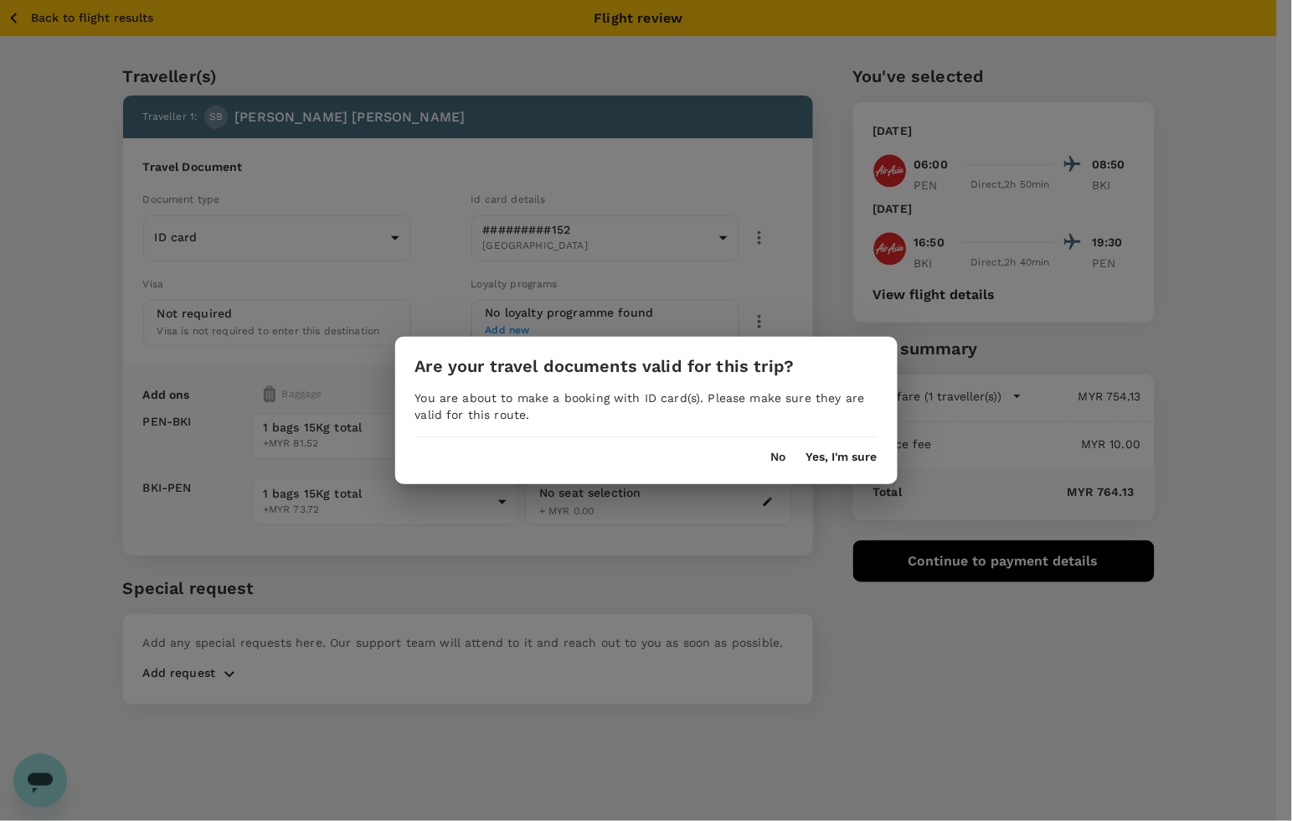
click at [806, 454] on button "Yes, I'm sure" at bounding box center [841, 456] width 71 height 13
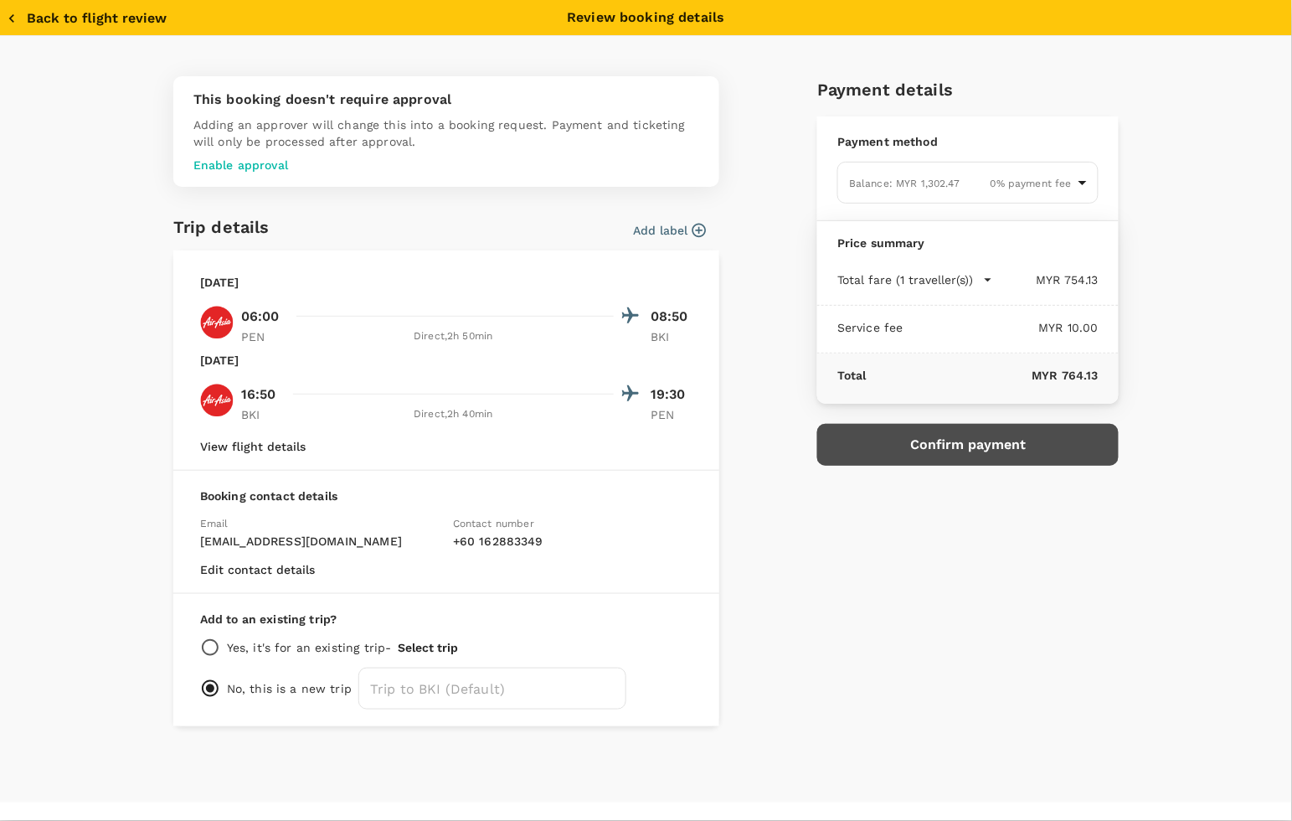
click at [944, 444] on button "Confirm payment" at bounding box center [967, 445] width 301 height 42
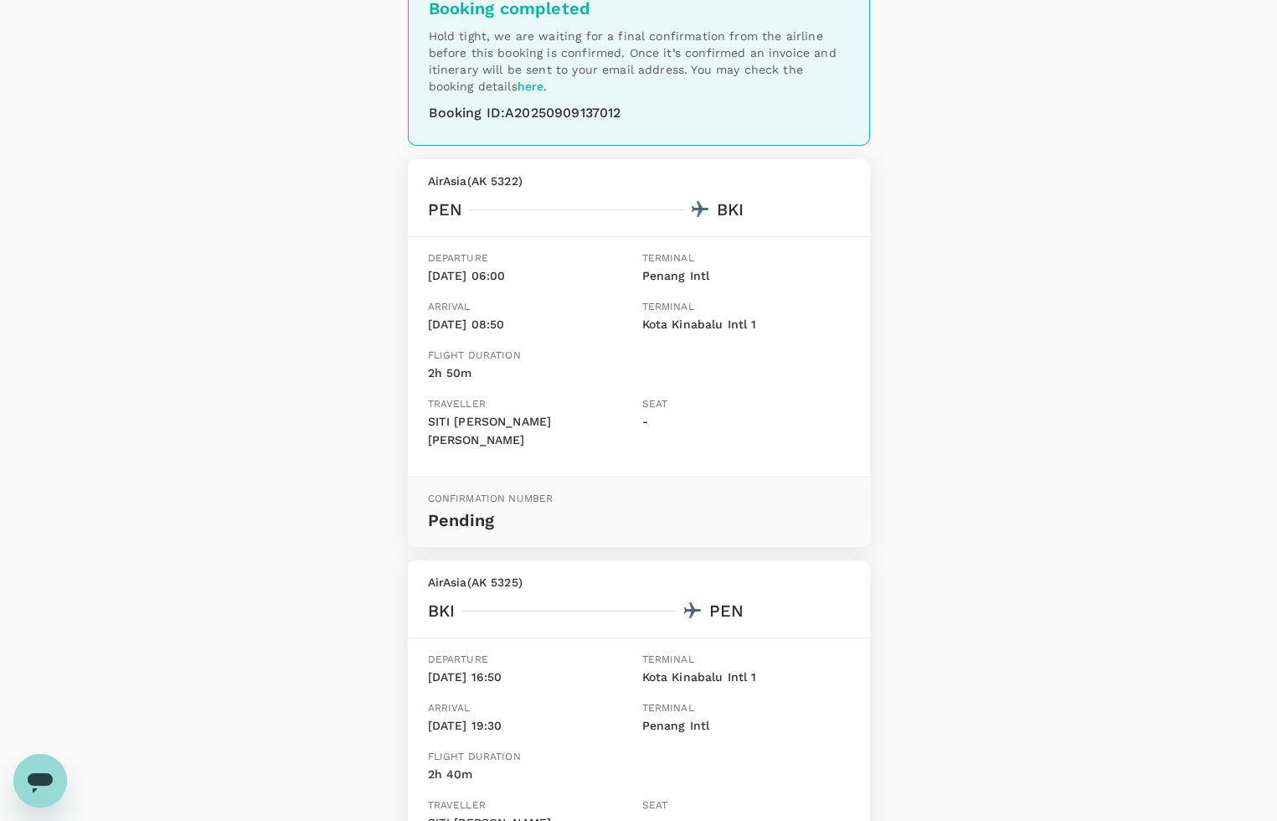
scroll to position [342, 0]
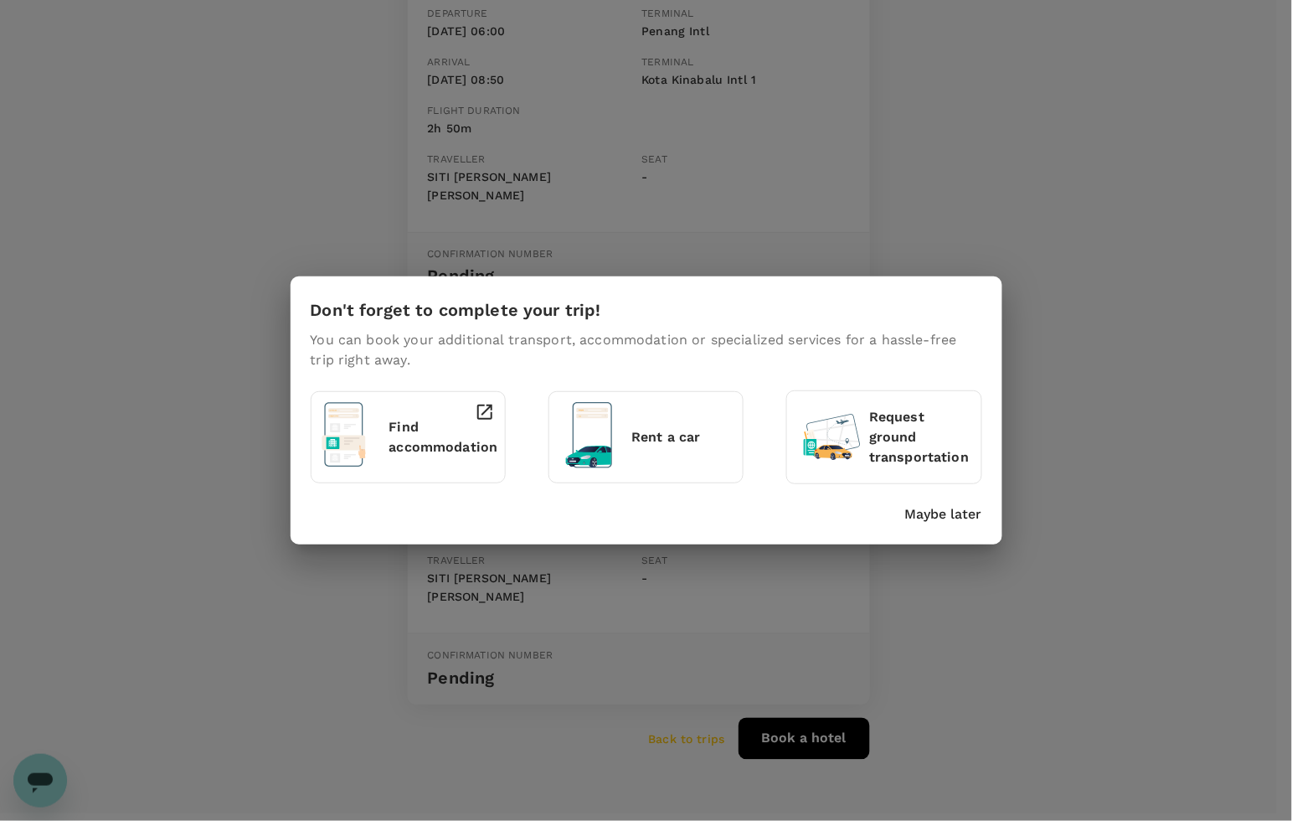
click at [959, 516] on p "Maybe later" at bounding box center [943, 514] width 77 height 20
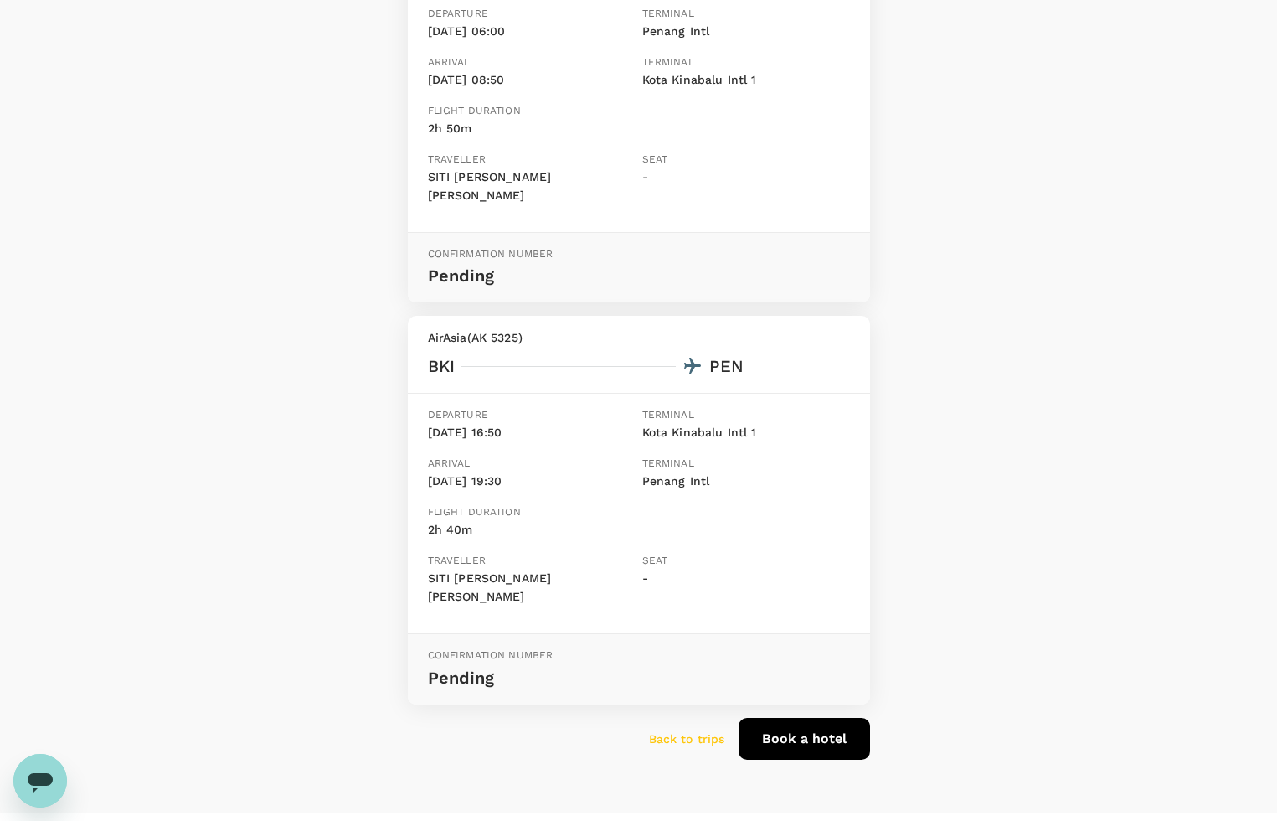
click at [687, 730] on p "Back to trips" at bounding box center [687, 738] width 76 height 17
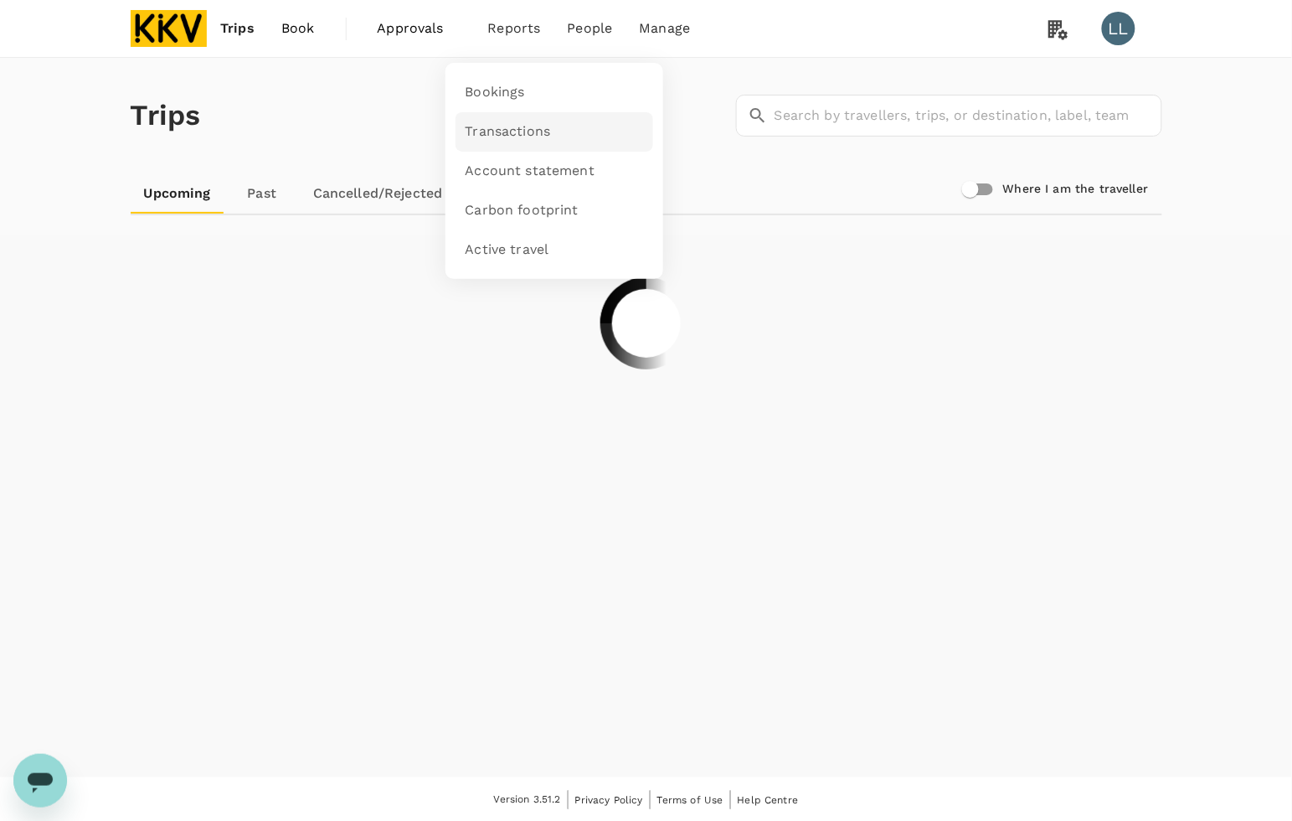
click at [508, 130] on span "Transactions" at bounding box center [508, 131] width 85 height 19
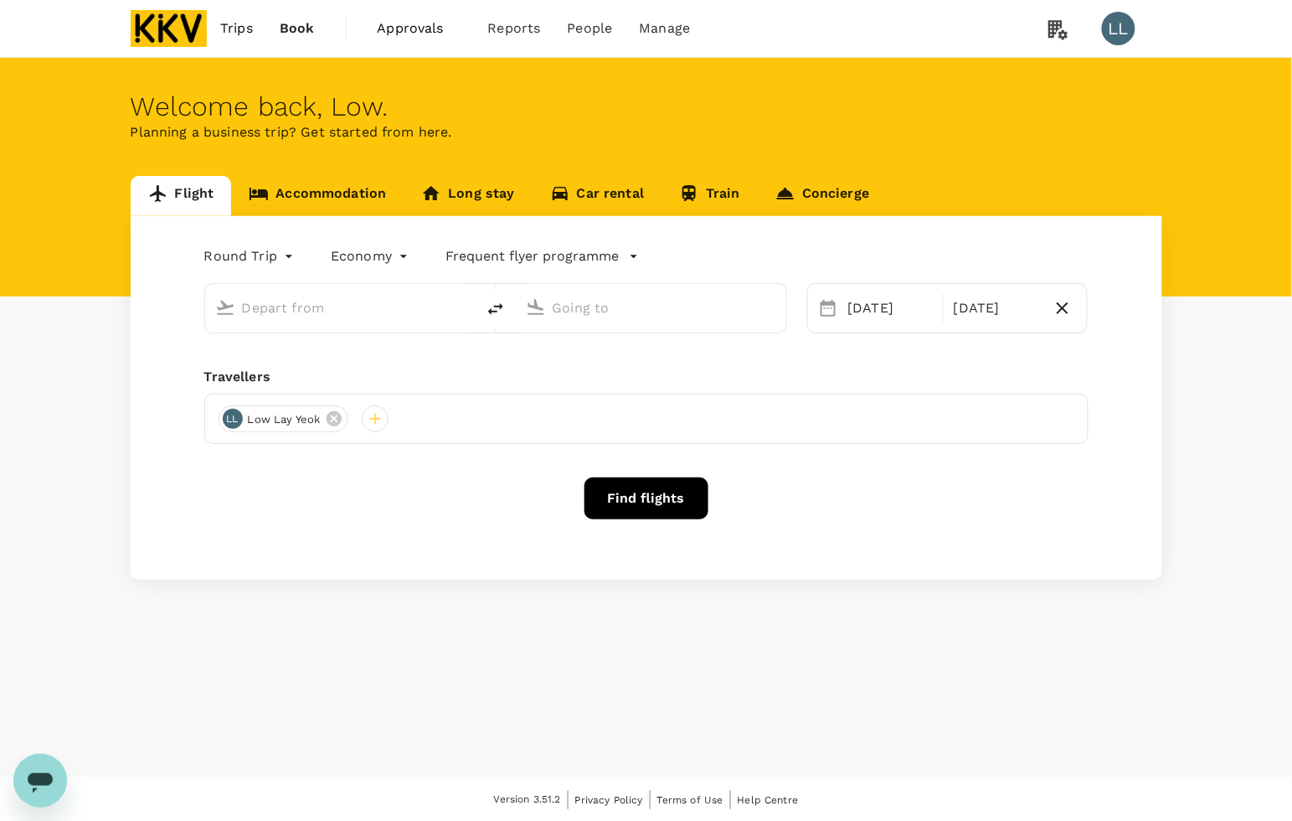
type input "Penang, [GEOGRAPHIC_DATA] (any)"
type input "Kota Kinabalu Intl (BKI)"
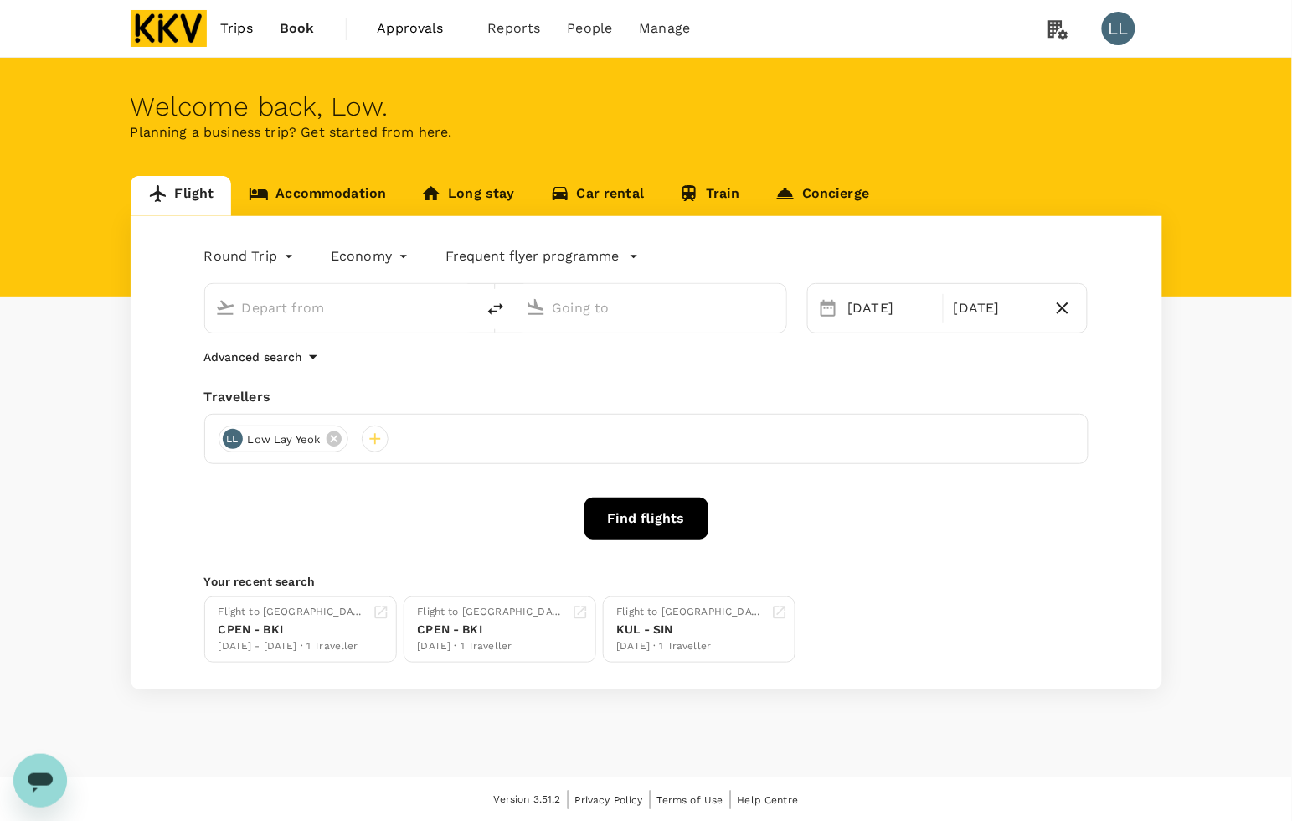
type input "Penang, [GEOGRAPHIC_DATA] (any)"
type input "Kota Kinabalu Intl (BKI)"
click at [534, 377] on div "Round Trip roundtrip Economy economy Frequent flyer programme [GEOGRAPHIC_DATA]…" at bounding box center [647, 452] width 1032 height 473
drag, startPoint x: 904, startPoint y: 139, endPoint x: 859, endPoint y: 132, distance: 45.7
click at [904, 138] on p "Planning a business trip? Get started from here." at bounding box center [647, 132] width 1032 height 20
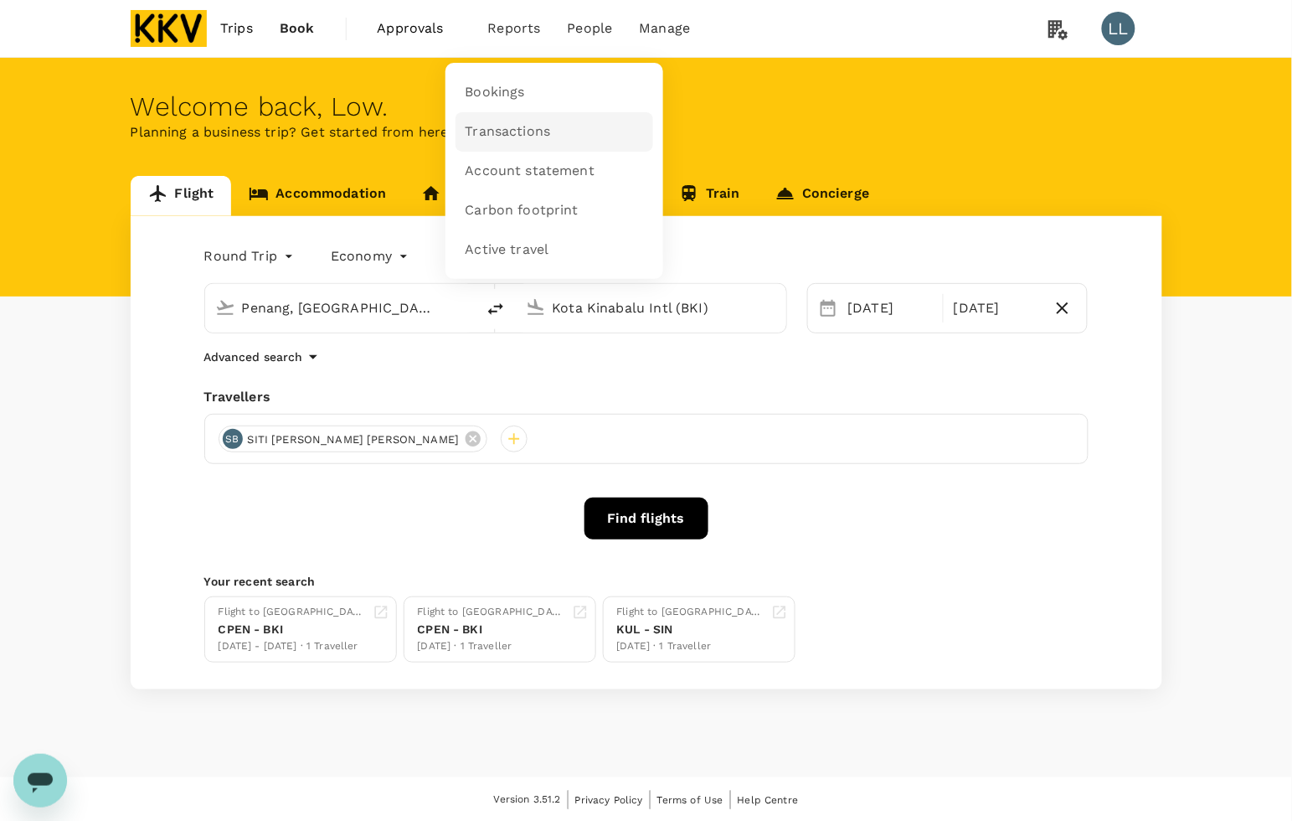
click at [517, 127] on span "Transactions" at bounding box center [508, 131] width 85 height 19
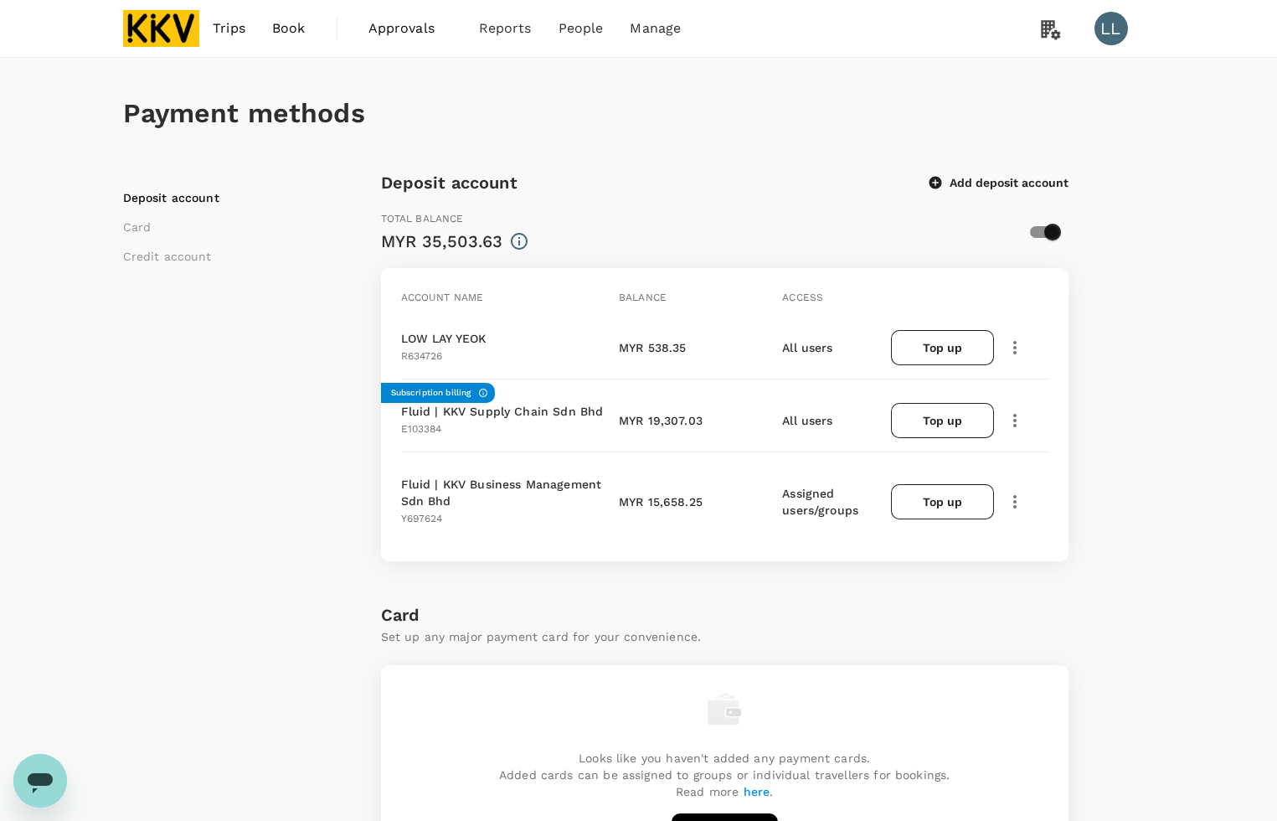
click at [1133, 367] on div "Deposit account Card Credit account Deposit account Add deposit account Total b…" at bounding box center [639, 831] width 1032 height 1324
click at [311, 398] on div "Deposit account Card Credit account" at bounding box center [252, 831] width 258 height 1324
click at [311, 399] on div "Deposit account Card Credit account" at bounding box center [252, 831] width 258 height 1324
click at [1196, 321] on div "Payment methods Deposit account Card Credit account Deposit account Add deposit…" at bounding box center [638, 789] width 1277 height 1463
click at [1195, 295] on div "Payment methods Deposit account Card Credit account Deposit account Add deposit…" at bounding box center [638, 789] width 1277 height 1463
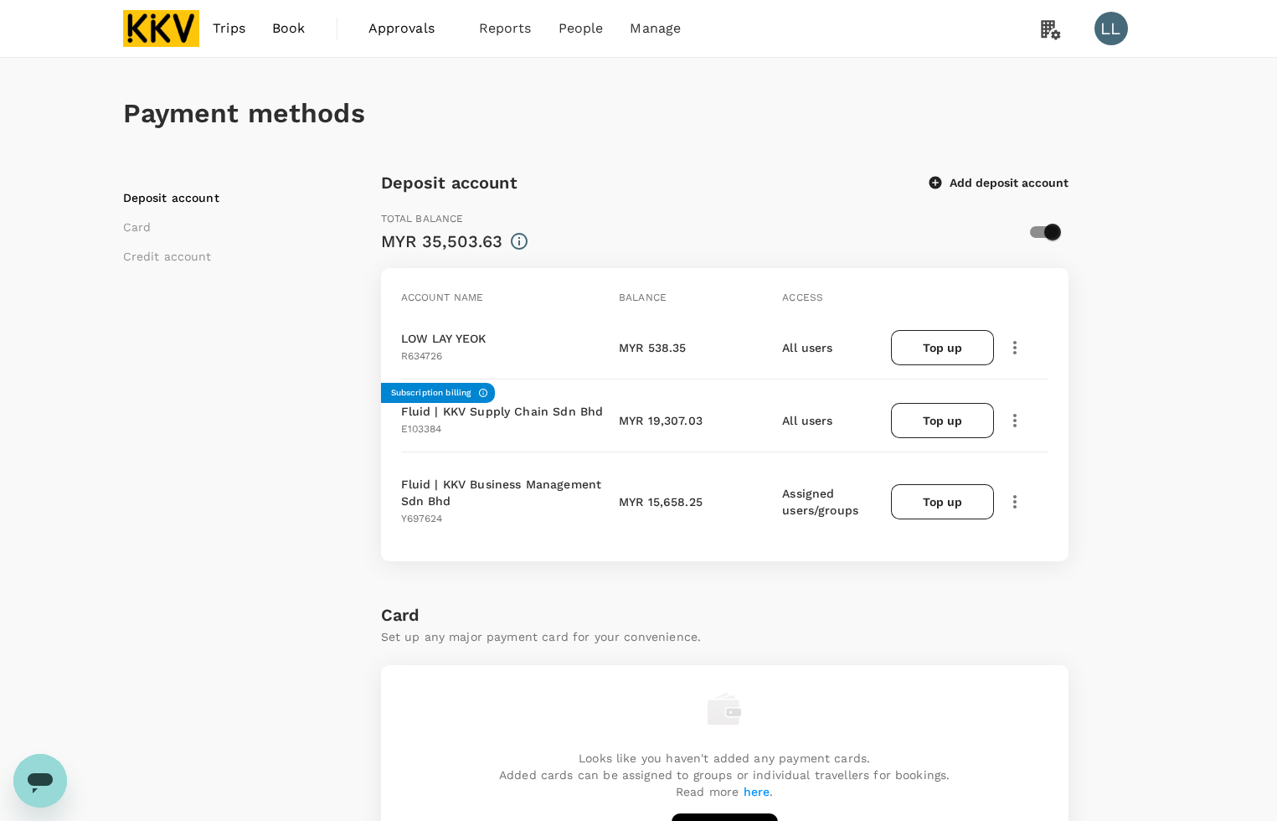
click at [1014, 501] on icon "button" at bounding box center [1015, 502] width 20 height 20
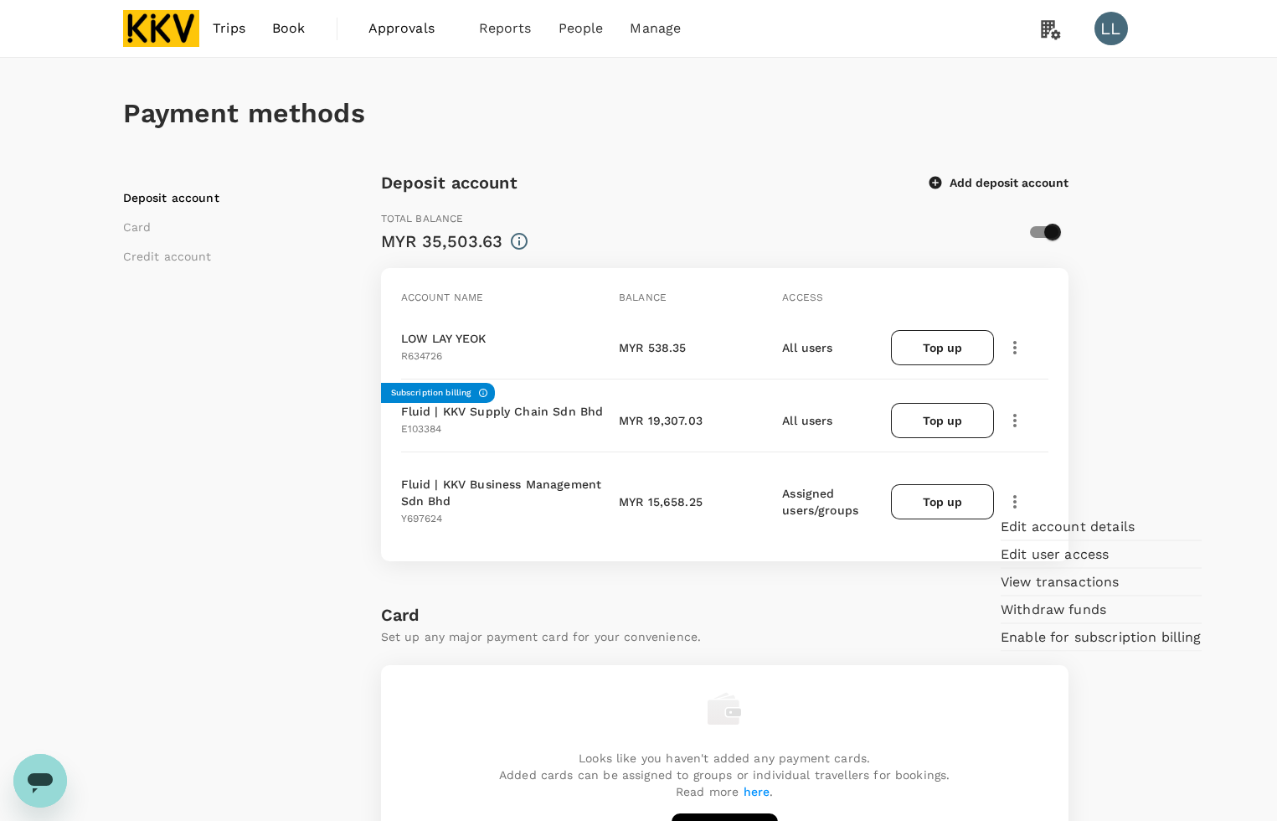
click at [1165, 392] on div "Payment methods Deposit account Card Credit account Deposit account Add deposit…" at bounding box center [639, 776] width 1072 height 1436
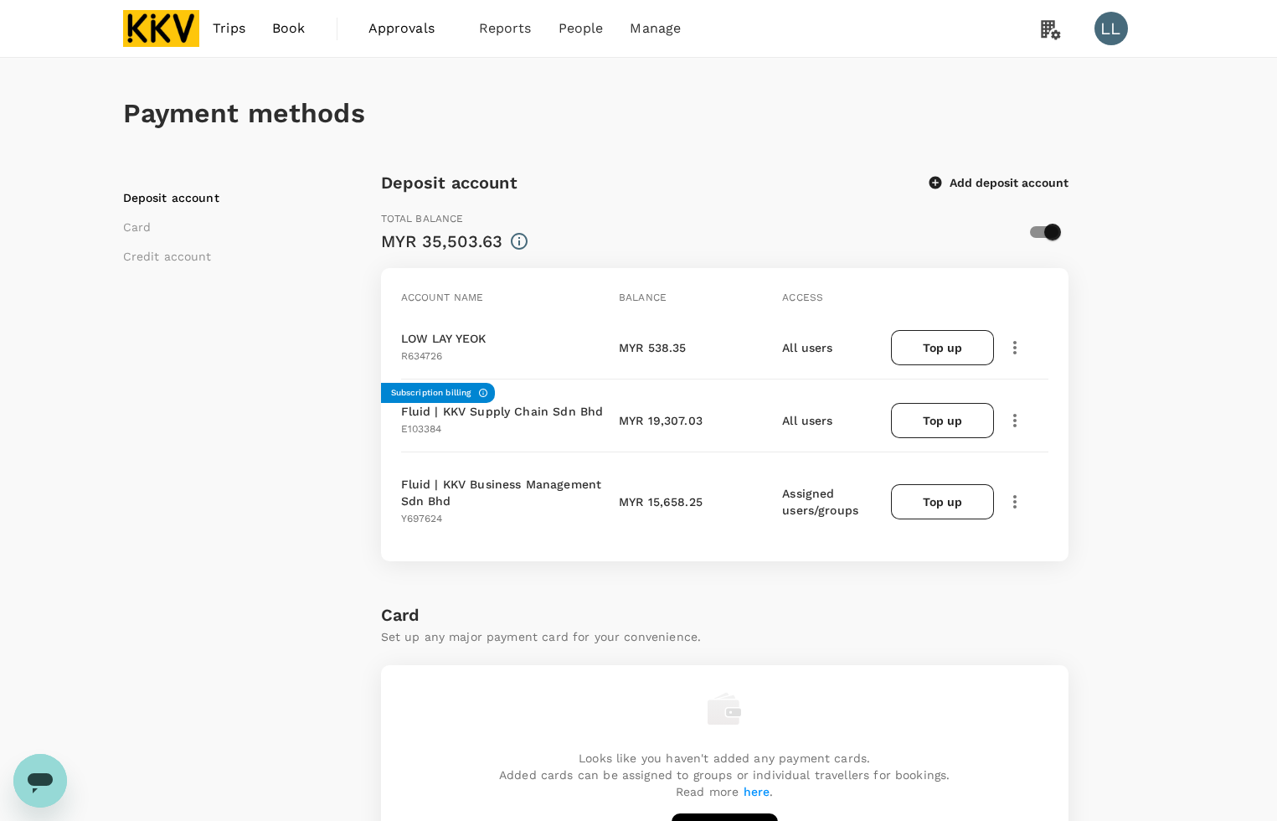
click at [1153, 333] on div "Deposit account Card Credit account Deposit account Add deposit account Total b…" at bounding box center [639, 831] width 1032 height 1324
click at [1129, 349] on div "Deposit account Card Credit account Deposit account Add deposit account Total b…" at bounding box center [639, 831] width 1032 height 1324
drag, startPoint x: 215, startPoint y: 522, endPoint x: 279, endPoint y: 85, distance: 440.9
click at [219, 509] on div "Deposit account Card Credit account" at bounding box center [252, 831] width 258 height 1324
click at [291, 477] on div "Deposit account Card Credit account" at bounding box center [252, 831] width 258 height 1324
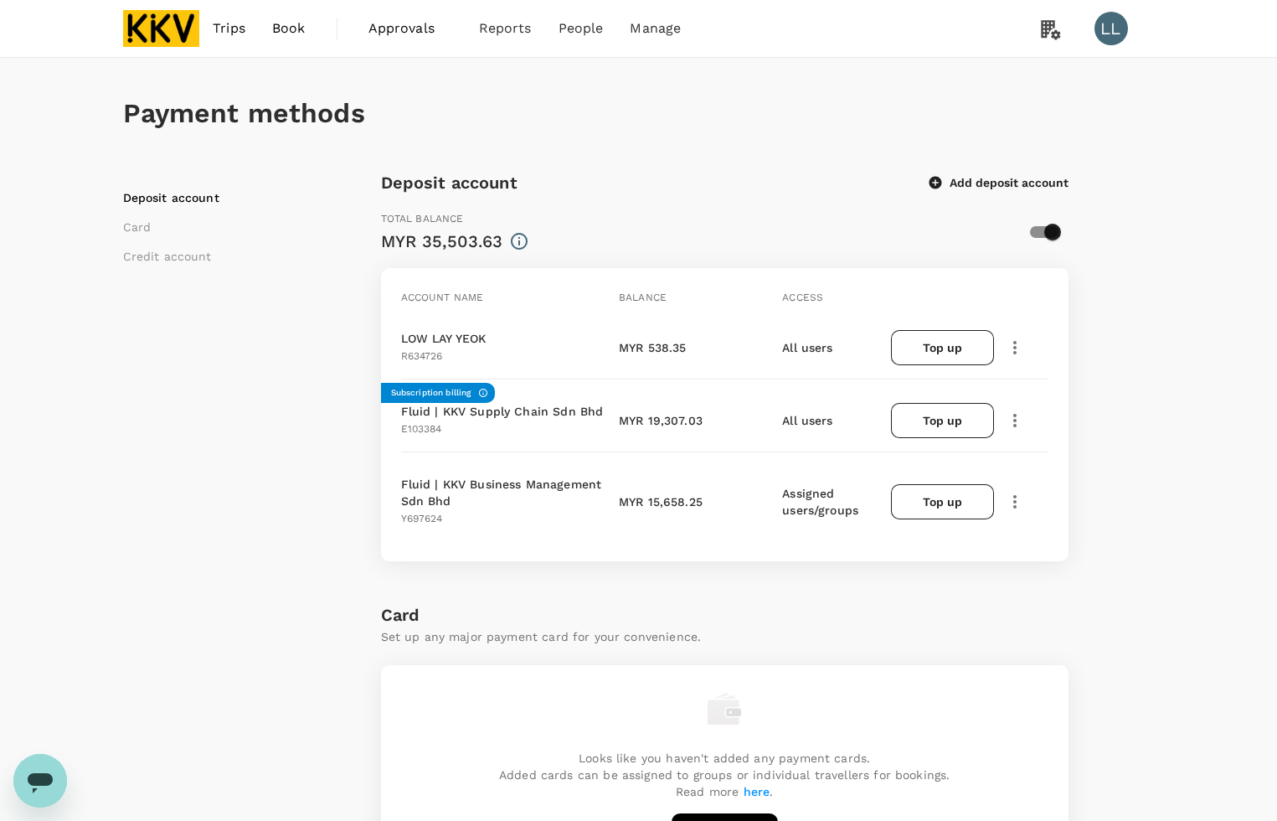
click at [291, 477] on div "Deposit account Card Credit account" at bounding box center [252, 831] width 258 height 1324
drag, startPoint x: 1166, startPoint y: 357, endPoint x: 1158, endPoint y: 358, distance: 8.5
click at [1165, 358] on div "Payment methods Deposit account Card Credit account Deposit account Add deposit…" at bounding box center [639, 776] width 1072 height 1436
click at [1206, 373] on div "Payment methods Deposit account Card Credit account Deposit account Add deposit…" at bounding box center [638, 789] width 1277 height 1463
drag, startPoint x: 1233, startPoint y: 291, endPoint x: 1221, endPoint y: 286, distance: 12.4
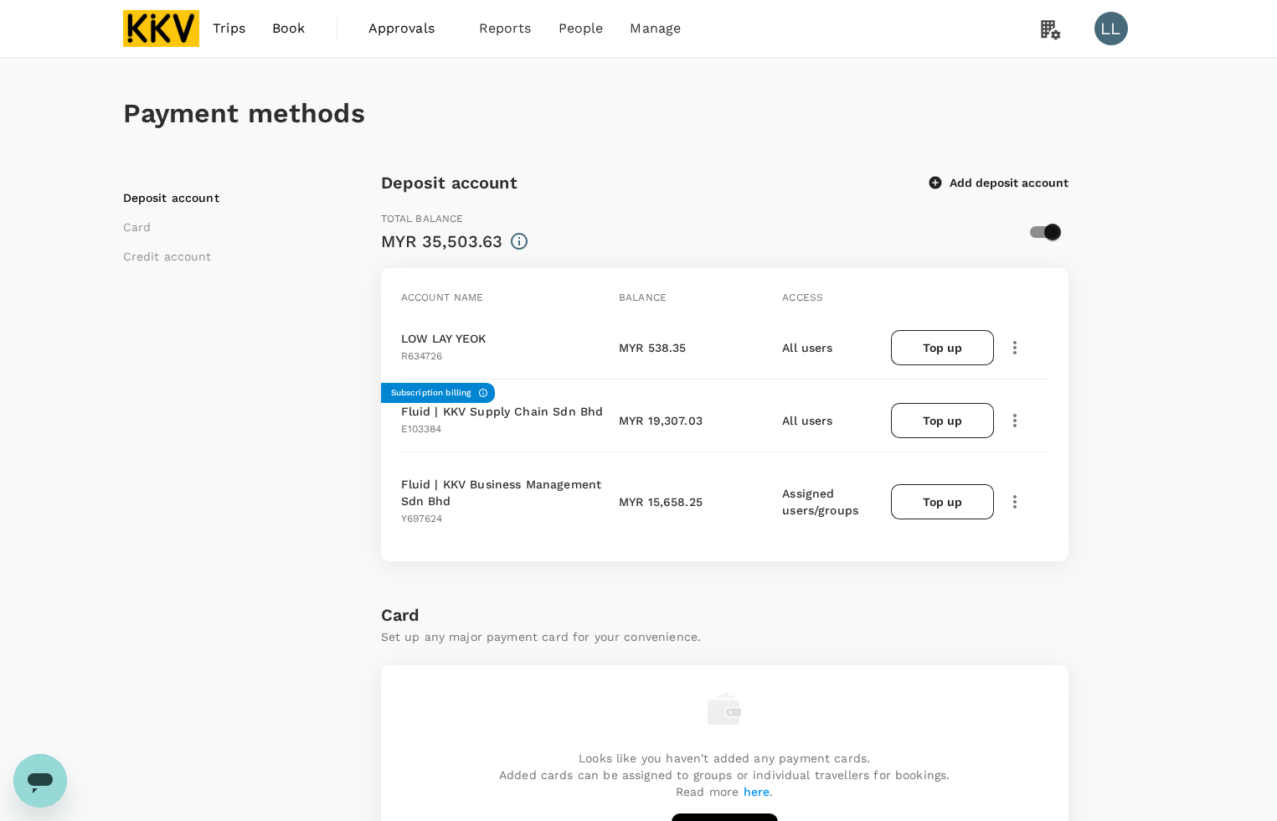
click at [1235, 291] on div "Payment methods Deposit account Card Credit account Deposit account Add deposit…" at bounding box center [638, 789] width 1277 height 1463
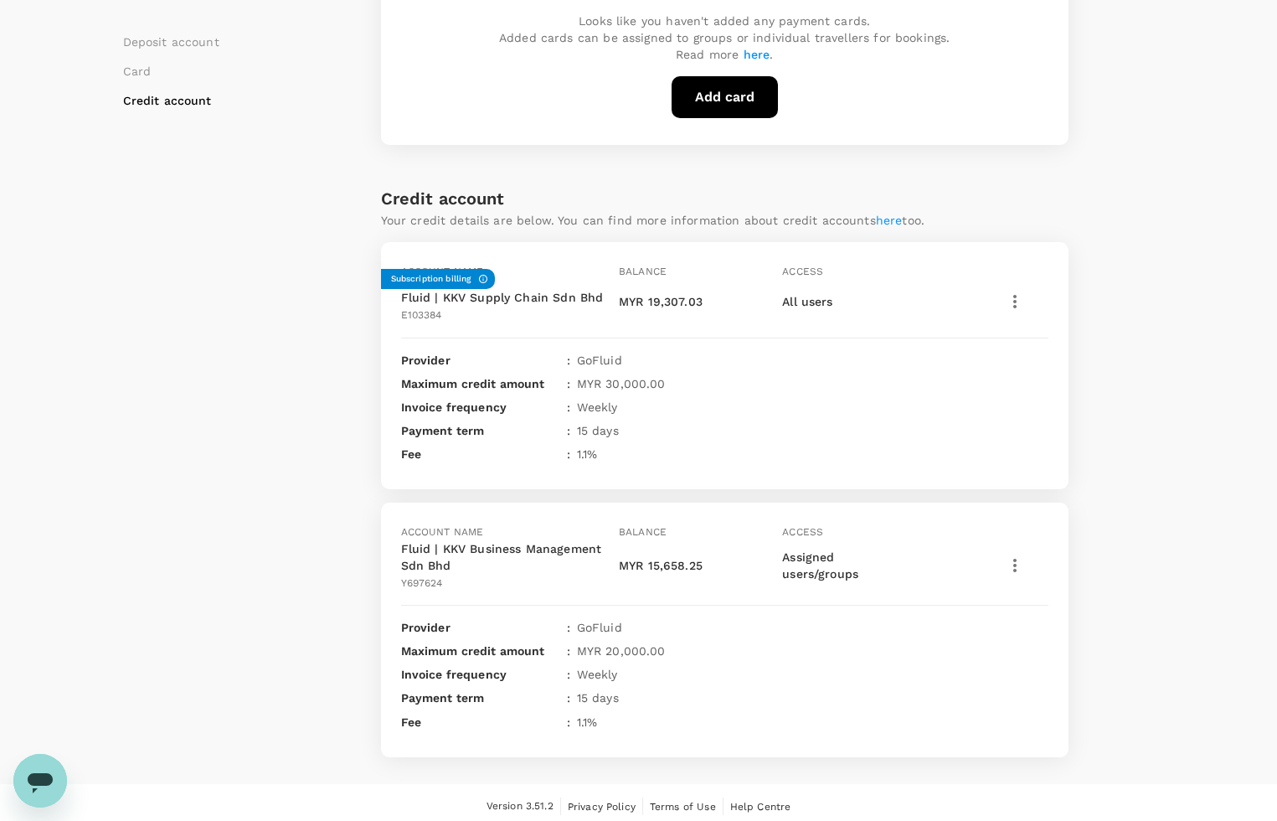
scroll to position [738, 0]
click at [1178, 340] on div "Payment methods Deposit account Card Credit account Deposit account Add deposit…" at bounding box center [638, 51] width 1277 height 1463
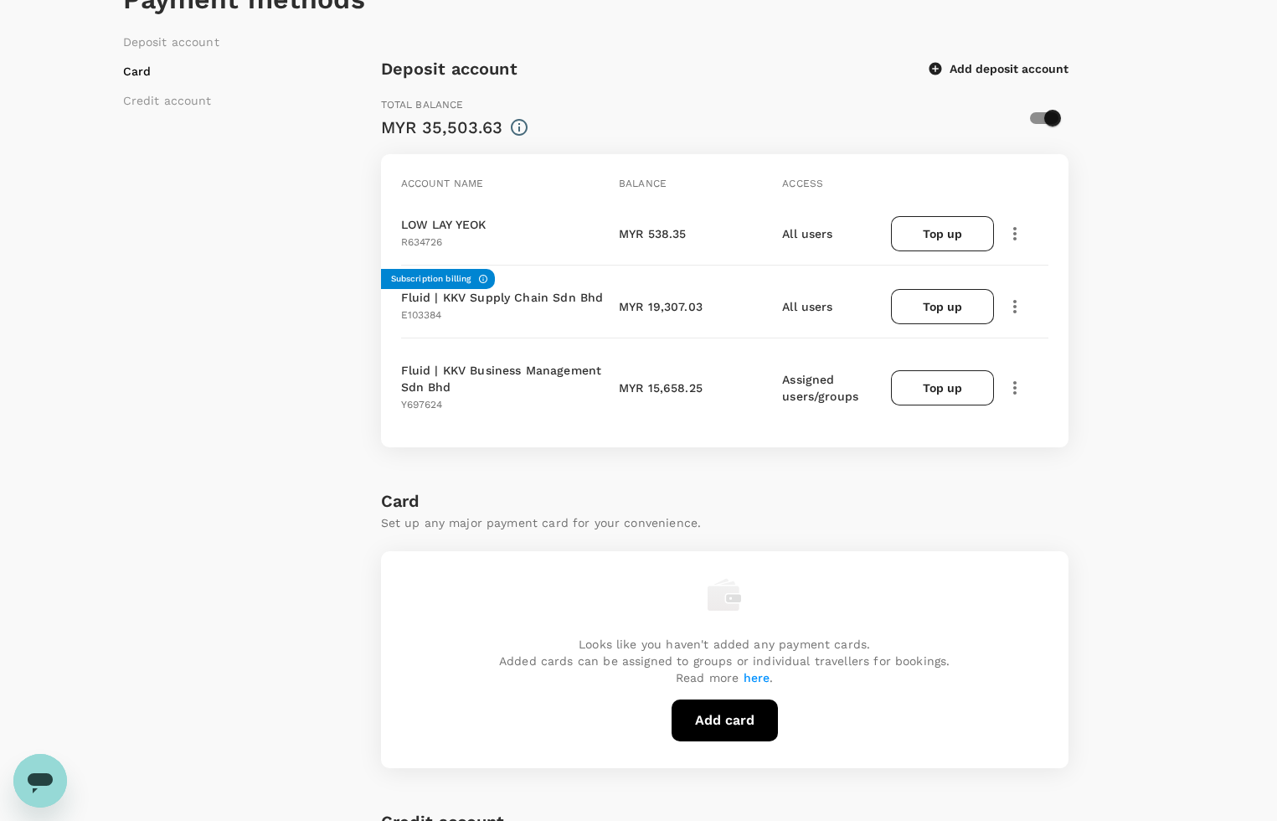
scroll to position [5, 0]
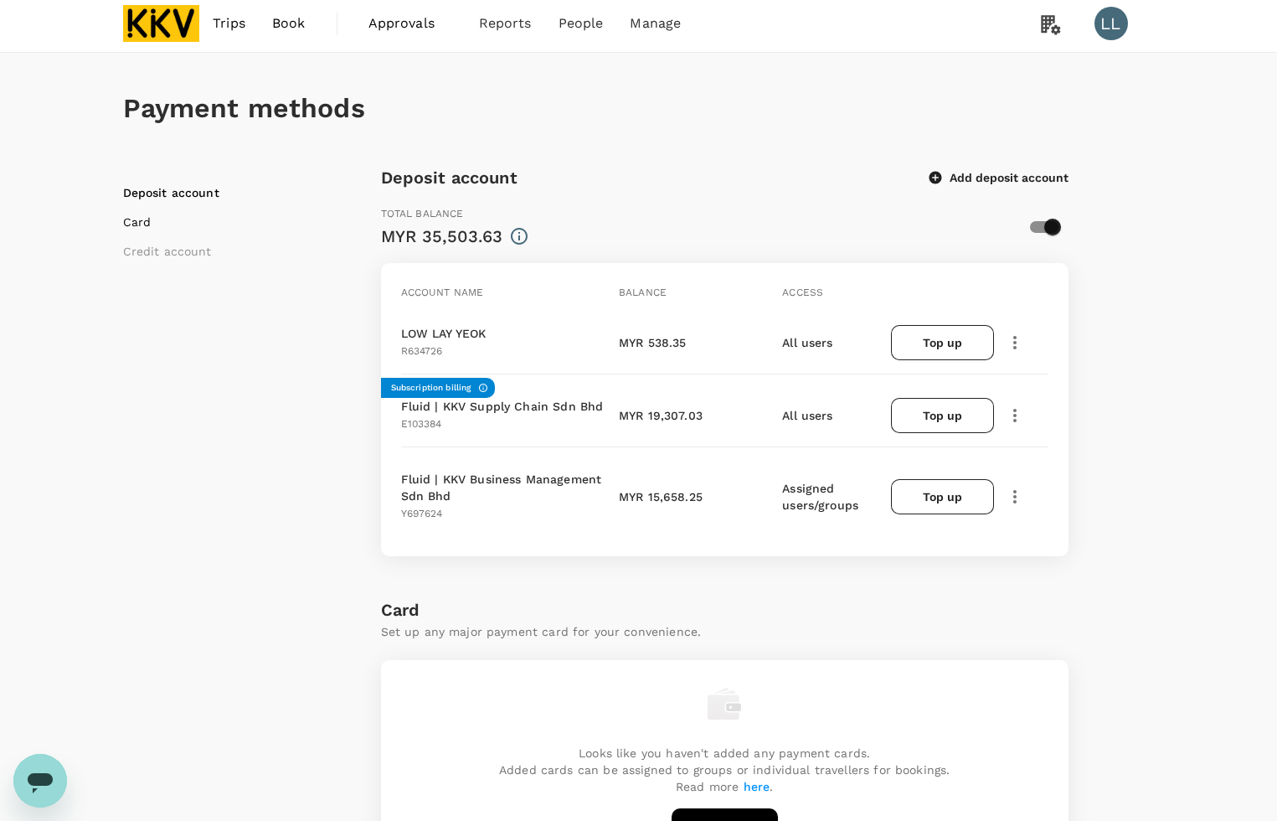
click at [177, 224] on li "Card" at bounding box center [227, 222] width 209 height 17
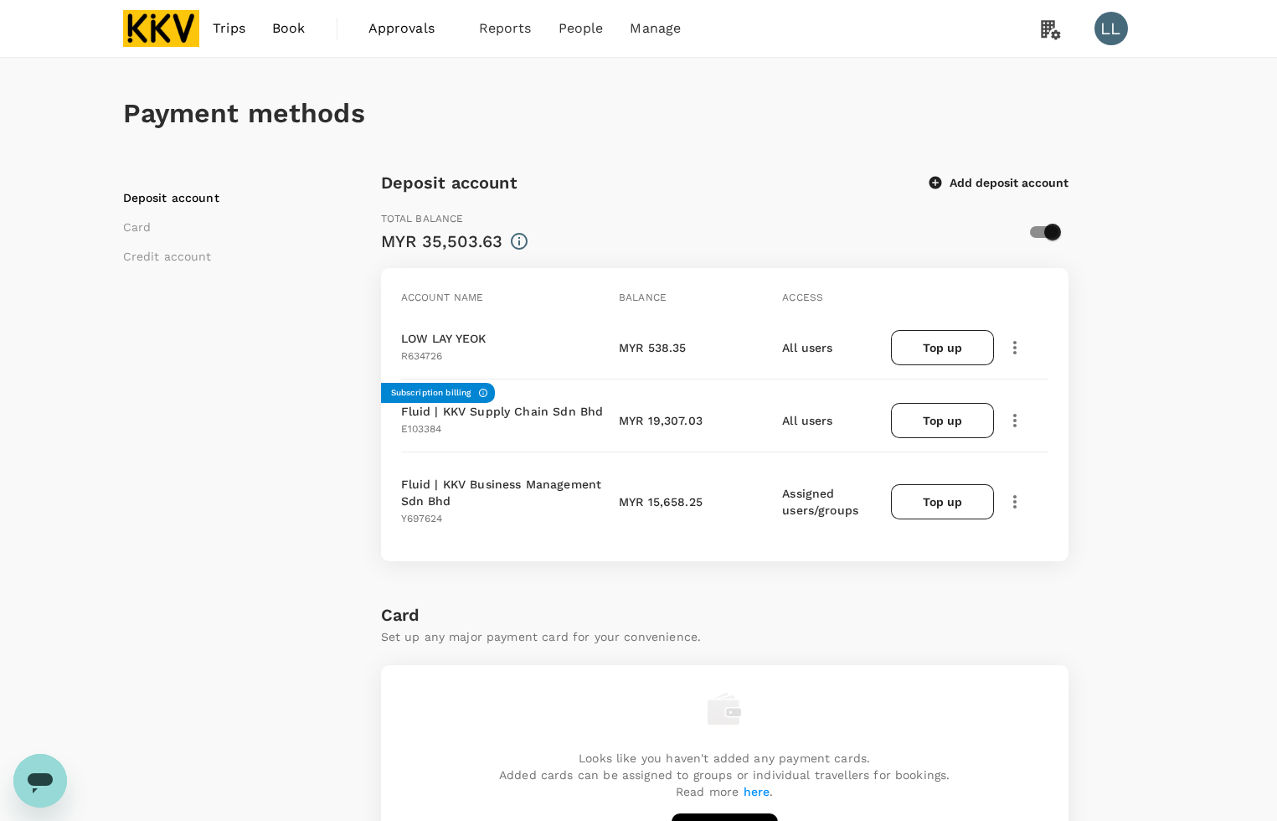
click at [1007, 346] on icon "button" at bounding box center [1015, 347] width 20 height 20
click at [1063, 377] on span "Edit account details" at bounding box center [1101, 373] width 201 height 20
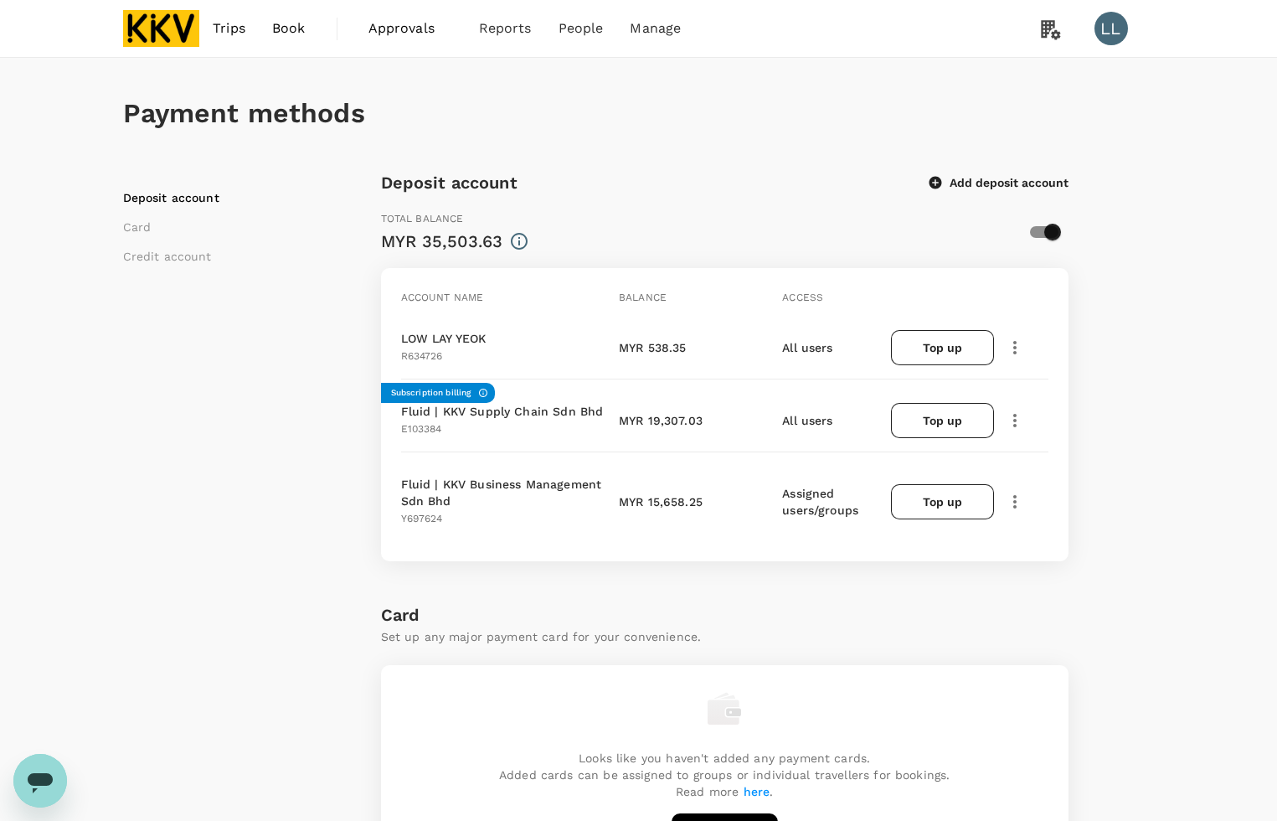
click at [466, 362] on div "LOW LAY YEOK R634726 MYR 538.35 All users Top up" at bounding box center [721, 339] width 654 height 79
click at [576, 614] on h6 "Card" at bounding box center [724, 614] width 687 height 27
click at [1192, 385] on div "Payment methods Deposit account Card Credit account Deposit account Add deposit…" at bounding box center [638, 789] width 1277 height 1463
click at [1011, 340] on icon "button" at bounding box center [1015, 347] width 20 height 20
click at [1055, 438] on span "View transactions" at bounding box center [1101, 428] width 201 height 20
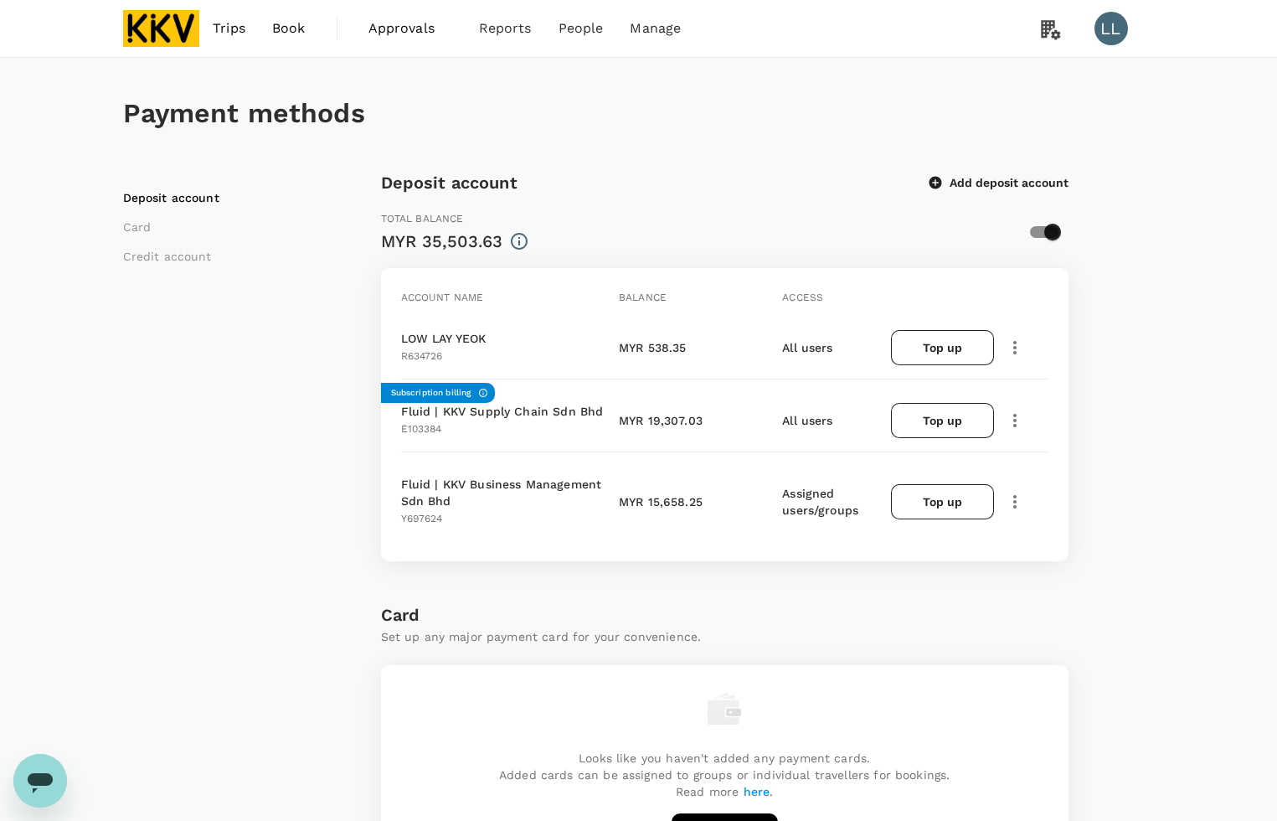
click at [1011, 413] on icon "button" at bounding box center [1015, 420] width 20 height 20
click at [1068, 525] on span "View transactions" at bounding box center [1084, 534] width 141 height 20
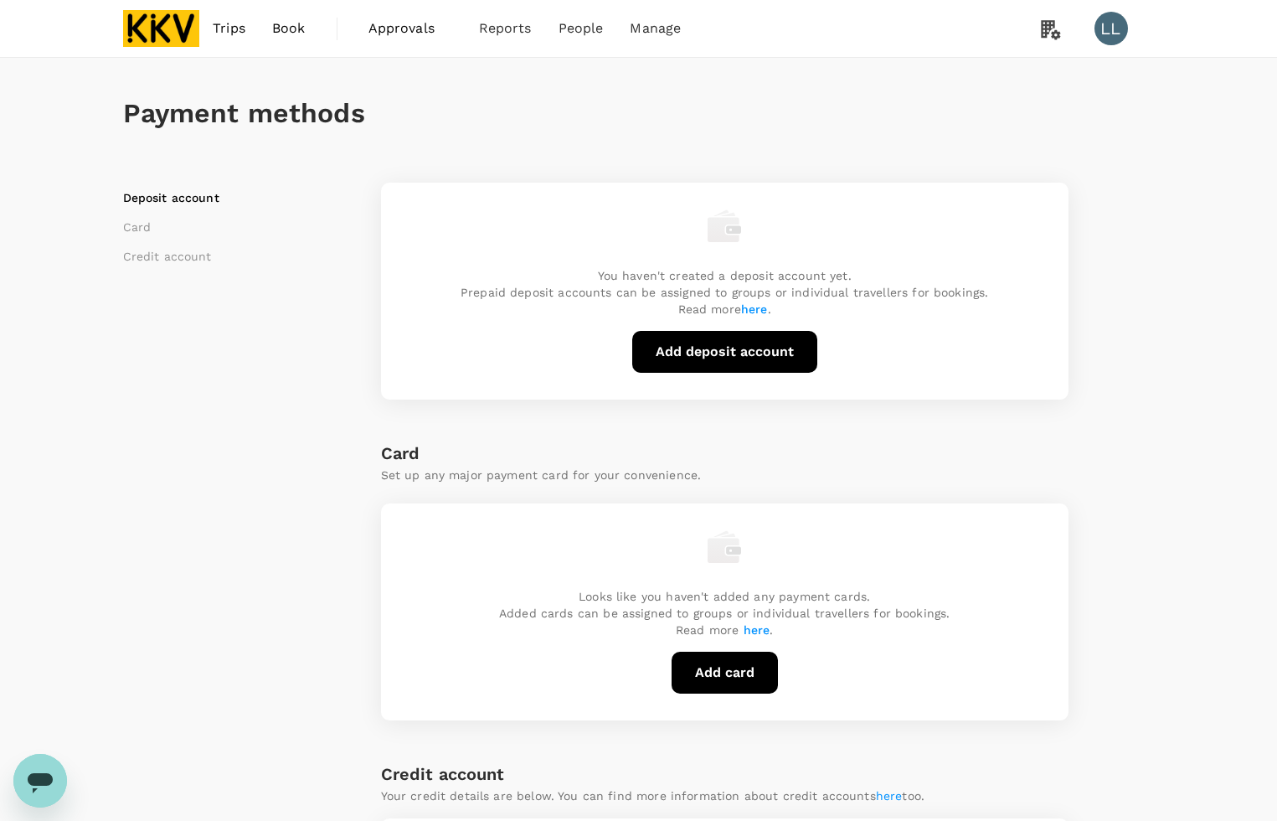
click at [1116, 450] on div "Deposit account Card Credit account You haven't created a deposit account yet. …" at bounding box center [639, 670] width 1032 height 1003
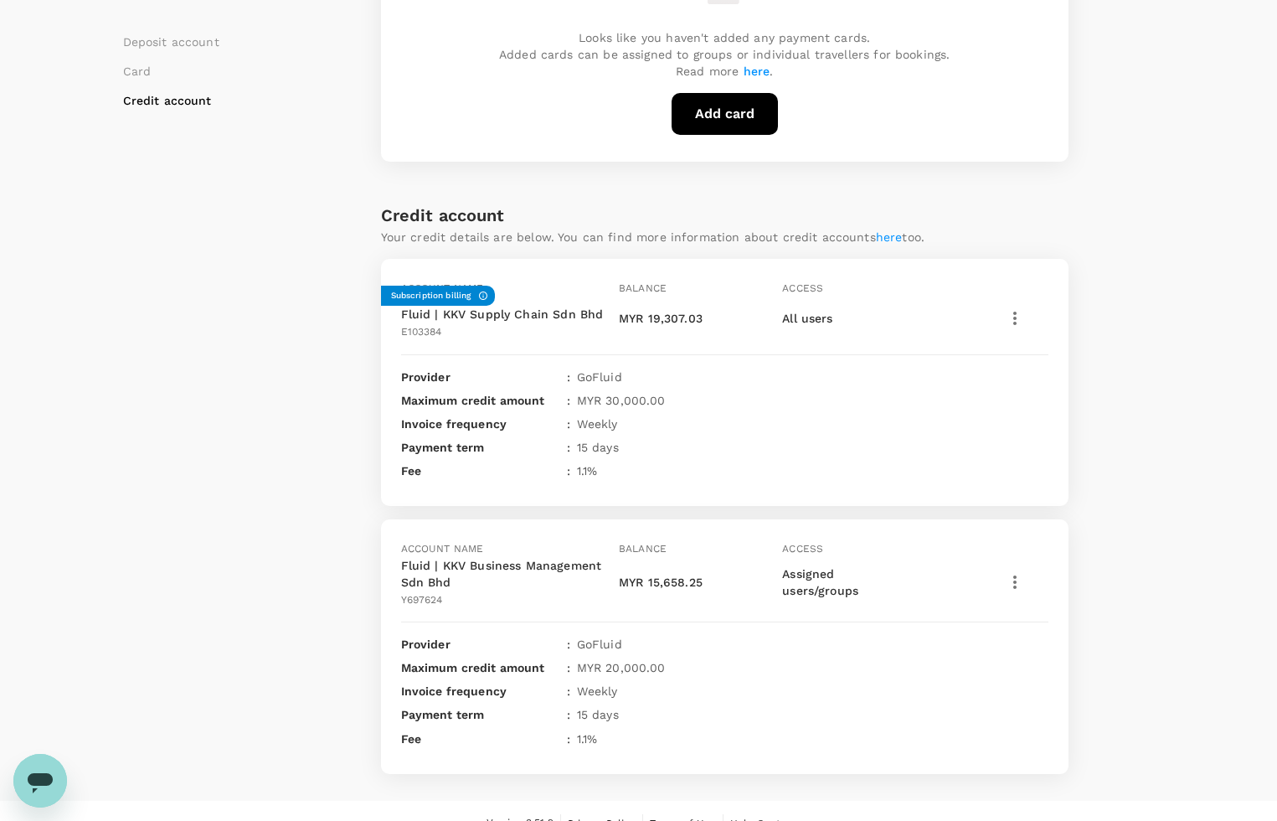
scroll to position [733, 0]
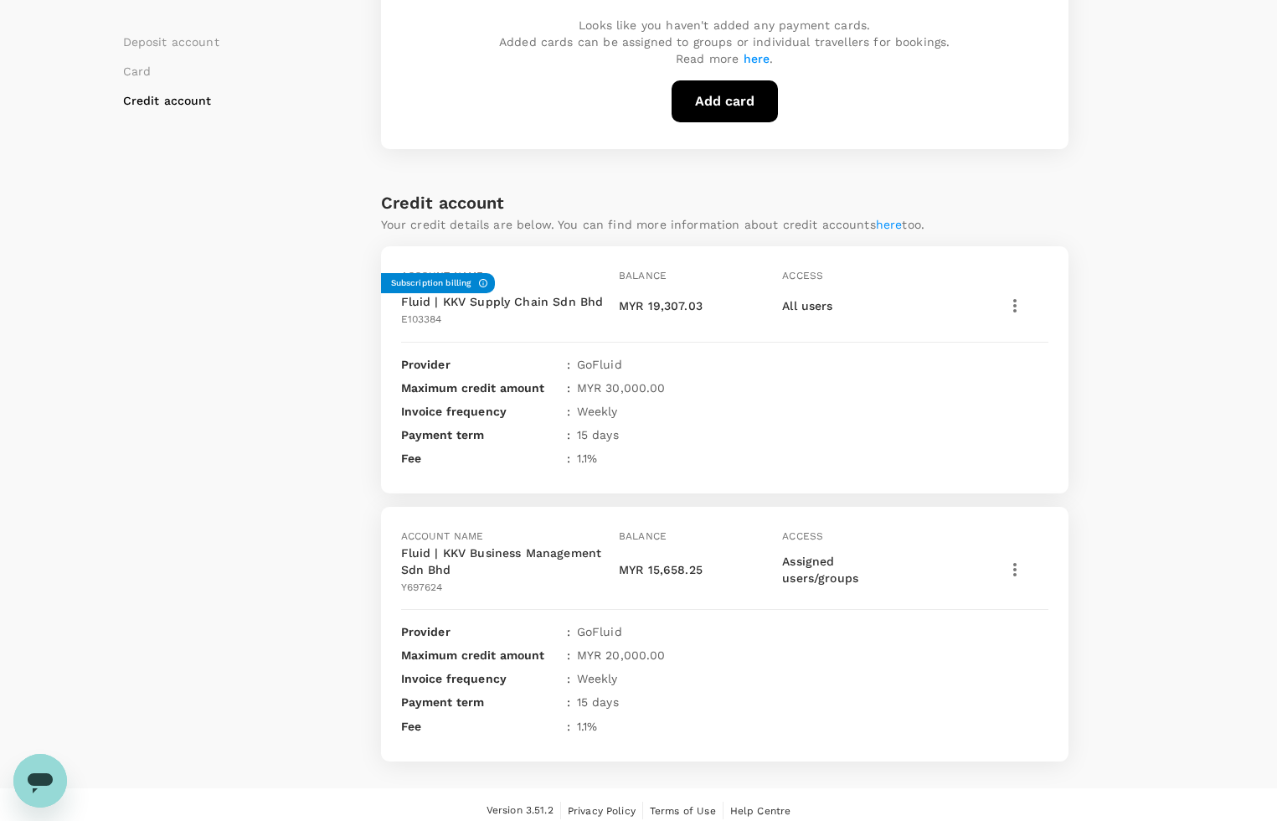
drag, startPoint x: 1150, startPoint y: 441, endPoint x: 781, endPoint y: 440, distance: 368.4
click at [1151, 441] on div "Deposit account Card Credit account Deposit account Add deposit account Total b…" at bounding box center [639, 98] width 1032 height 1324
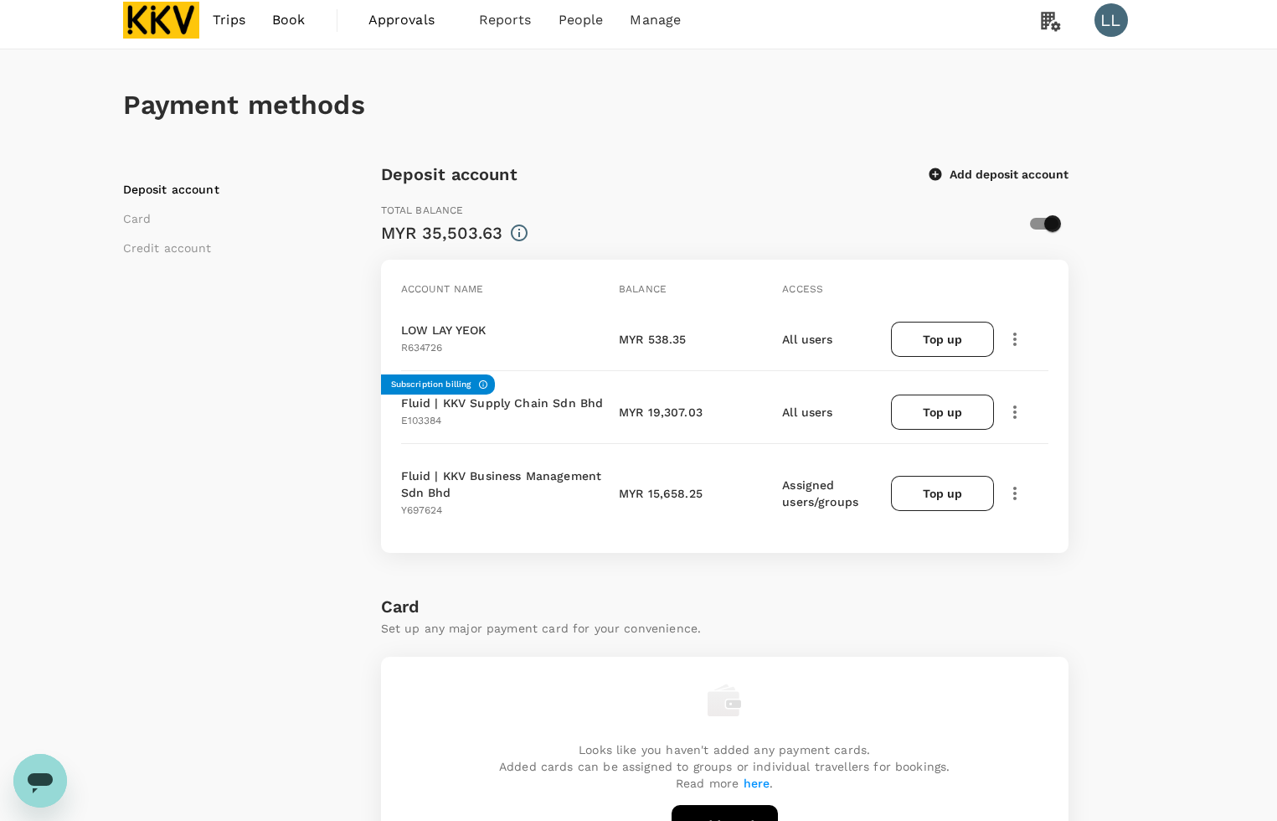
scroll to position [0, 0]
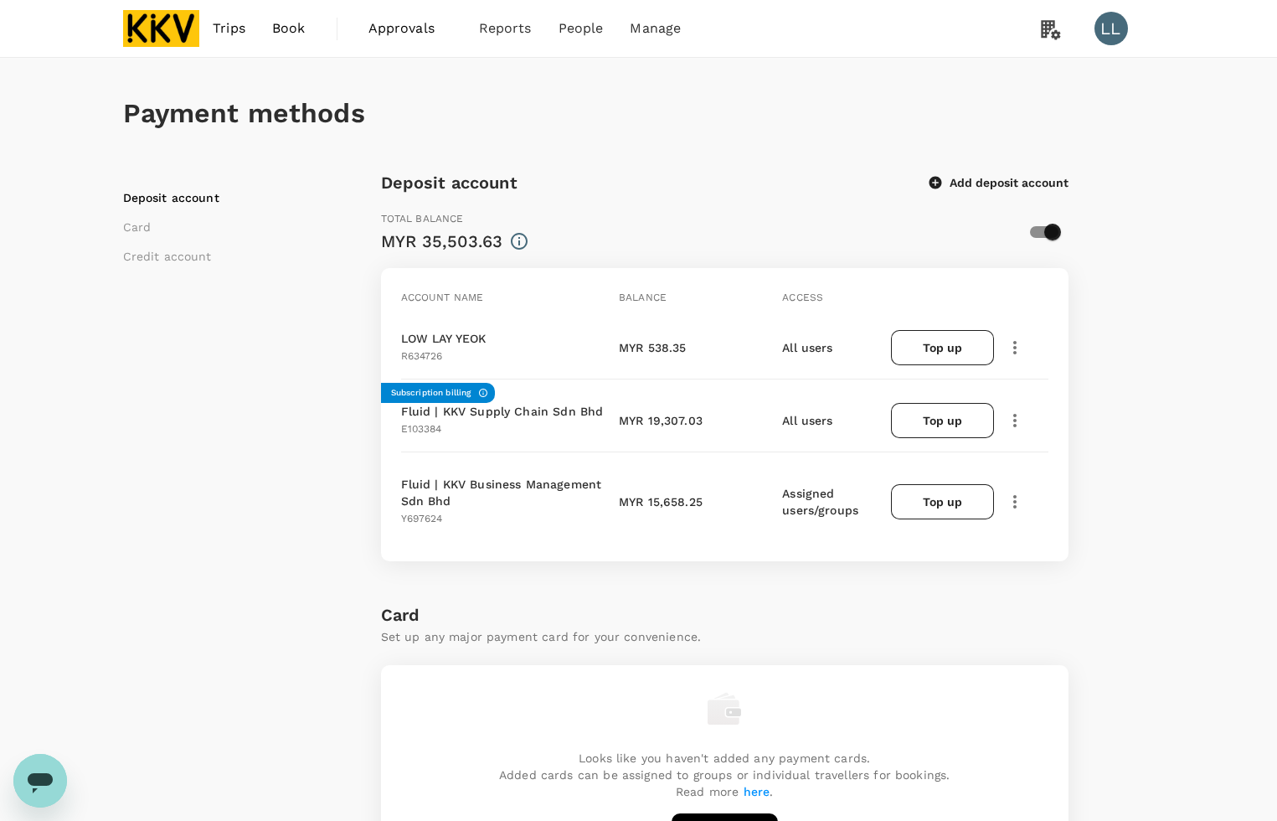
click at [1019, 423] on icon "button" at bounding box center [1015, 420] width 20 height 20
click at [1041, 523] on div "View transactions" at bounding box center [1084, 534] width 167 height 41
click at [1032, 588] on div "Deposit account Add deposit account Total balance MYR 35,503.63 Account name Ba…" at bounding box center [724, 831] width 687 height 1324
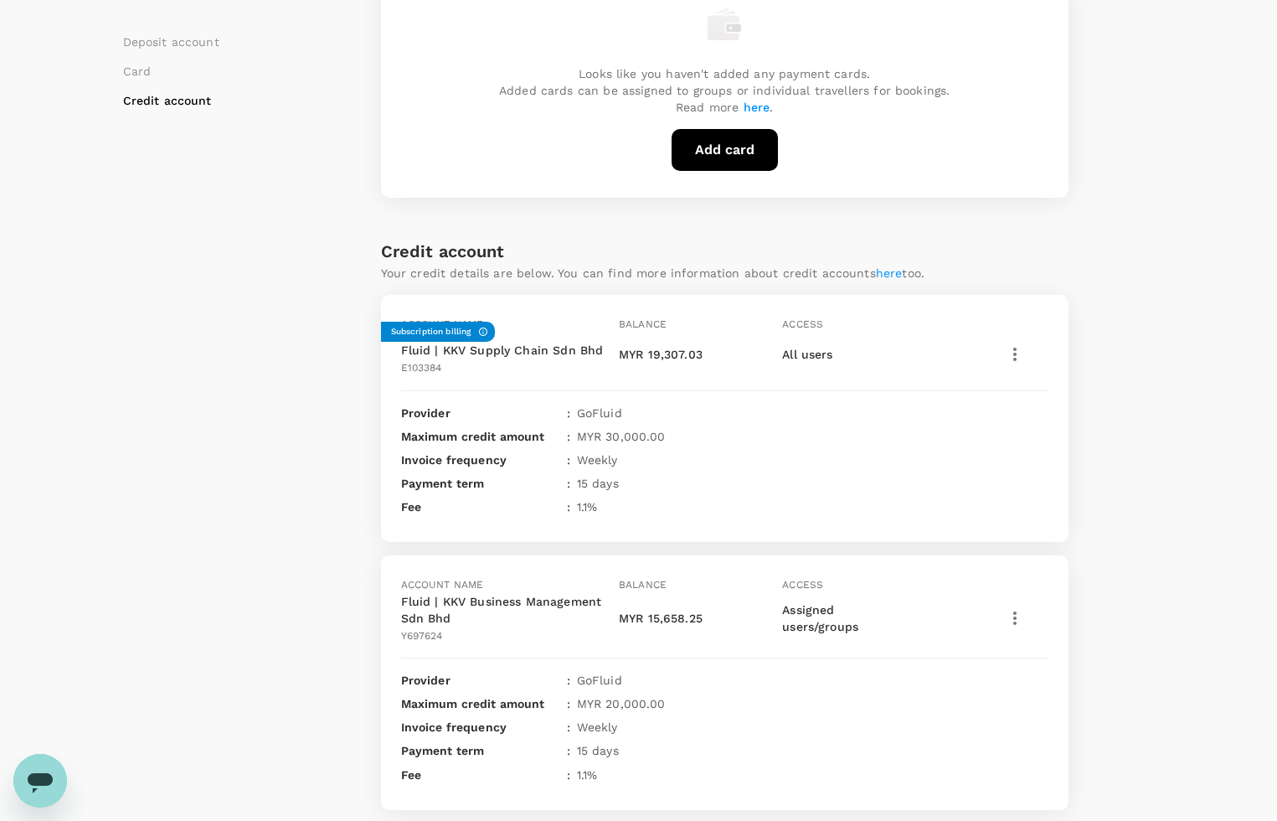
scroll to position [738, 0]
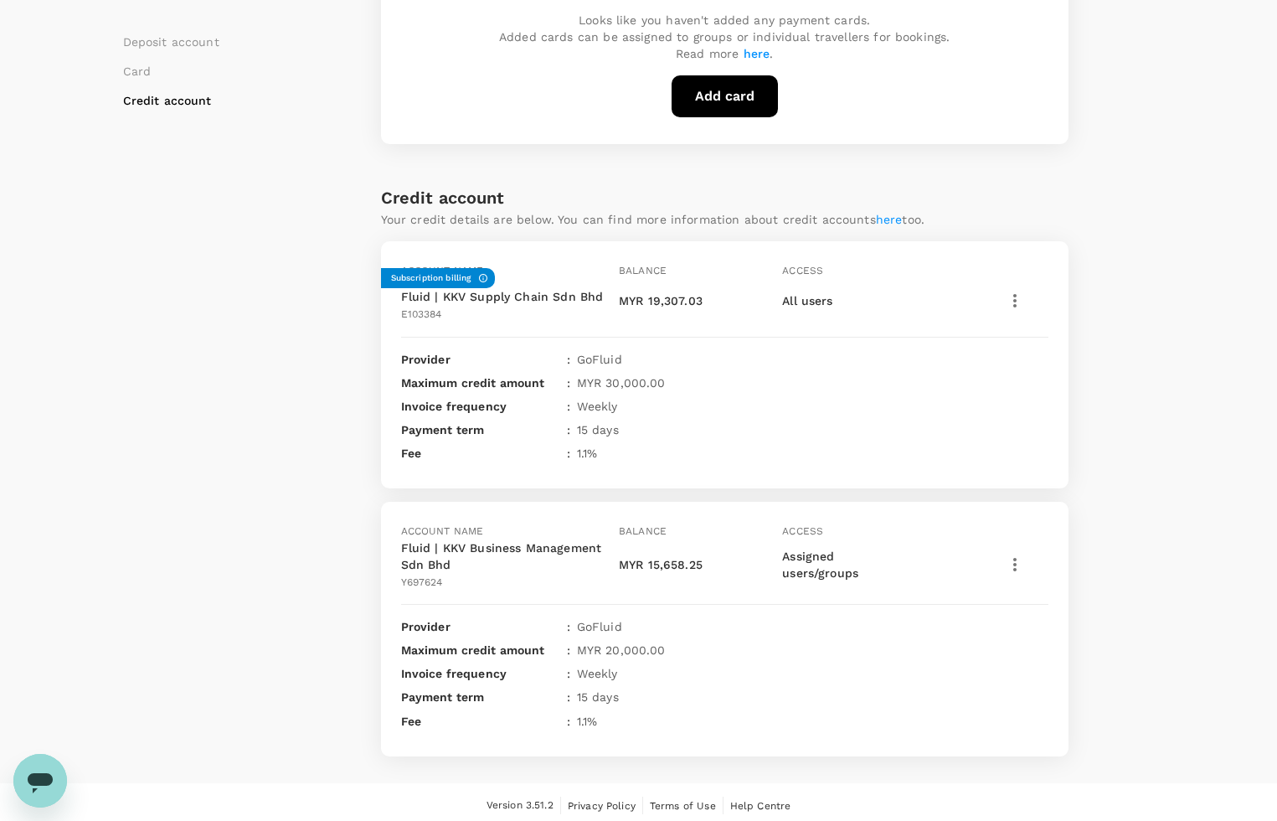
click at [1194, 551] on div "Payment methods Deposit account Card Credit account Deposit account Add deposit…" at bounding box center [638, 51] width 1277 height 1463
click at [1171, 320] on div "Payment methods Deposit account Card Credit account Deposit account Add deposit…" at bounding box center [639, 38] width 1072 height 1436
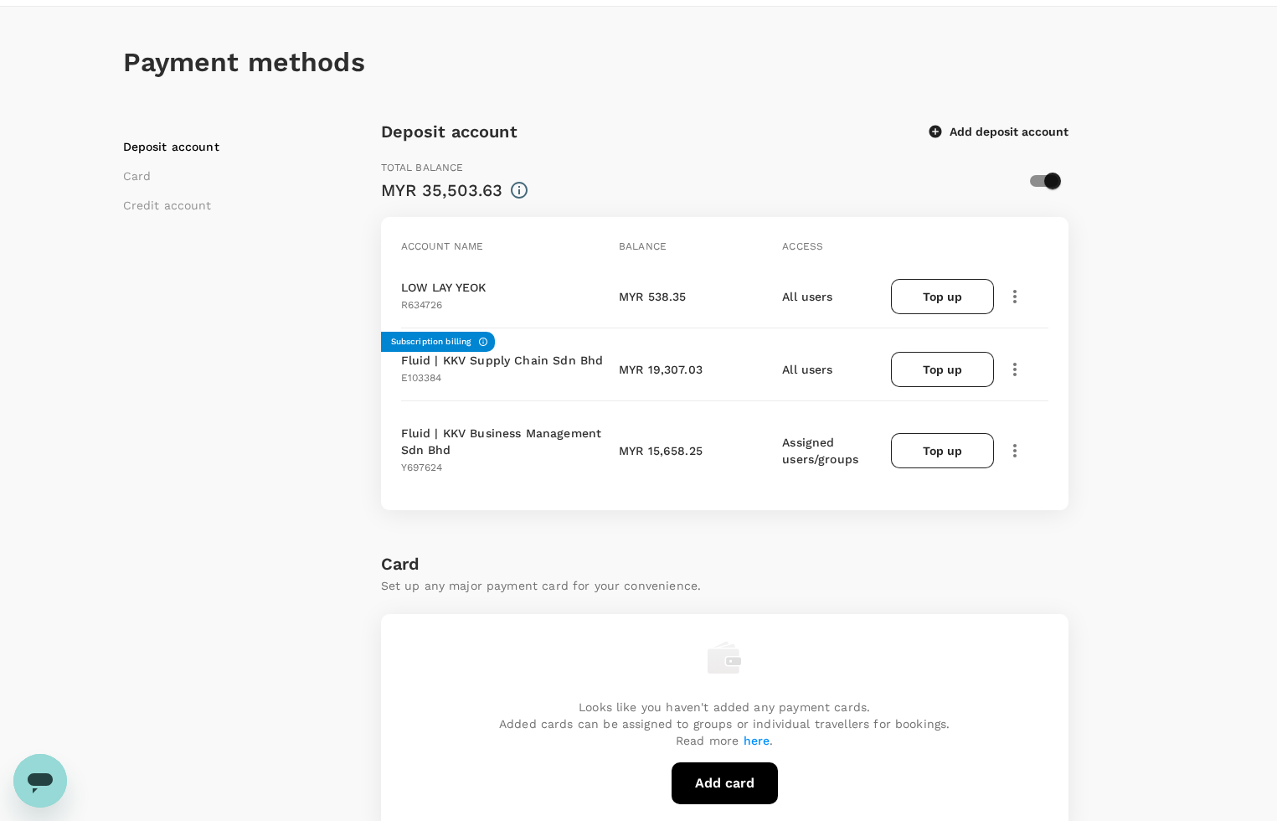
scroll to position [0, 0]
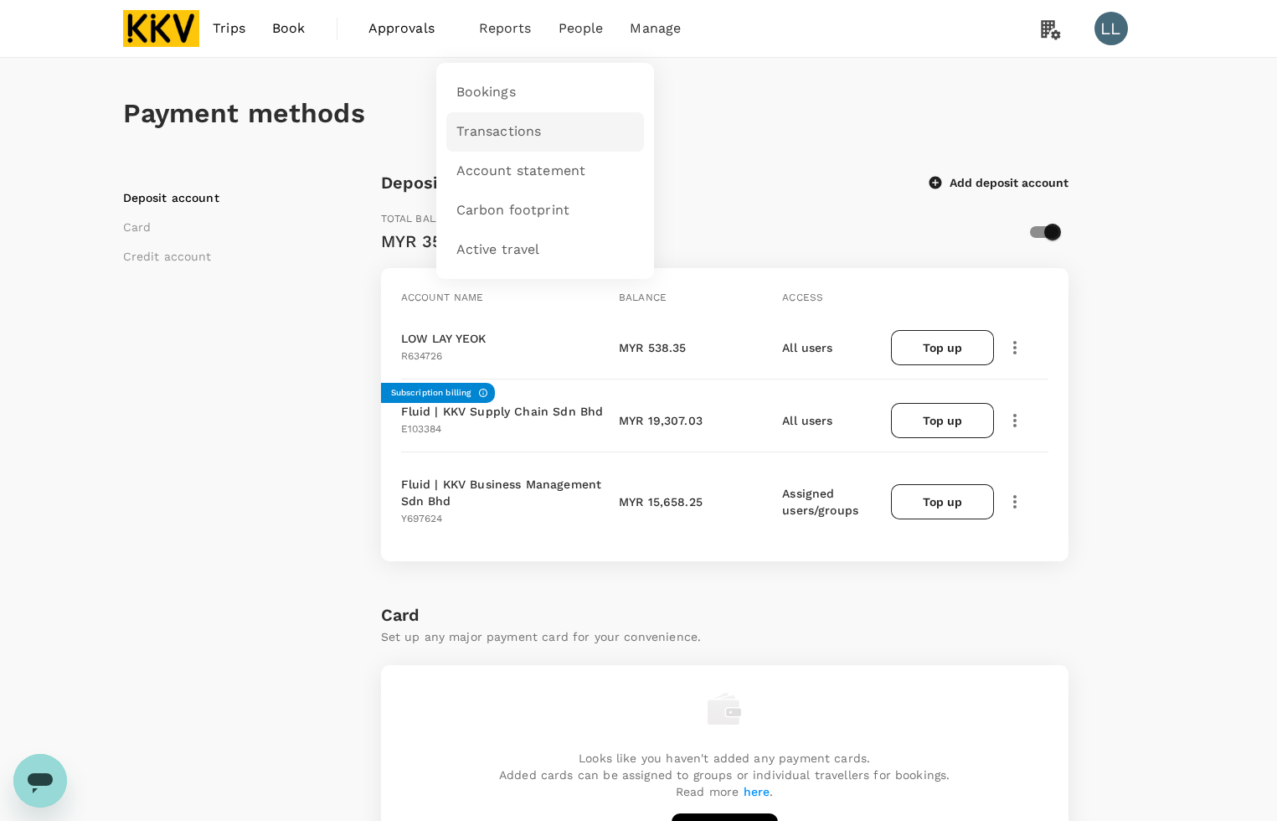
click at [483, 138] on span "Transactions" at bounding box center [498, 131] width 85 height 19
click at [1185, 379] on div "Payment methods Deposit account Card Credit account Deposit account Add deposit…" at bounding box center [638, 789] width 1277 height 1463
click at [603, 492] on p "Fluid | KKV Business Management Sdn Bhd" at bounding box center [506, 492] width 211 height 33
click at [785, 172] on div "Deposit account Add deposit account" at bounding box center [724, 182] width 687 height 27
click at [1106, 490] on div "Deposit account Card Credit account Deposit account Add deposit account Total b…" at bounding box center [639, 831] width 1032 height 1324
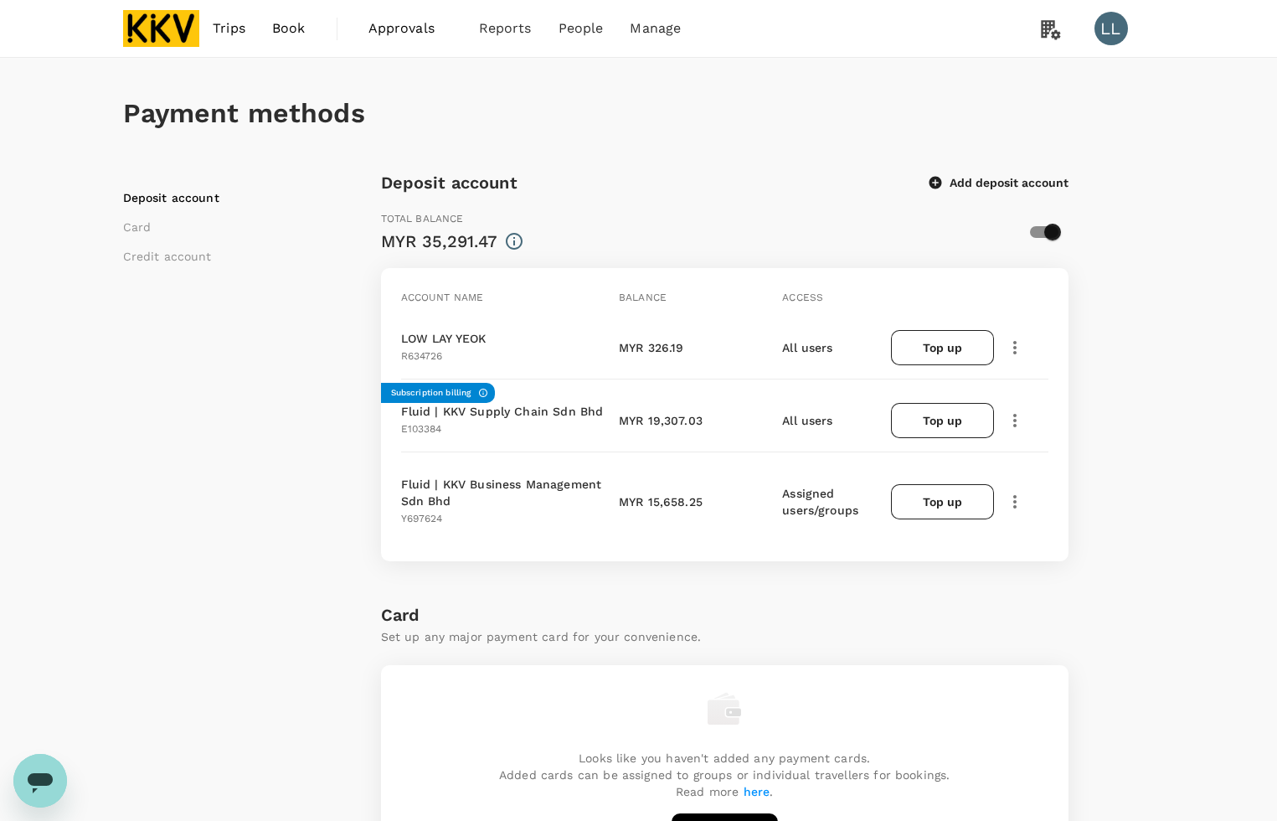
click at [1010, 416] on icon "button" at bounding box center [1015, 420] width 20 height 20
click at [1047, 515] on div "View transactions" at bounding box center [1084, 503] width 167 height 24
